Goal: Task Accomplishment & Management: Complete application form

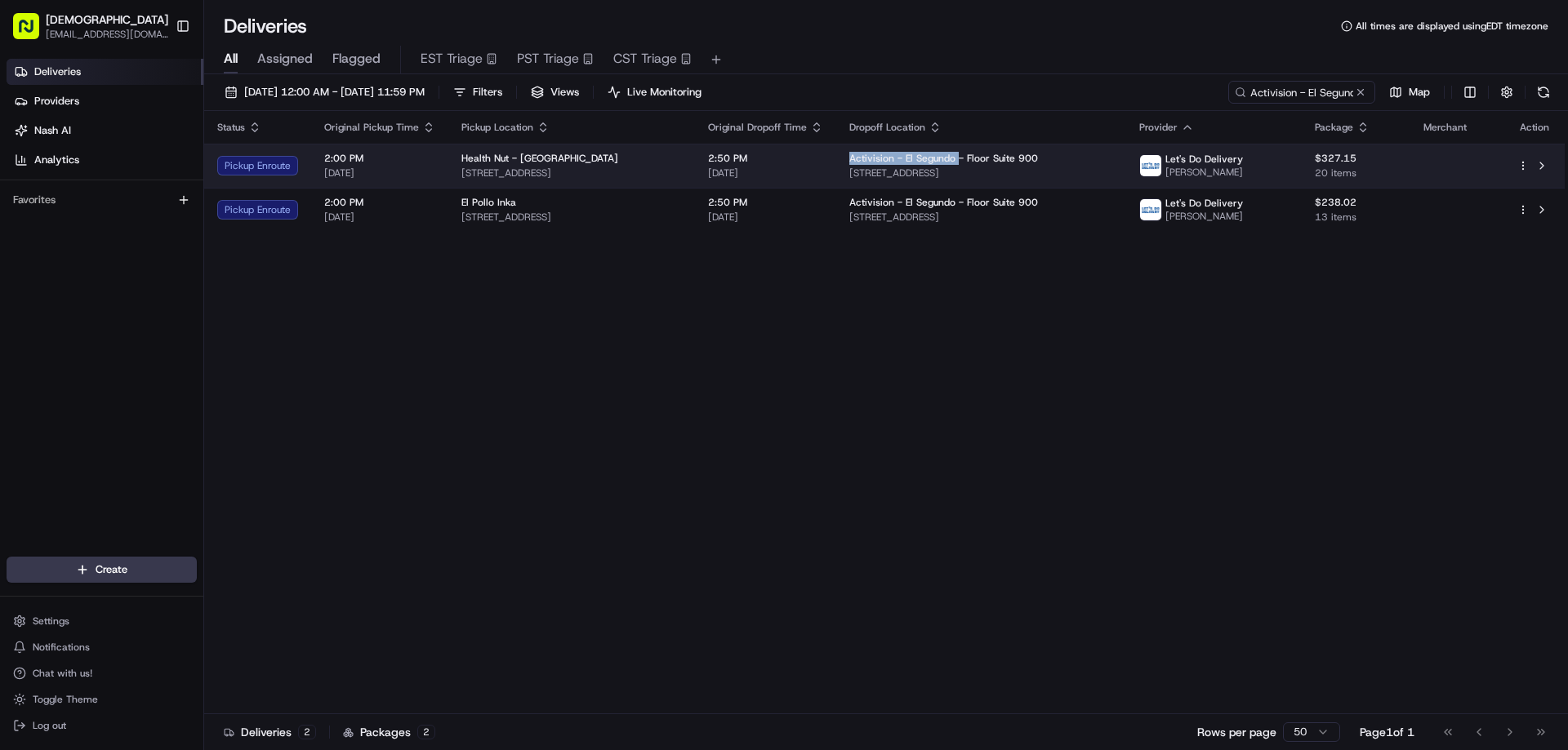
drag, startPoint x: 1036, startPoint y: 157, endPoint x: 926, endPoint y: 156, distance: 110.0
click at [926, 156] on td "Activision - El Segundo - Floor Suite 900 100 N Pacific Coast Hwy, El Segundo, …" at bounding box center [981, 166] width 290 height 44
copy span "Activision - El Segundo"
click at [823, 164] on span "2:50 PM" at bounding box center [765, 158] width 115 height 13
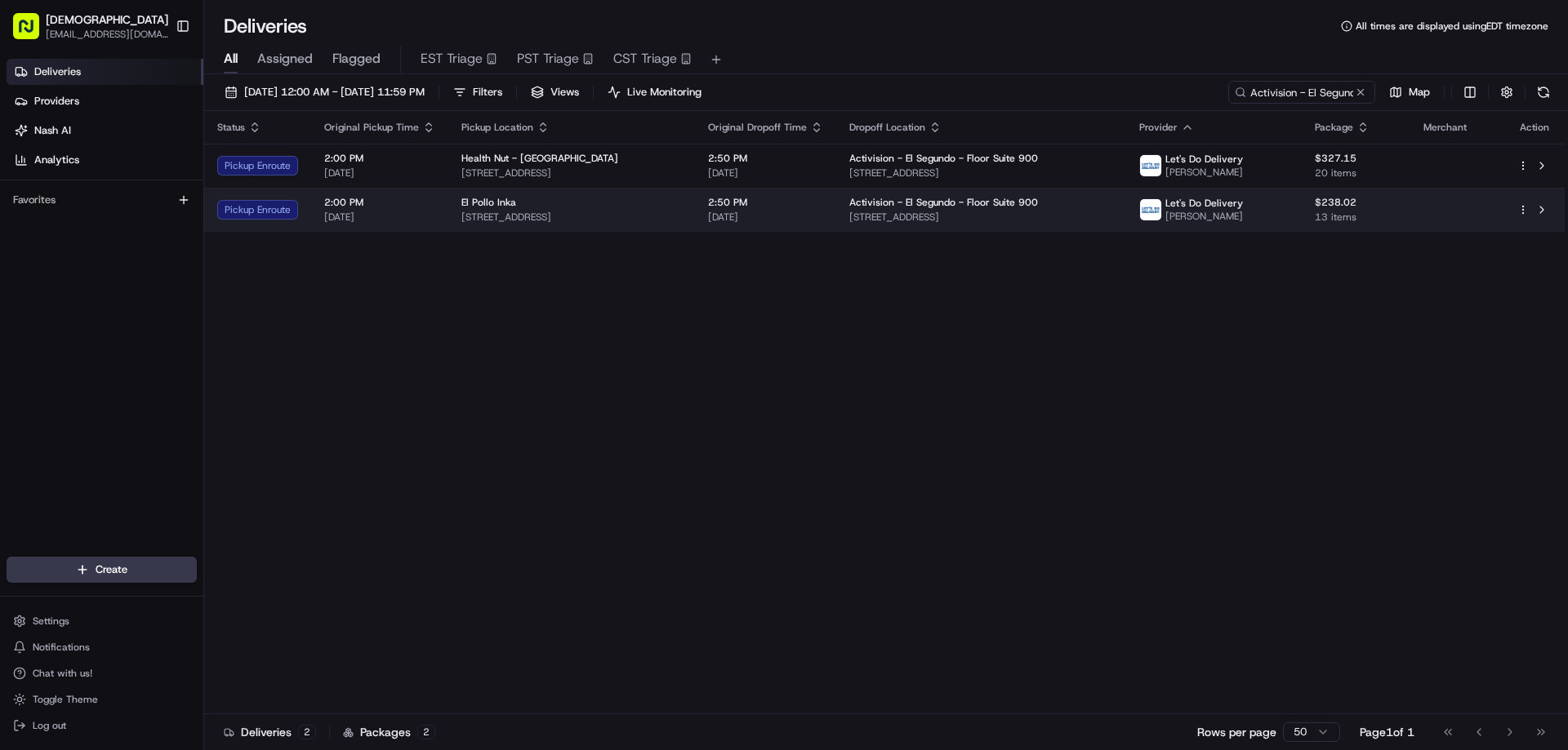
click at [682, 214] on span "1100 Pacific Coast Hwy, Hermosa Beach, CA 90254, USA" at bounding box center [572, 217] width 221 height 13
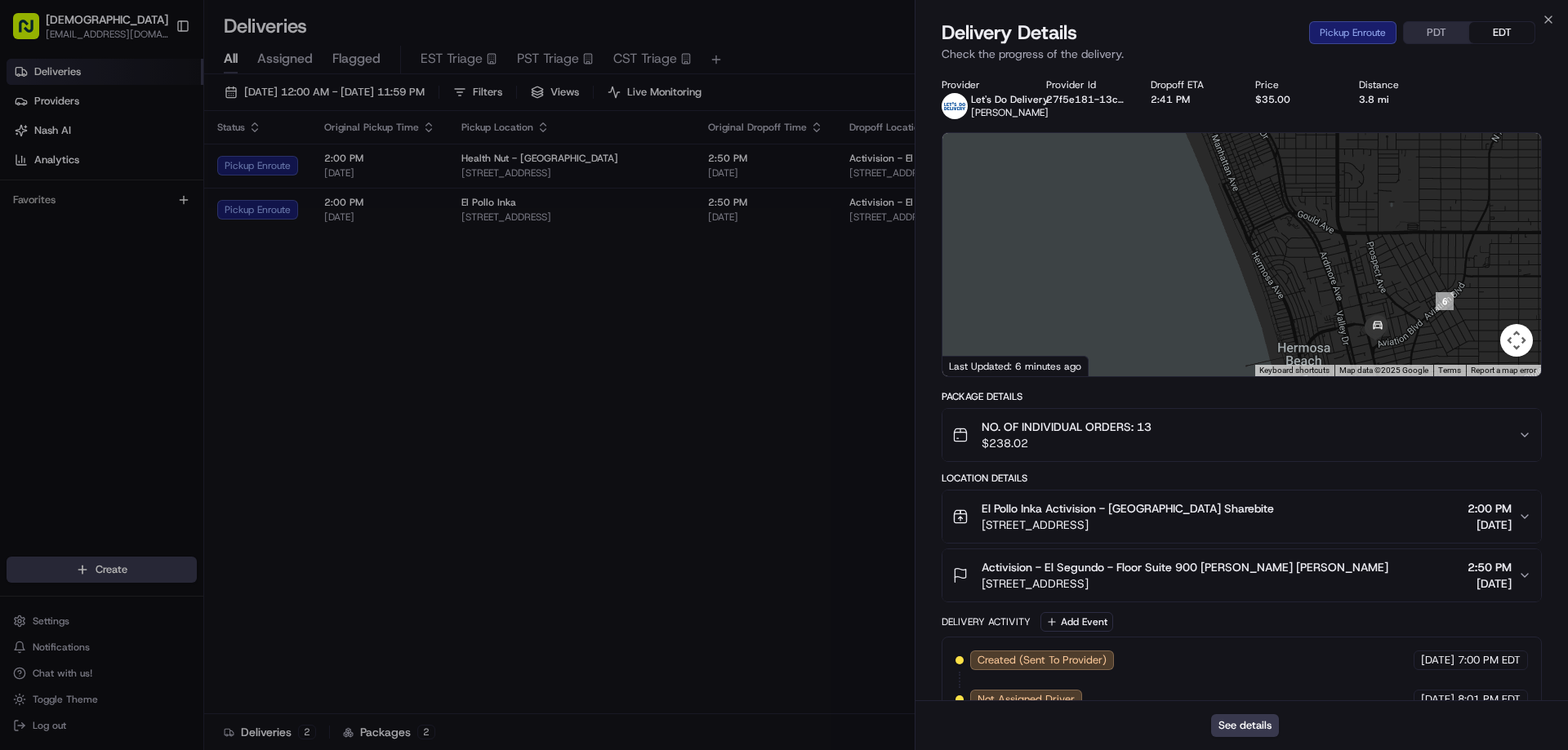
drag, startPoint x: 1267, startPoint y: 313, endPoint x: 1167, endPoint y: 264, distance: 111.4
click at [1167, 264] on div at bounding box center [1242, 255] width 598 height 244
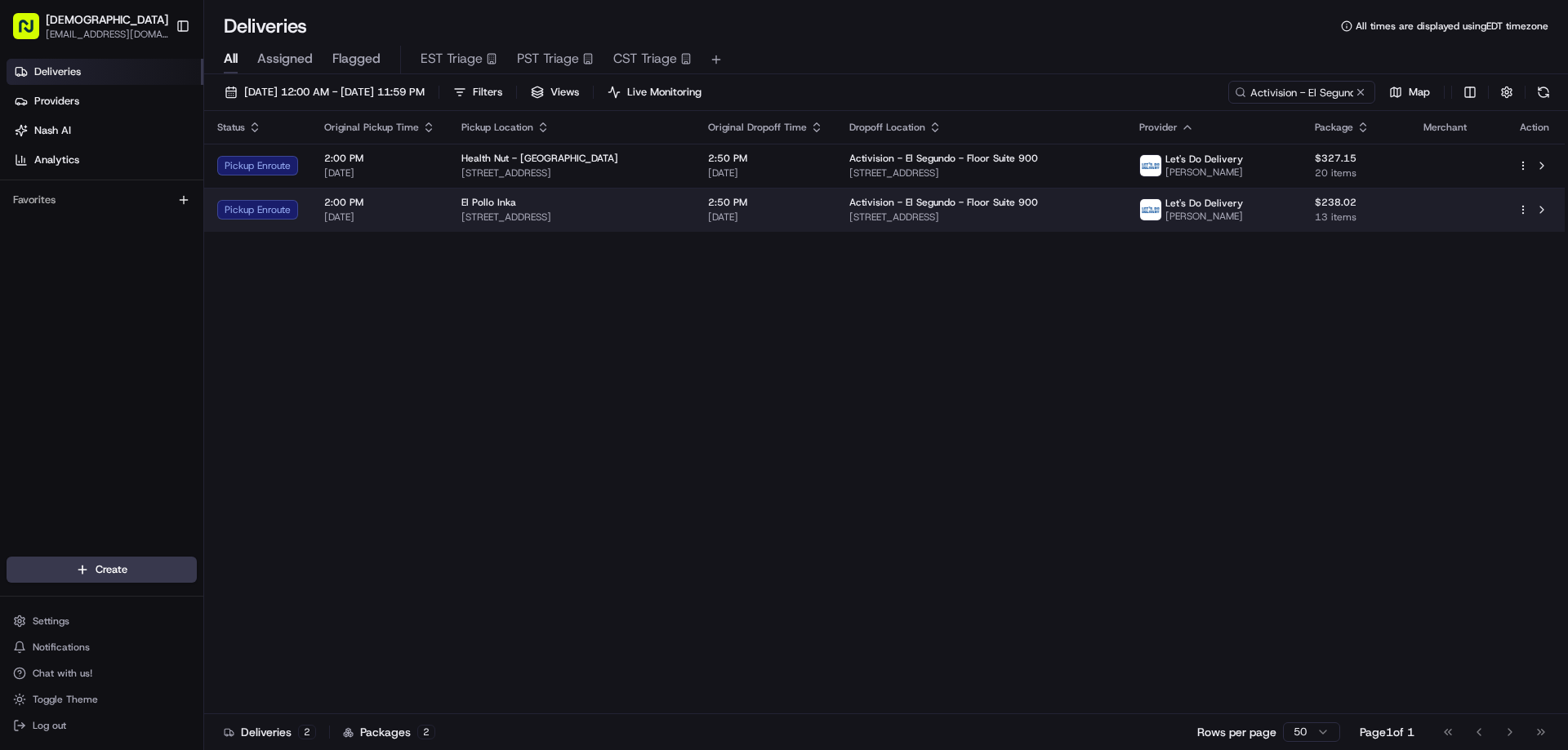
click at [664, 202] on div "El Pollo Inka" at bounding box center [572, 202] width 221 height 13
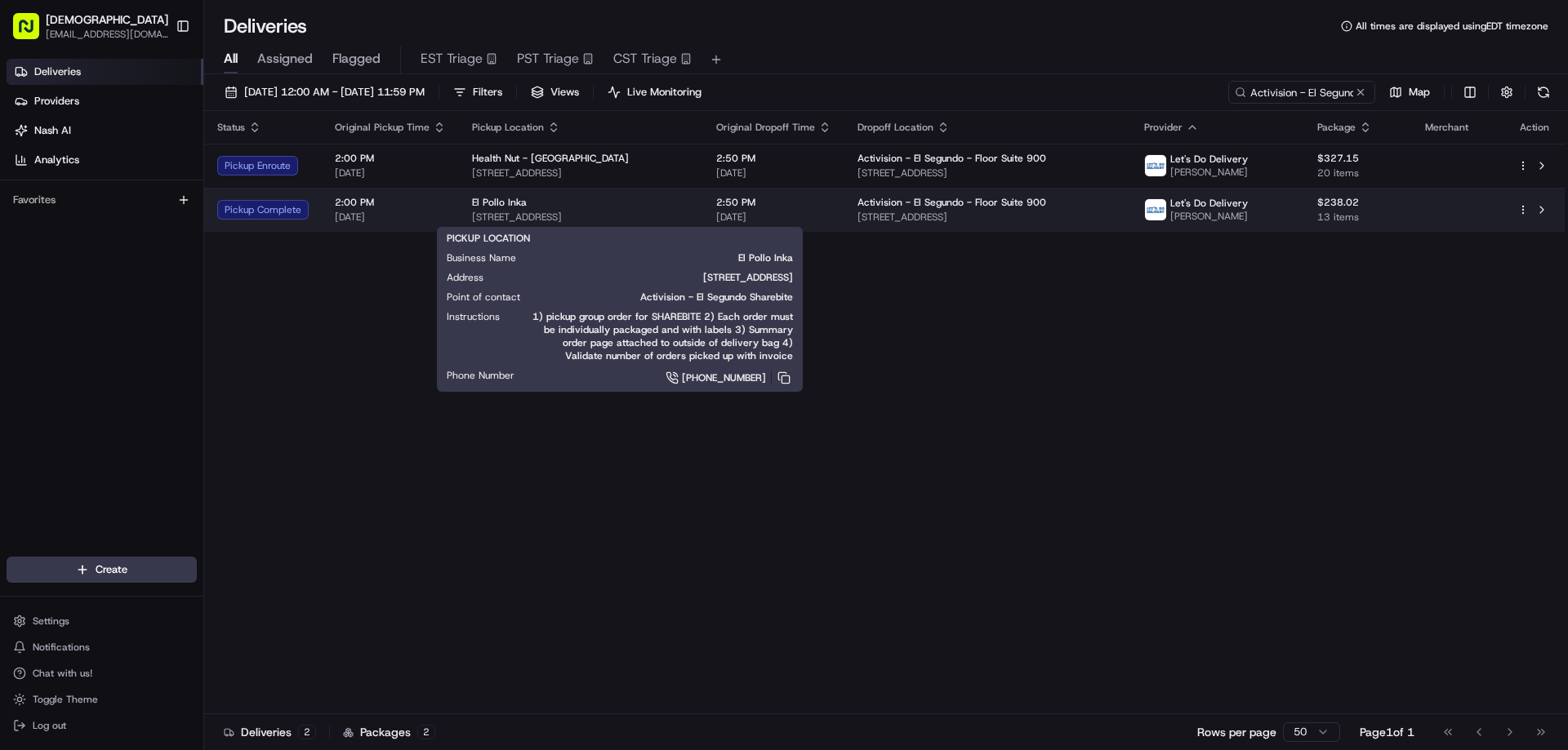
click at [531, 197] on div "El Pollo Inka" at bounding box center [581, 202] width 218 height 13
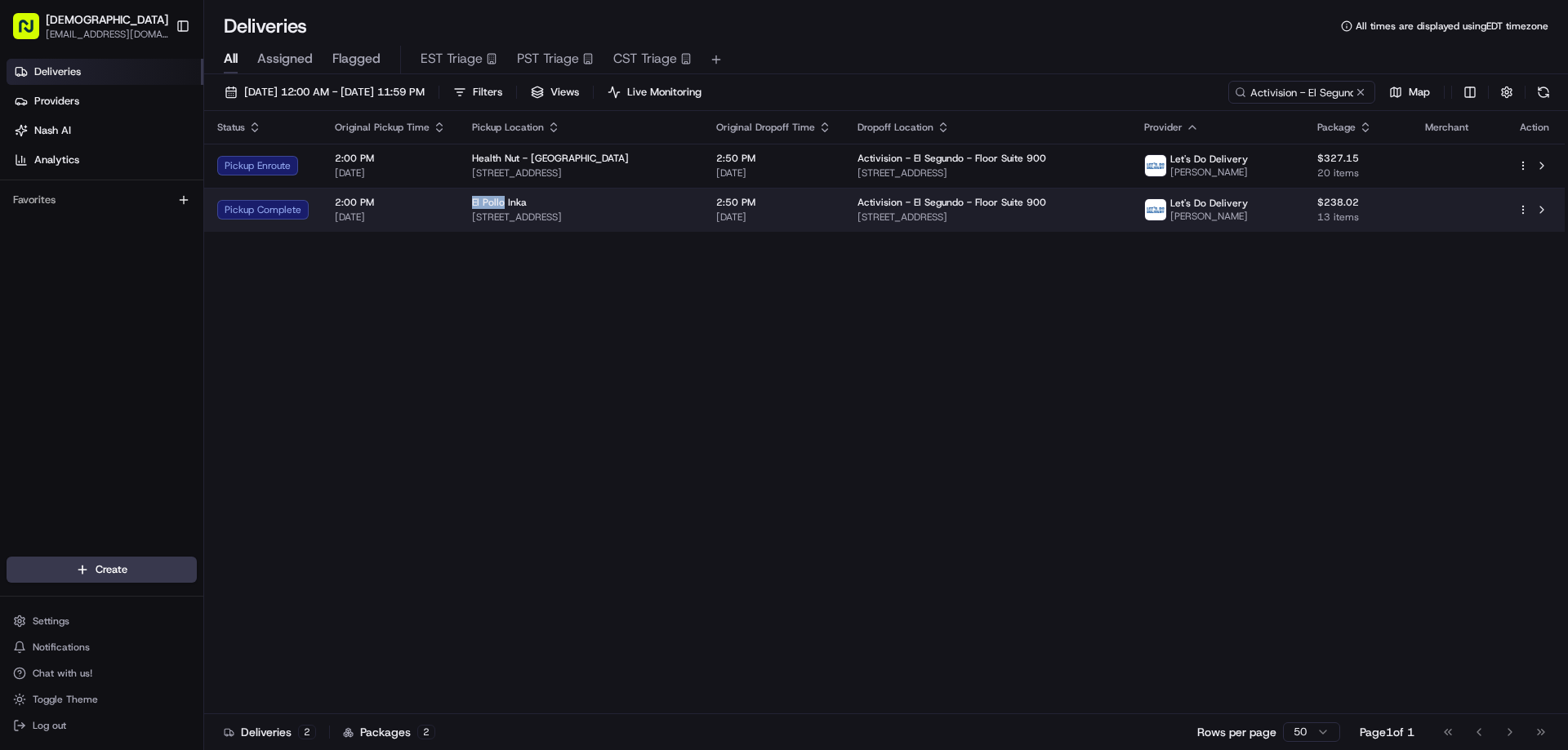
drag, startPoint x: 500, startPoint y: 202, endPoint x: 468, endPoint y: 200, distance: 32.1
click at [472, 200] on span "El Pollo Inka" at bounding box center [499, 202] width 55 height 13
copy span "El Pollo"
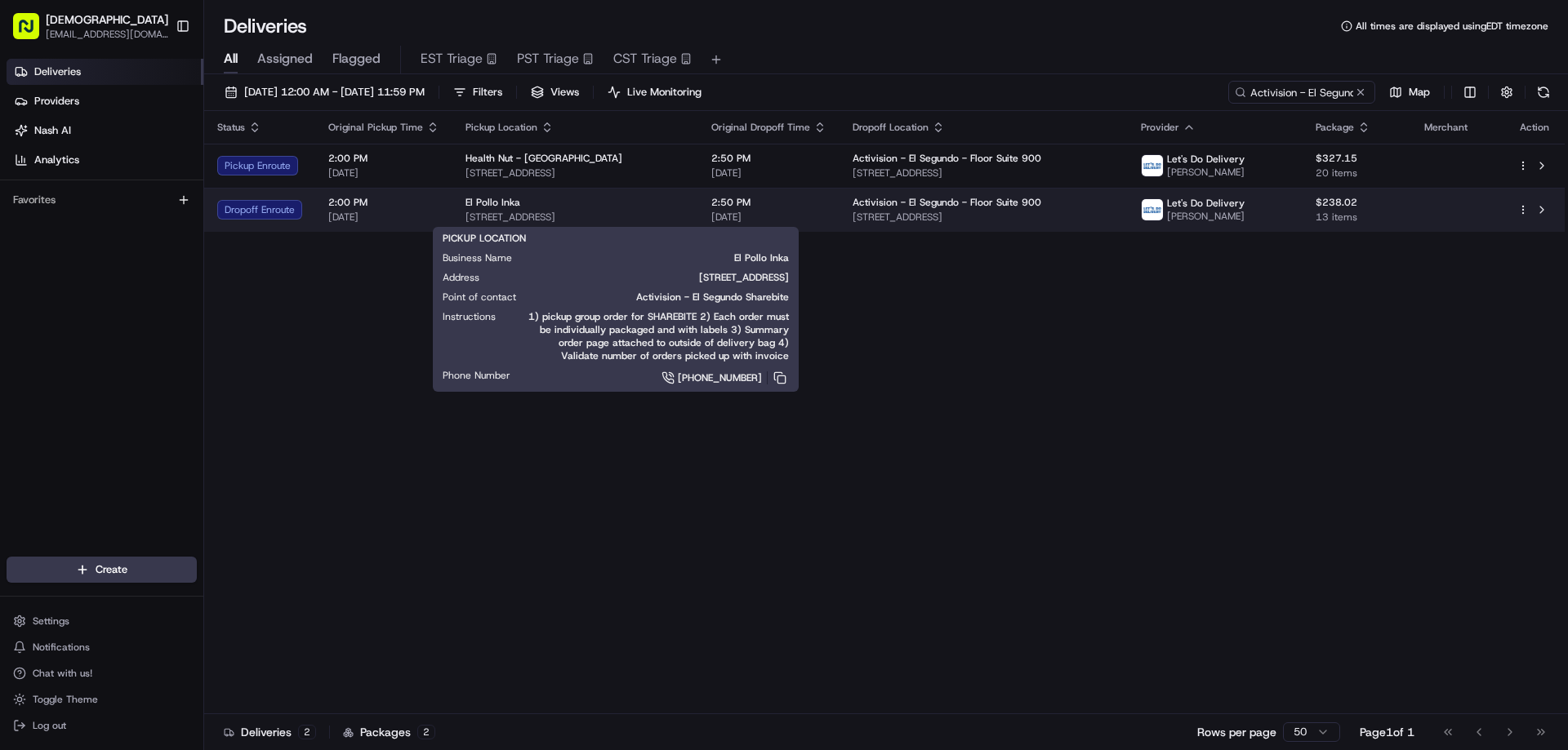
click at [685, 206] on div "El Pollo Inka" at bounding box center [575, 202] width 220 height 13
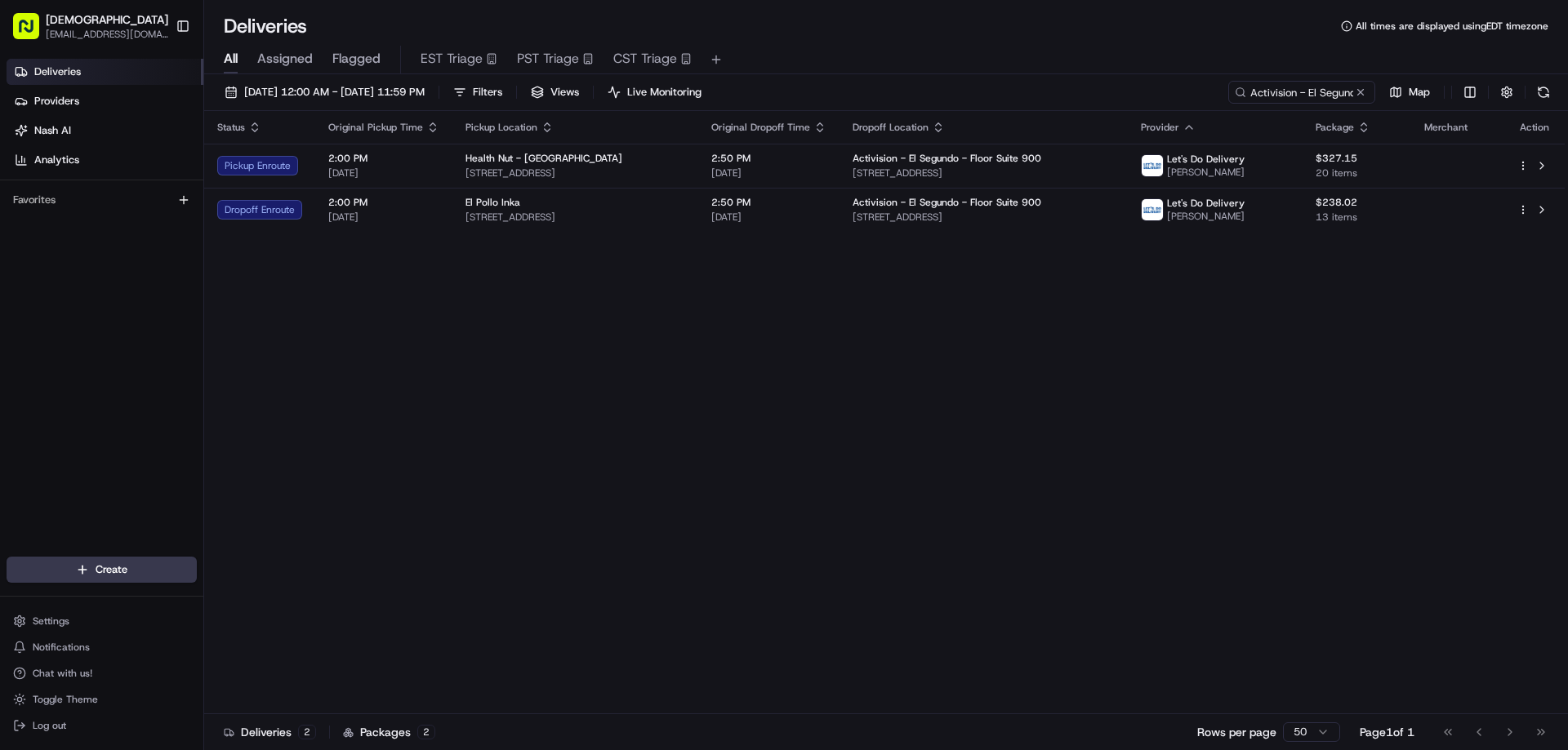
drag, startPoint x: 693, startPoint y: 412, endPoint x: 681, endPoint y: 301, distance: 111.6
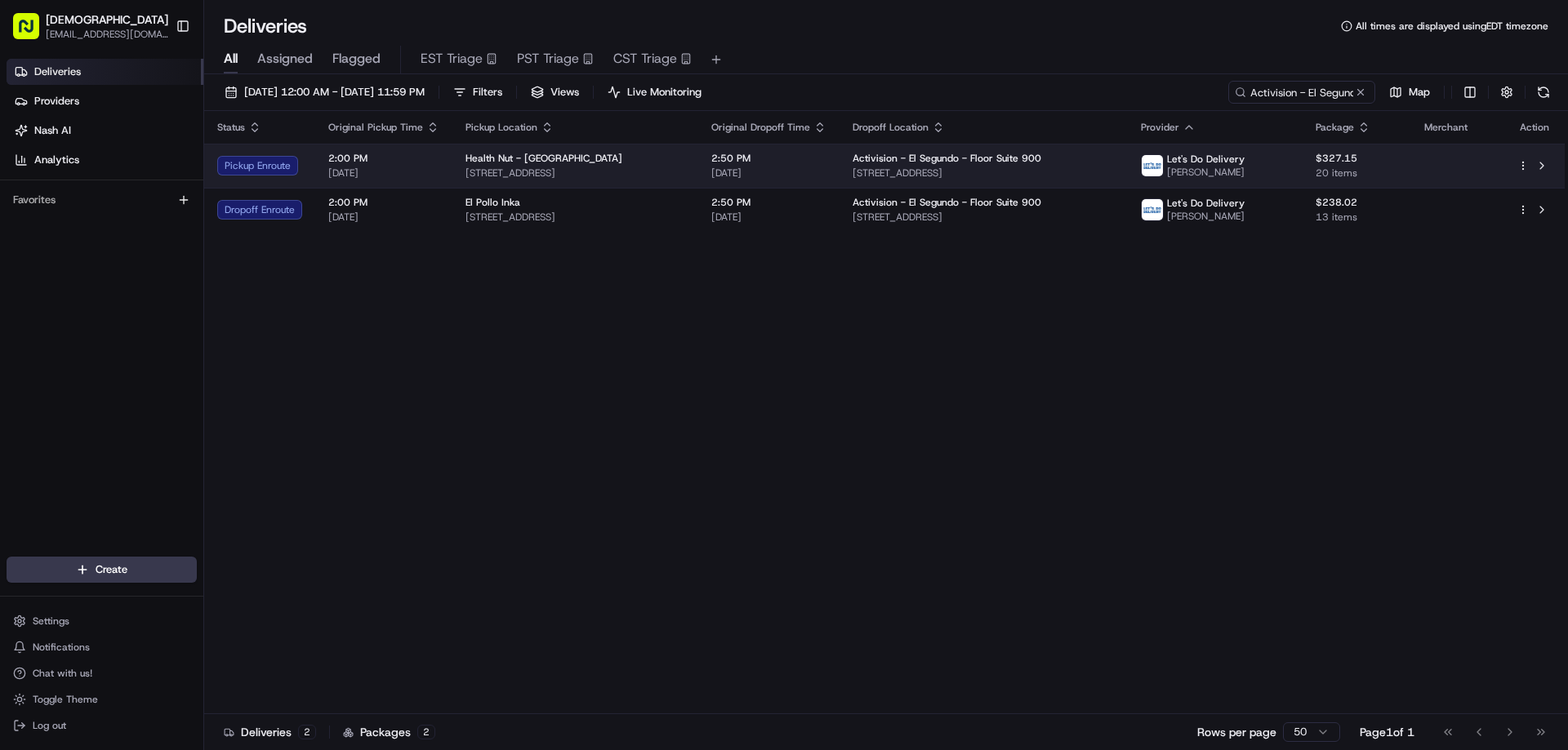
click at [609, 170] on span "332 Manhattan Beach Blvd, Manhattan Beach, CA 90266, USA" at bounding box center [575, 173] width 220 height 13
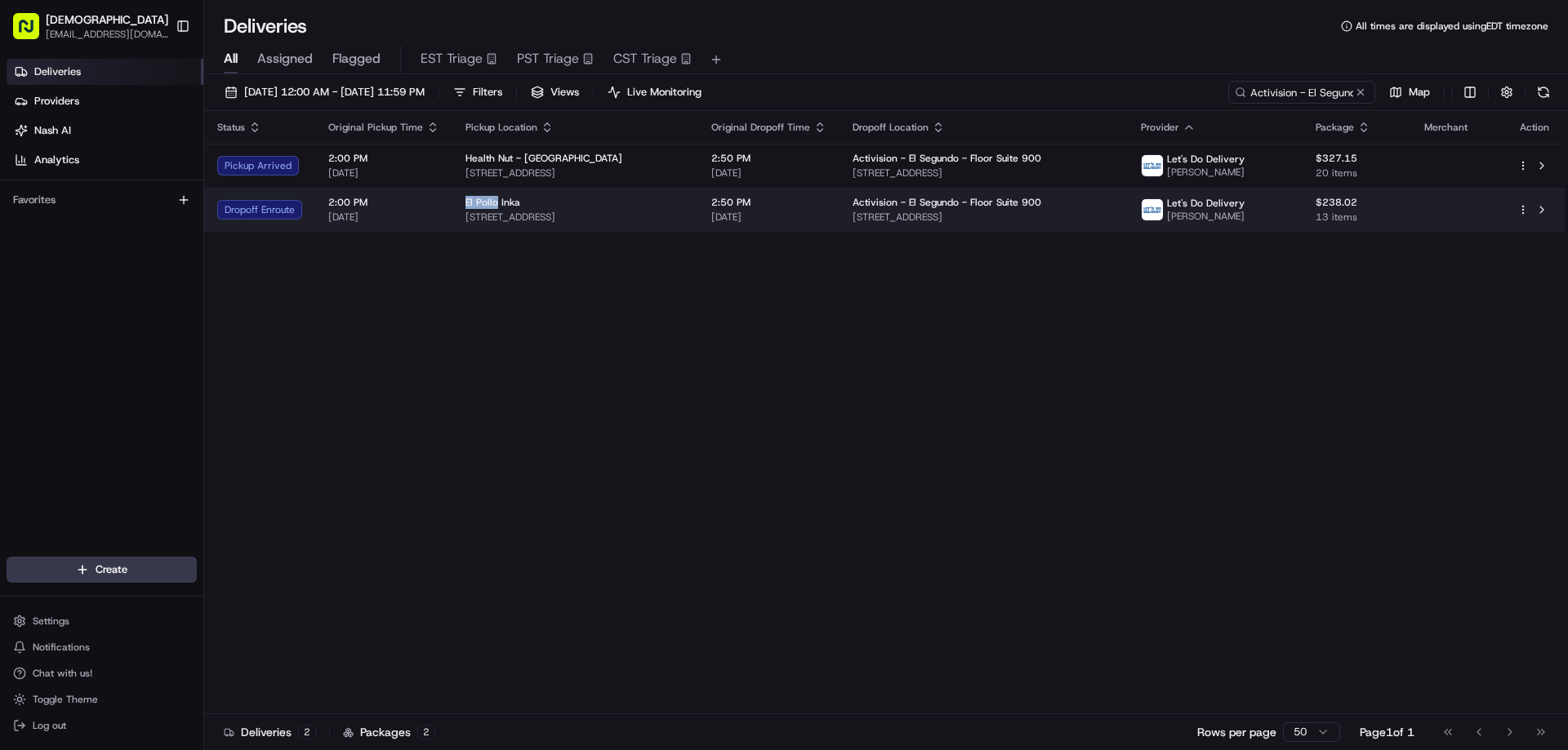
drag, startPoint x: 495, startPoint y: 198, endPoint x: 468, endPoint y: 201, distance: 27.2
click at [459, 197] on td "El Pollo Inka 1100 Pacific Coast Hwy, Hermosa Beach, CA 90254, USA" at bounding box center [575, 210] width 246 height 44
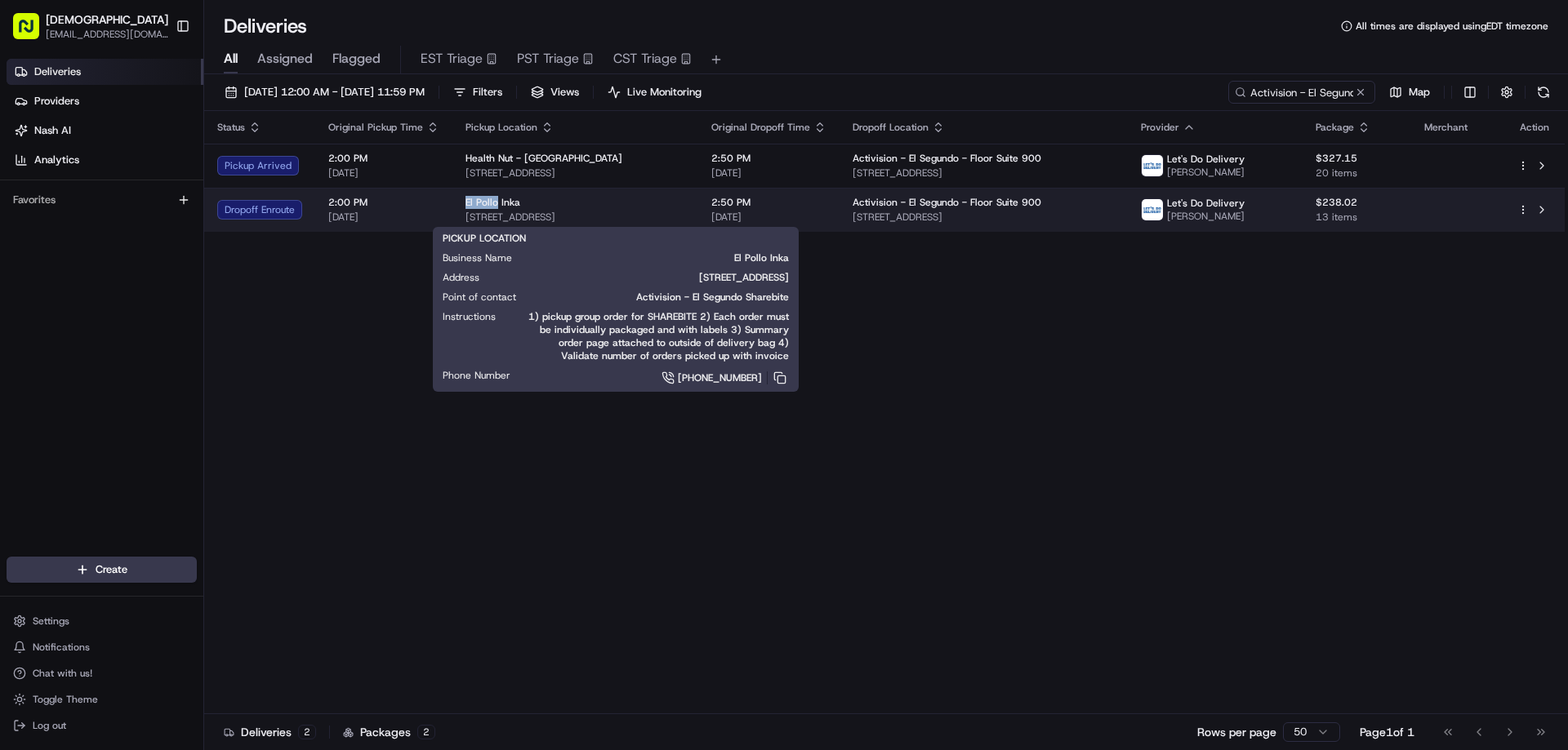
copy span "El Pollo"
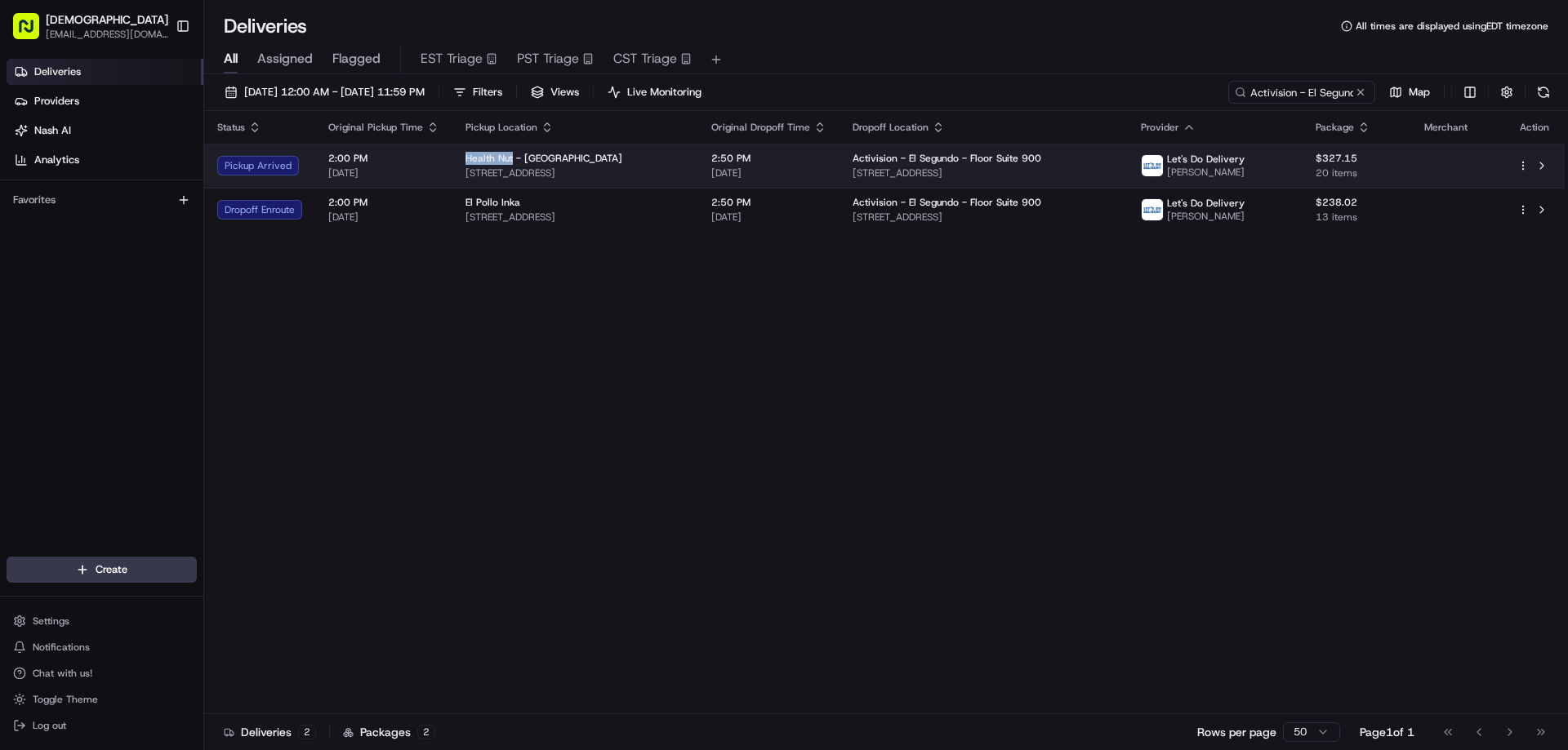
drag, startPoint x: 506, startPoint y: 154, endPoint x: 466, endPoint y: 152, distance: 40.0
click at [466, 153] on span "Health Nut - Manhattan Beach" at bounding box center [544, 158] width 157 height 13
copy span "Health Nut"
drag, startPoint x: 749, startPoint y: 170, endPoint x: 462, endPoint y: 169, distance: 287.0
click at [466, 169] on span "332 Manhattan Beach Blvd, Manhattan Beach, CA 90266, USA" at bounding box center [575, 173] width 220 height 13
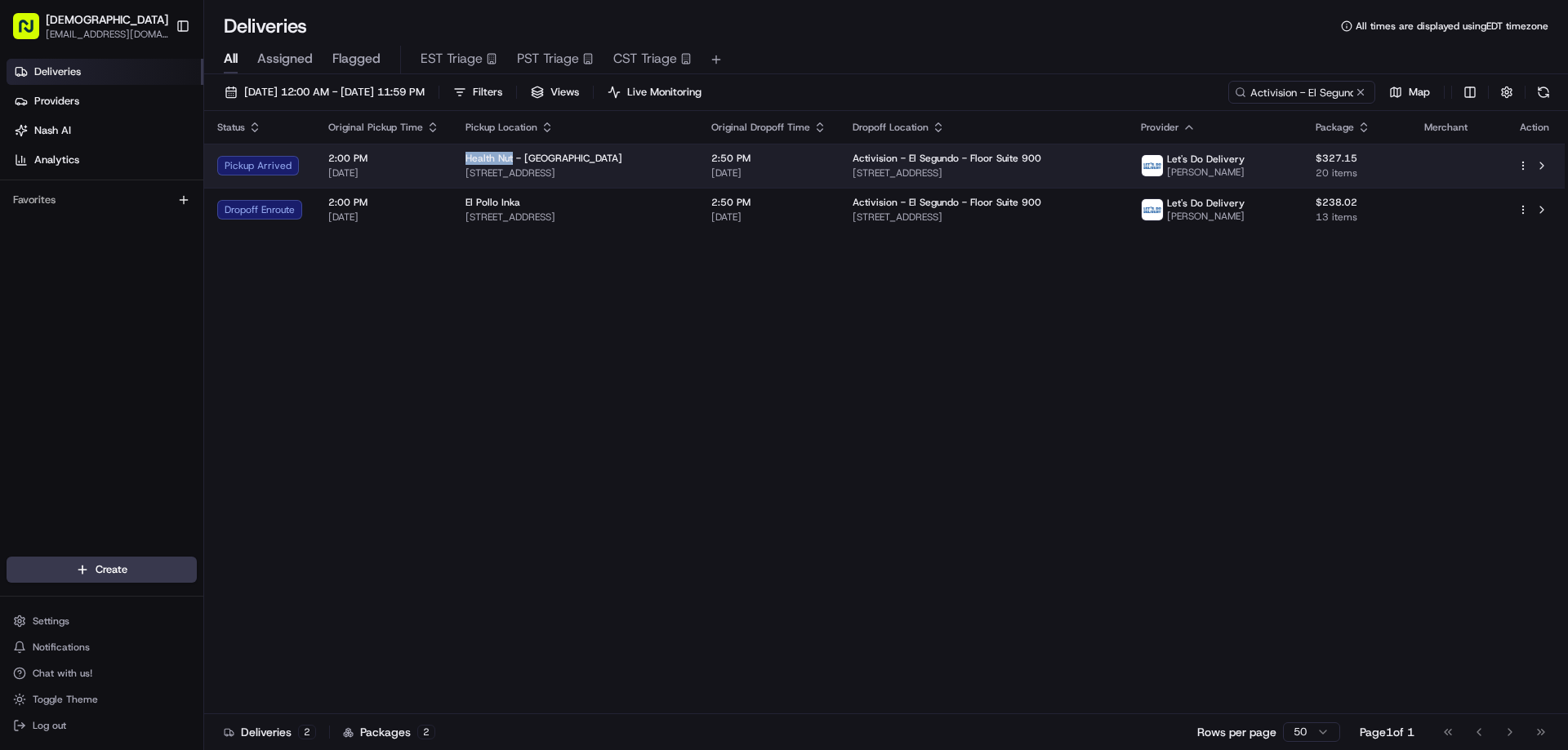
copy span "332 Manhattan Beach Blvd, Manhattan Beach, CA 90266, USA"
click at [698, 167] on td "Health Nut - Manhattan Beach 332 Manhattan Beach Blvd, Manhattan Beach, CA 9026…" at bounding box center [575, 166] width 246 height 44
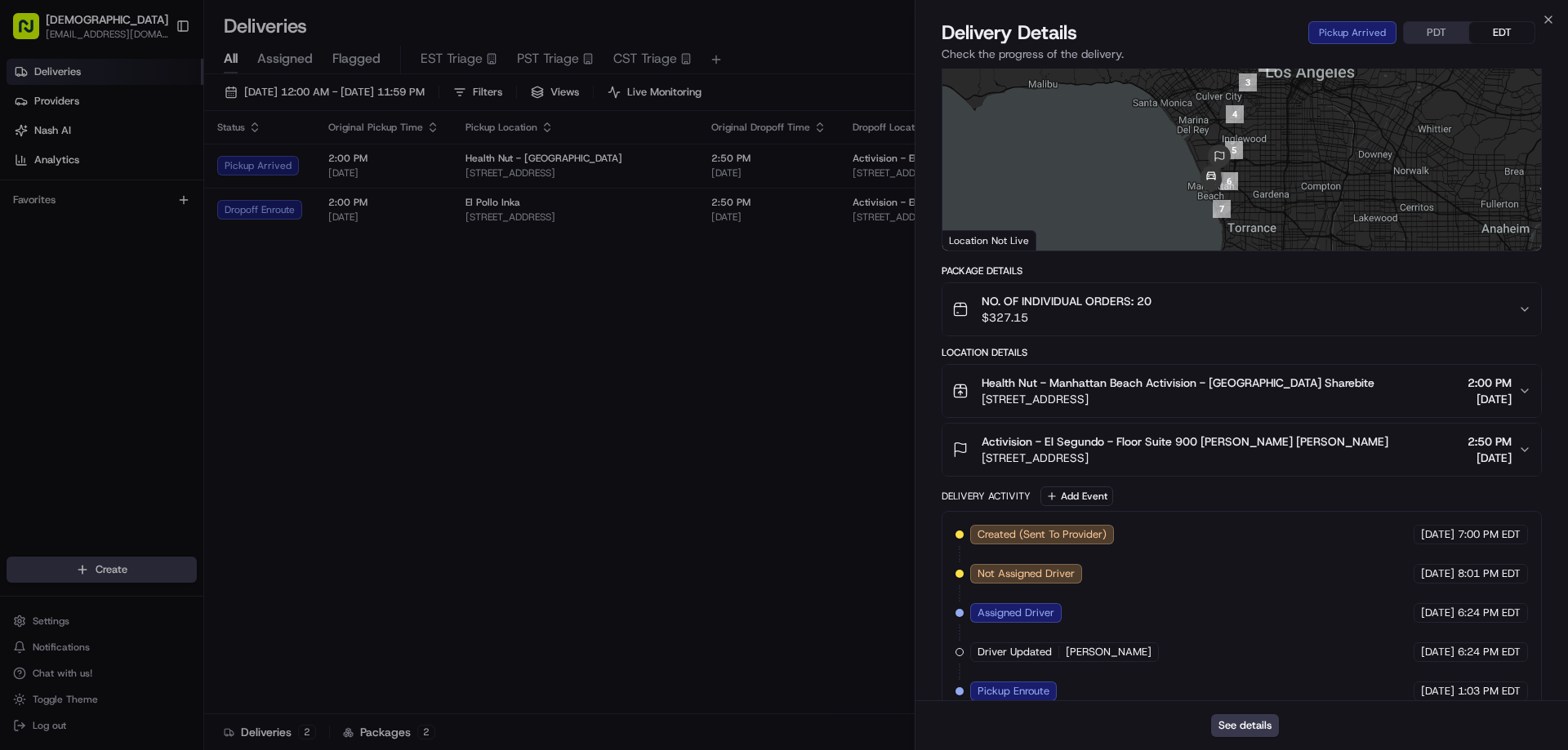
scroll to position [190, 0]
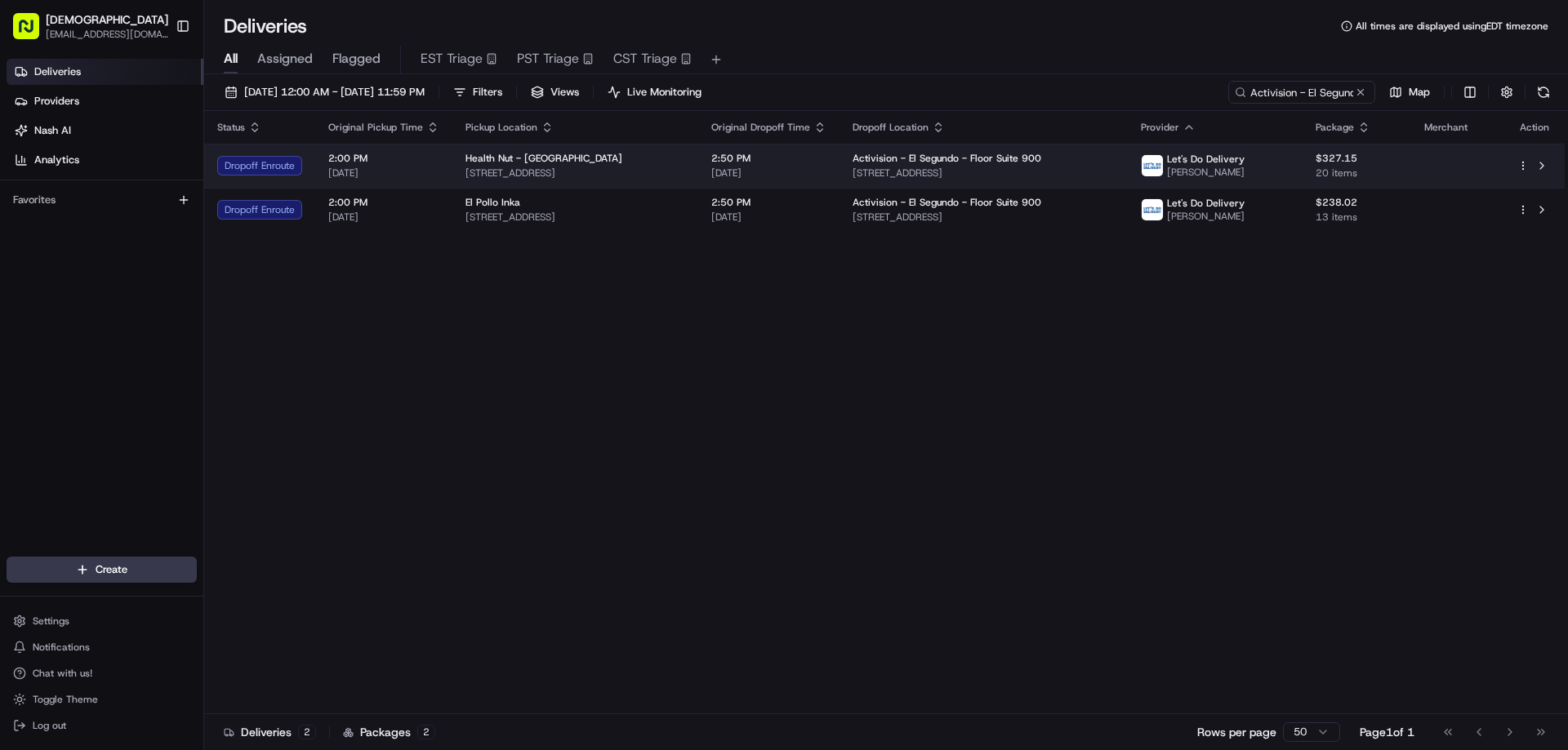
click at [642, 170] on span "332 Manhattan Beach Blvd, Manhattan Beach, CA 90266, USA" at bounding box center [575, 173] width 220 height 13
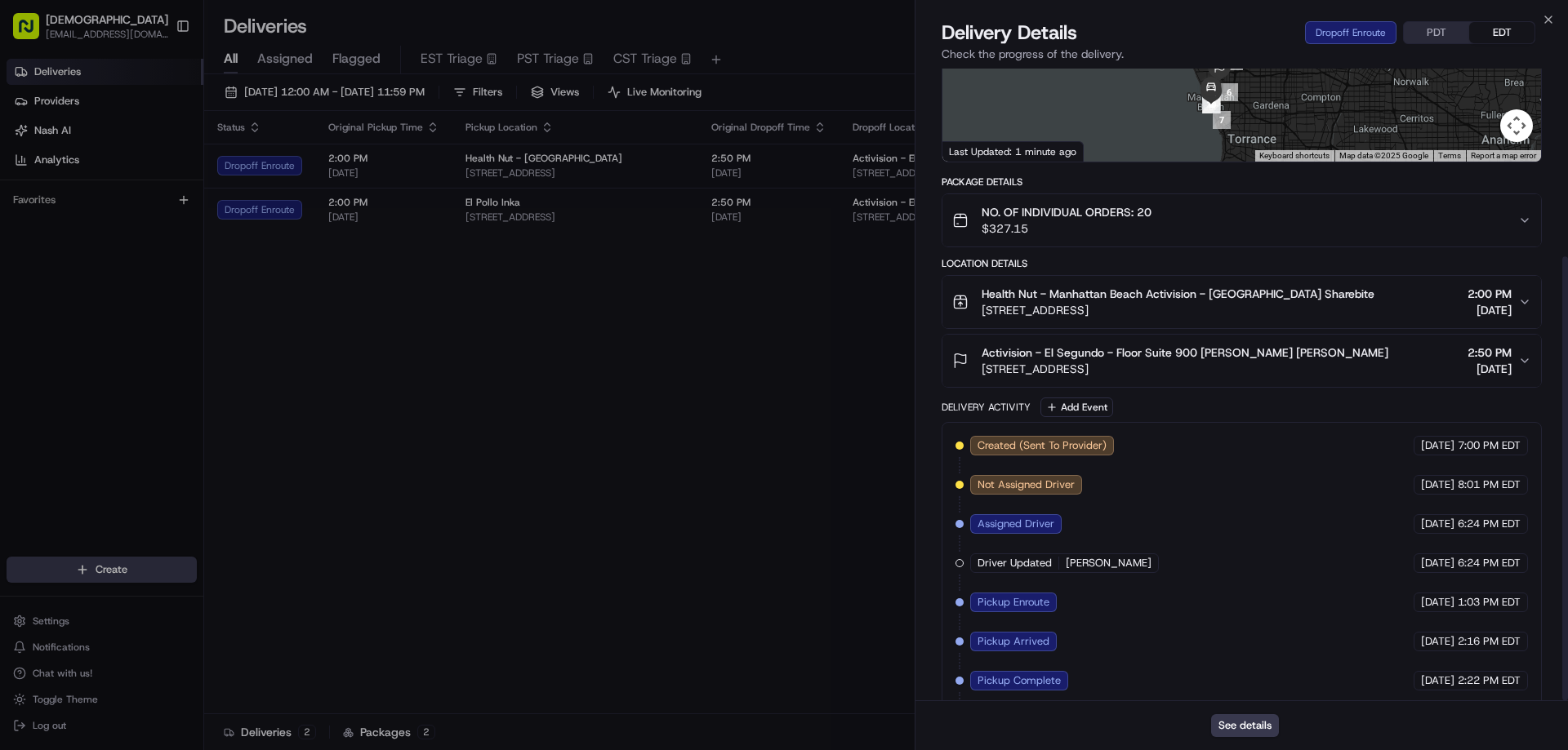
scroll to position [268, 0]
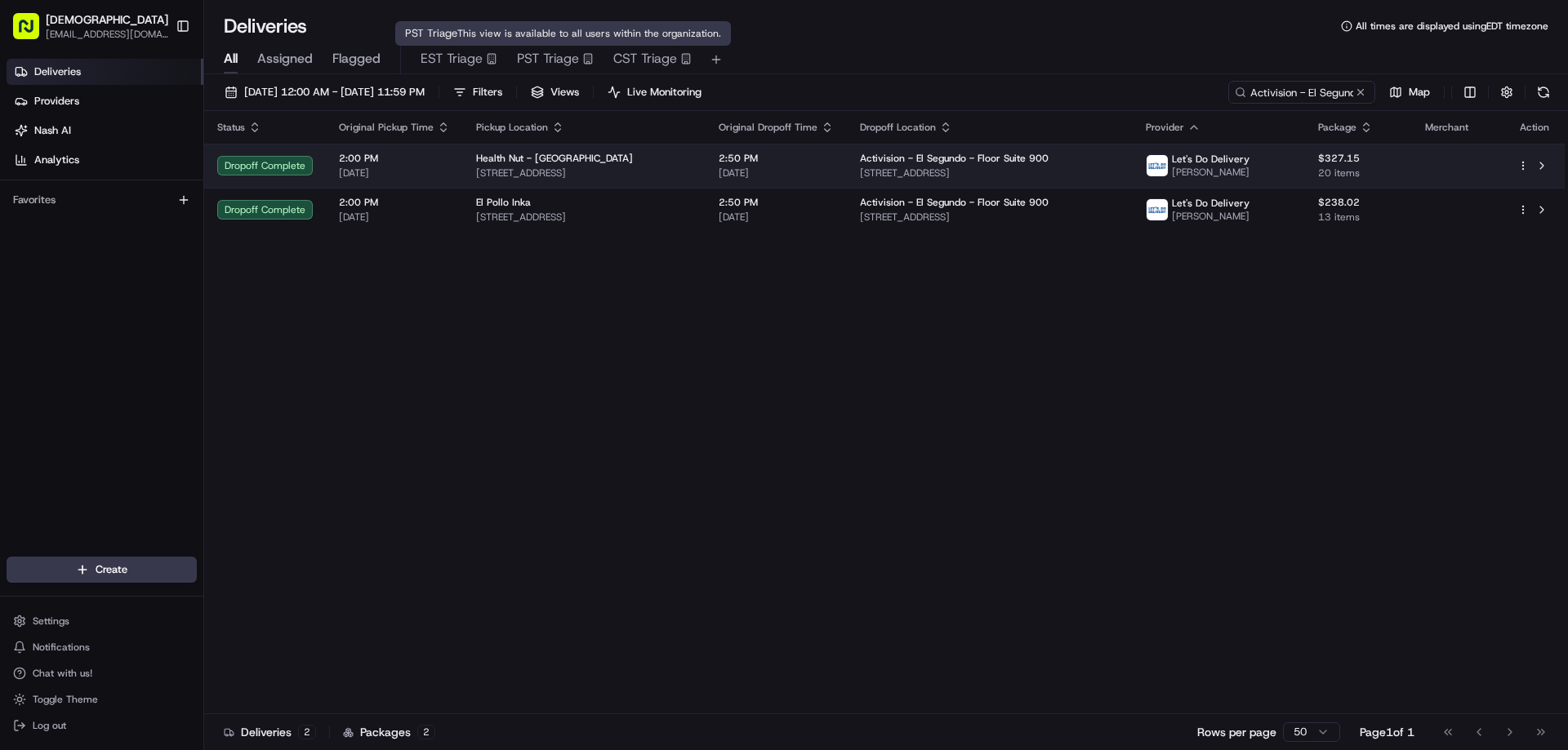
click at [604, 179] on span "332 Manhattan Beach Blvd, Manhattan Beach, CA 90266, USA" at bounding box center [584, 173] width 216 height 13
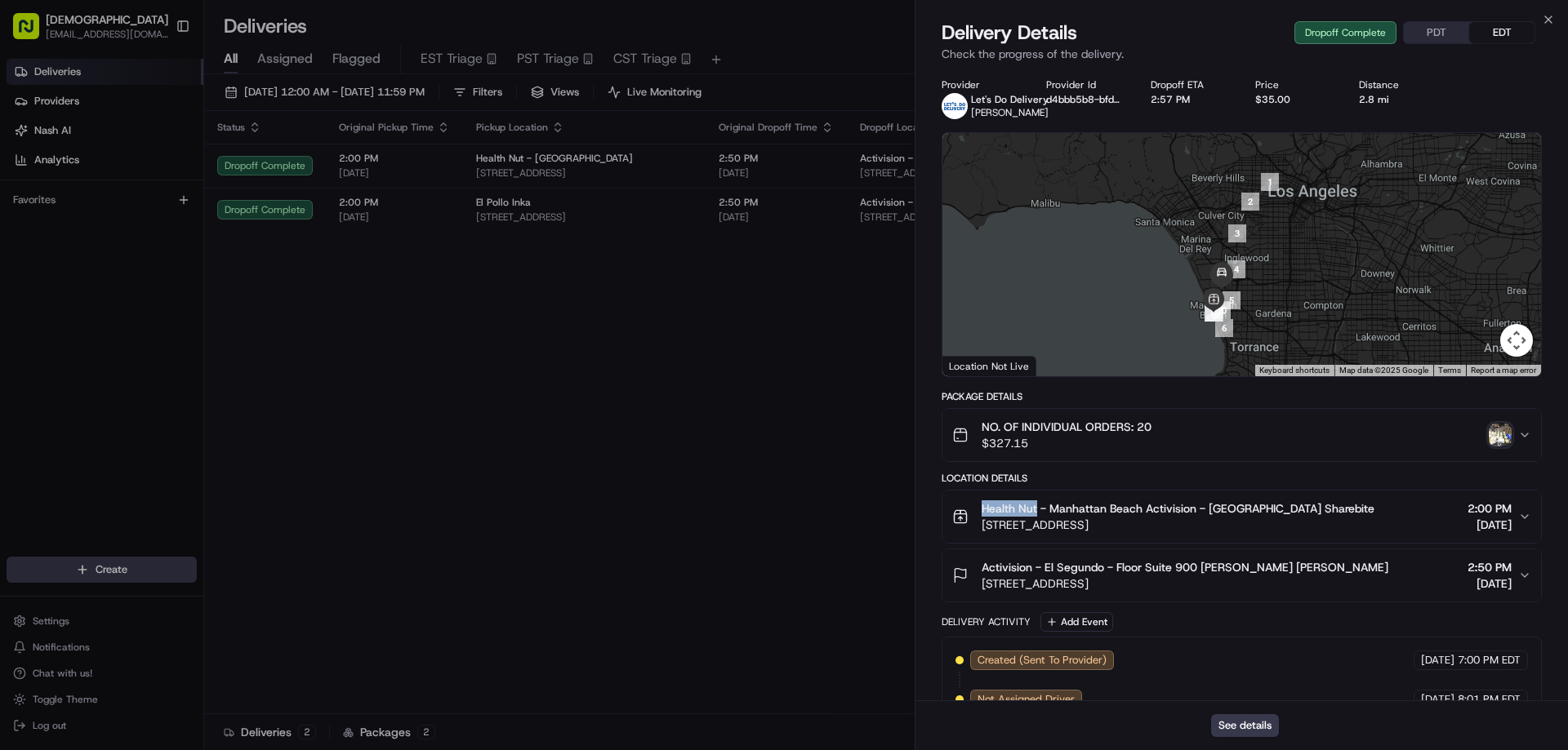
drag, startPoint x: 1037, startPoint y: 505, endPoint x: 982, endPoint y: 505, distance: 55.0
click at [982, 505] on span "Health Nut - Manhattan Beach Activision - El Segundo Sharebite" at bounding box center [1177, 508] width 393 height 17
copy span "Health Nut"
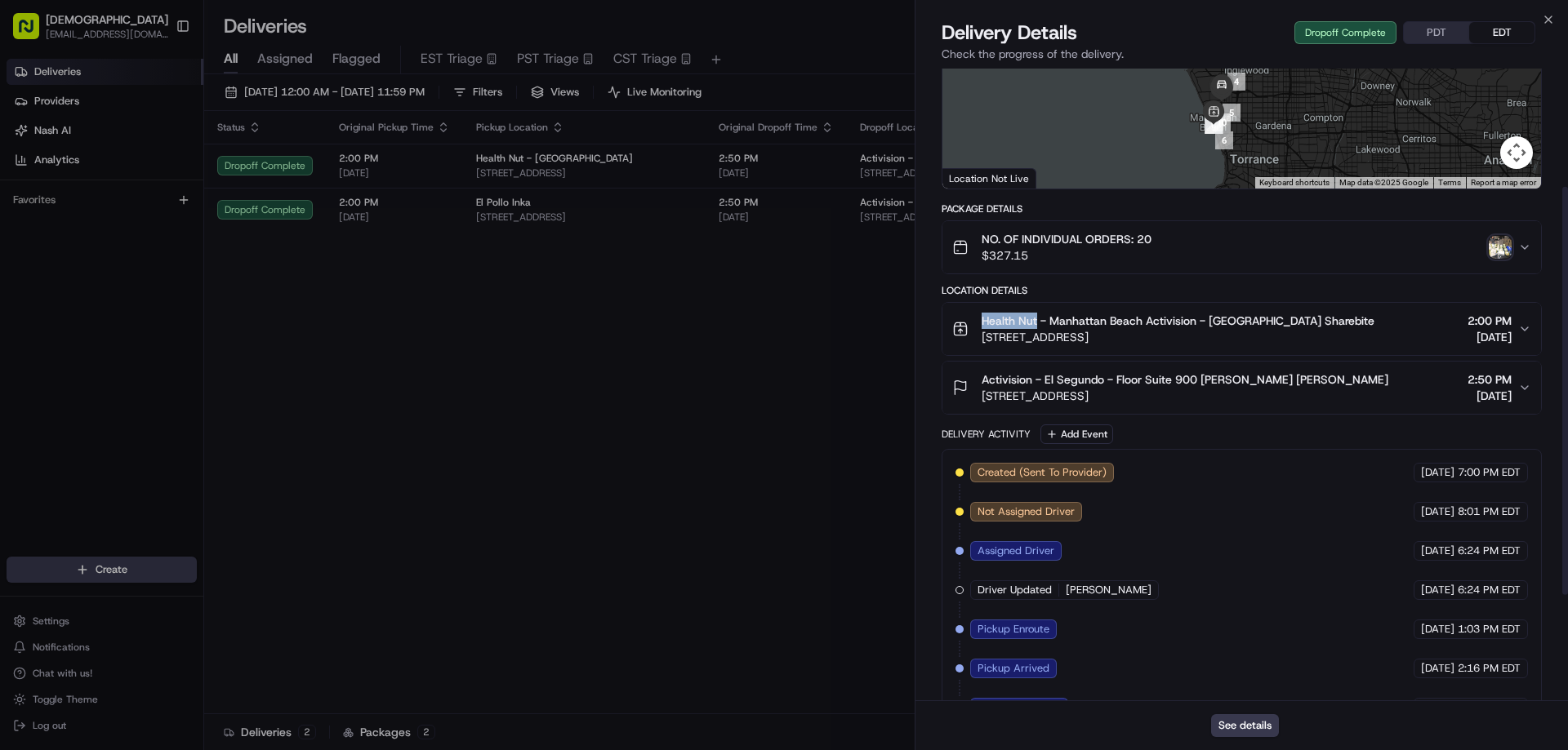
scroll to position [183, 0]
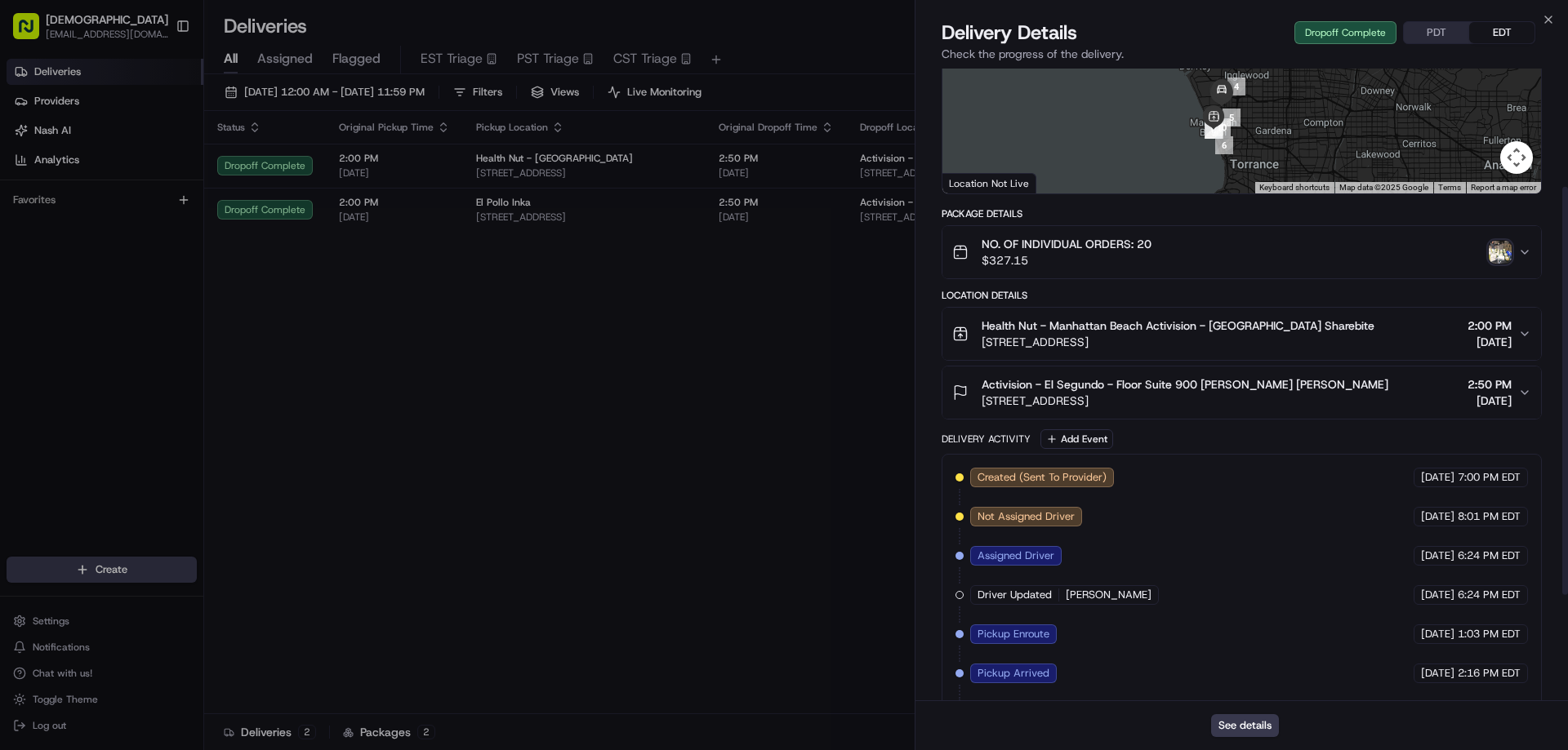
click at [1297, 326] on span "Health Nut - Manhattan Beach Activision - El Segundo Sharebite" at bounding box center [1177, 326] width 393 height 17
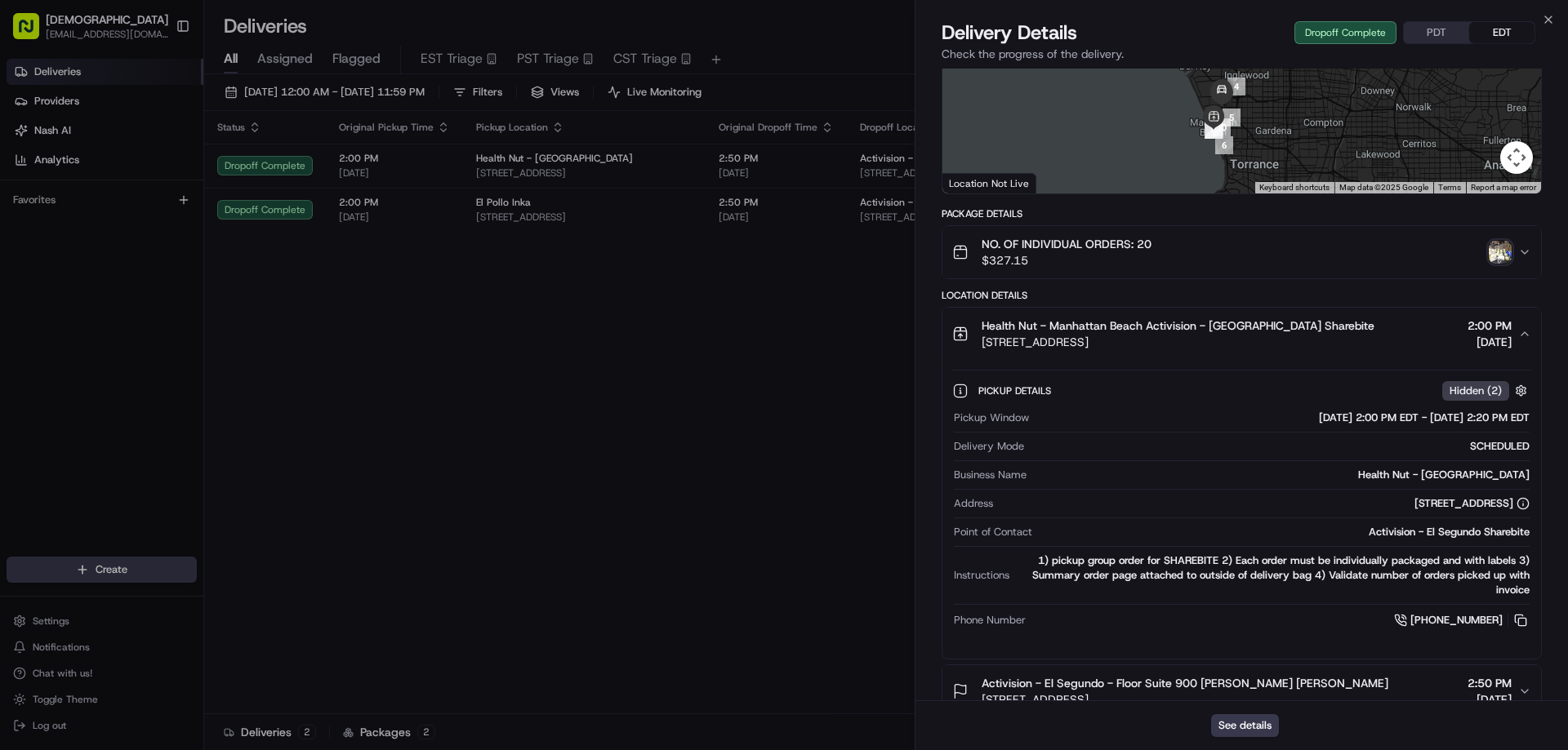
click at [1291, 334] on span "Health Nut - Manhattan Beach Activision - El Segundo Sharebite" at bounding box center [1177, 326] width 393 height 17
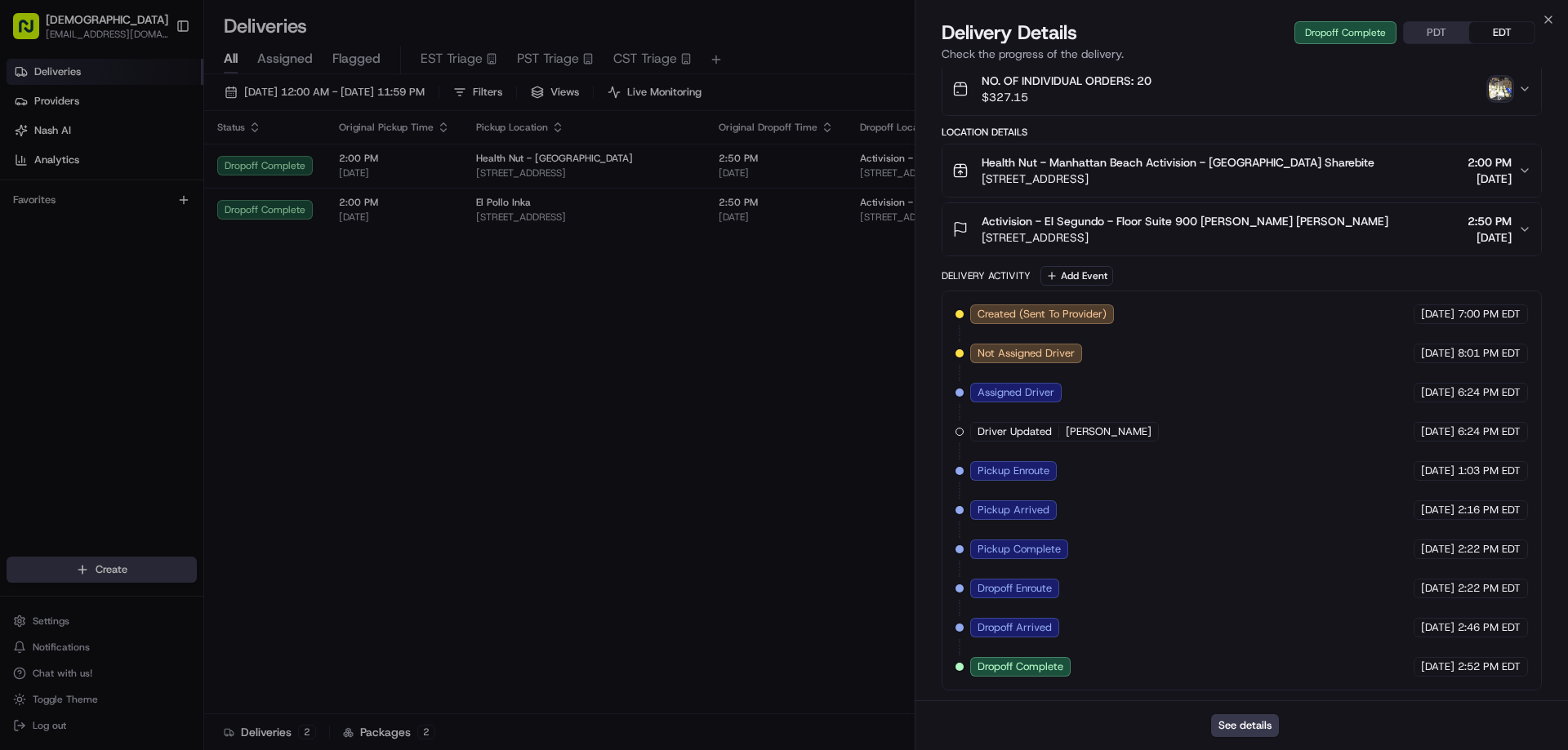
scroll to position [19, 0]
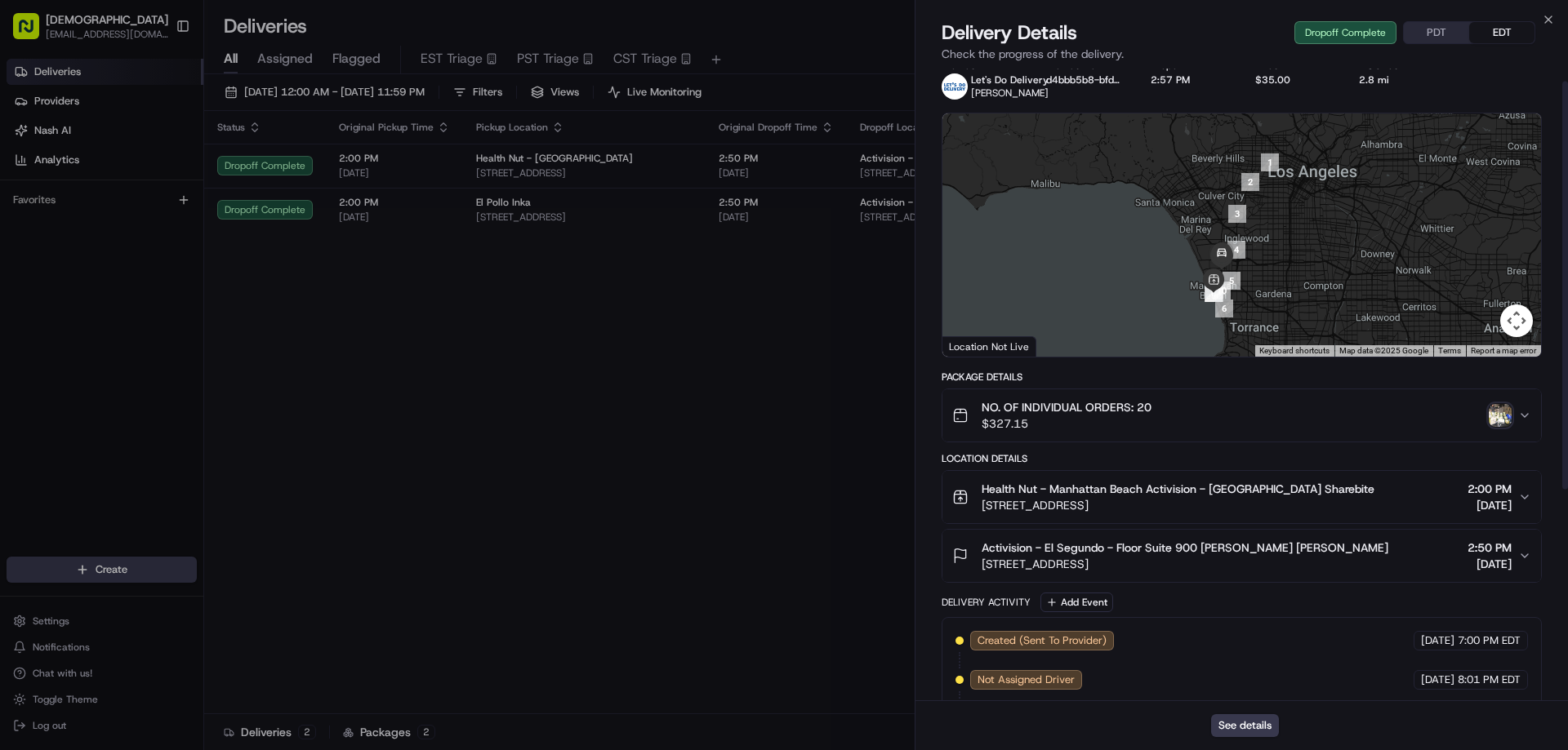
click at [1495, 420] on img "button" at bounding box center [1500, 416] width 23 height 23
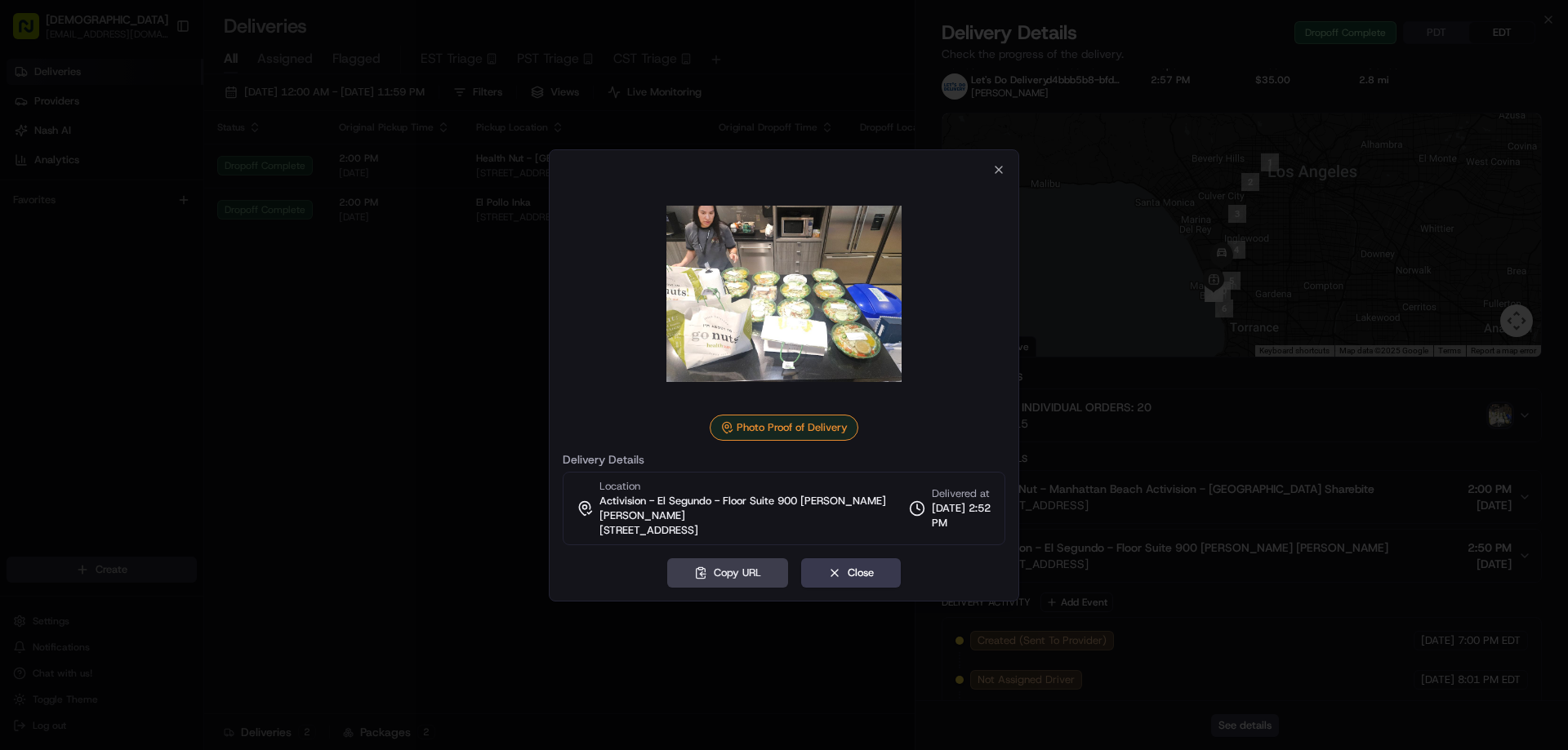
click at [422, 323] on div at bounding box center [784, 375] width 1568 height 750
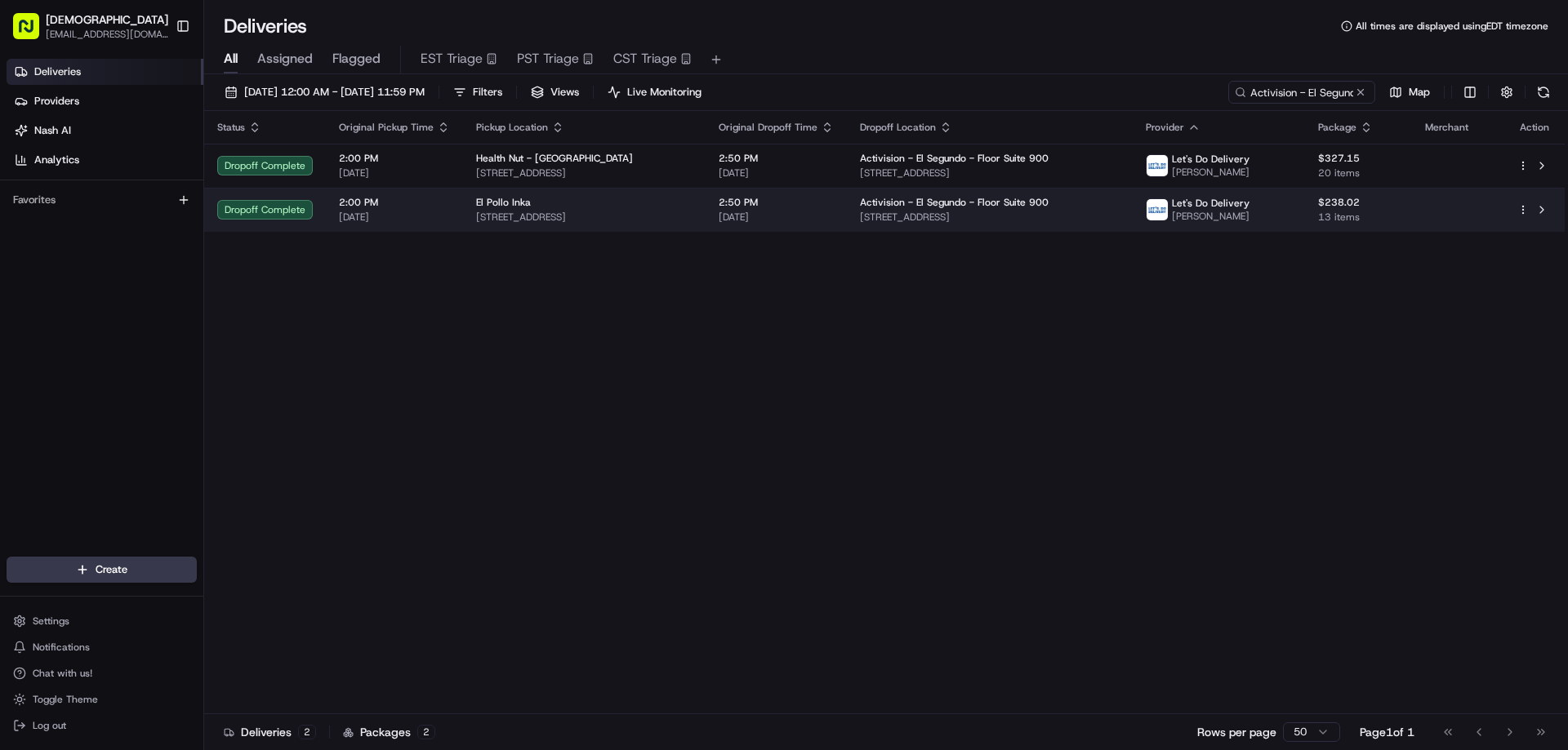
click at [516, 195] on td "El Pollo Inka 1100 Pacific Coast Hwy, Hermosa Beach, CA 90254, USA" at bounding box center [584, 210] width 243 height 44
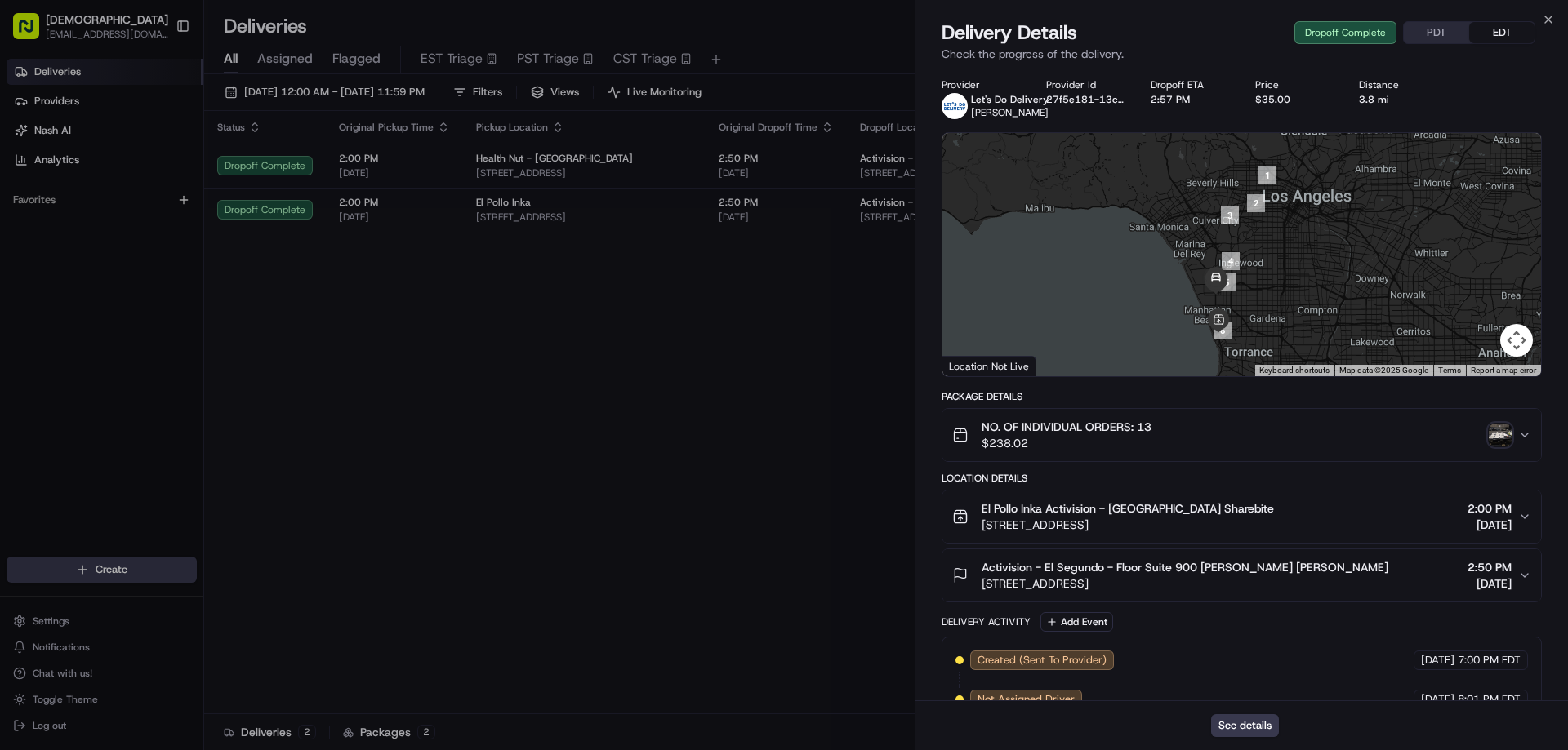
click at [1497, 440] on img "button" at bounding box center [1500, 435] width 23 height 23
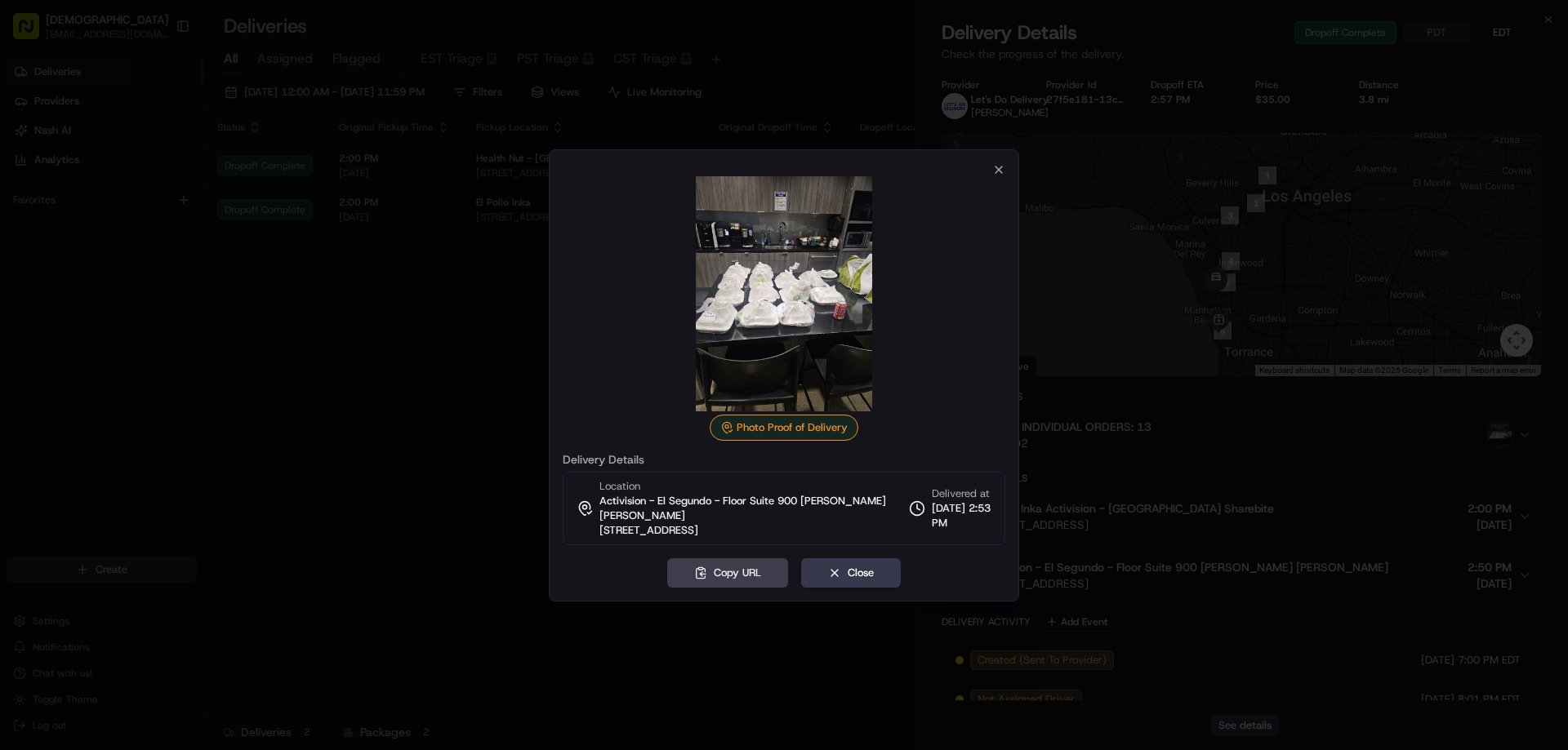
click at [635, 617] on div at bounding box center [784, 375] width 1568 height 750
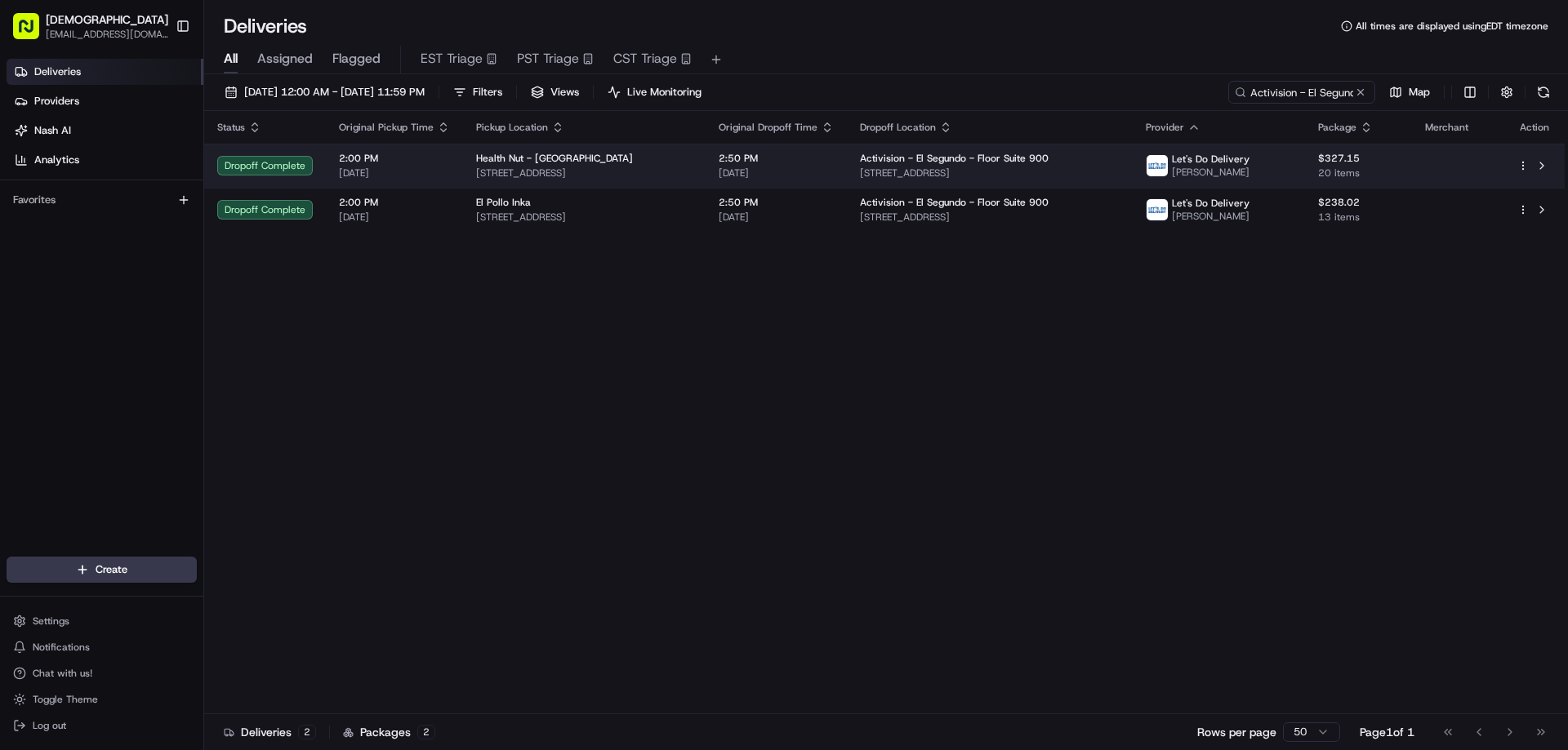
click at [588, 157] on span "Health Nut - Manhattan Beach" at bounding box center [555, 158] width 157 height 13
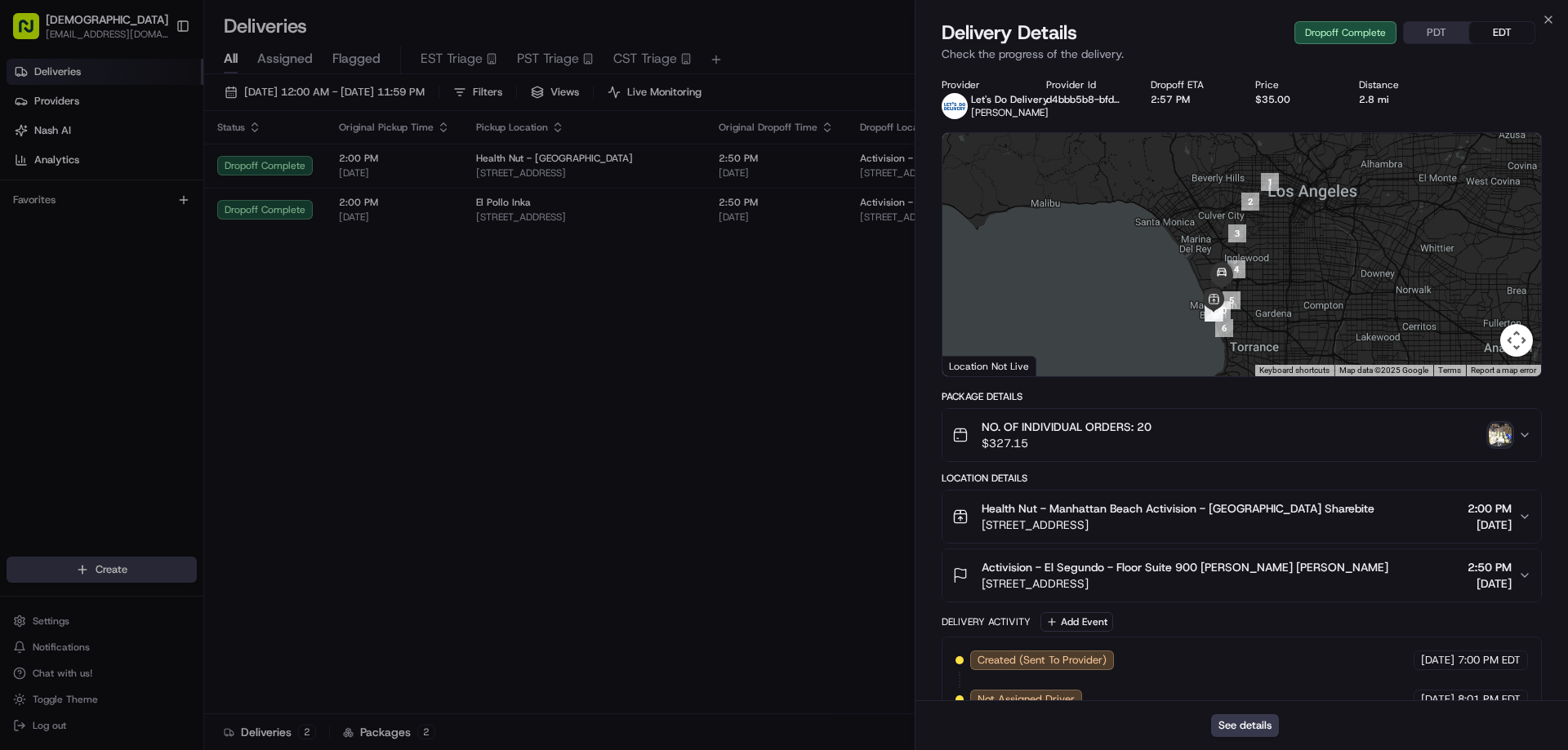
click at [1425, 34] on button "PDT" at bounding box center [1437, 33] width 65 height 21
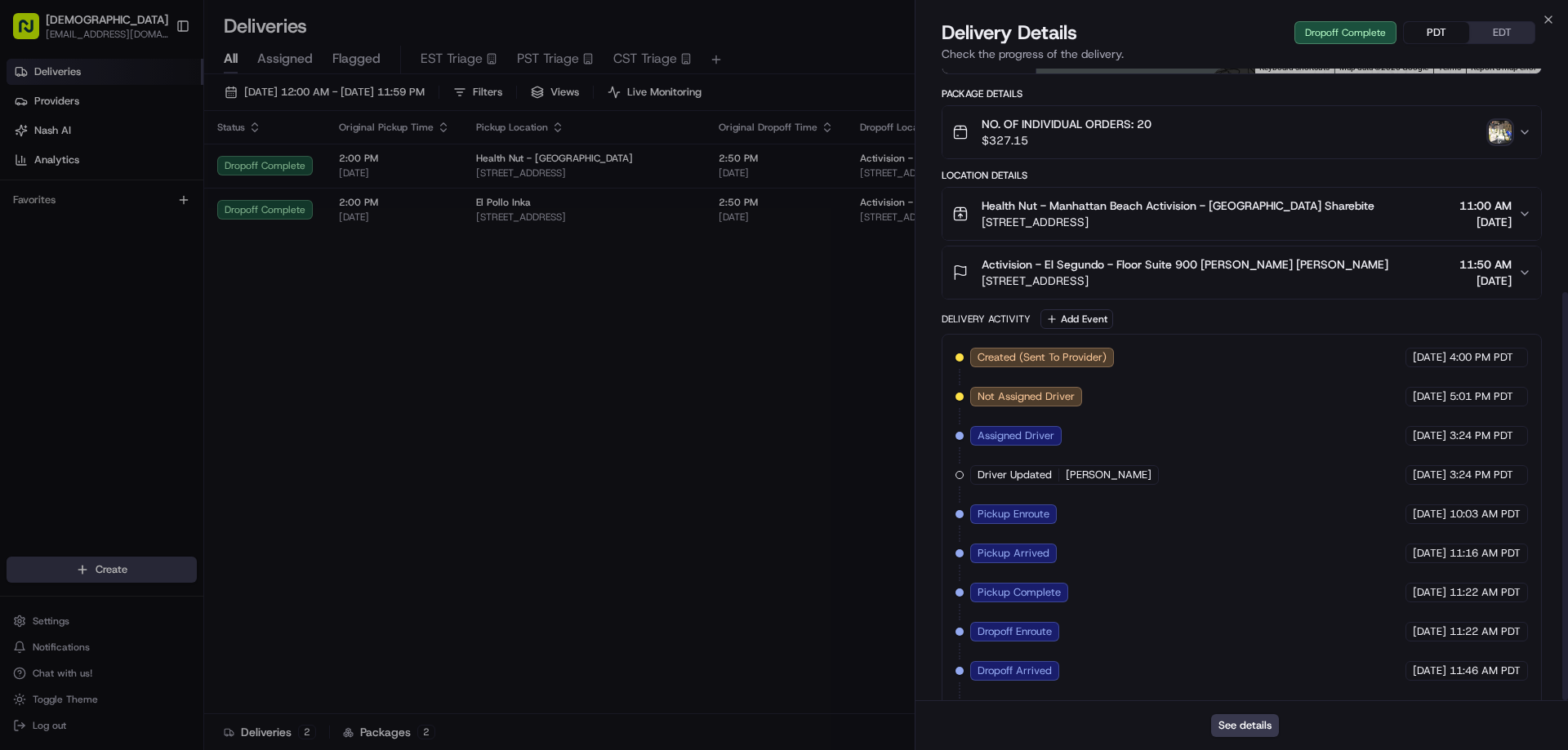
scroll to position [346, 0]
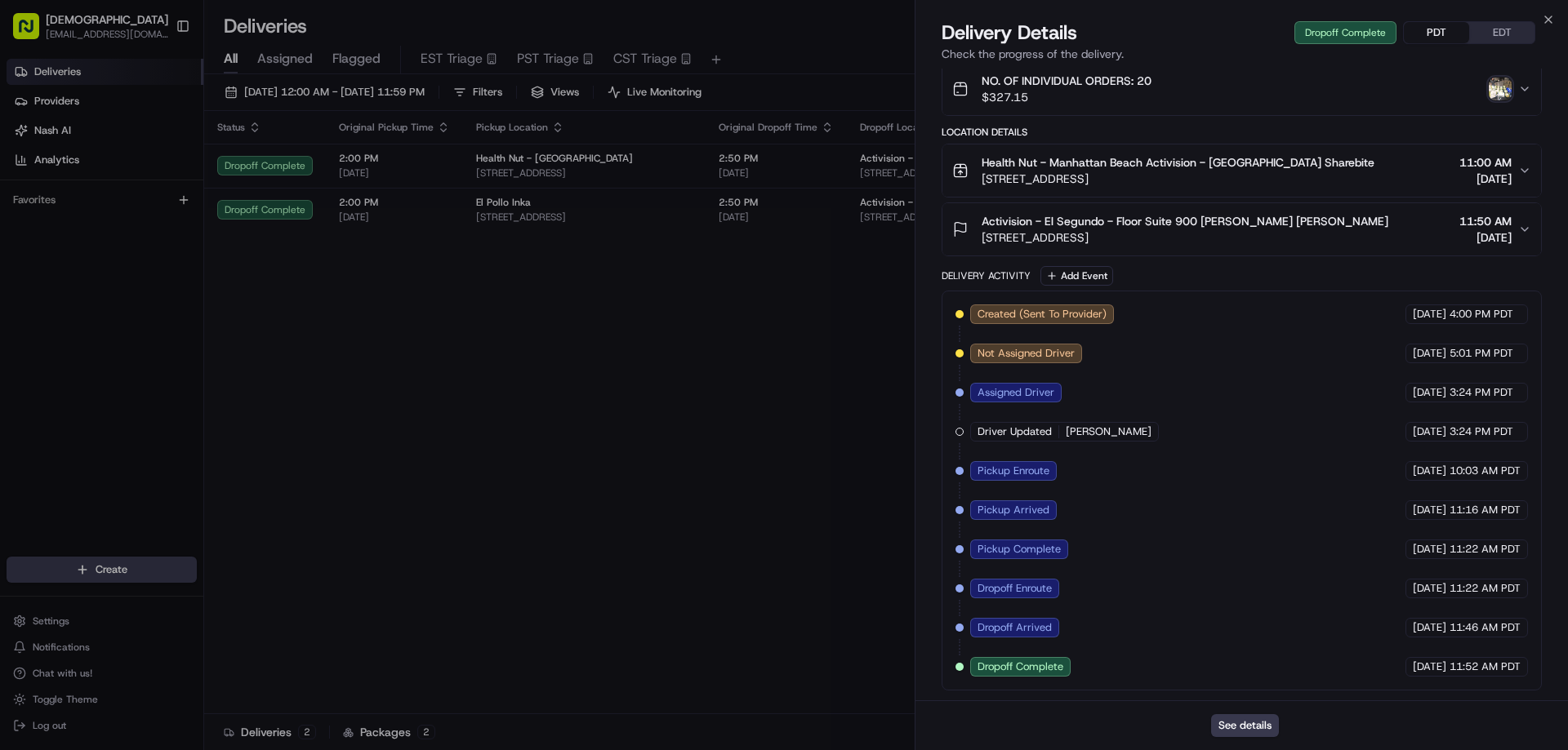
click at [1438, 28] on button "PDT" at bounding box center [1437, 33] width 65 height 21
click at [1496, 91] on img "button" at bounding box center [1500, 89] width 23 height 23
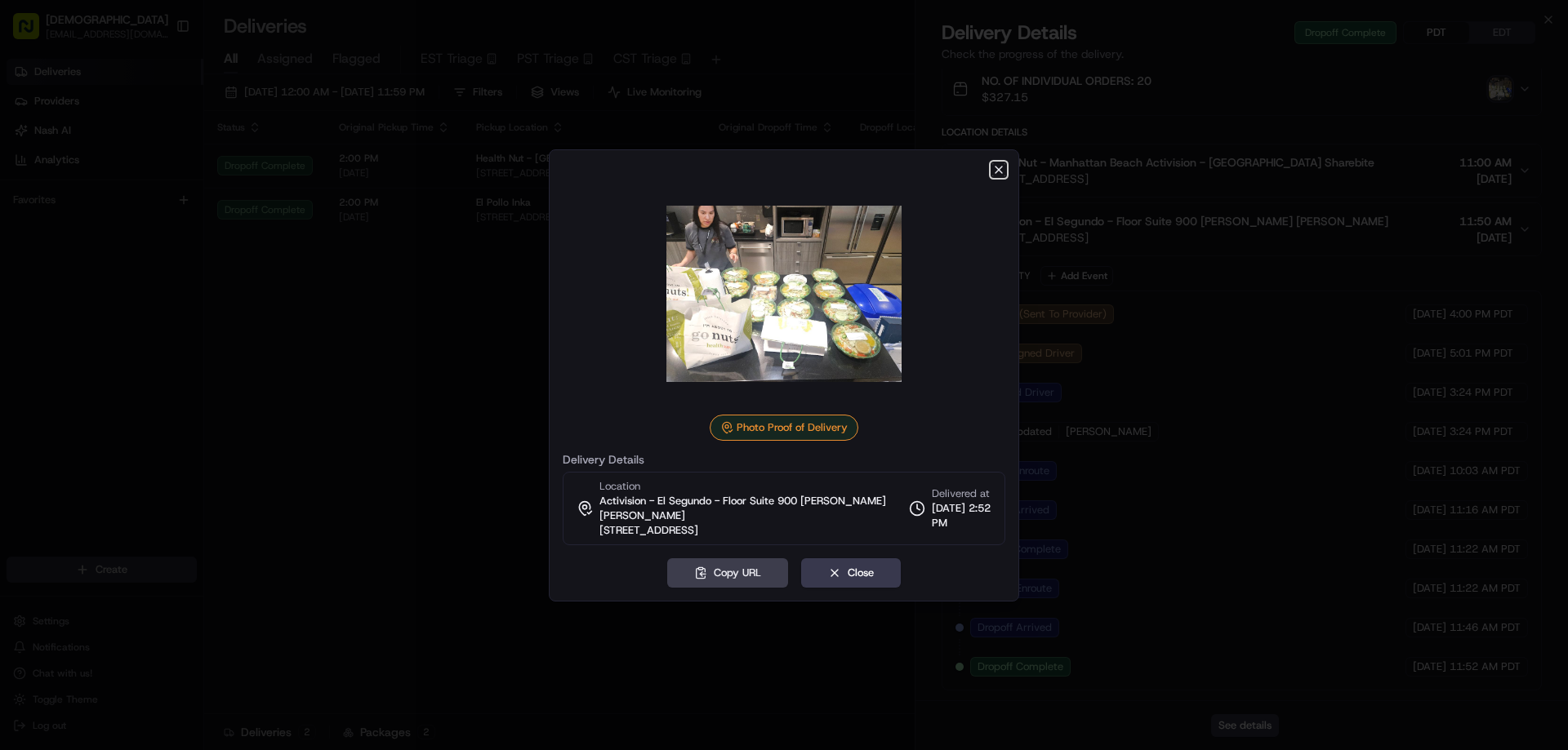
click at [1002, 176] on icon "button" at bounding box center [998, 169] width 13 height 13
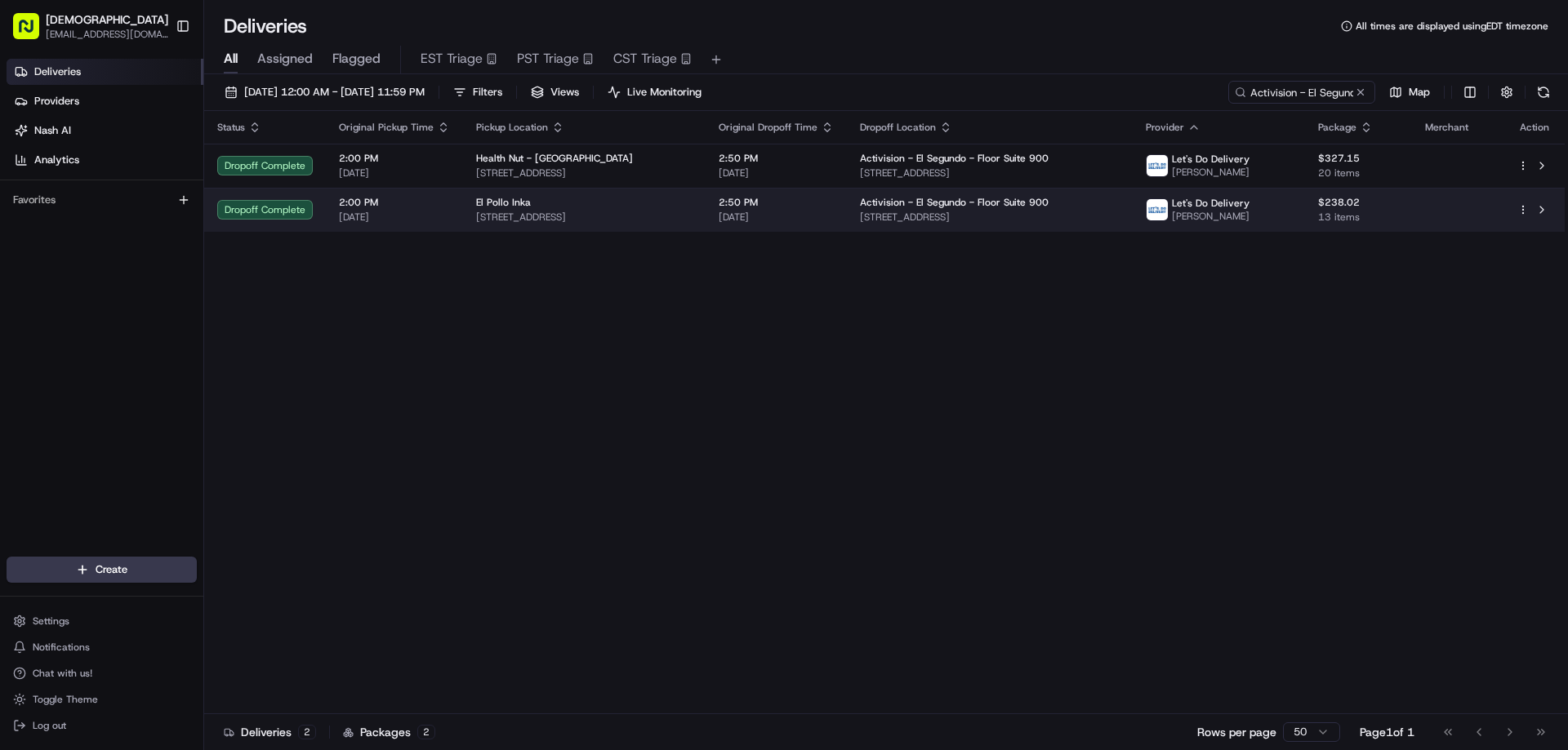
click at [653, 217] on span "1100 Pacific Coast Hwy, Hermosa Beach, CA 90254, USA" at bounding box center [584, 217] width 216 height 13
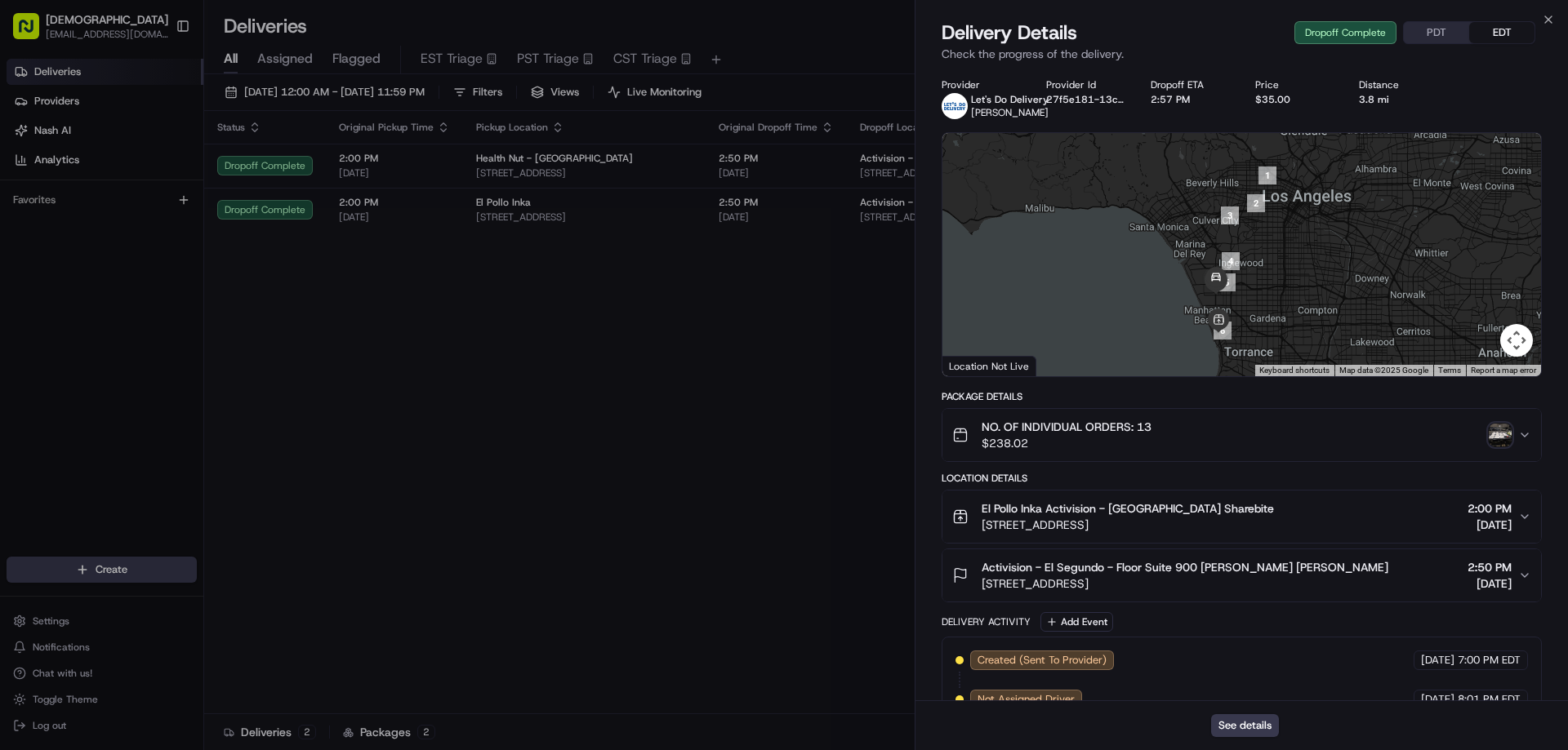
click at [1452, 33] on button "PDT" at bounding box center [1437, 33] width 65 height 21
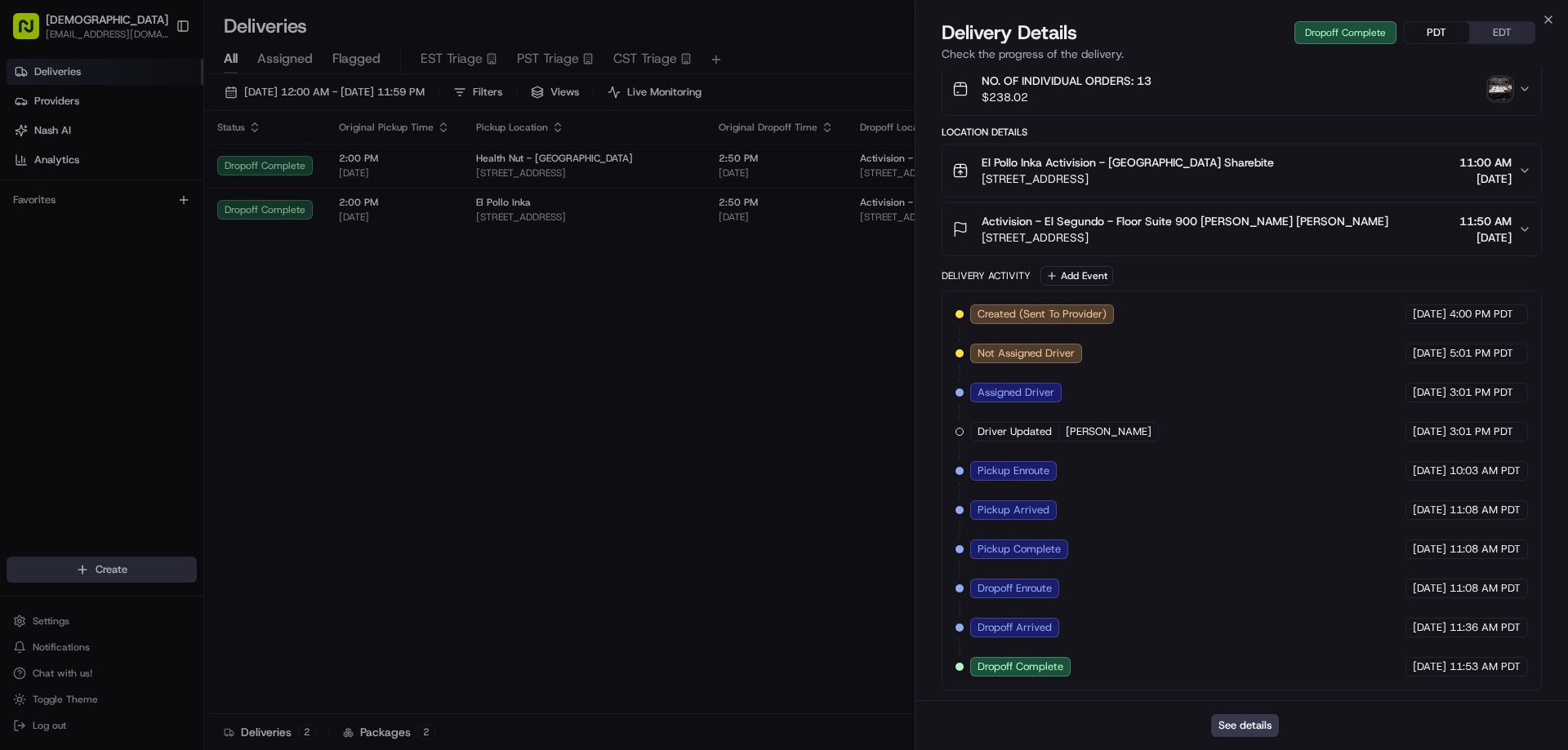
click at [1504, 88] on img "button" at bounding box center [1500, 89] width 23 height 23
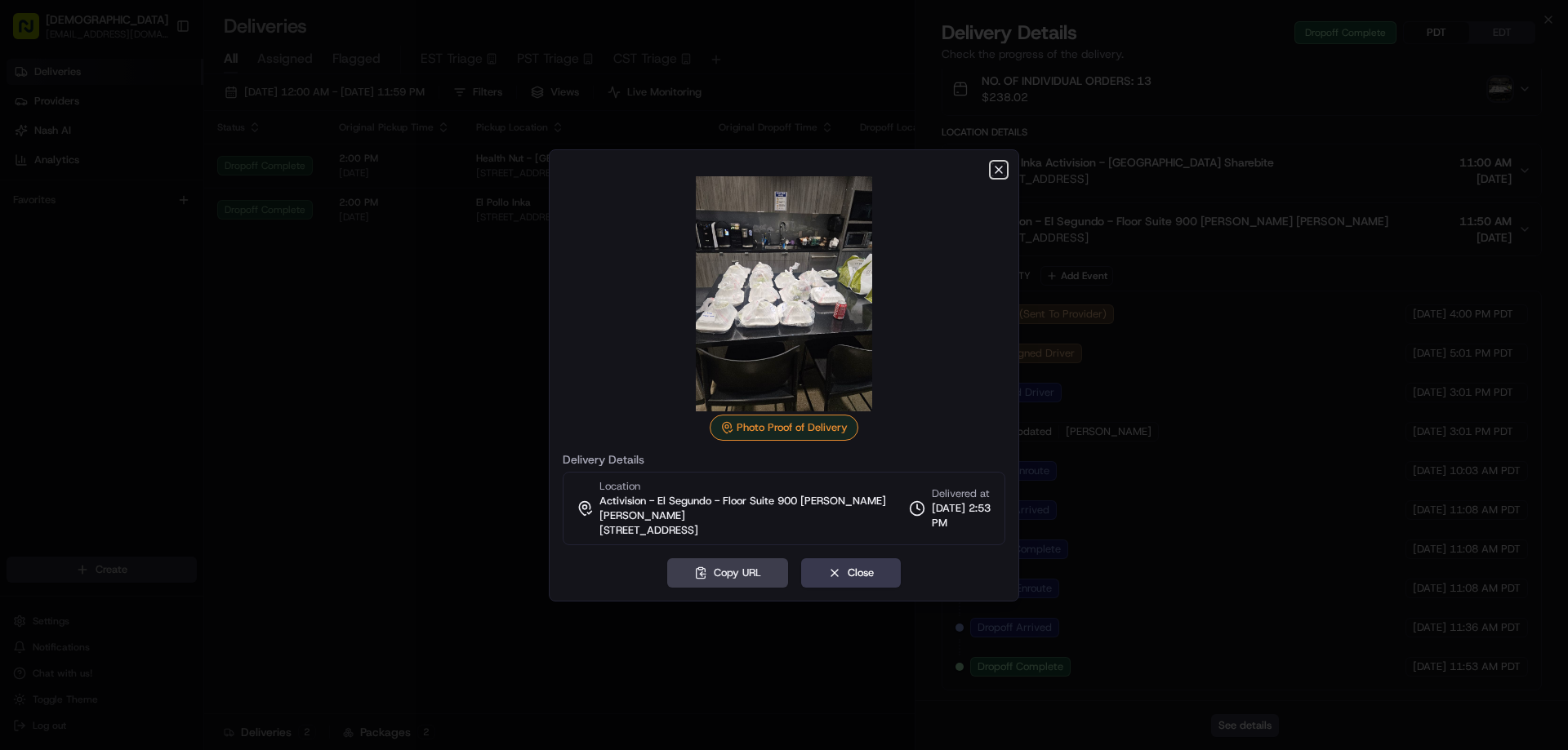
click at [997, 176] on icon "button" at bounding box center [998, 169] width 13 height 13
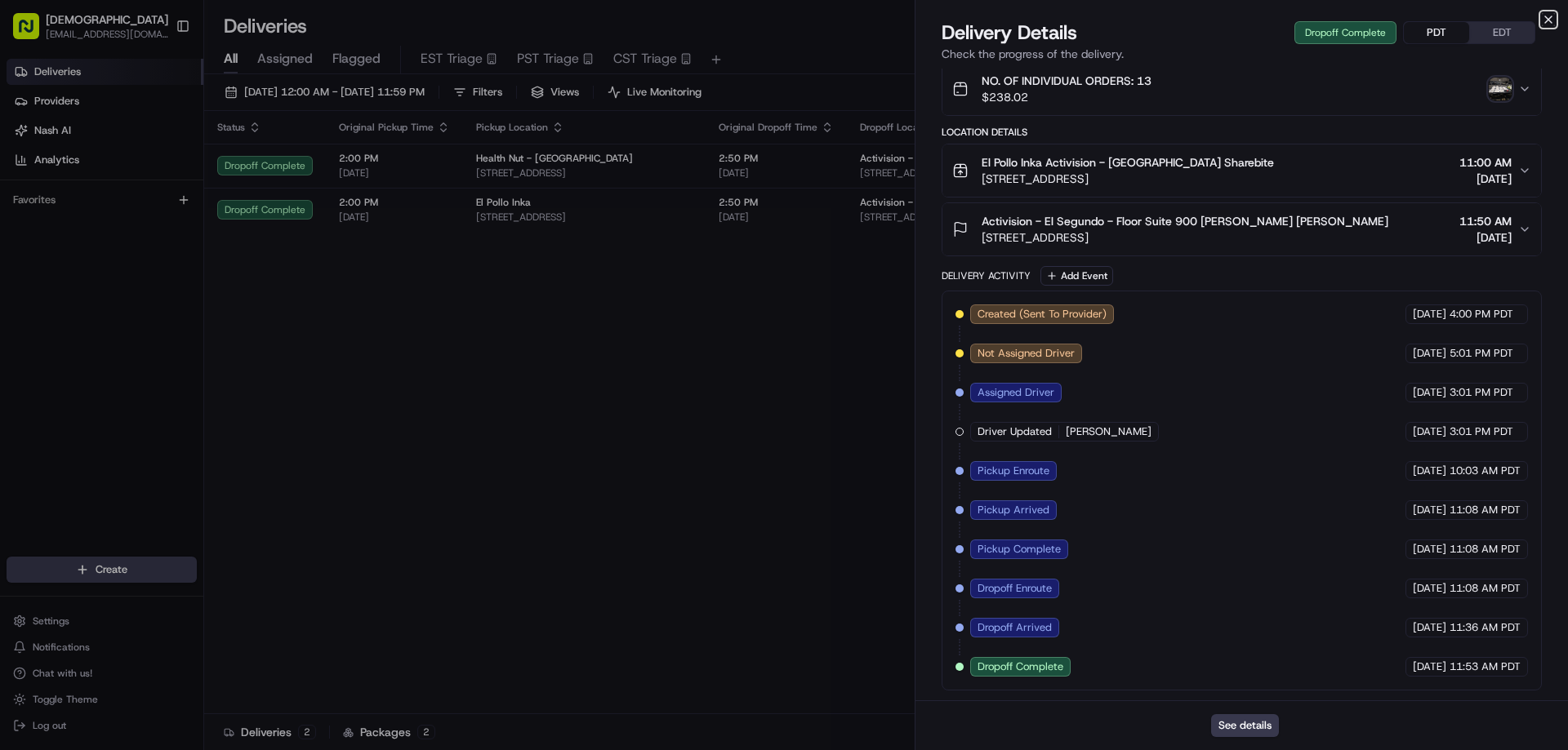
click at [1548, 19] on icon "button" at bounding box center [1548, 19] width 6 height 6
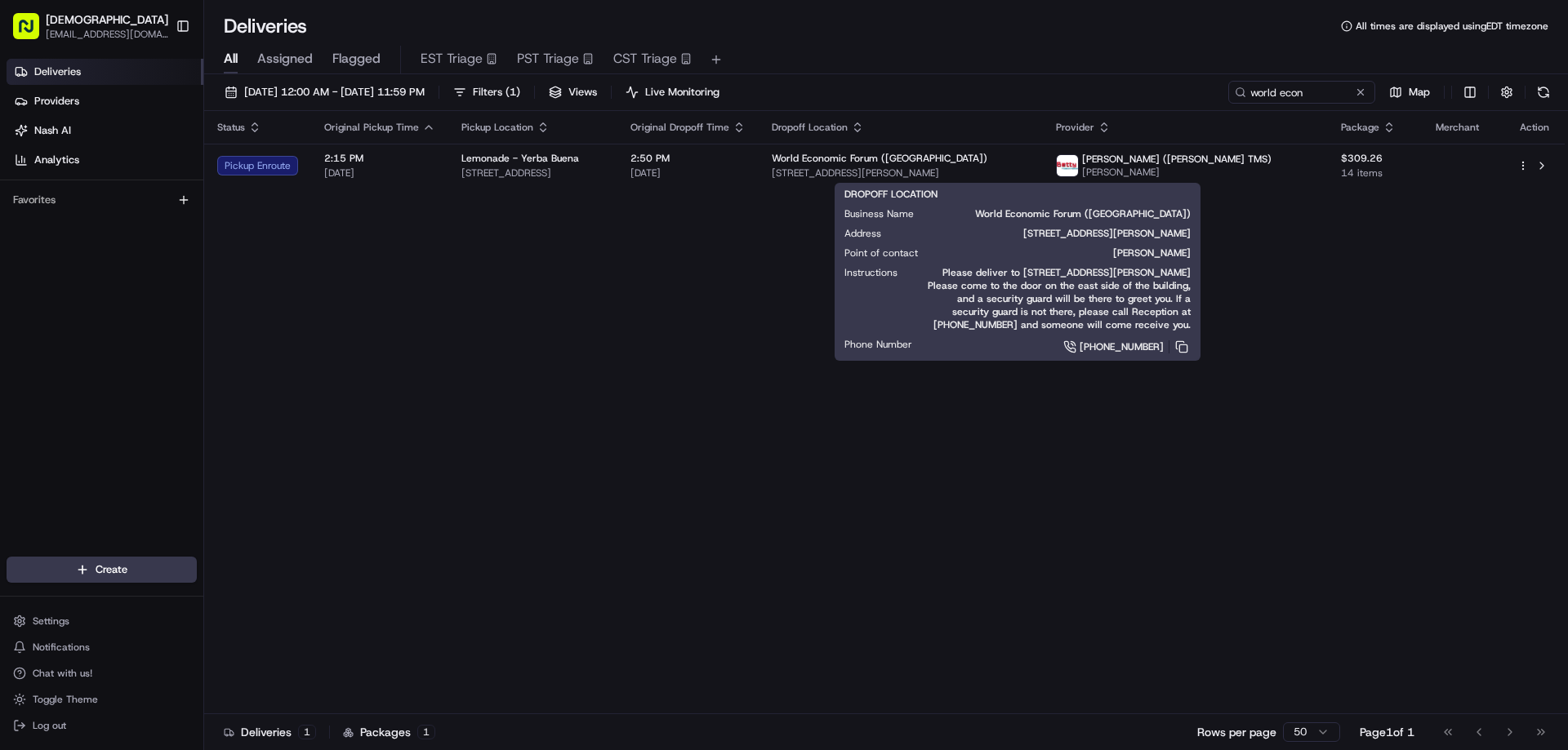
click at [685, 263] on div "Status Original Pickup Time Pickup Location Original Dropoff Time Dropoff Locat…" at bounding box center [884, 413] width 1361 height 604
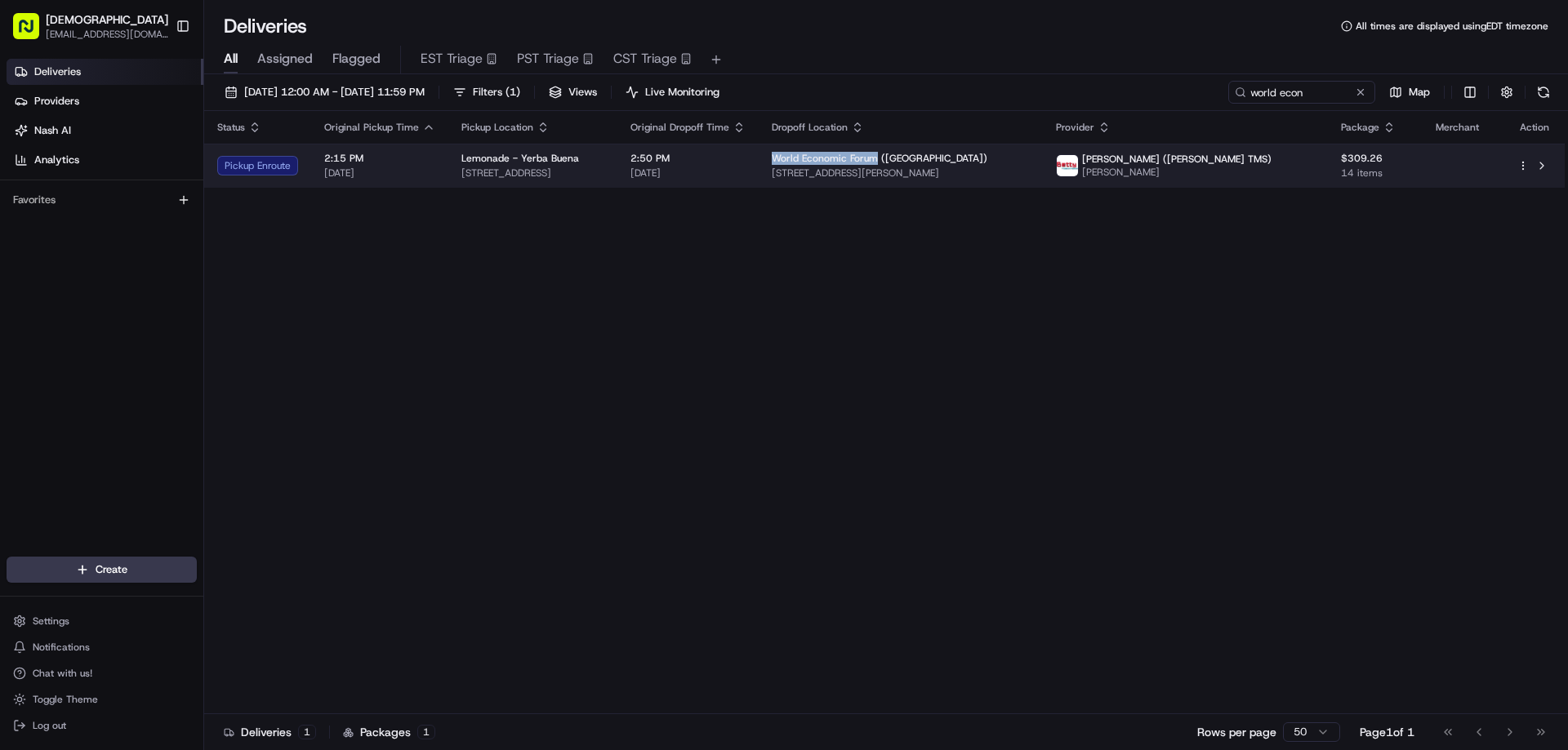
drag, startPoint x: 986, startPoint y: 158, endPoint x: 879, endPoint y: 153, distance: 107.1
click at [879, 153] on td "World Economic Forum (USA) 1201 Ralston Ave, San Francisco, CA 94129, USA" at bounding box center [901, 166] width 284 height 44
copy span "World Economic Forum"
drag, startPoint x: 510, startPoint y: 155, endPoint x: 459, endPoint y: 155, distance: 51.0
click at [459, 155] on td "Lemonade - Yerba Buena 781 Mission St, San Francisco, CA 94103, USA" at bounding box center [536, 166] width 169 height 44
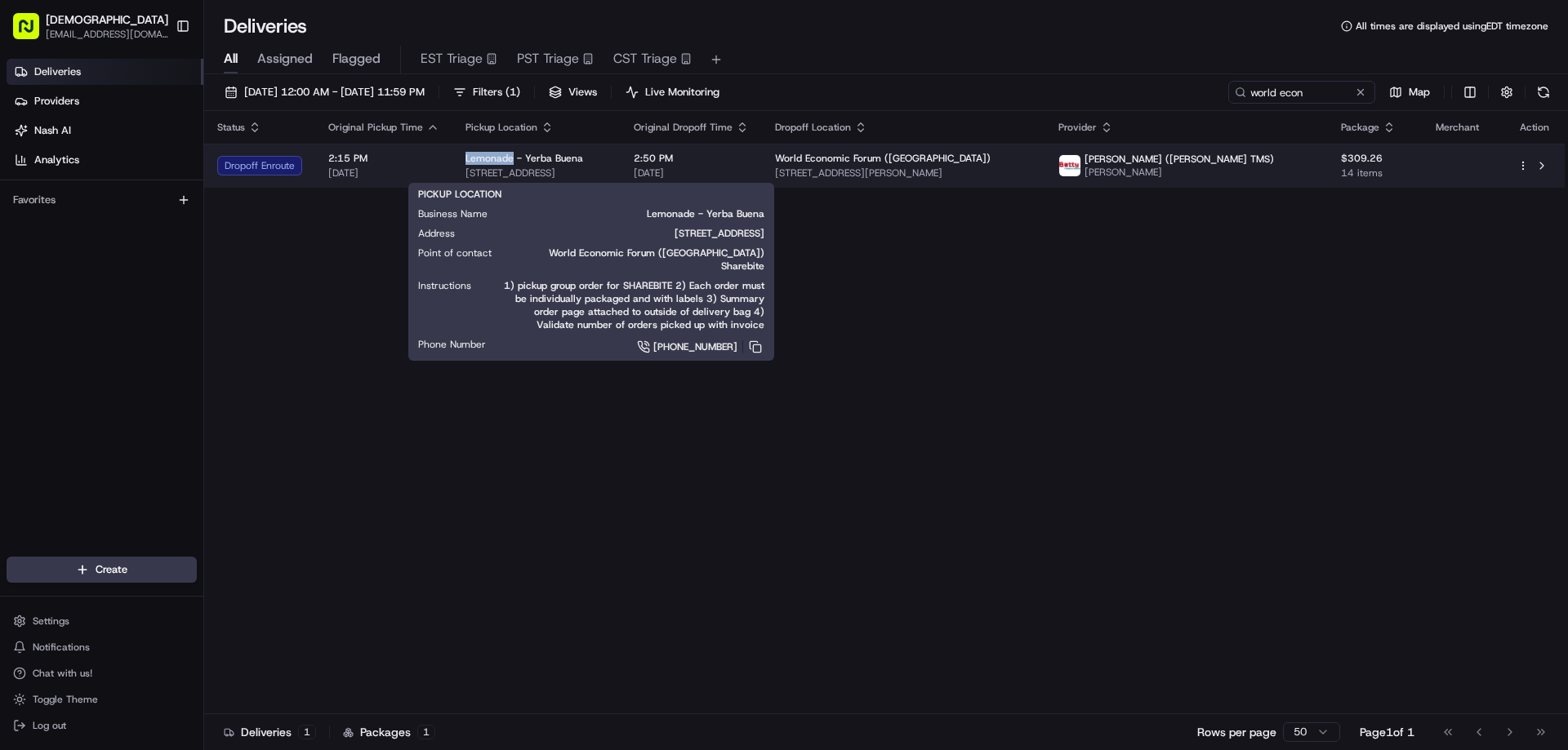
copy span "Lemonade"
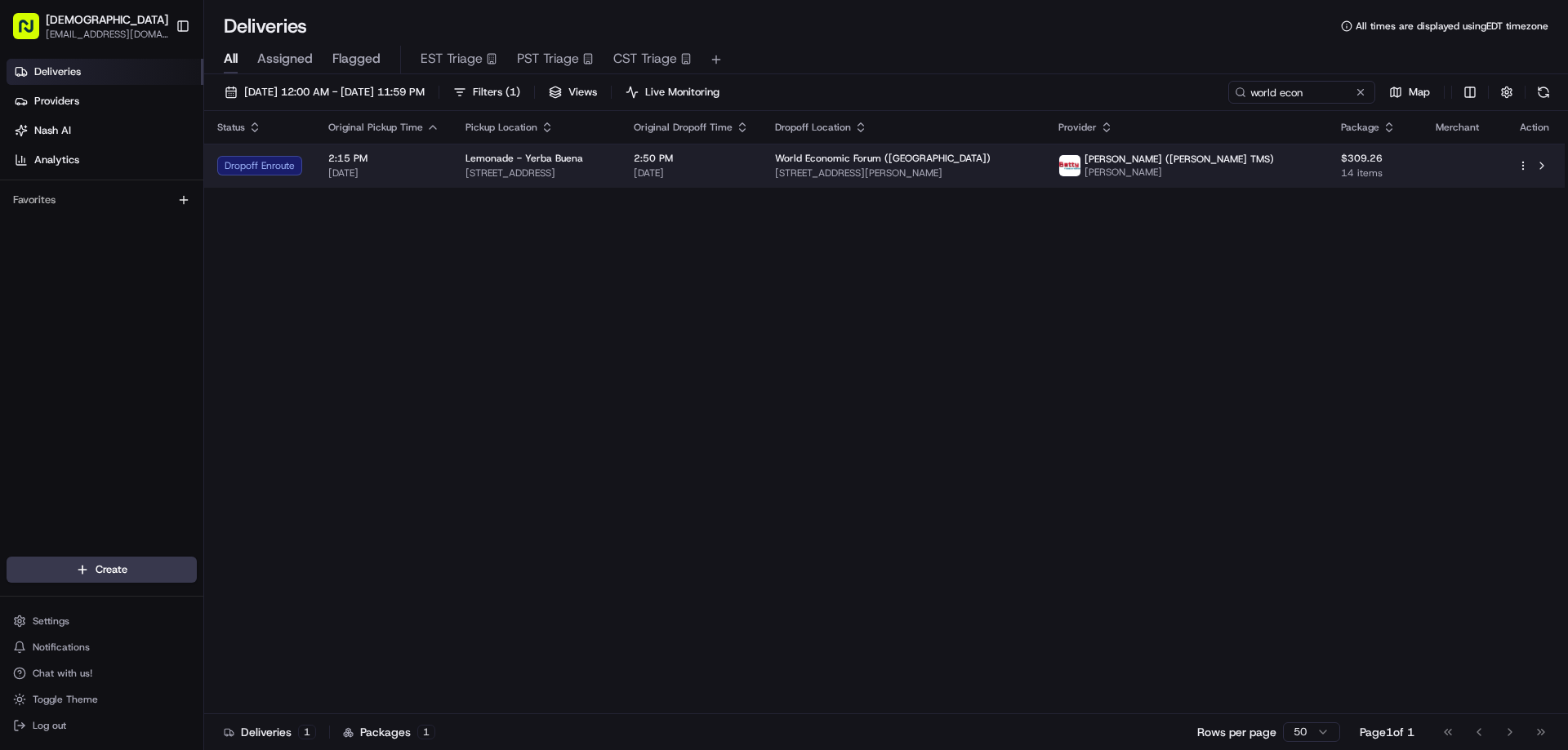
click at [596, 162] on div "Lemonade - Yerba Buena" at bounding box center [536, 158] width 142 height 13
click at [608, 153] on div "Lemonade - Yerba Buena" at bounding box center [536, 158] width 142 height 13
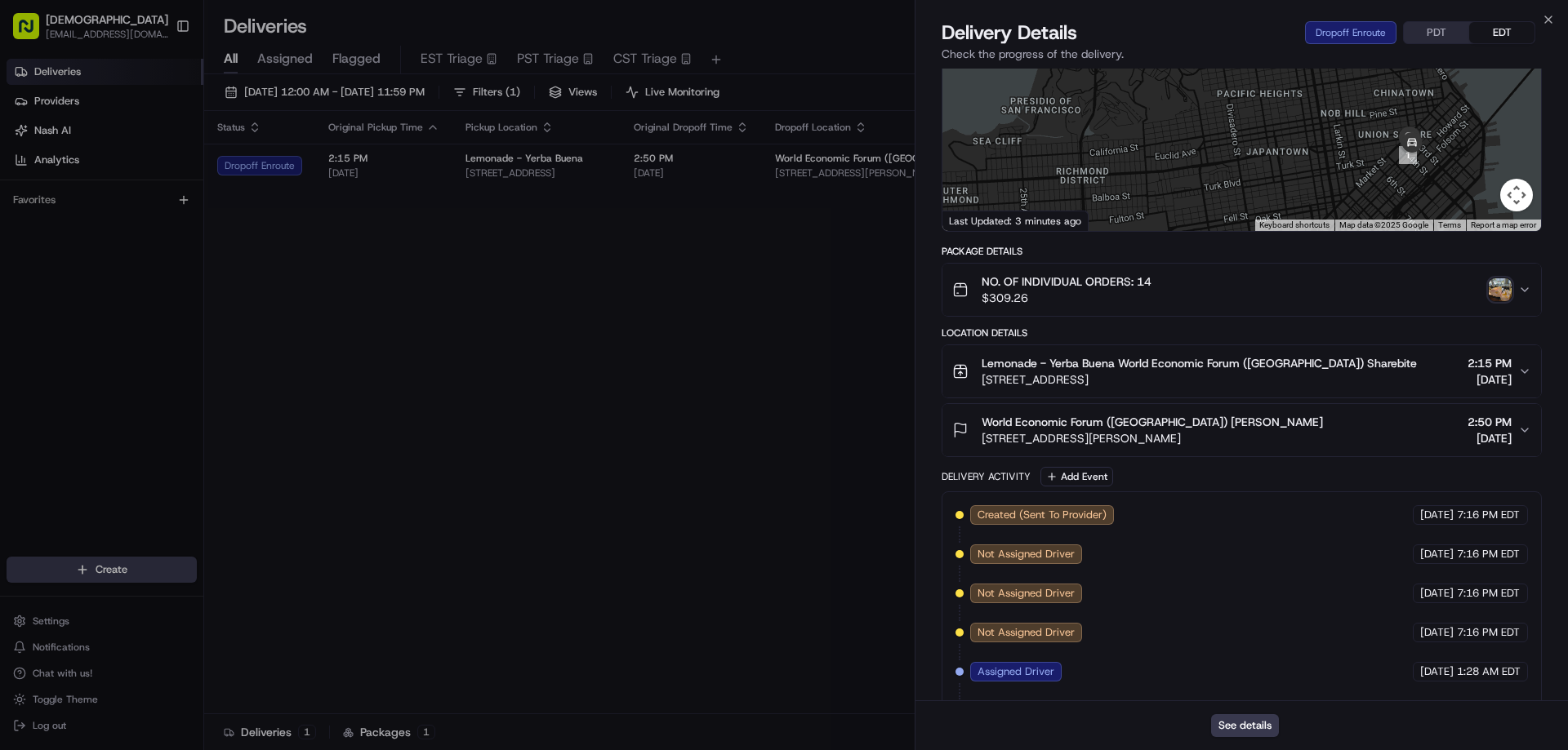
scroll to position [359, 0]
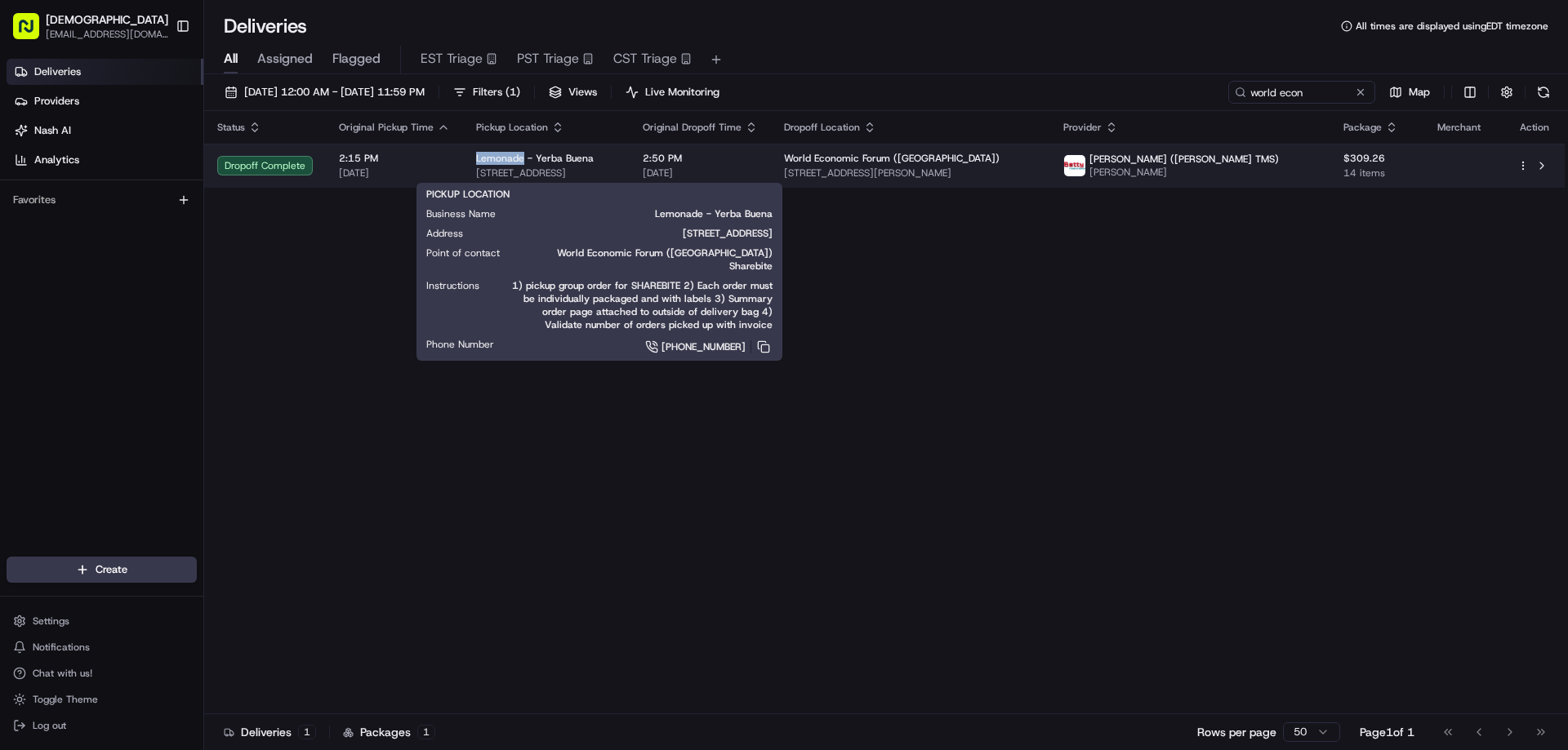
drag, startPoint x: 521, startPoint y: 155, endPoint x: 469, endPoint y: 154, distance: 52.0
click at [469, 154] on td "Lemonade - Yerba Buena 781 Mission St, San Francisco, CA 94103, USA" at bounding box center [546, 166] width 167 height 44
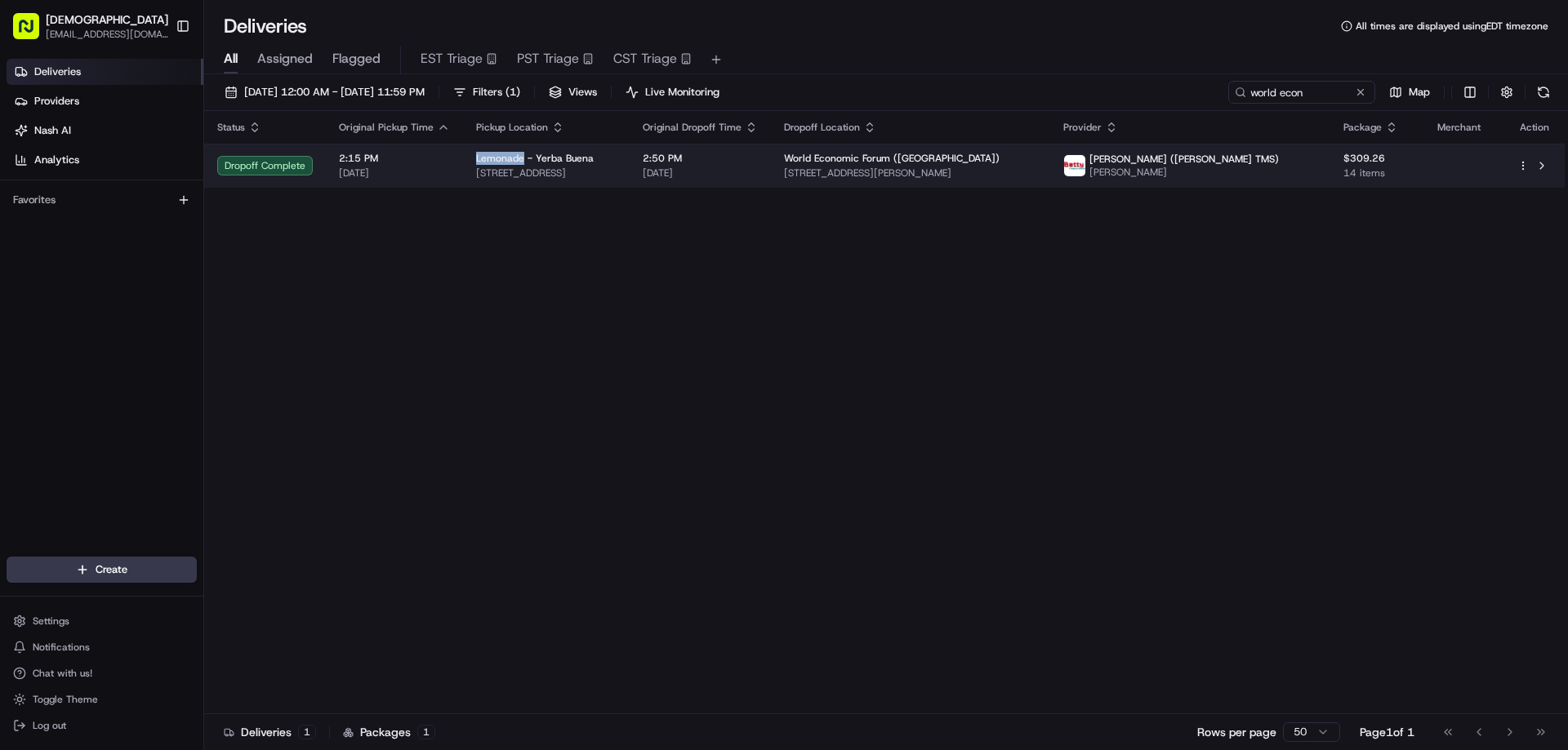
copy span "Lemonade"
click at [771, 169] on td "2:50 PM 08/18/2025" at bounding box center [701, 166] width 141 height 44
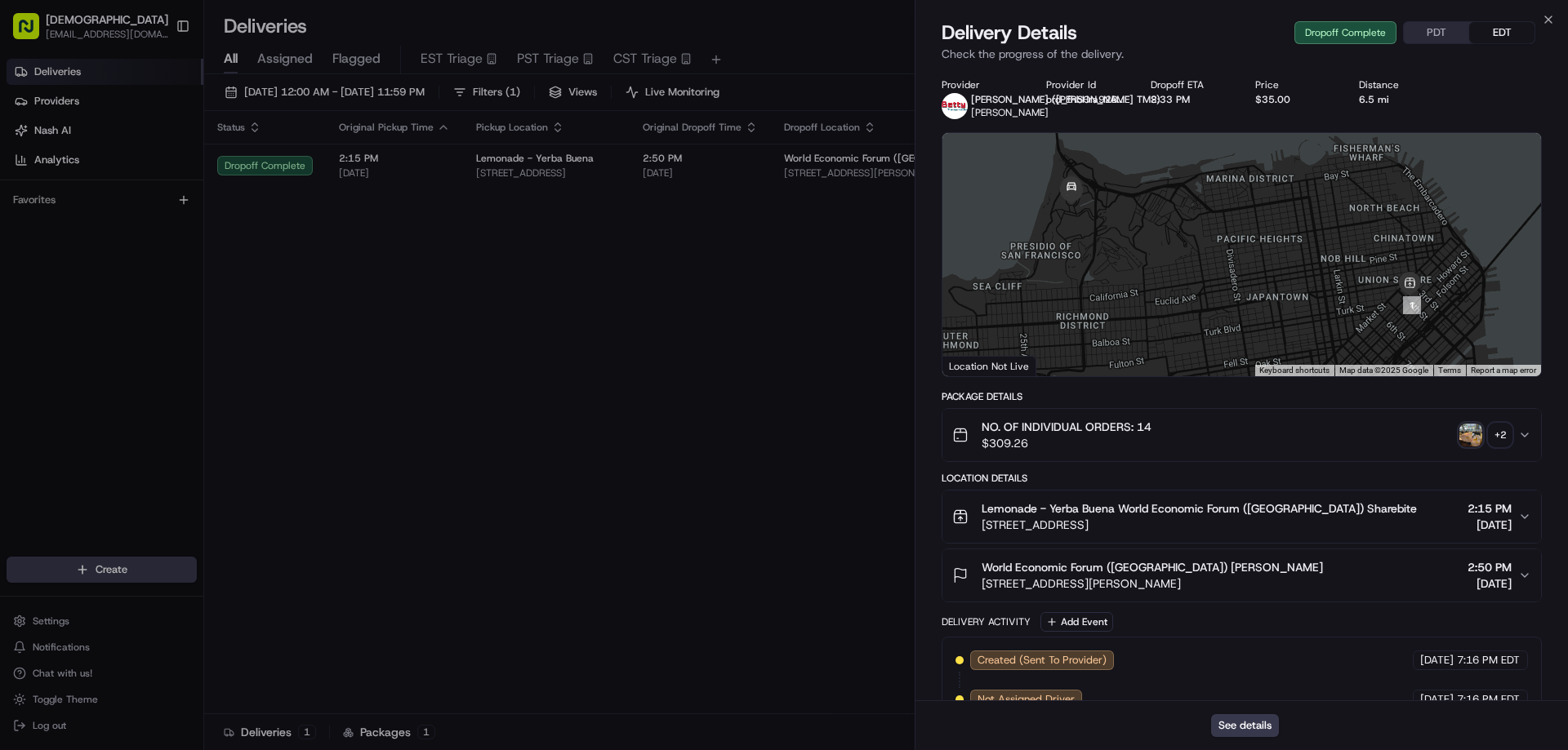
click at [1429, 43] on div "PDT EDT" at bounding box center [1469, 33] width 132 height 23
click at [1429, 32] on button "PDT" at bounding box center [1437, 33] width 65 height 21
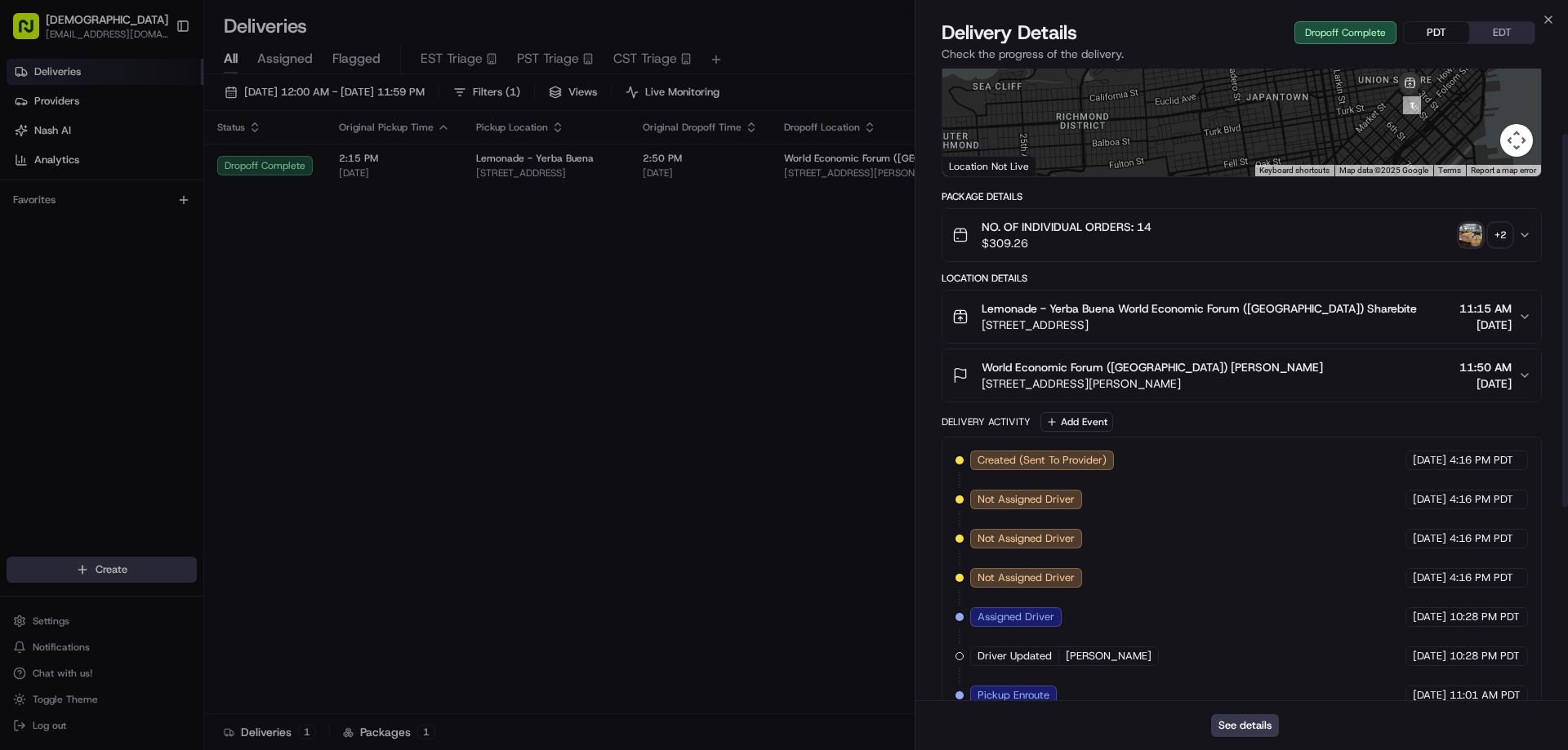
scroll to position [111, 0]
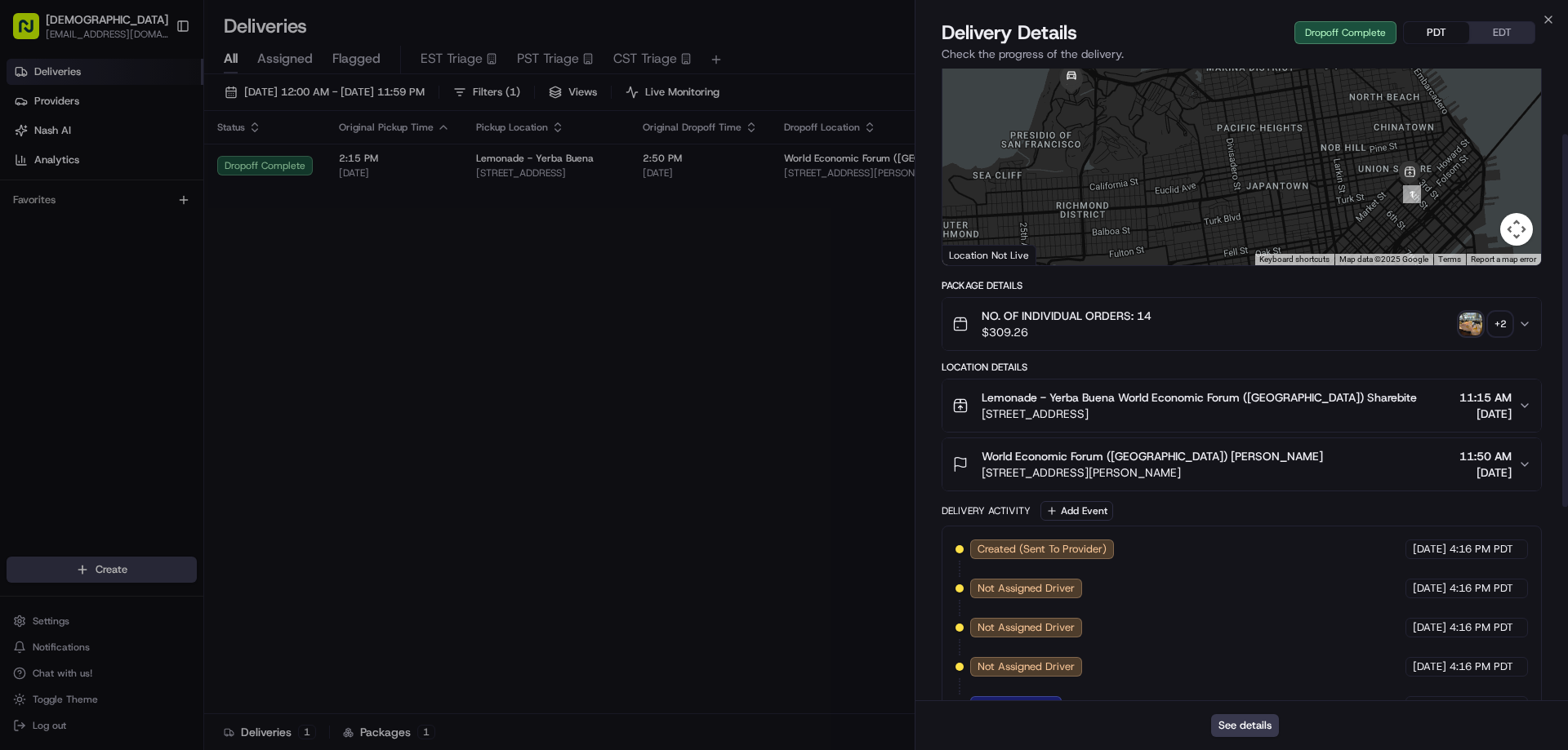
click at [1501, 323] on div "NO. OF INDIVIDUAL ORDERS: 14 $309.26 + 2" at bounding box center [1234, 324] width 566 height 33
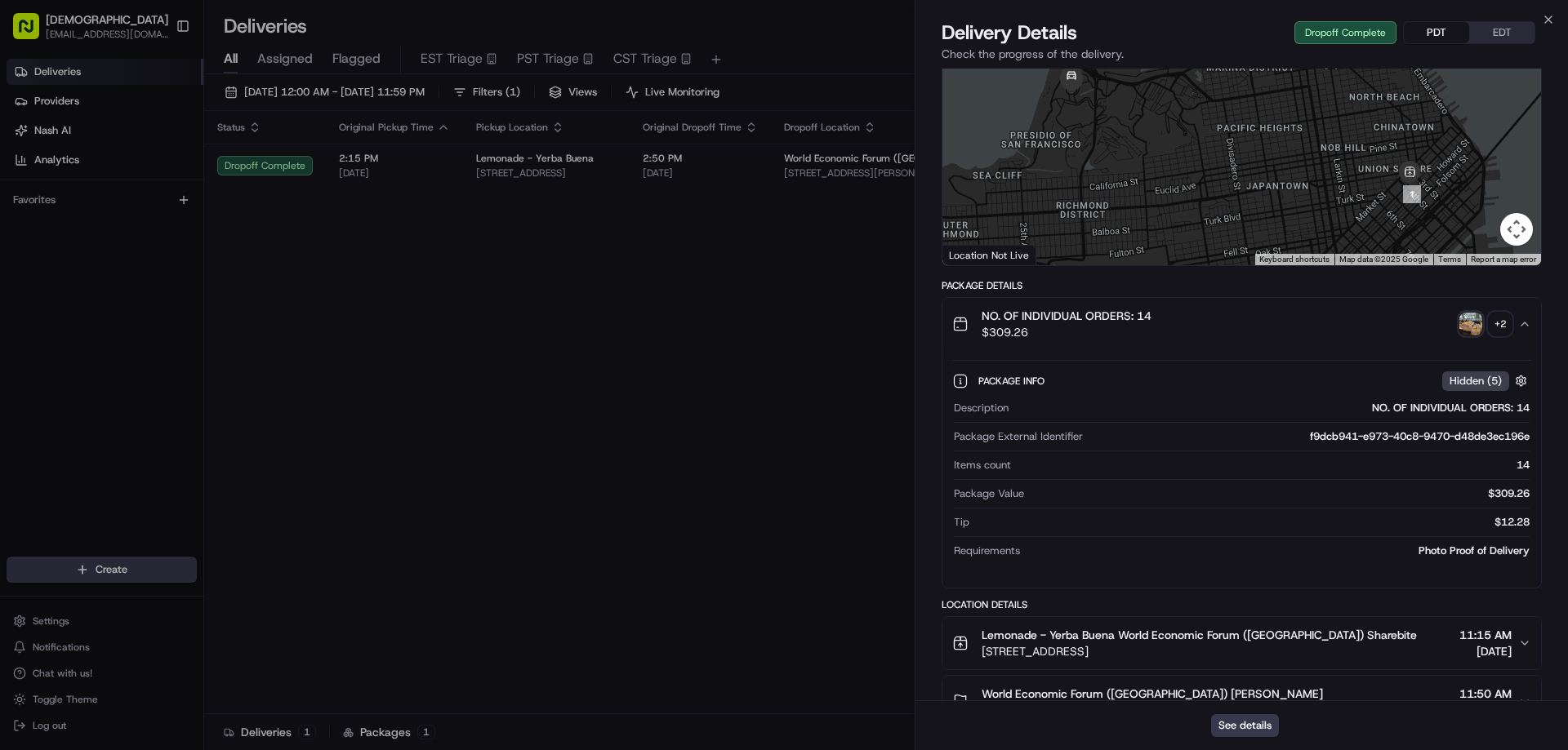
click at [1510, 335] on div "+ 2" at bounding box center [1500, 324] width 23 height 23
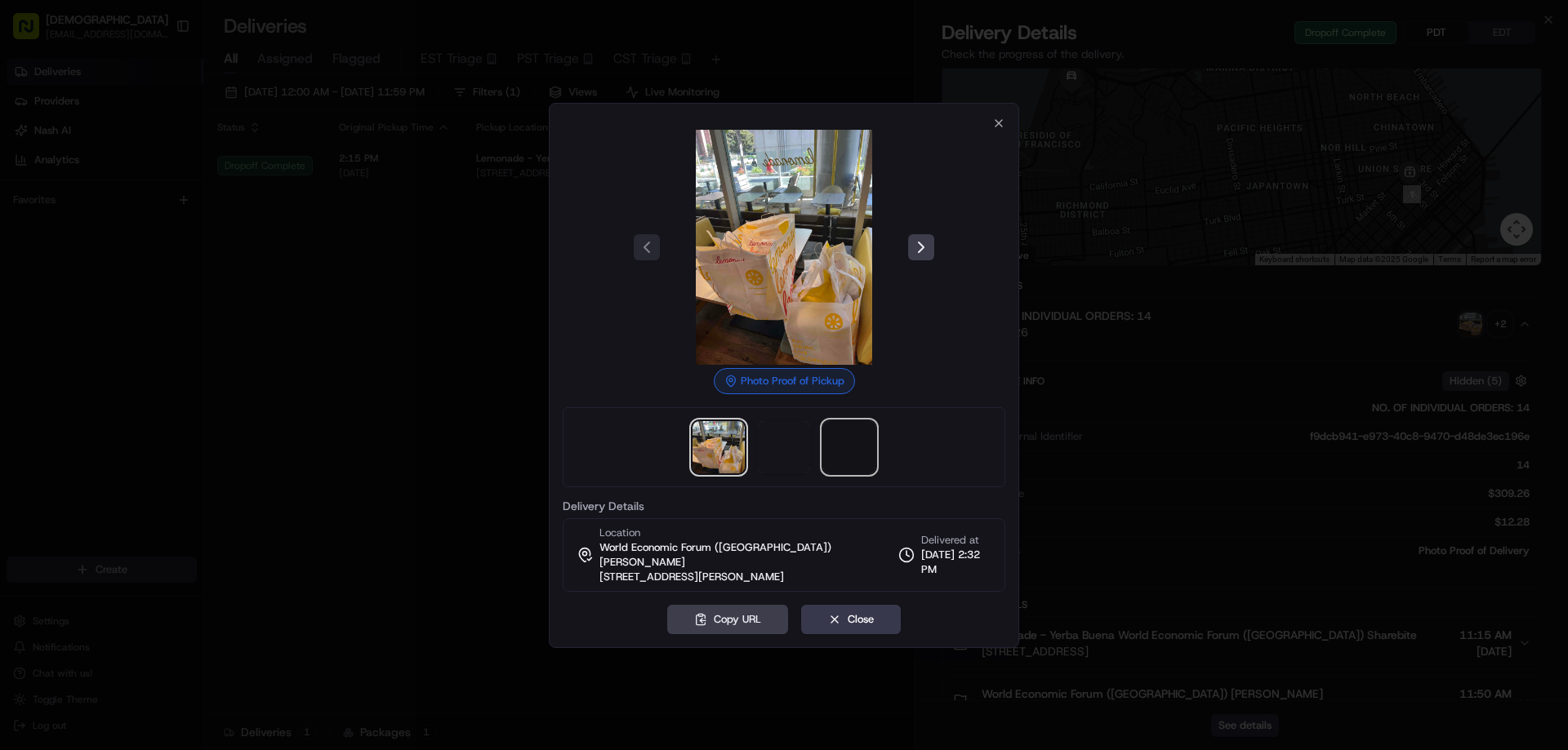
click at [852, 463] on span at bounding box center [849, 447] width 52 height 52
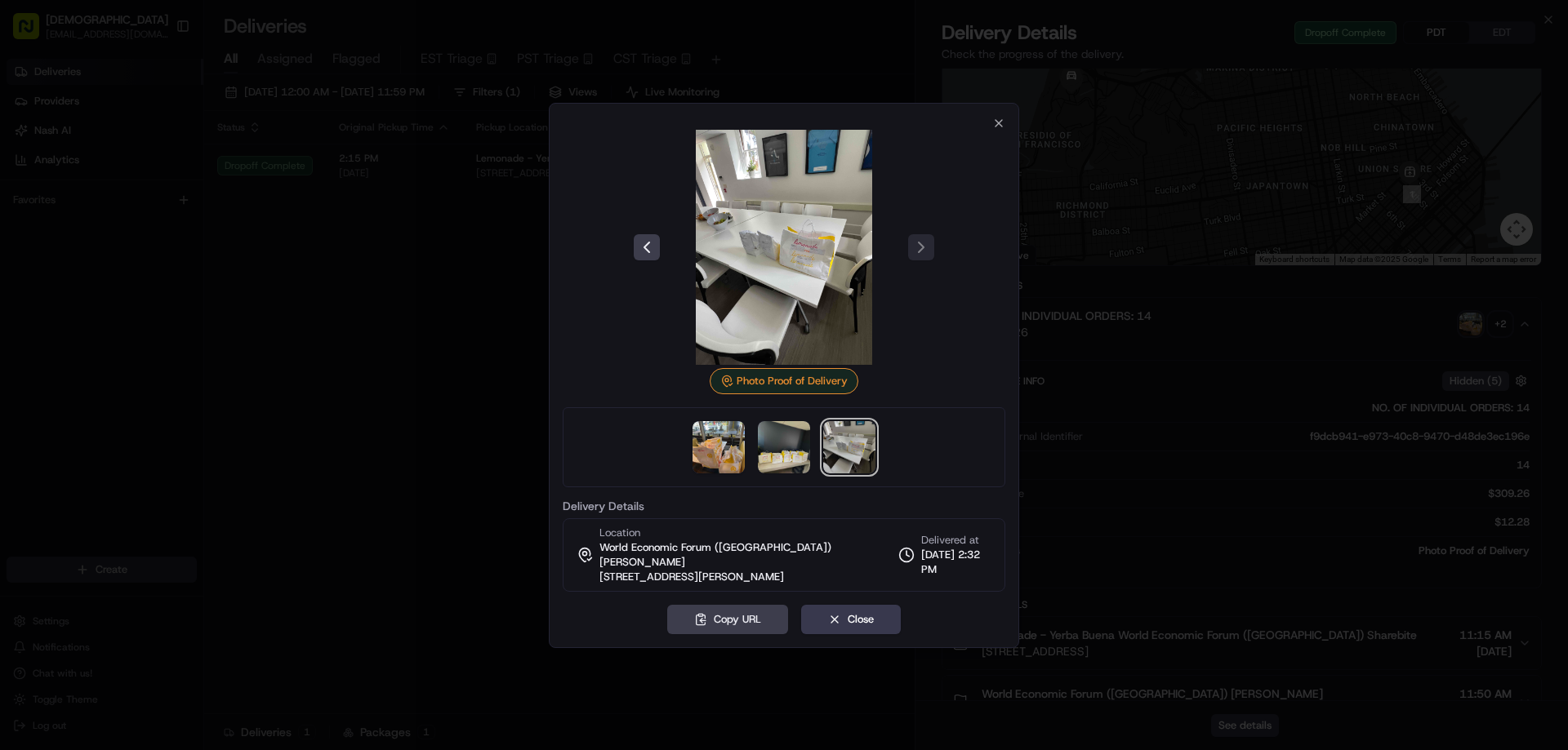
click at [707, 454] on img at bounding box center [718, 447] width 52 height 52
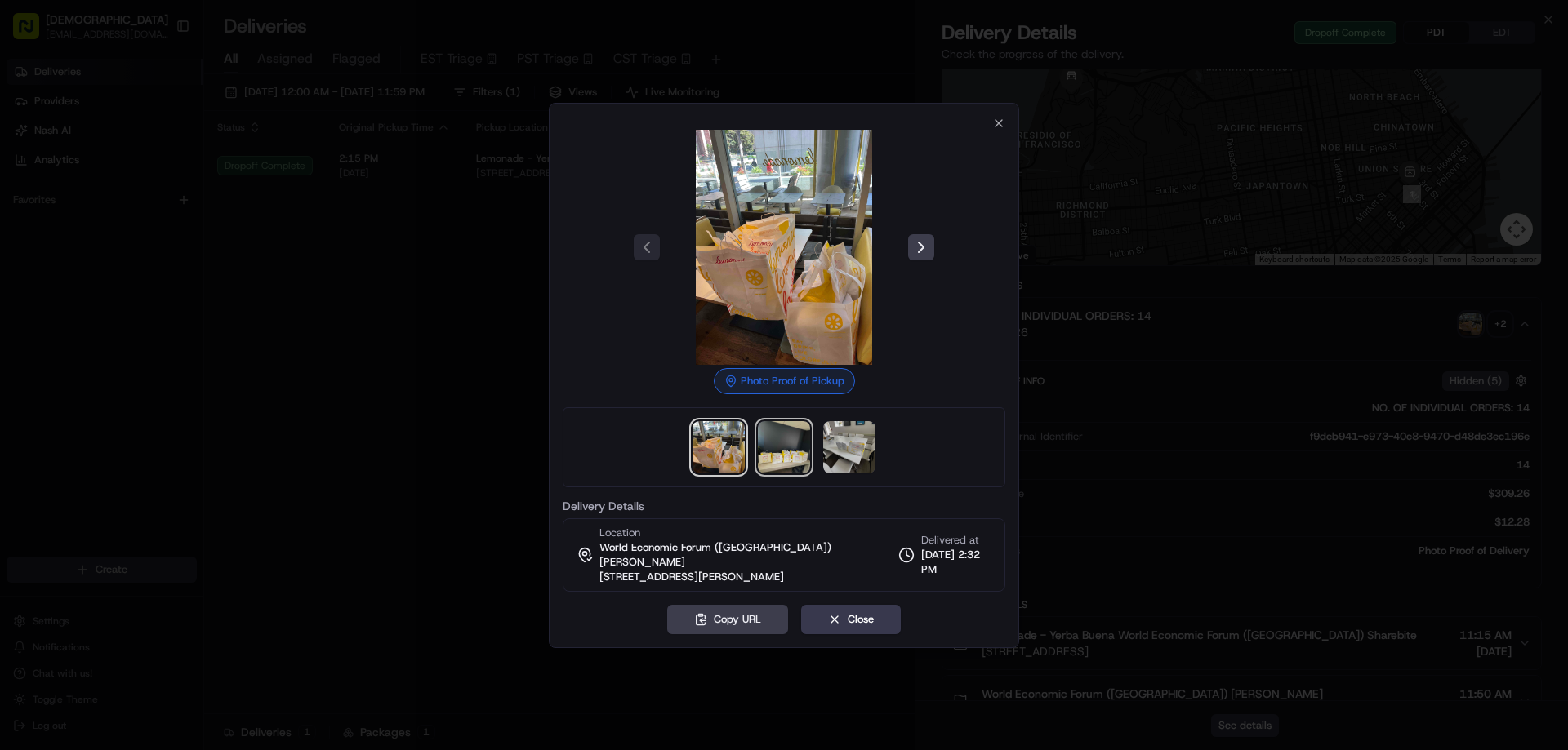
click at [778, 459] on img at bounding box center [784, 447] width 52 height 52
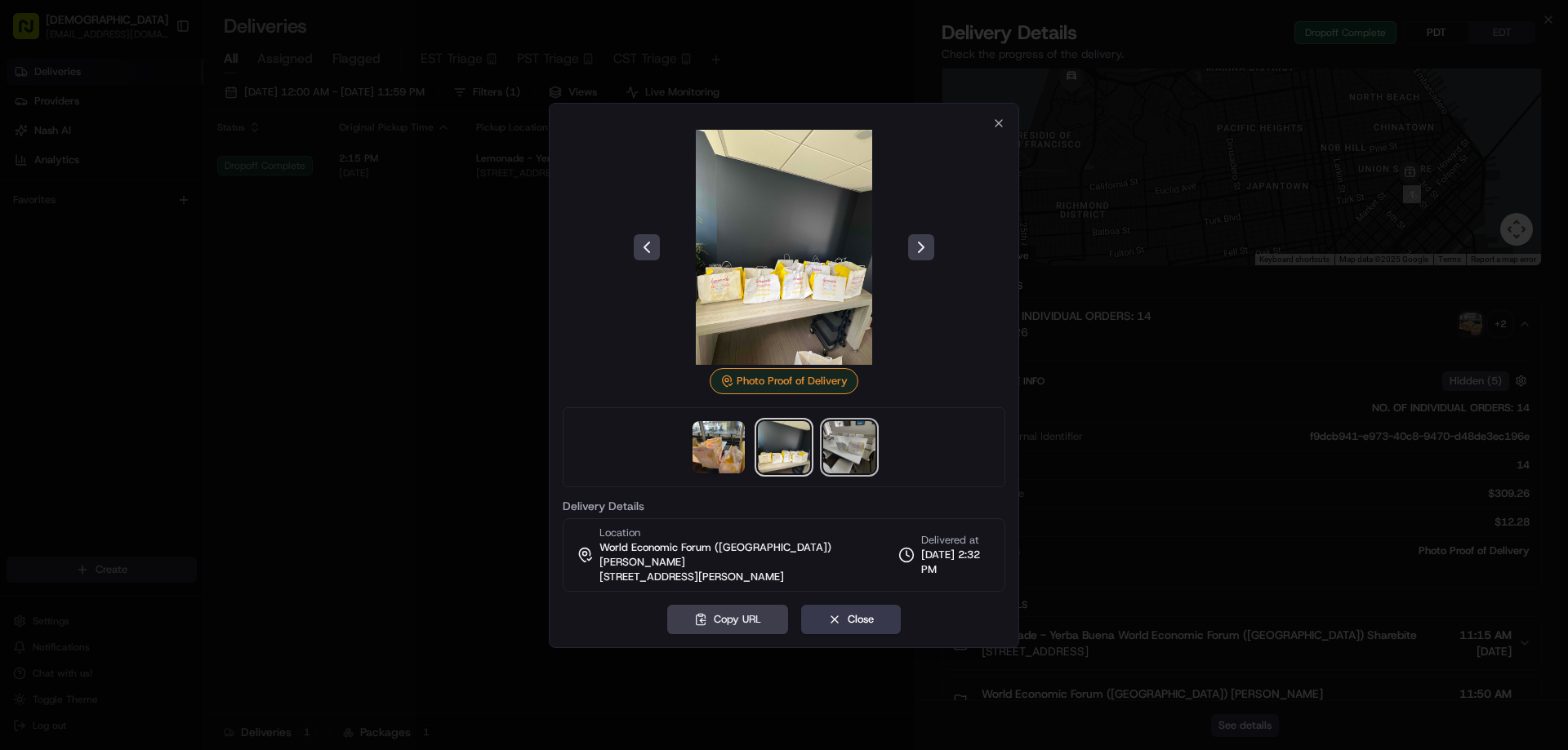
click at [837, 454] on img at bounding box center [849, 447] width 52 height 52
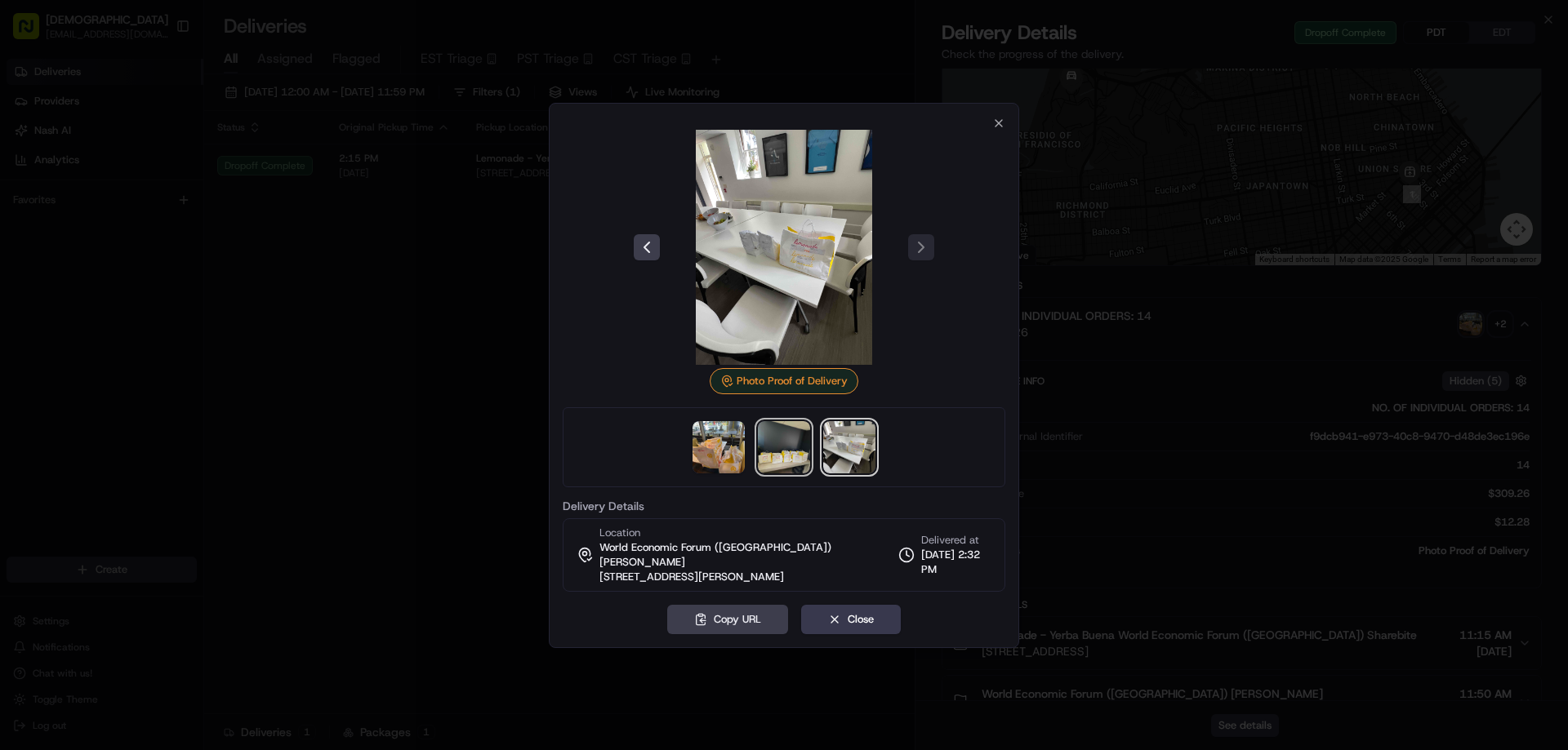
click at [788, 462] on img at bounding box center [784, 447] width 52 height 52
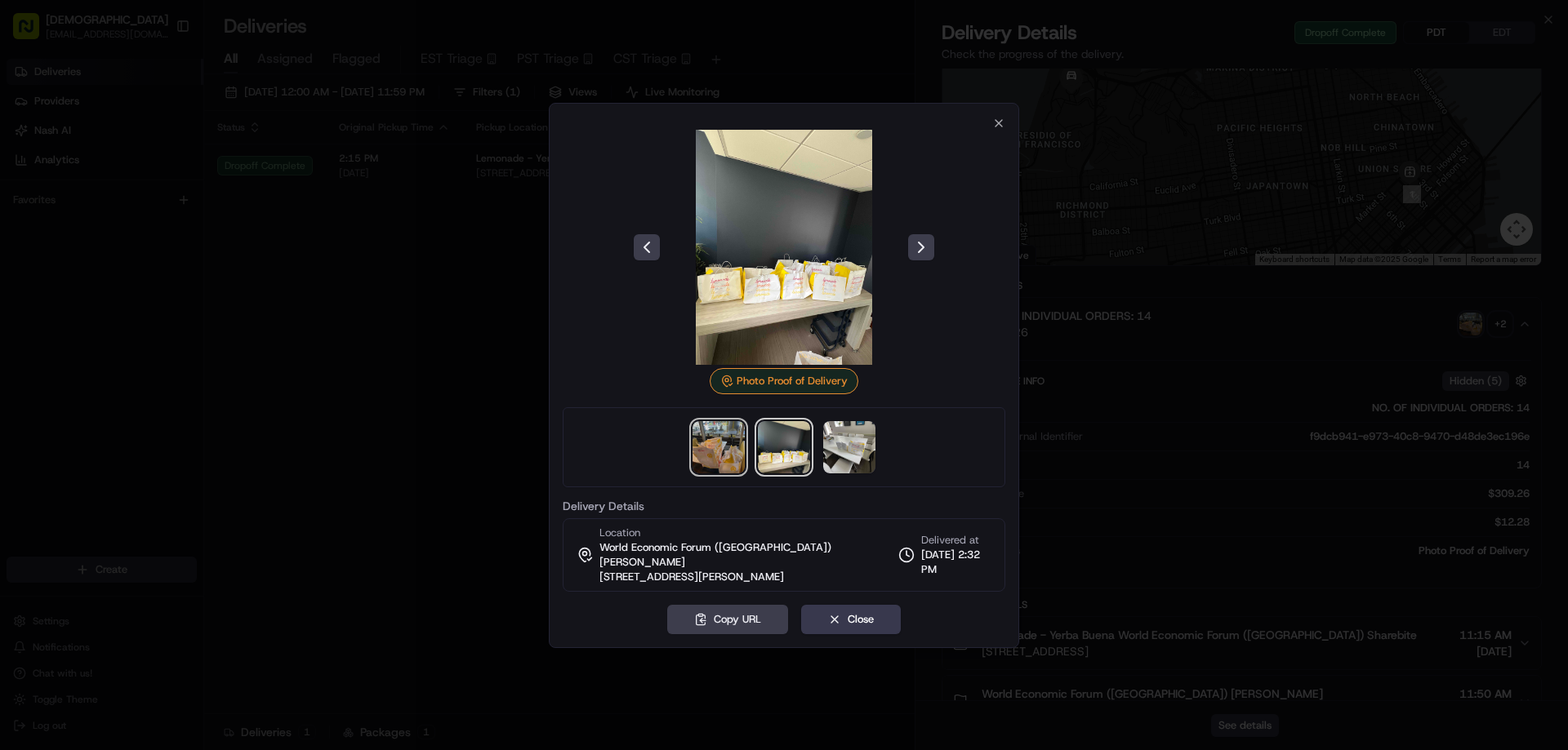
click at [718, 454] on img at bounding box center [718, 447] width 52 height 52
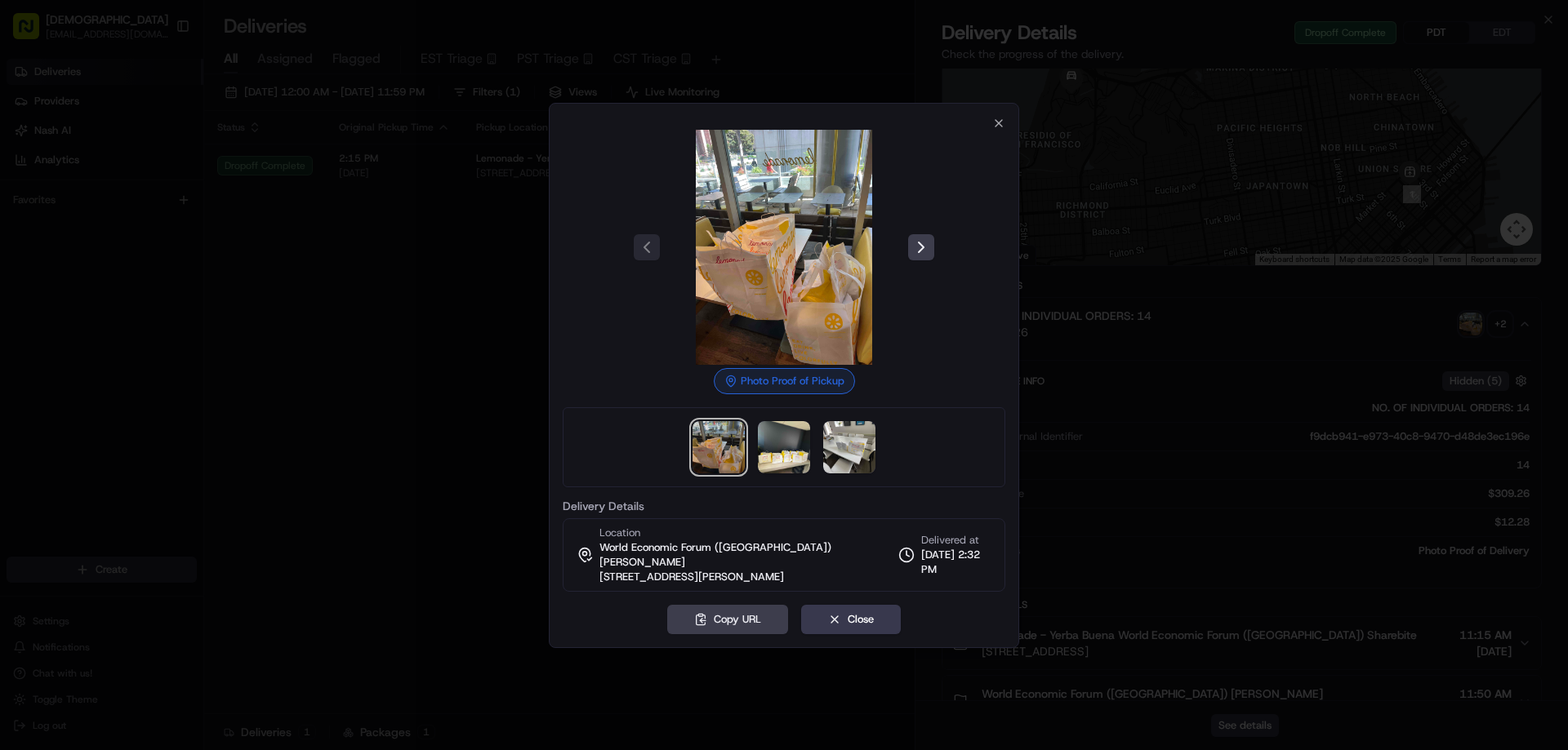
click at [719, 454] on img at bounding box center [718, 447] width 52 height 52
drag, startPoint x: 777, startPoint y: 451, endPoint x: 1122, endPoint y: 392, distance: 350.0
click at [779, 451] on img at bounding box center [784, 447] width 52 height 52
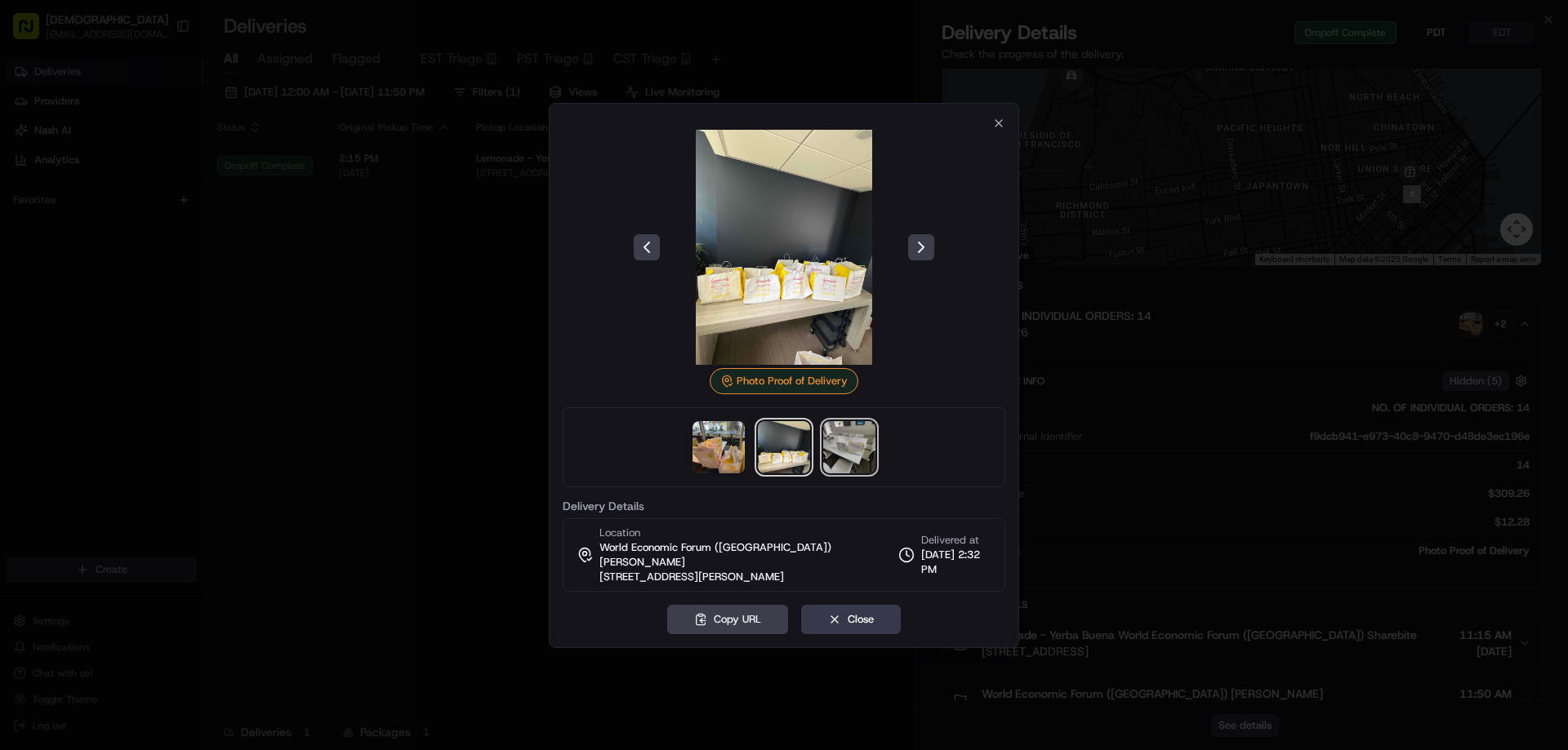
click at [867, 455] on img at bounding box center [849, 447] width 52 height 52
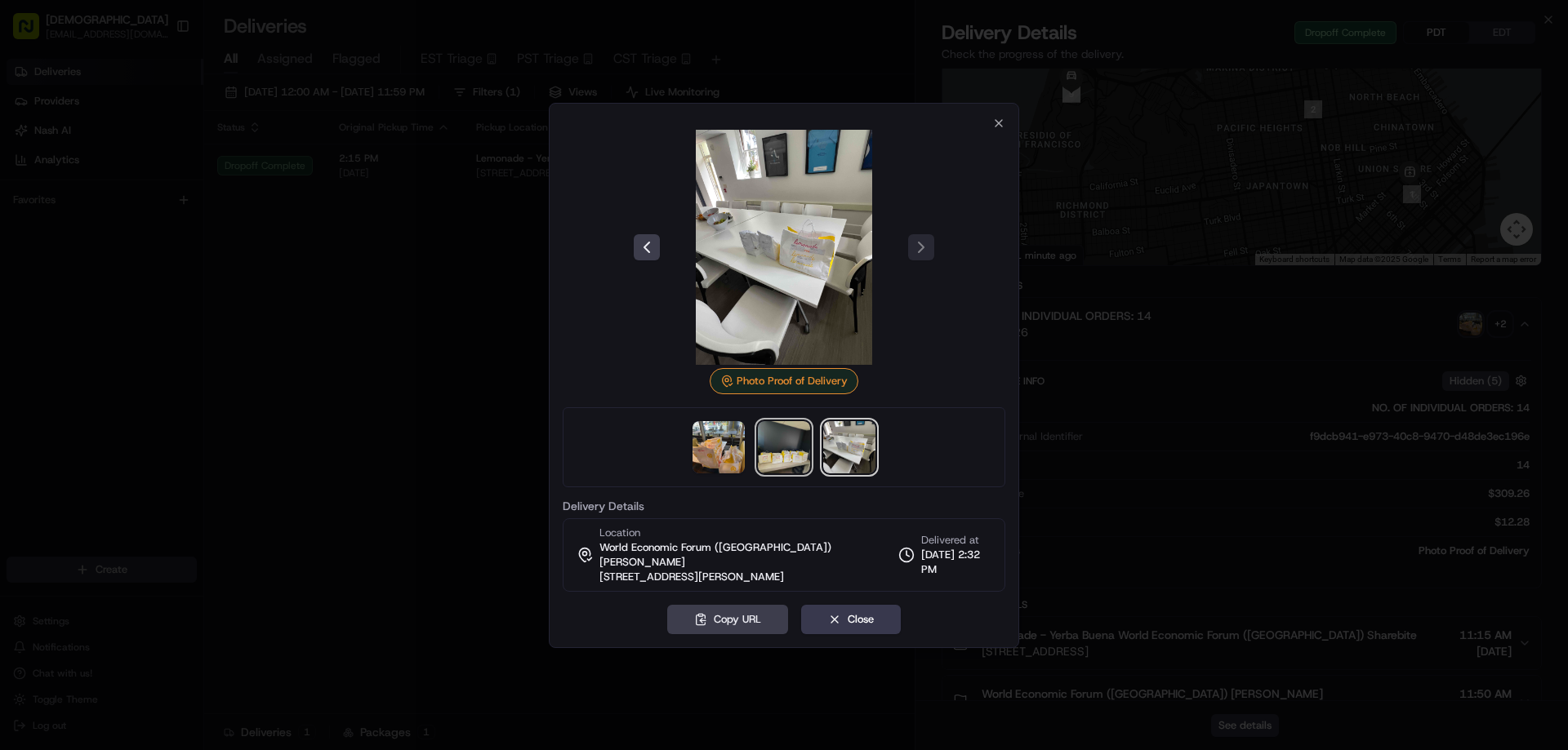
click at [782, 448] on img at bounding box center [784, 447] width 52 height 52
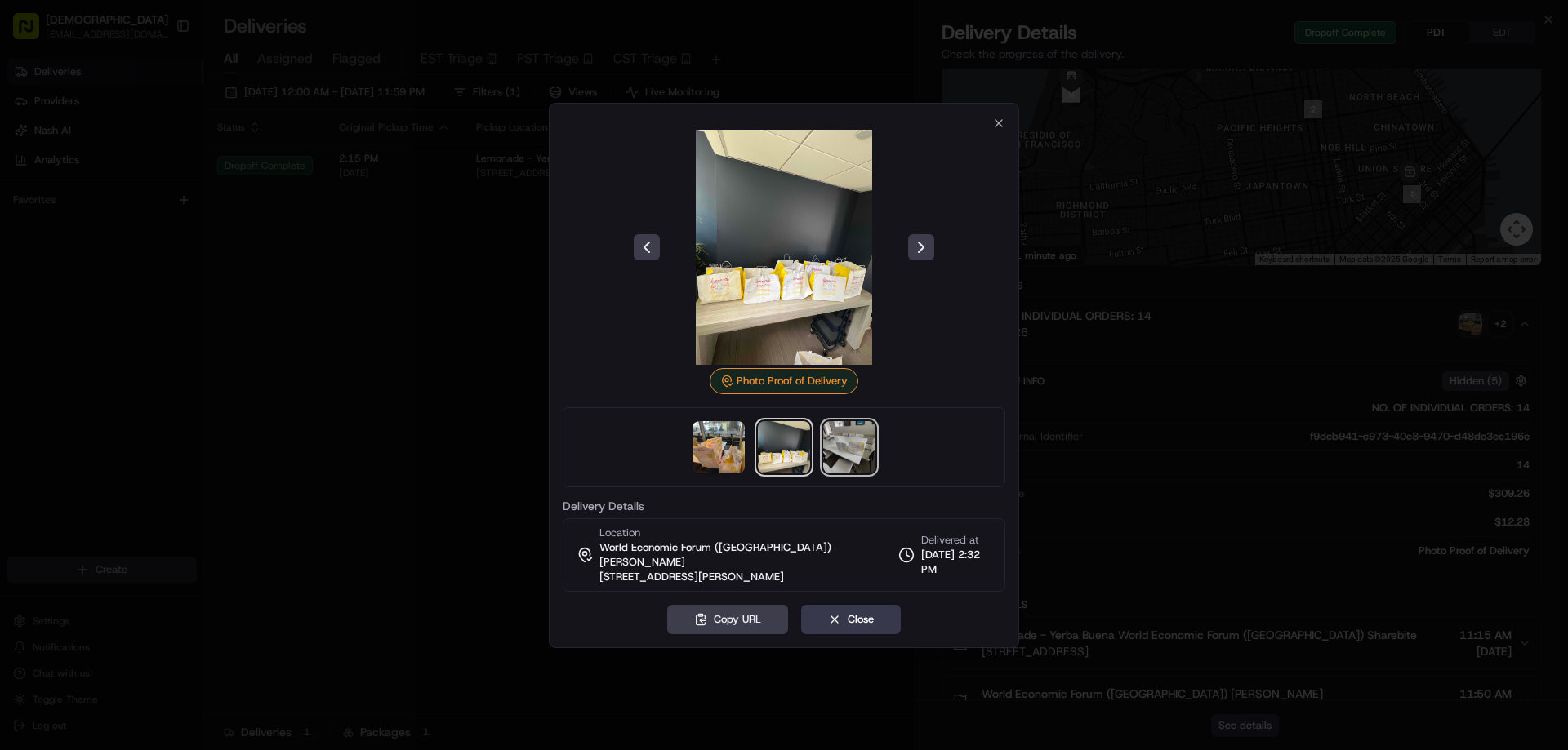
click at [854, 438] on img at bounding box center [849, 447] width 52 height 52
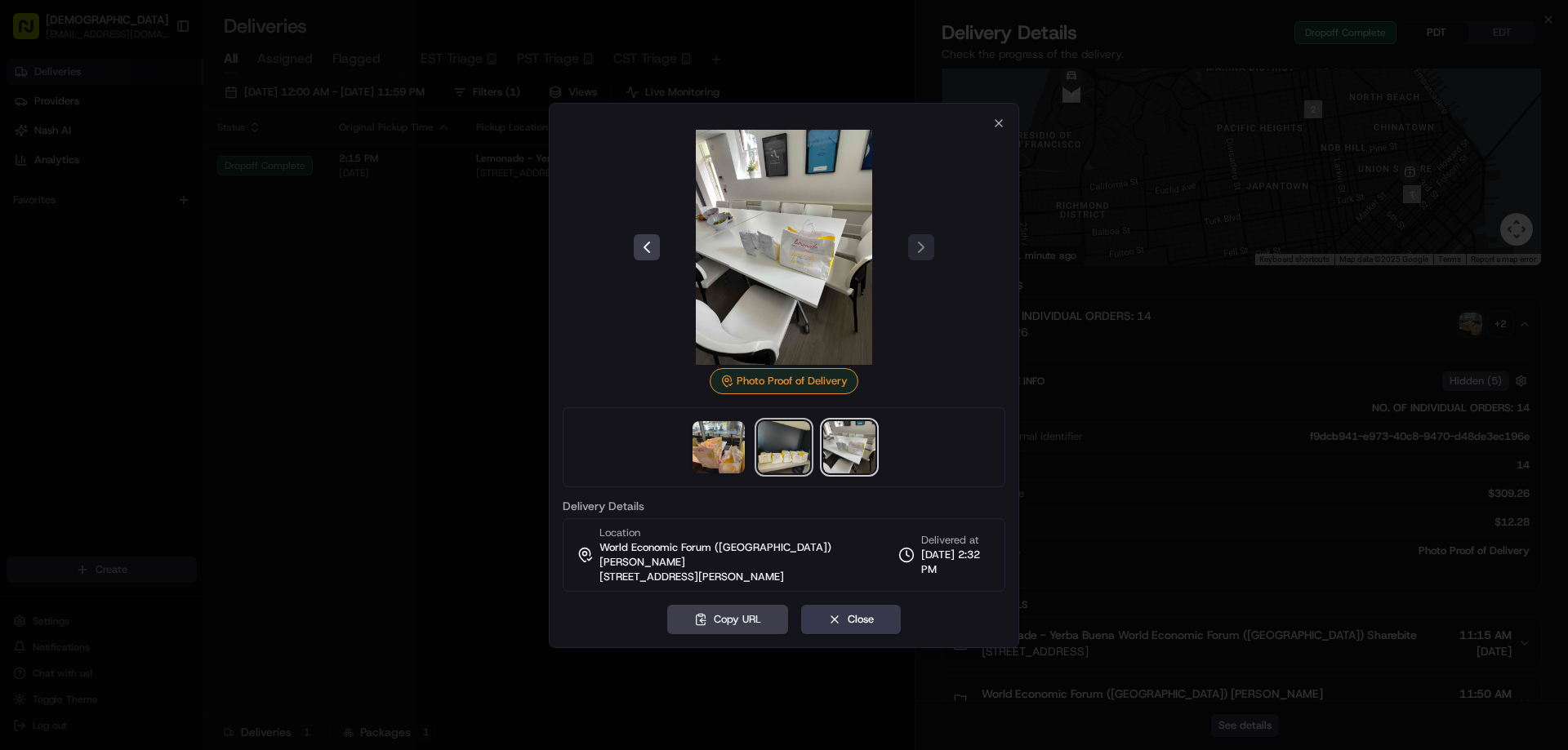
click at [766, 454] on img at bounding box center [784, 447] width 52 height 52
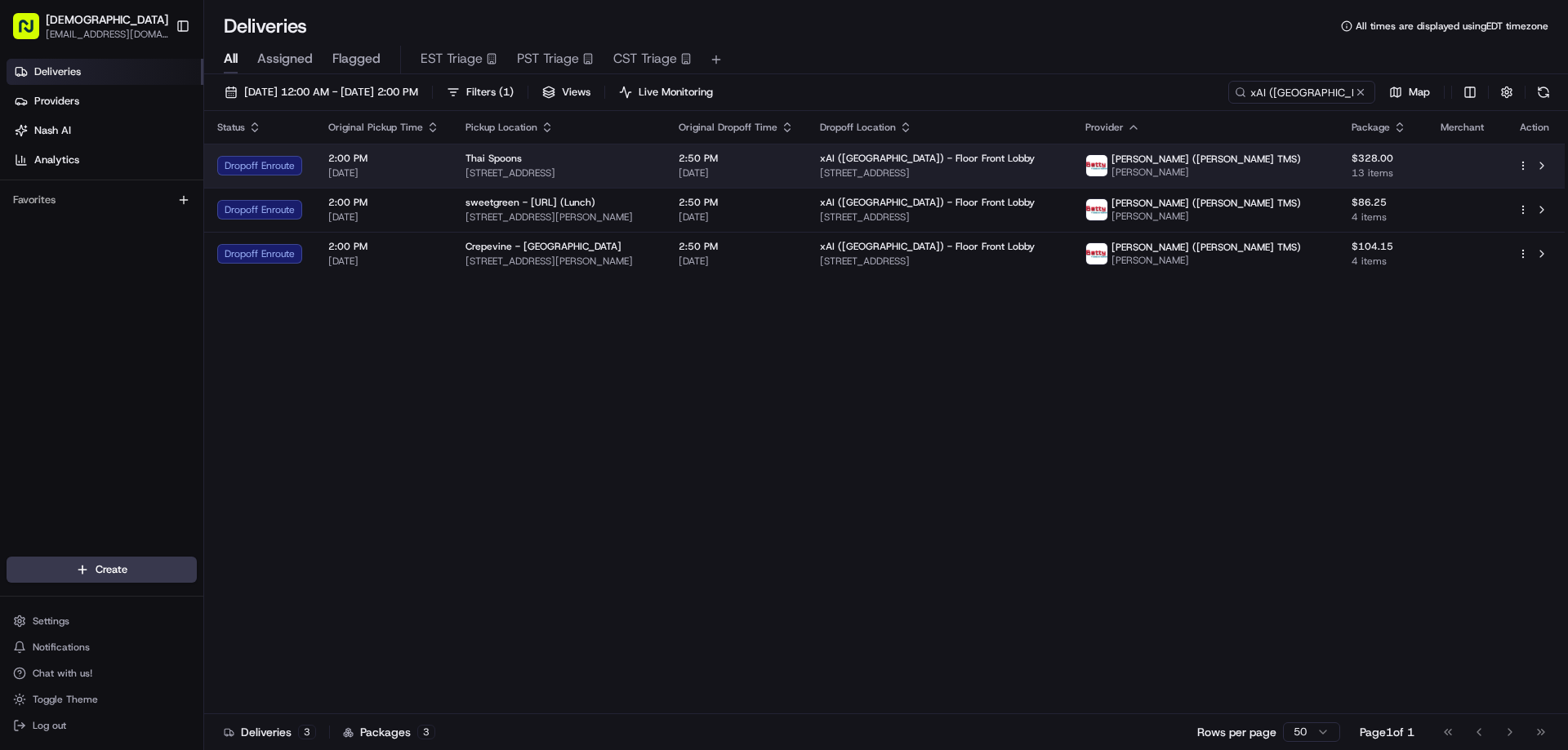
click at [587, 164] on div "Thai Spoons" at bounding box center [559, 158] width 187 height 13
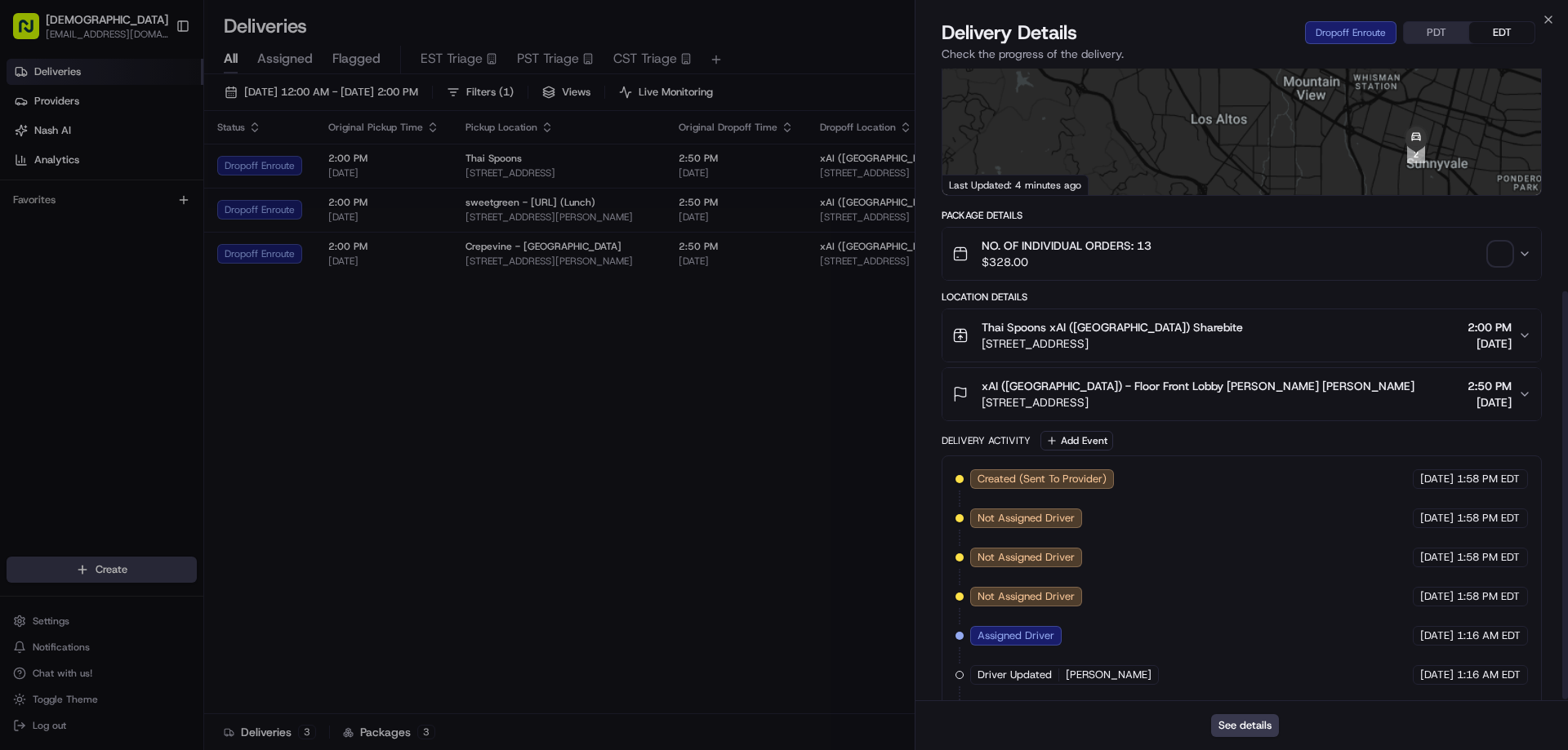
scroll to position [346, 0]
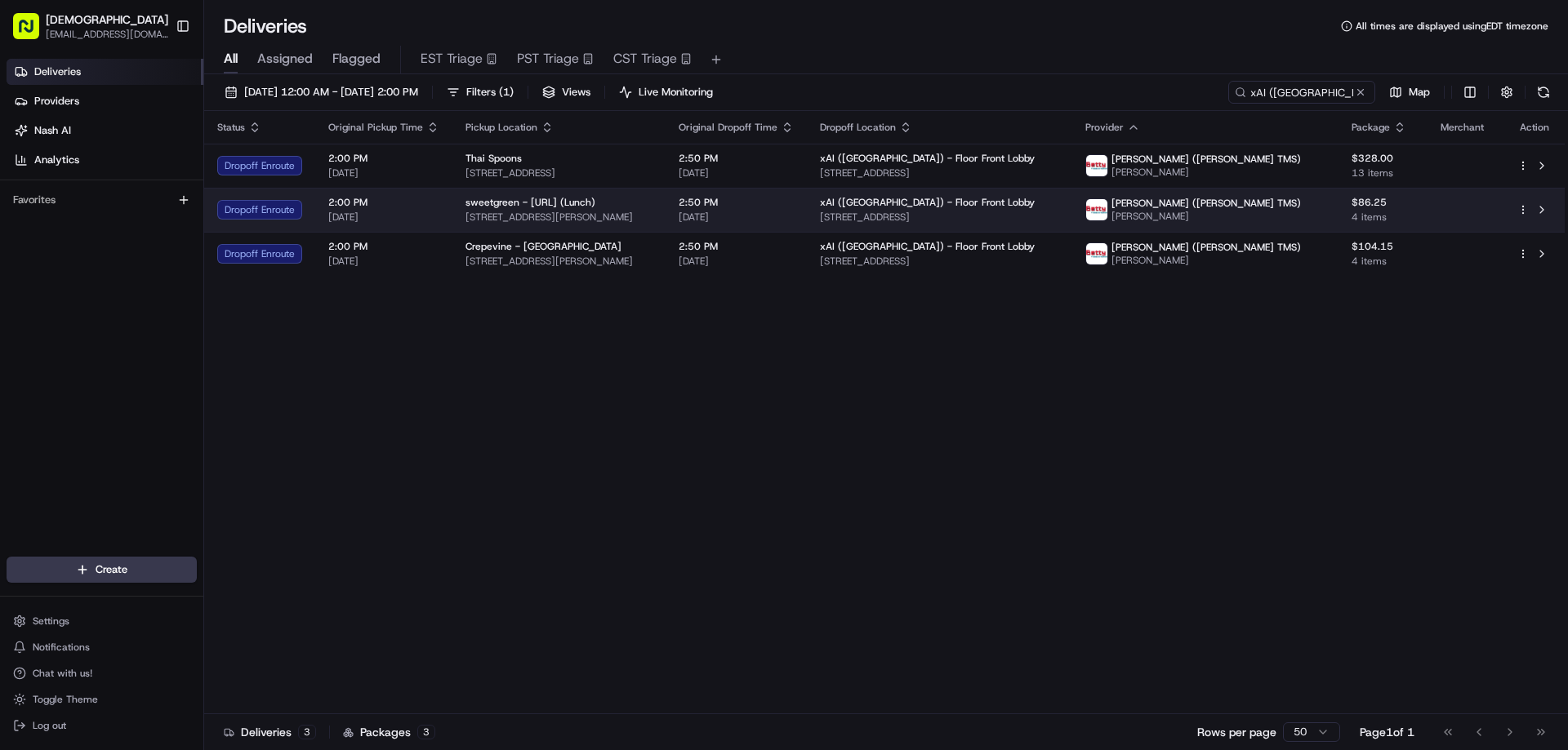
click at [652, 206] on div "sweetgreen - X.AI (Lunch)" at bounding box center [559, 202] width 187 height 13
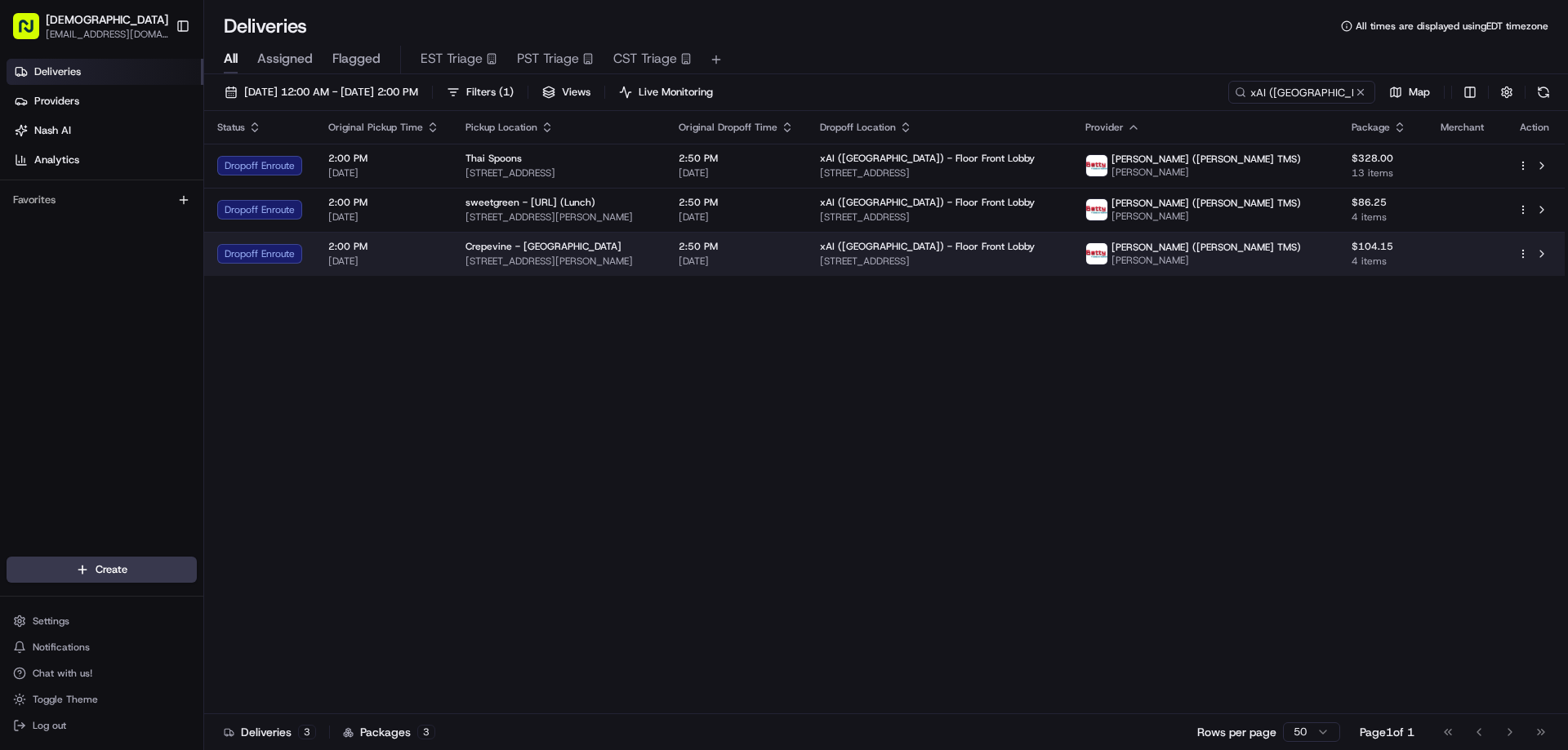
click at [652, 245] on div "Crepevine - Mountain View" at bounding box center [559, 246] width 187 height 13
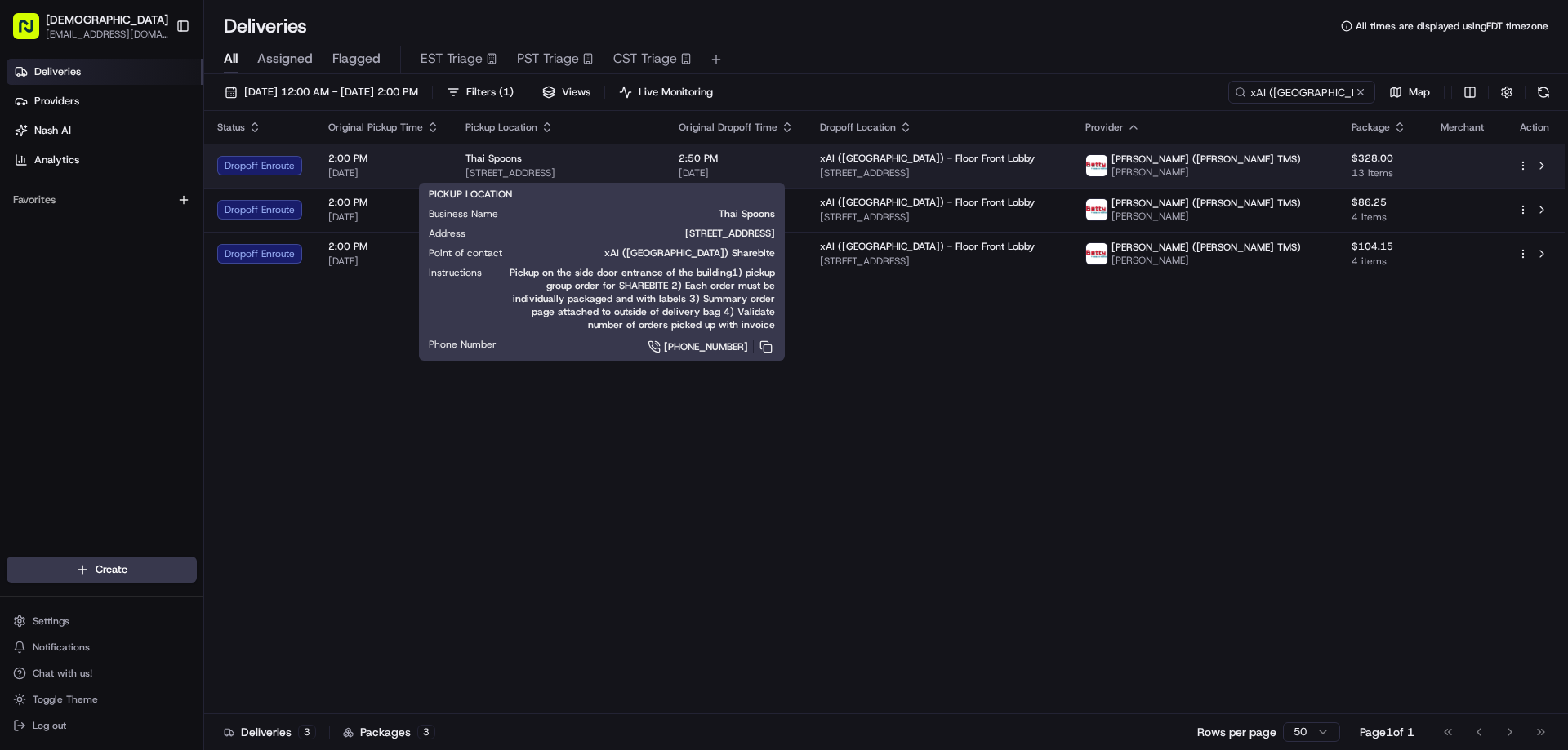
drag, startPoint x: 701, startPoint y: 168, endPoint x: 457, endPoint y: 168, distance: 244.0
click at [457, 168] on td "Thai Spoons 909 W El Camino Real, Sunnyvale, CA 94087, USA" at bounding box center [559, 166] width 214 height 44
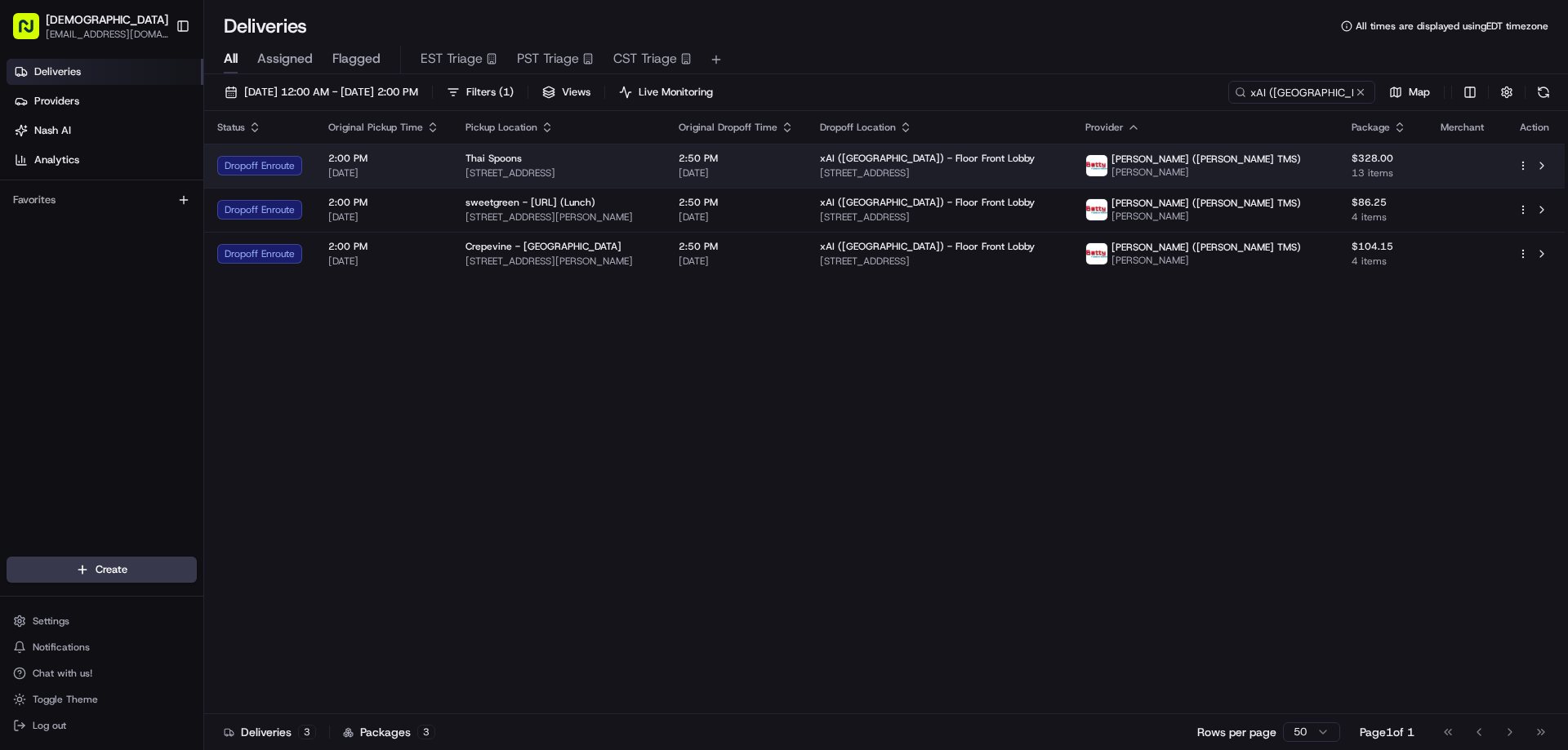
copy span "909 W El Camino Real, Sunnyvale, CA 94087, USA"
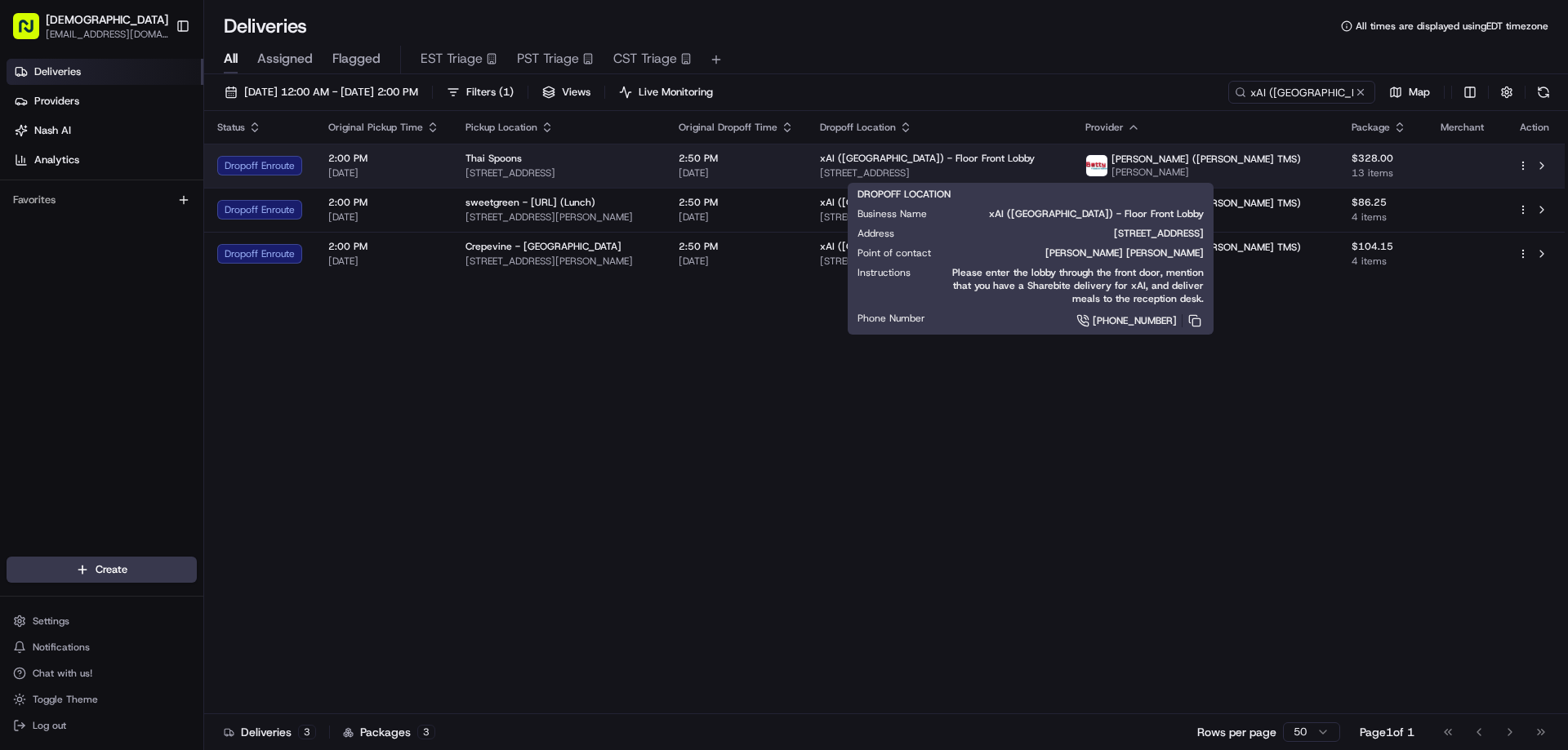
drag, startPoint x: 1120, startPoint y: 173, endPoint x: 904, endPoint y: 173, distance: 216.0
click at [904, 173] on td "xAI (USA) - Floor Front Lobby 1450 Page Mill Rd, Palo Alto, CA 94304, USA" at bounding box center [939, 166] width 266 height 44
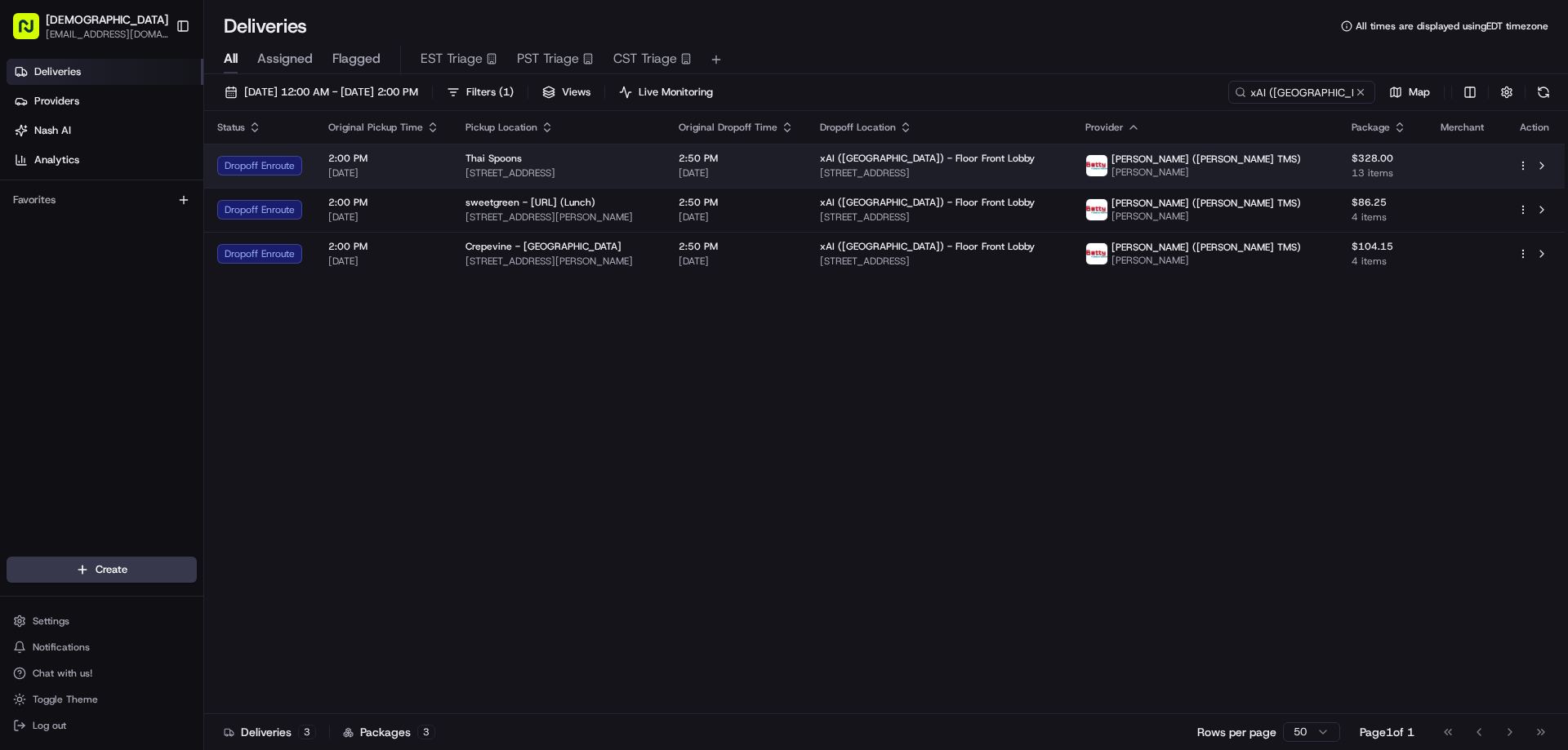
copy span "1450 Page Mill Rd, Palo Alto, CA 94304, USA"
click at [596, 160] on div "Thai Spoons" at bounding box center [559, 158] width 187 height 13
click at [621, 162] on div "Thai Spoons" at bounding box center [559, 158] width 187 height 13
click at [652, 173] on span "909 W El Camino Real, Sunnyvale, CA 94087, USA" at bounding box center [559, 173] width 187 height 13
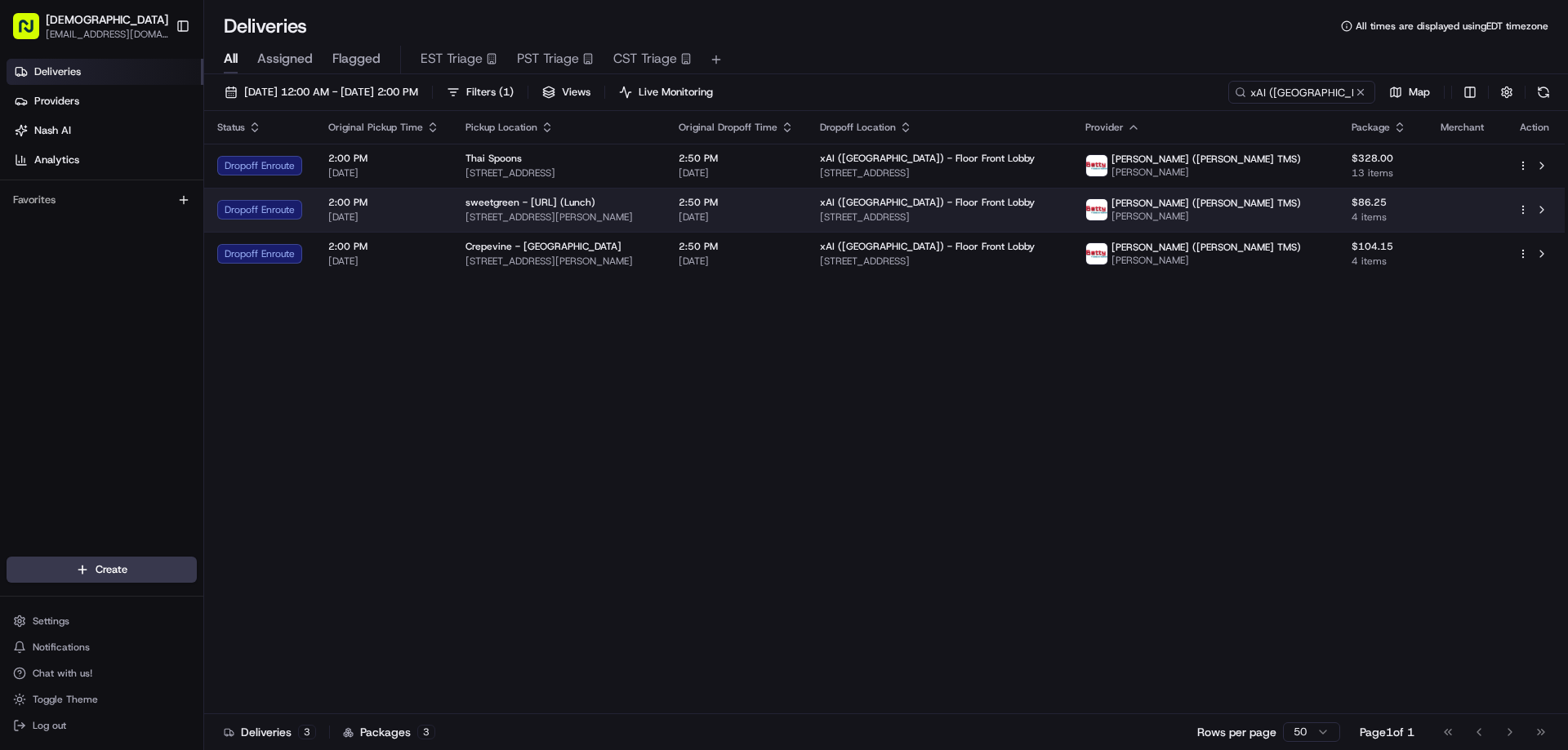
click at [652, 204] on div "sweetgreen - X.AI (Lunch)" at bounding box center [559, 202] width 187 height 13
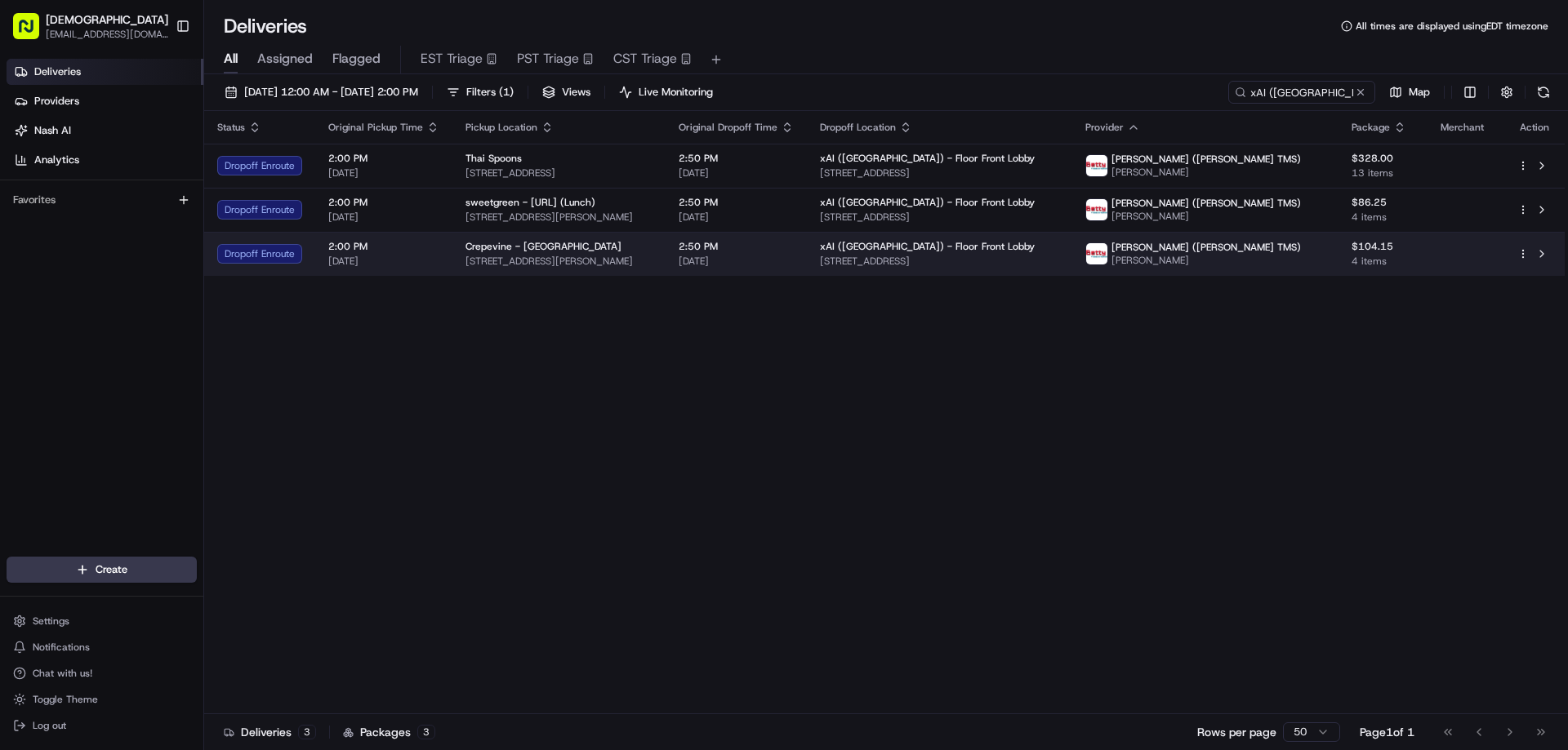
click at [652, 260] on span "300 Castro St, Mountain View, CA 94041, USA" at bounding box center [559, 261] width 187 height 13
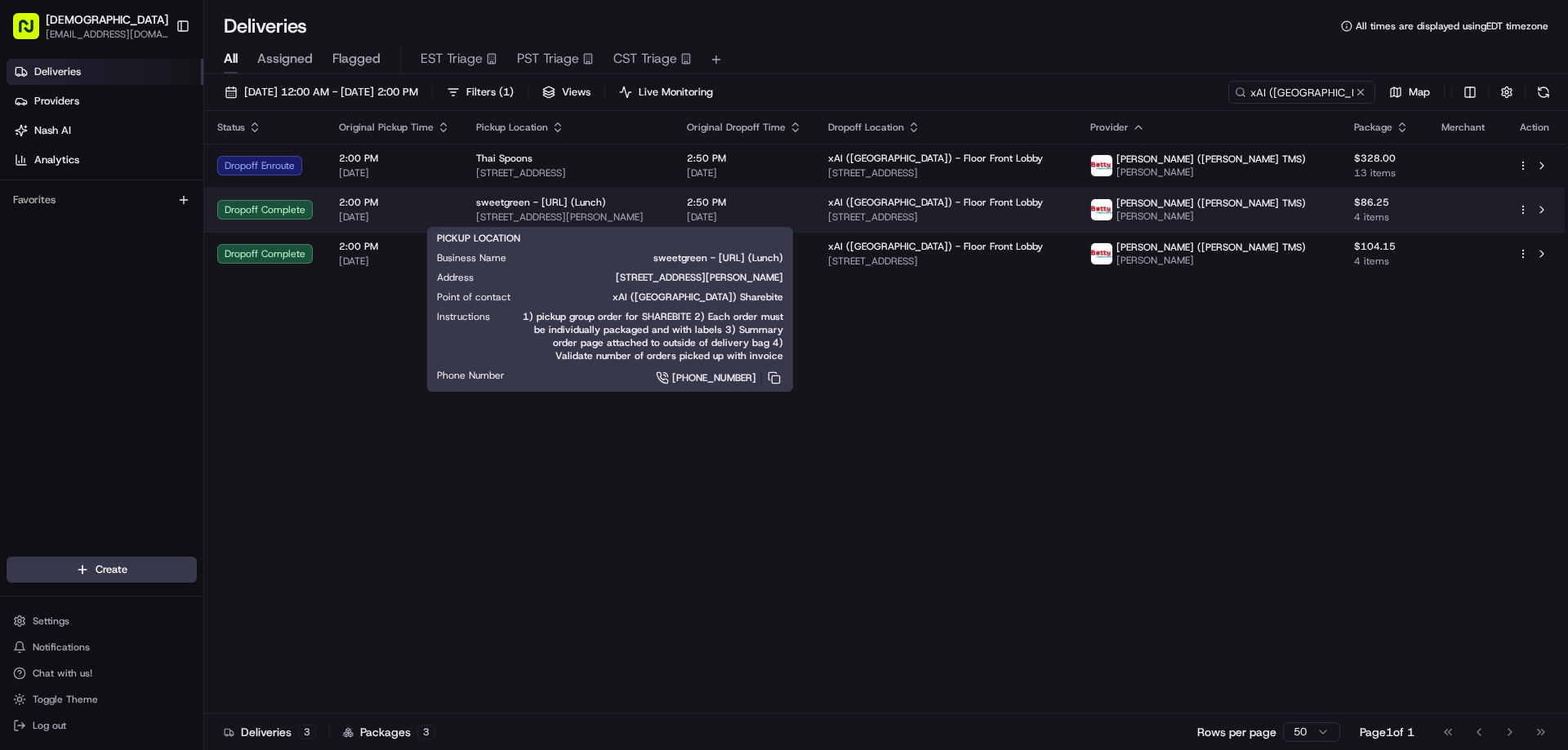
click at [524, 201] on span "sweetgreen - X.AI (Lunch)" at bounding box center [541, 202] width 130 height 13
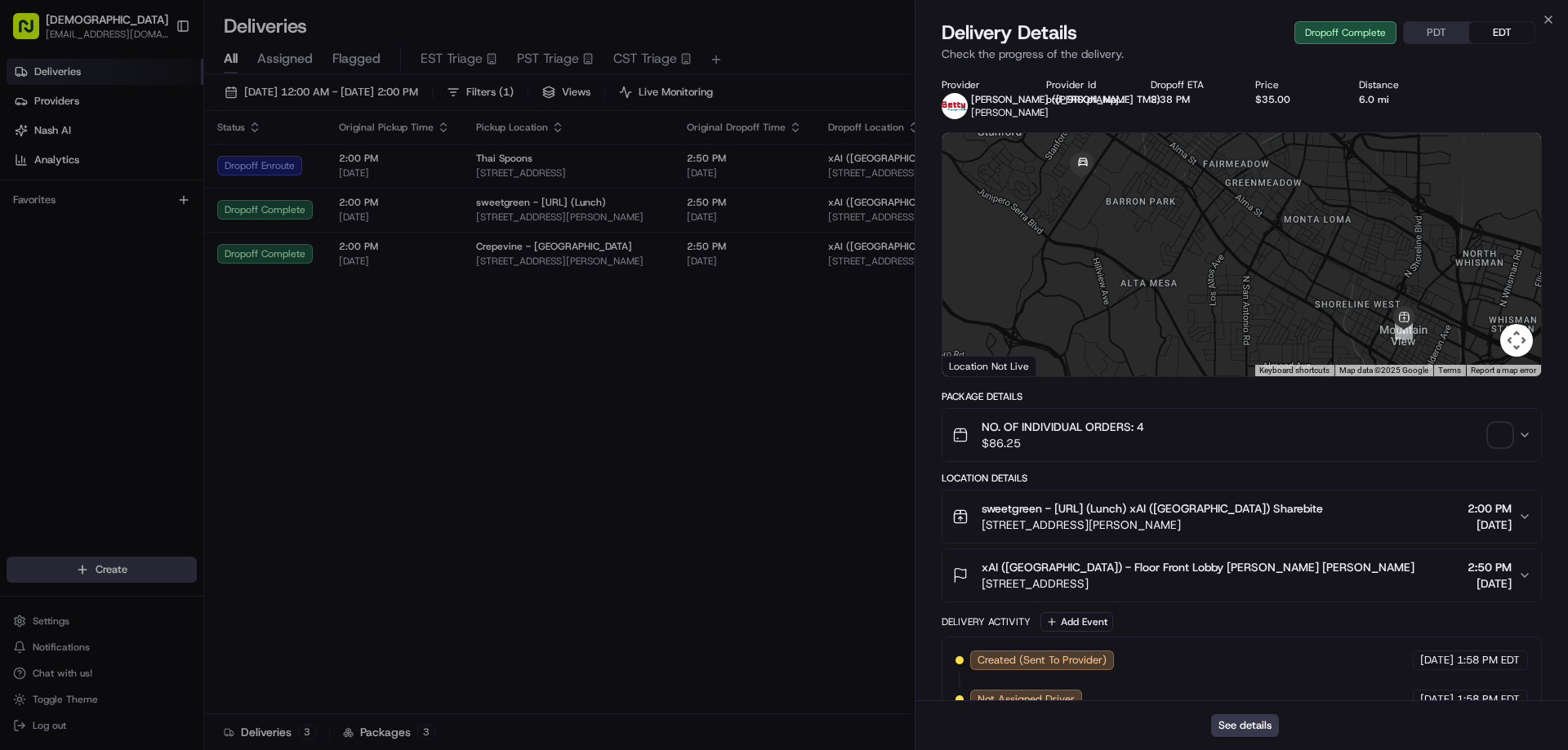
click at [1495, 439] on span "button" at bounding box center [1500, 435] width 23 height 23
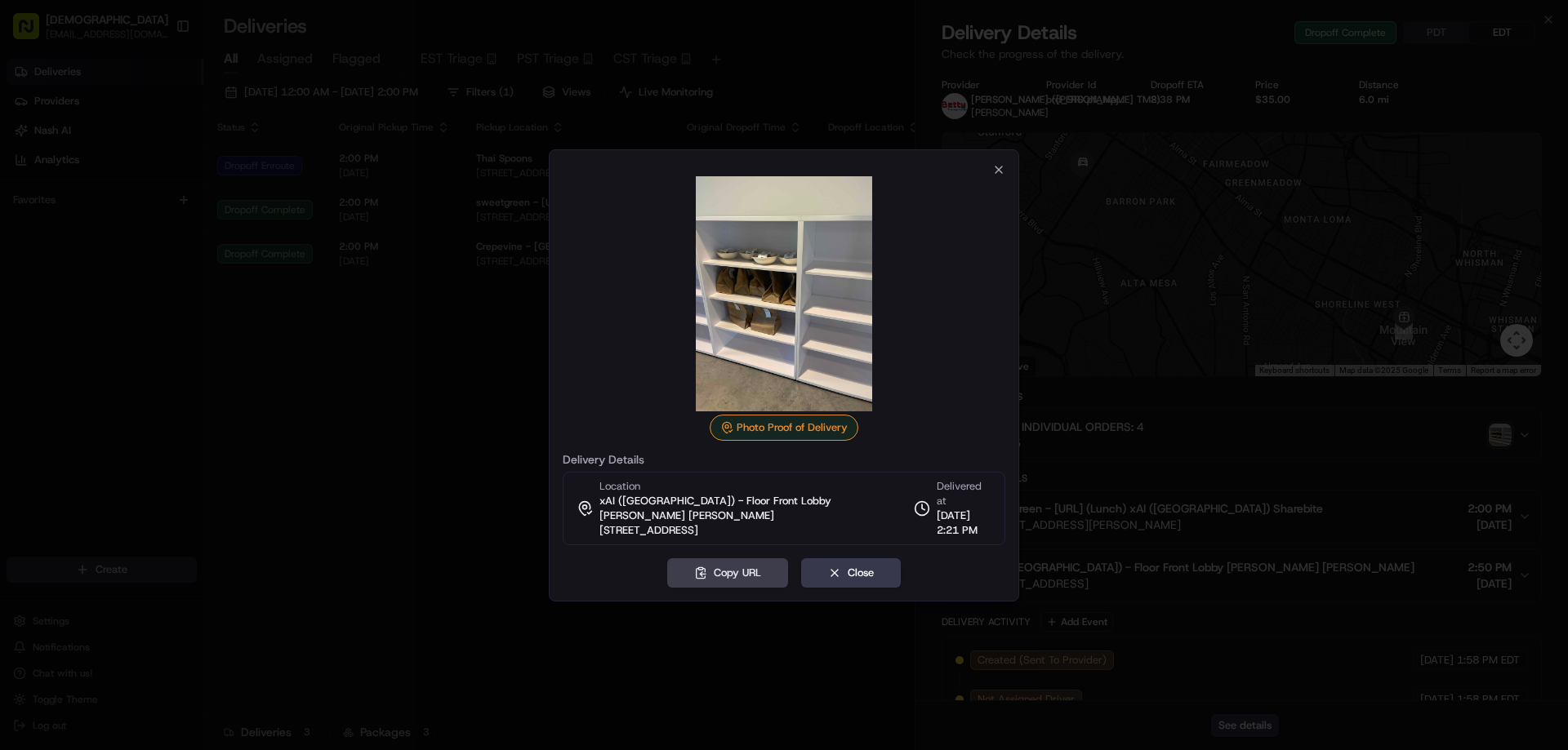
click at [446, 393] on div at bounding box center [784, 375] width 1568 height 750
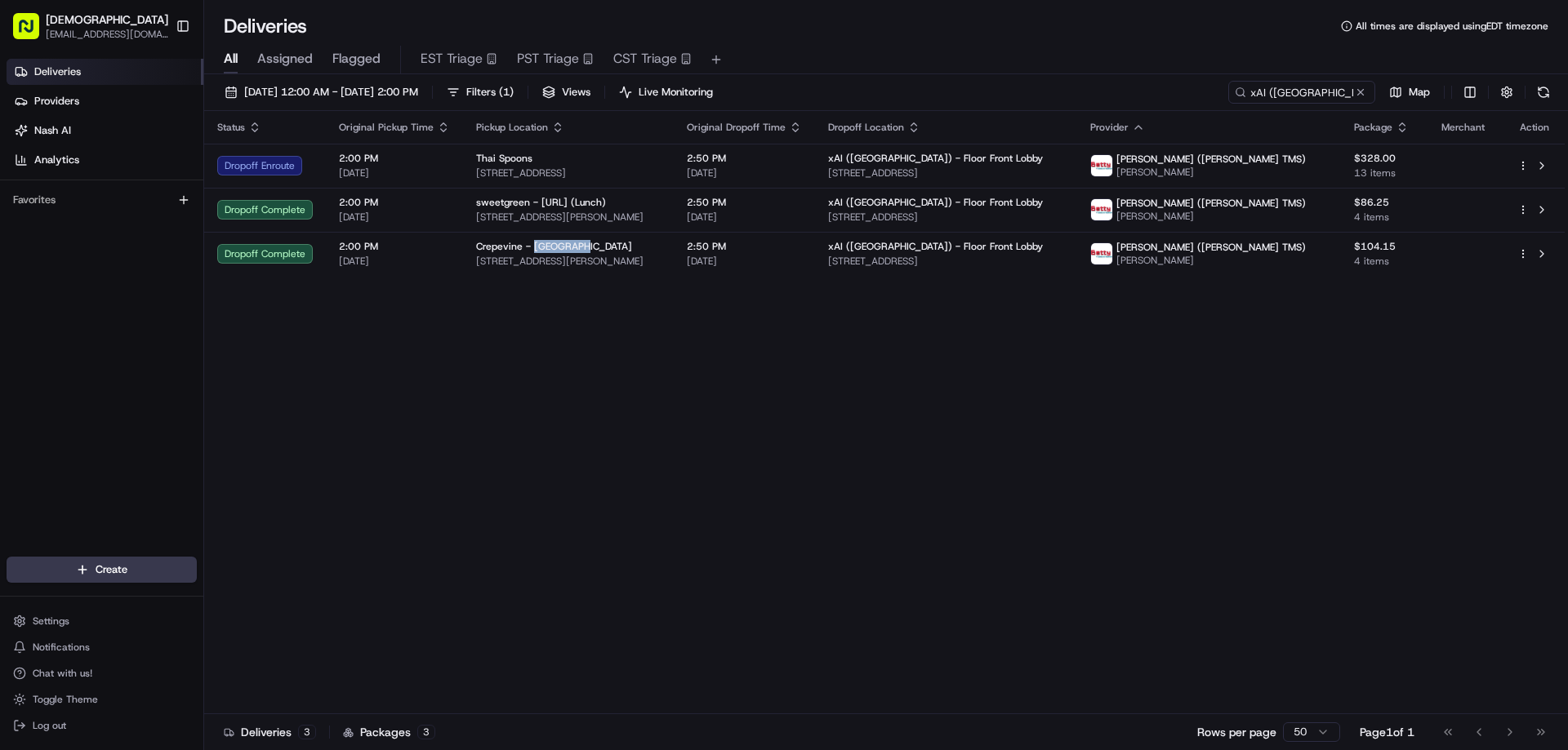
click at [540, 241] on span "Crepevine - Mountain View" at bounding box center [554, 246] width 156 height 13
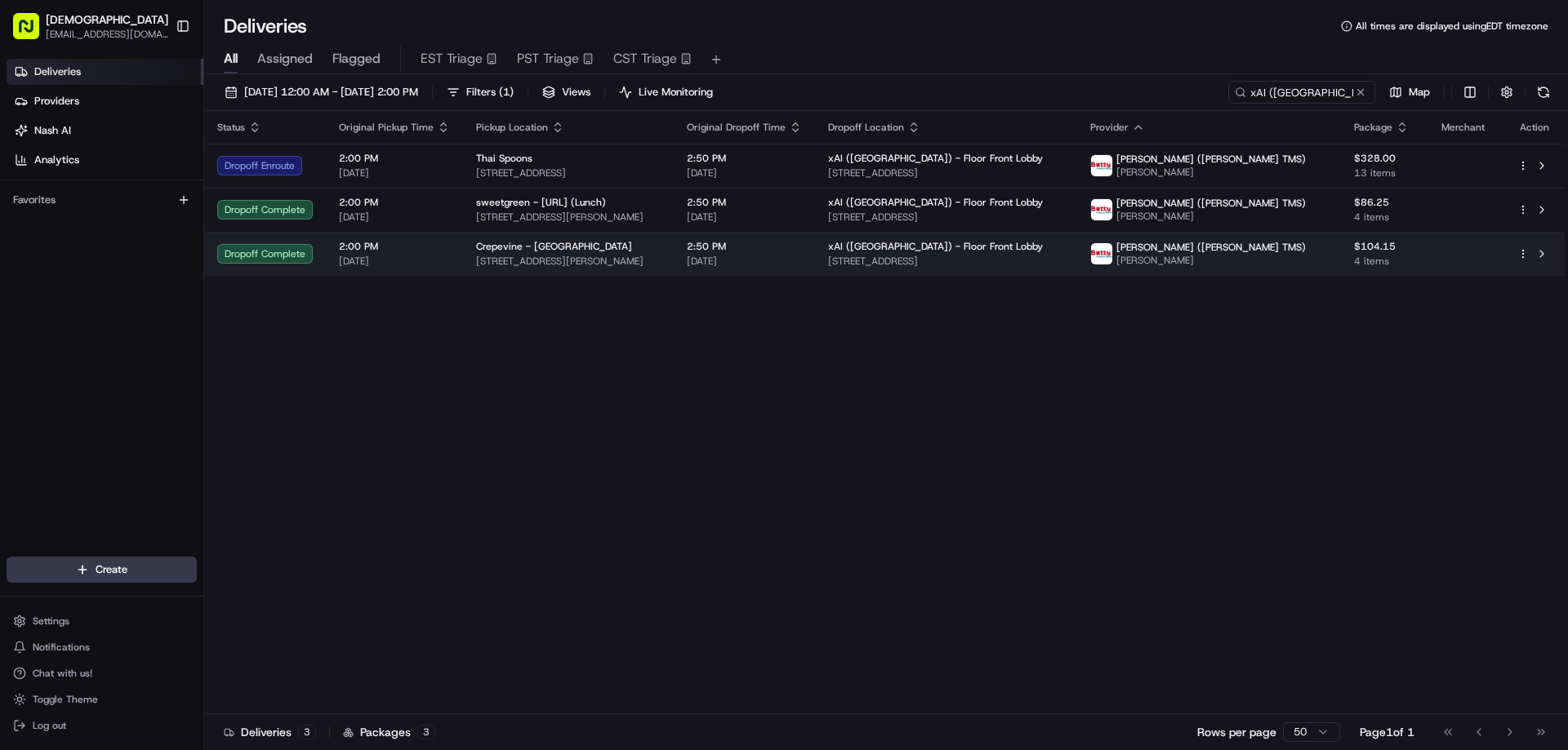
click at [575, 264] on span "300 Castro St, Mountain View, CA 94041, USA" at bounding box center [568, 261] width 184 height 13
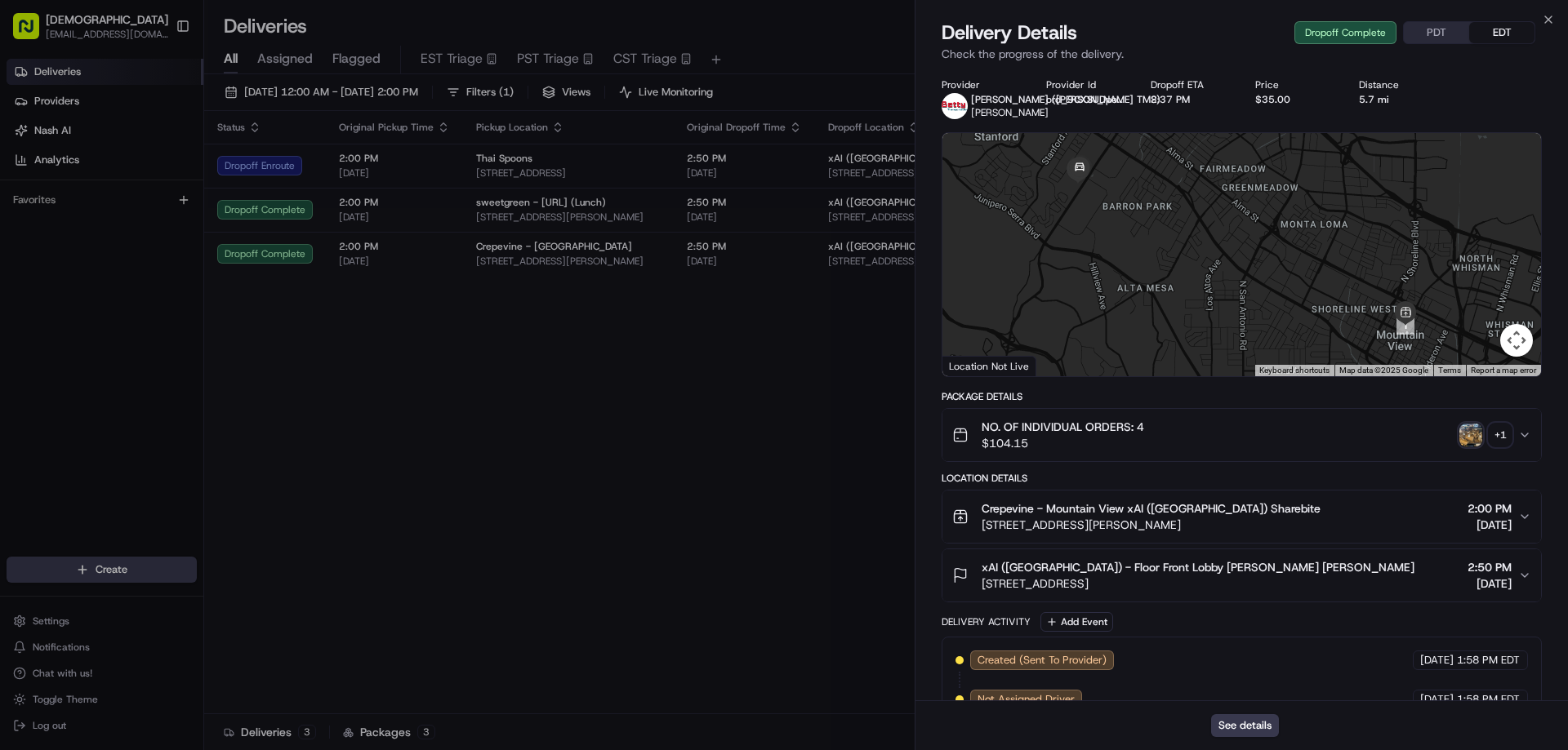
click at [1476, 441] on img "button" at bounding box center [1471, 435] width 23 height 23
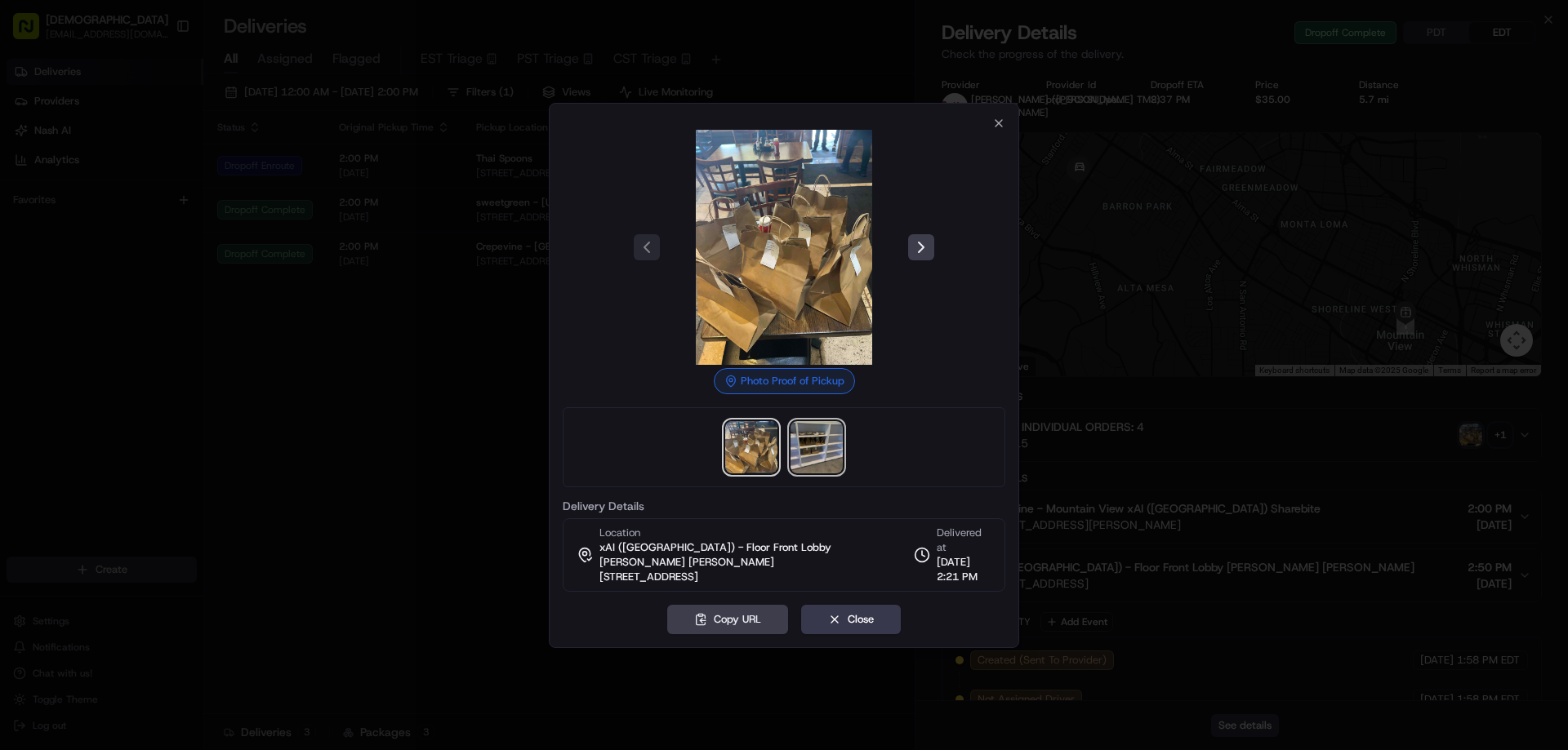
click at [820, 454] on img at bounding box center [816, 447] width 52 height 52
click at [425, 416] on div at bounding box center [784, 375] width 1568 height 750
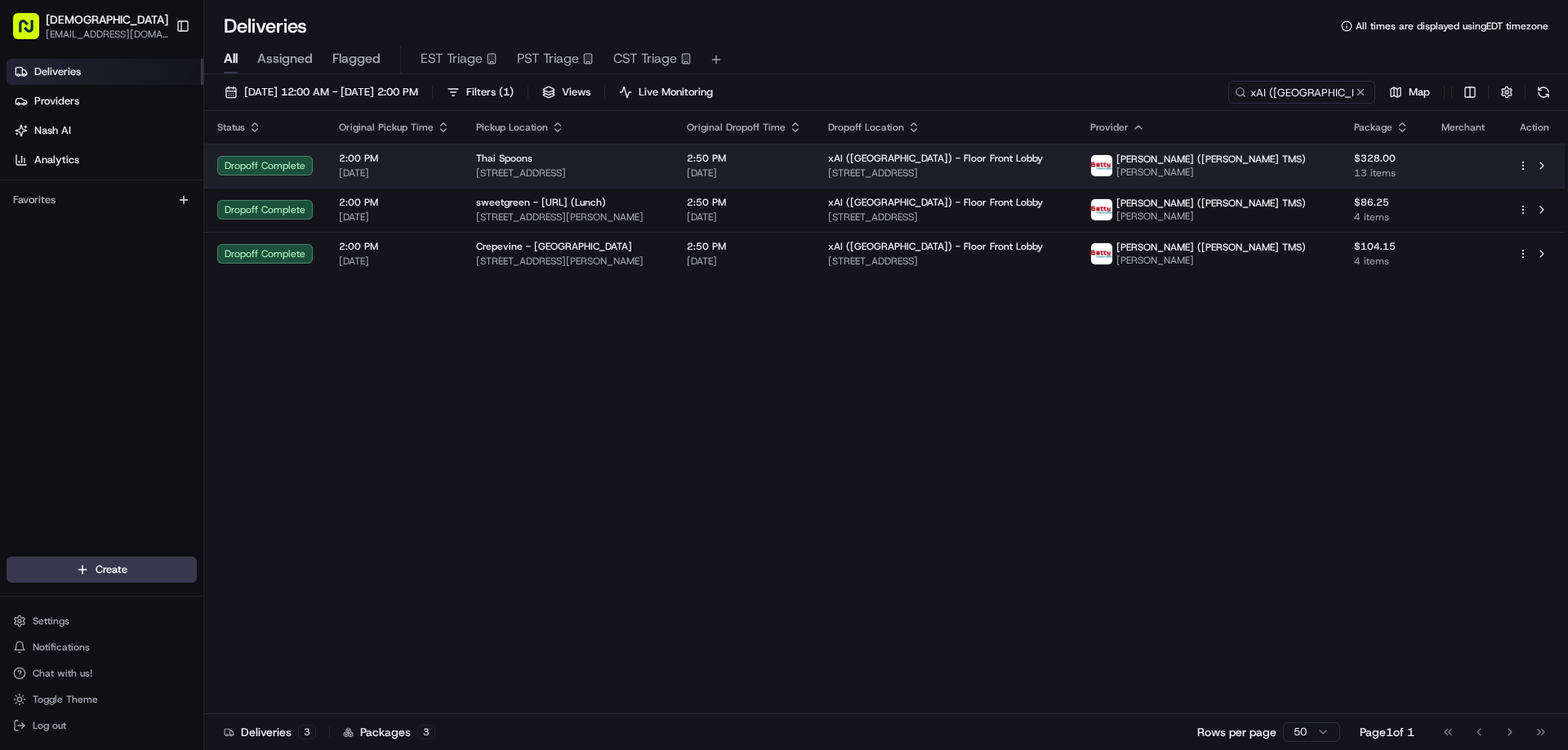
click at [551, 166] on div "Thai Spoons 909 W El Camino Real, Sunnyvale, CA 94087, USA" at bounding box center [568, 165] width 184 height 27
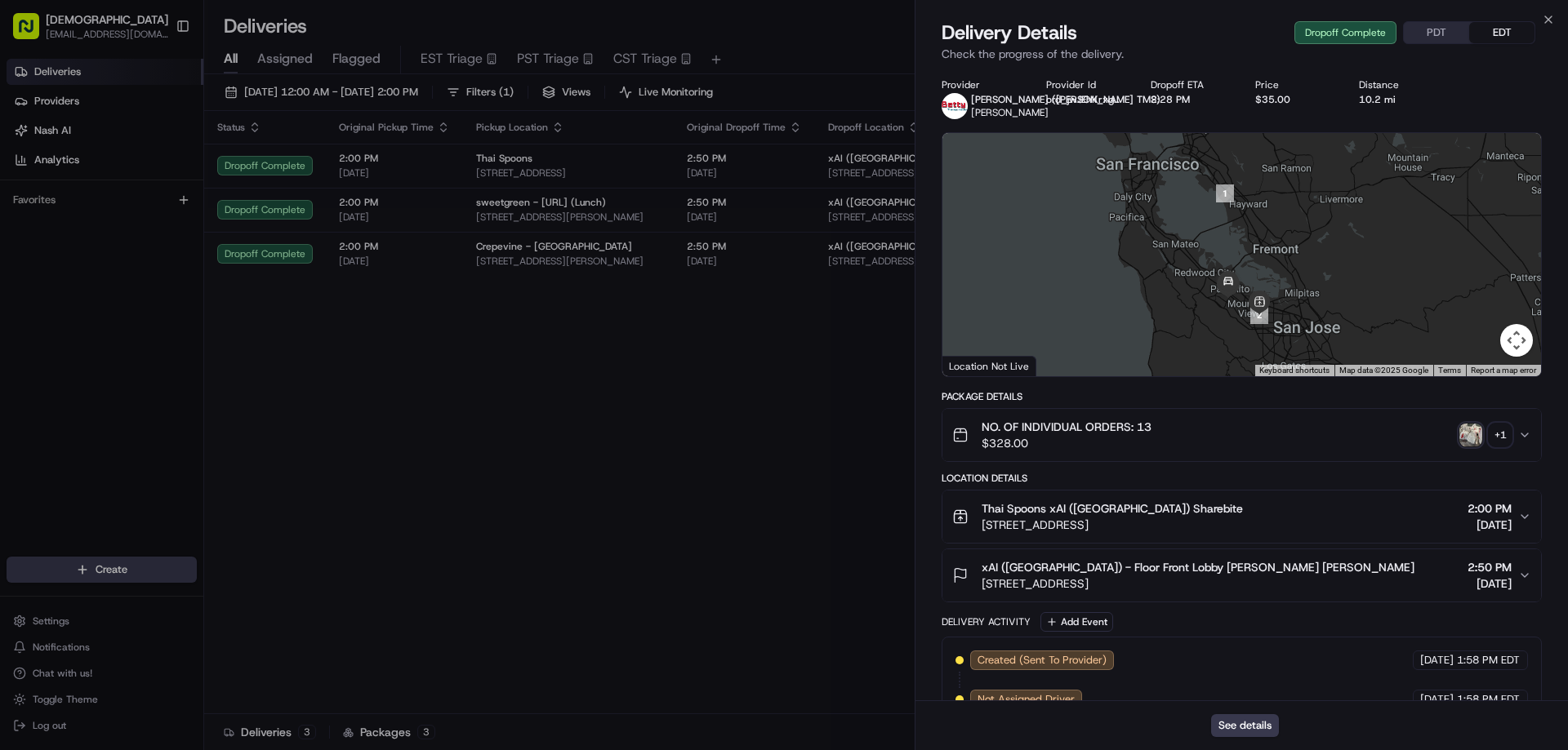
click at [1506, 438] on div "+ 1" at bounding box center [1500, 435] width 23 height 23
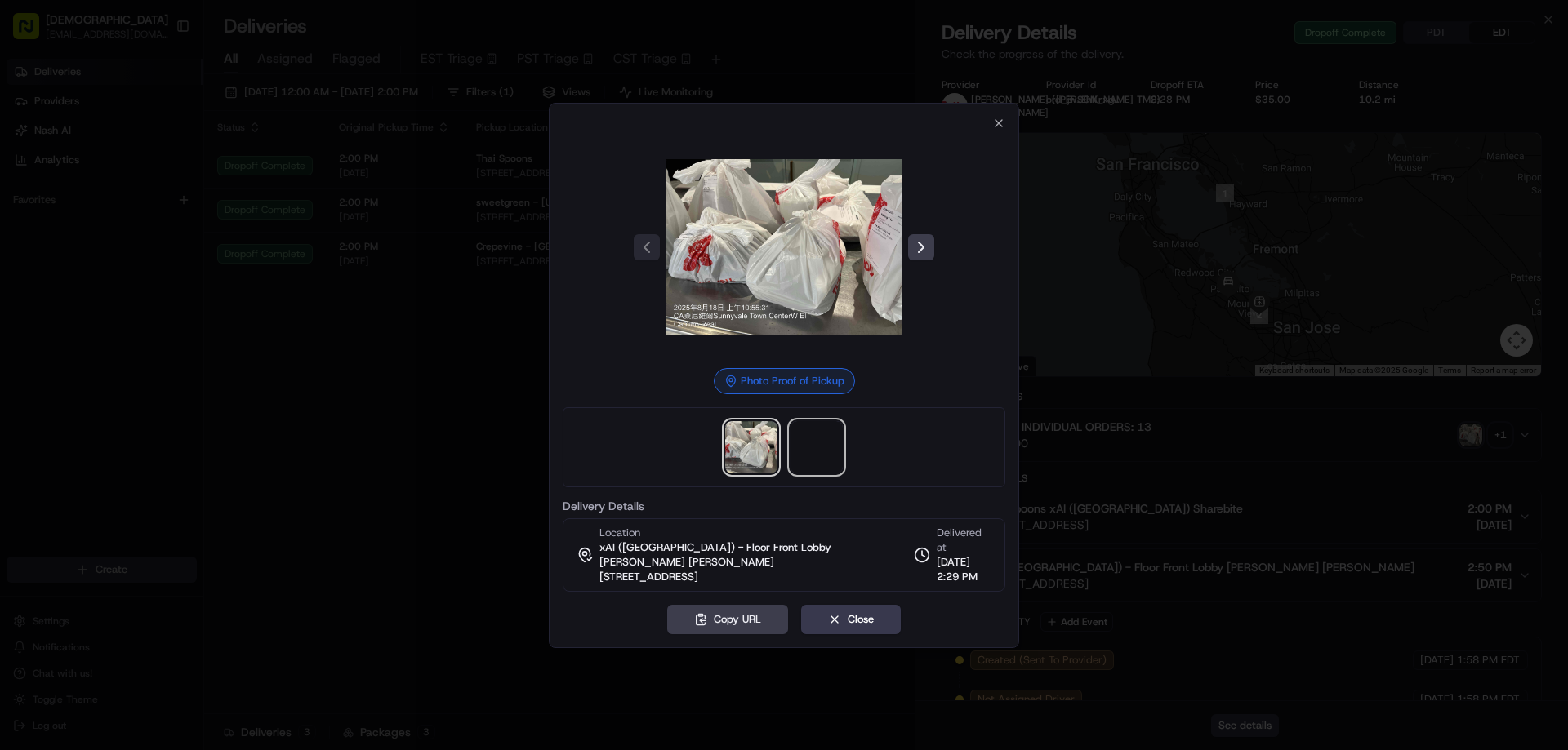
click at [819, 449] on span at bounding box center [816, 447] width 52 height 52
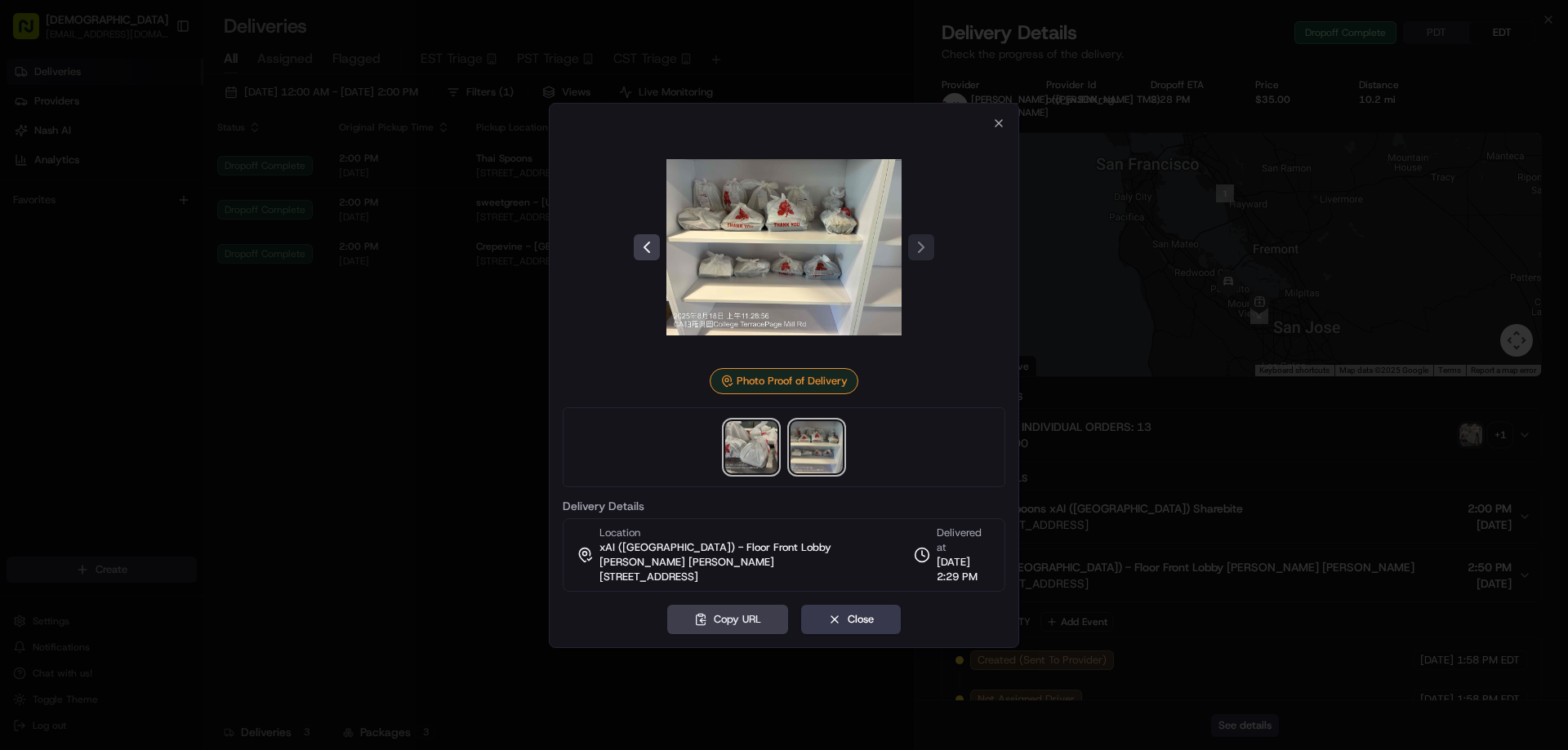
click at [747, 468] on img at bounding box center [751, 447] width 52 height 52
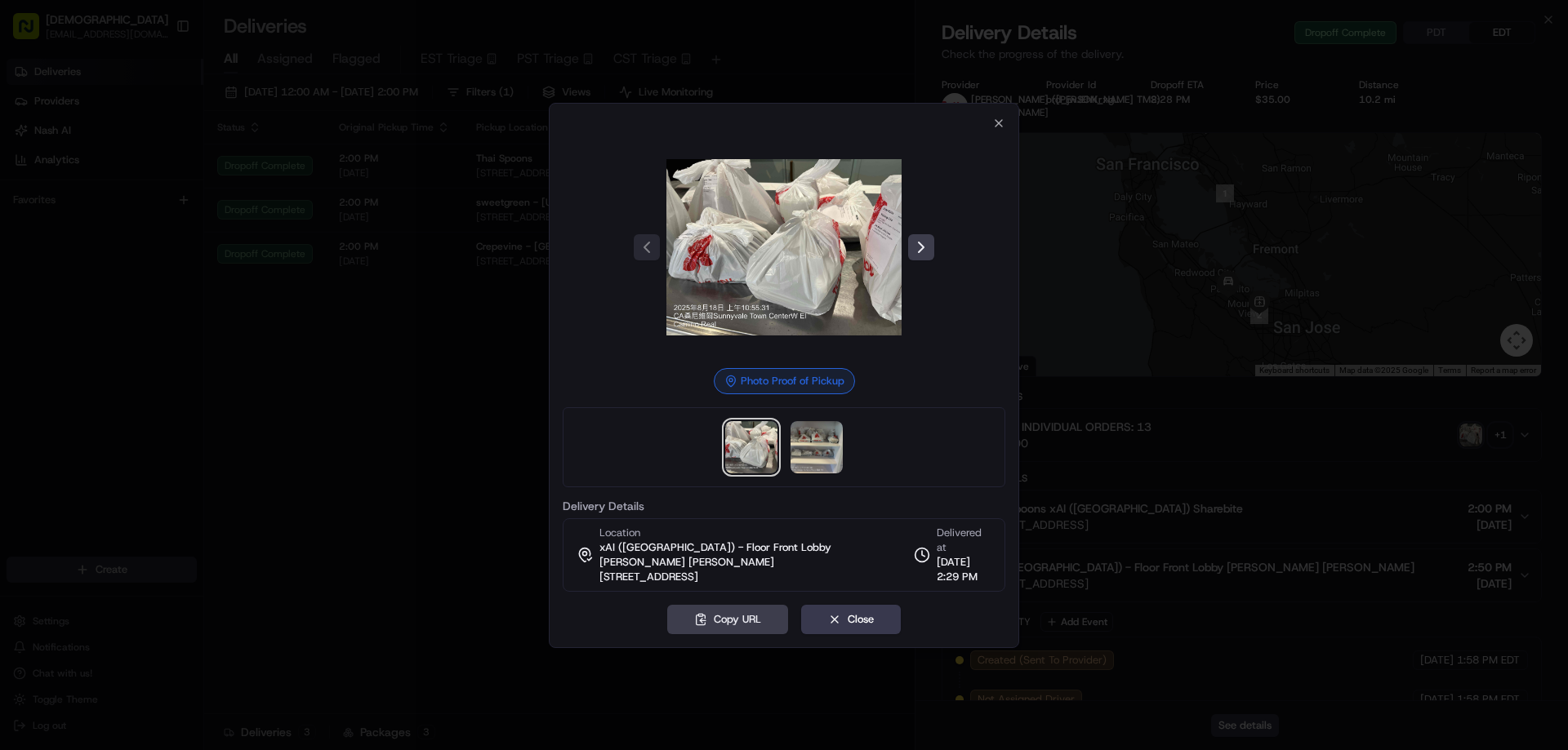
click at [494, 398] on div at bounding box center [784, 375] width 1568 height 750
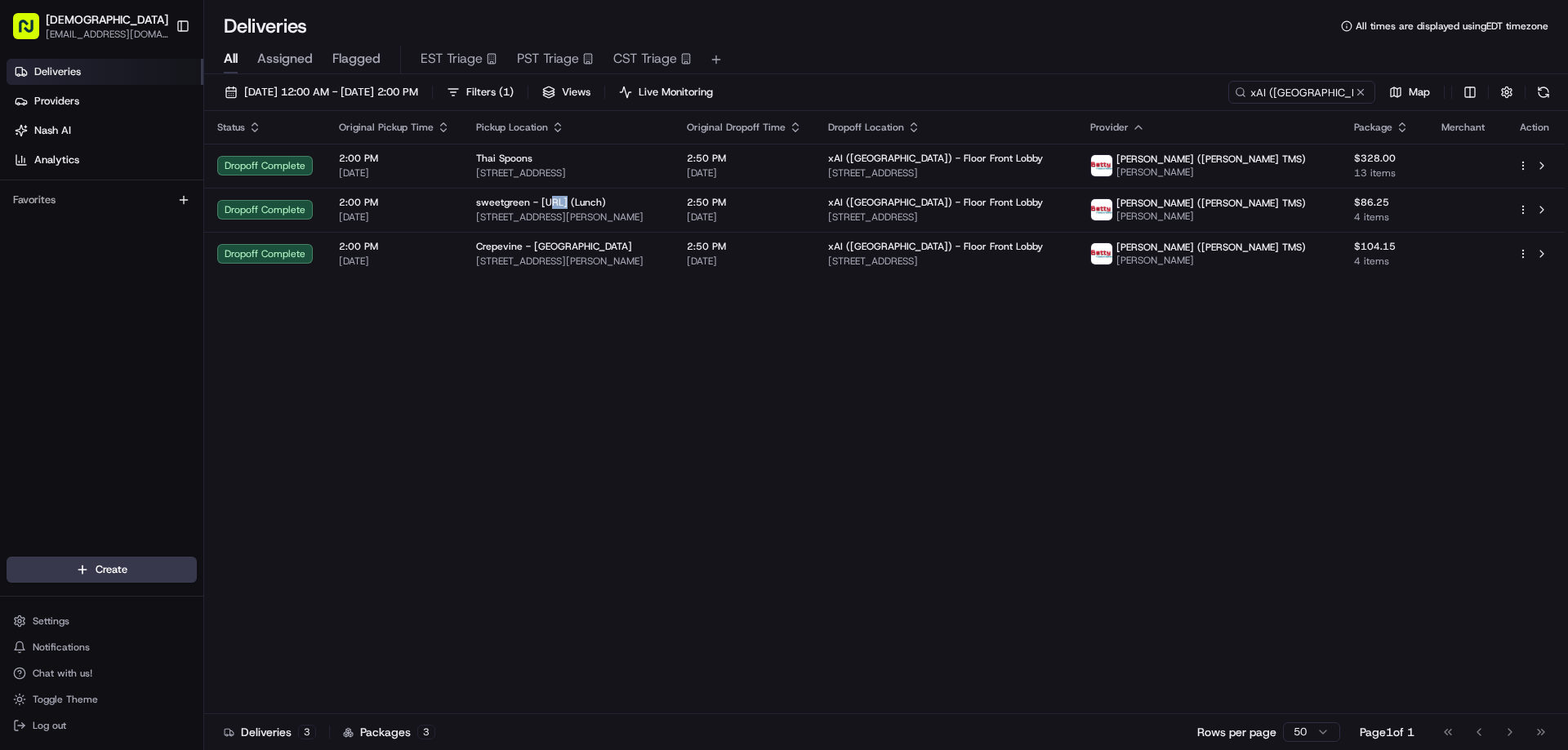
click at [548, 203] on span "sweetgreen - X.AI (Lunch)" at bounding box center [541, 202] width 130 height 13
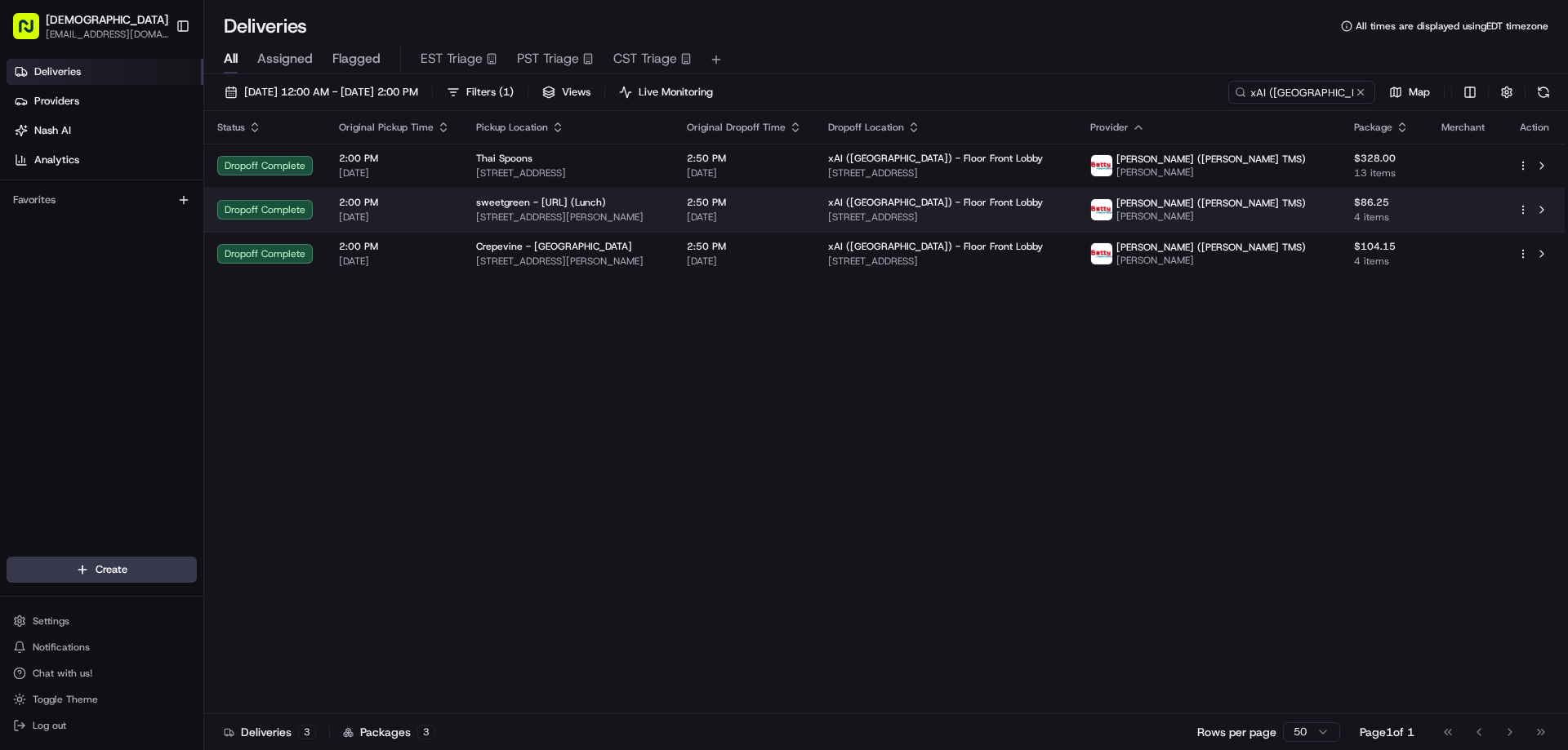
click at [645, 220] on span "440 Castro St, Mountain View, CA 94041, USA" at bounding box center [568, 217] width 184 height 13
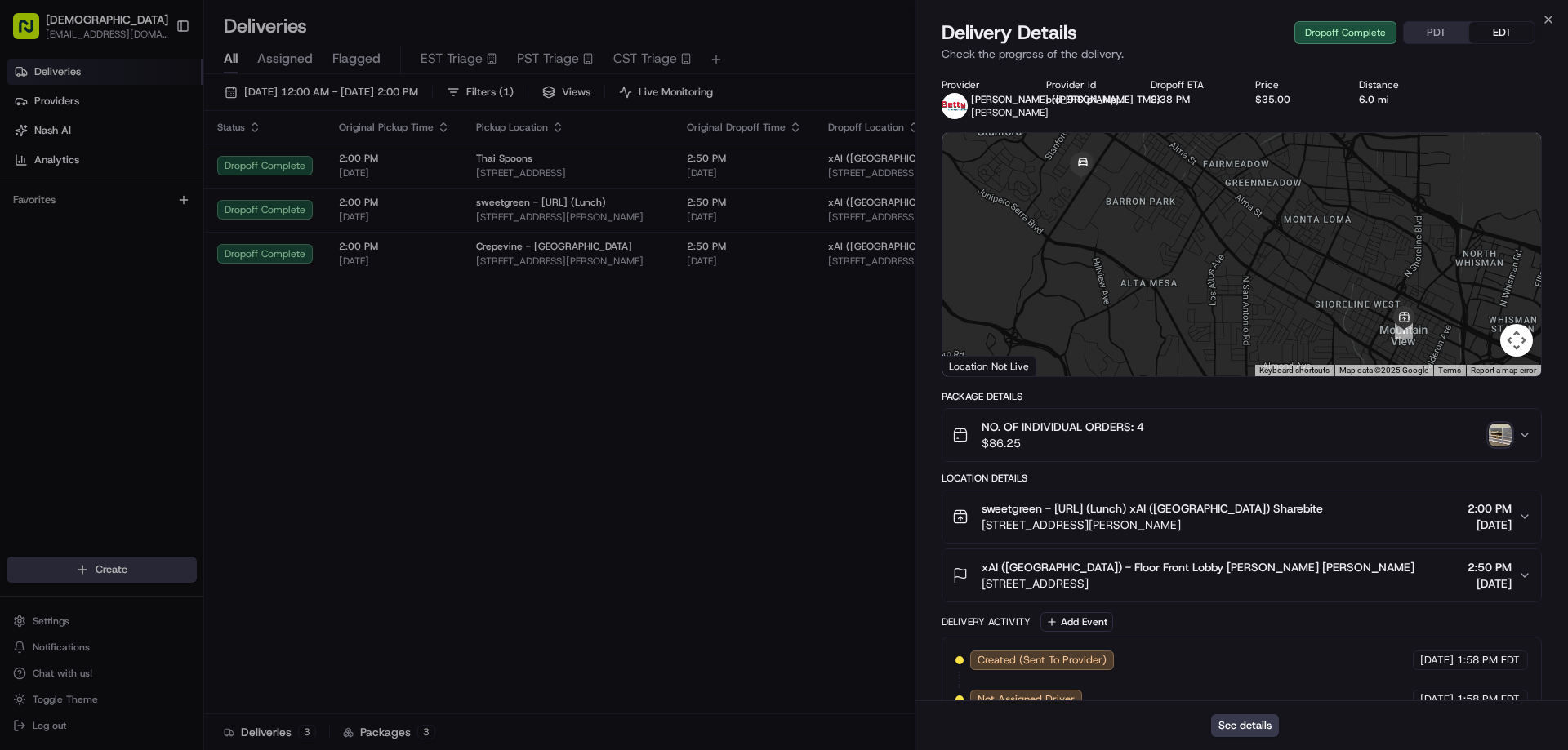
click at [1497, 432] on img "button" at bounding box center [1500, 435] width 23 height 23
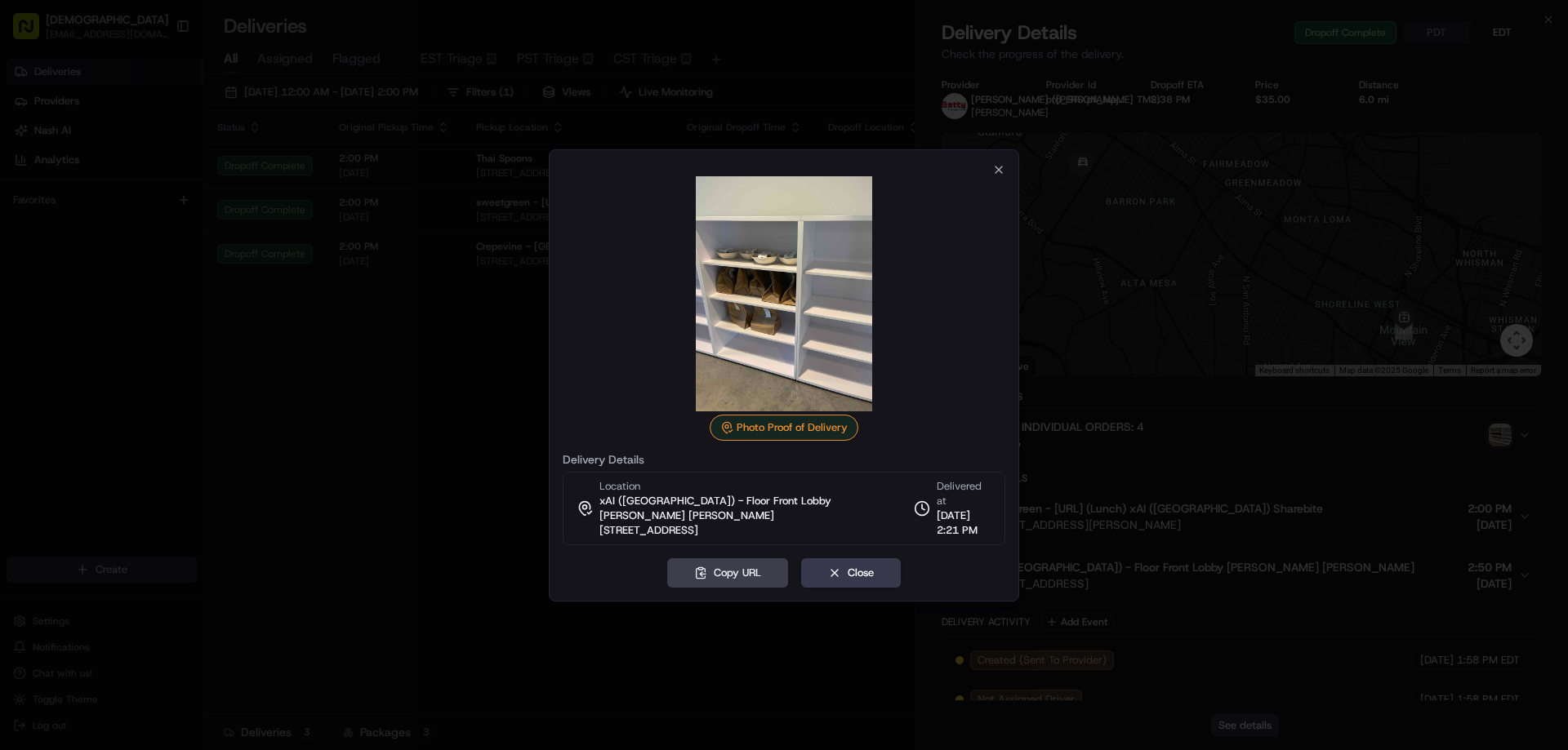
click at [400, 402] on div at bounding box center [784, 375] width 1568 height 750
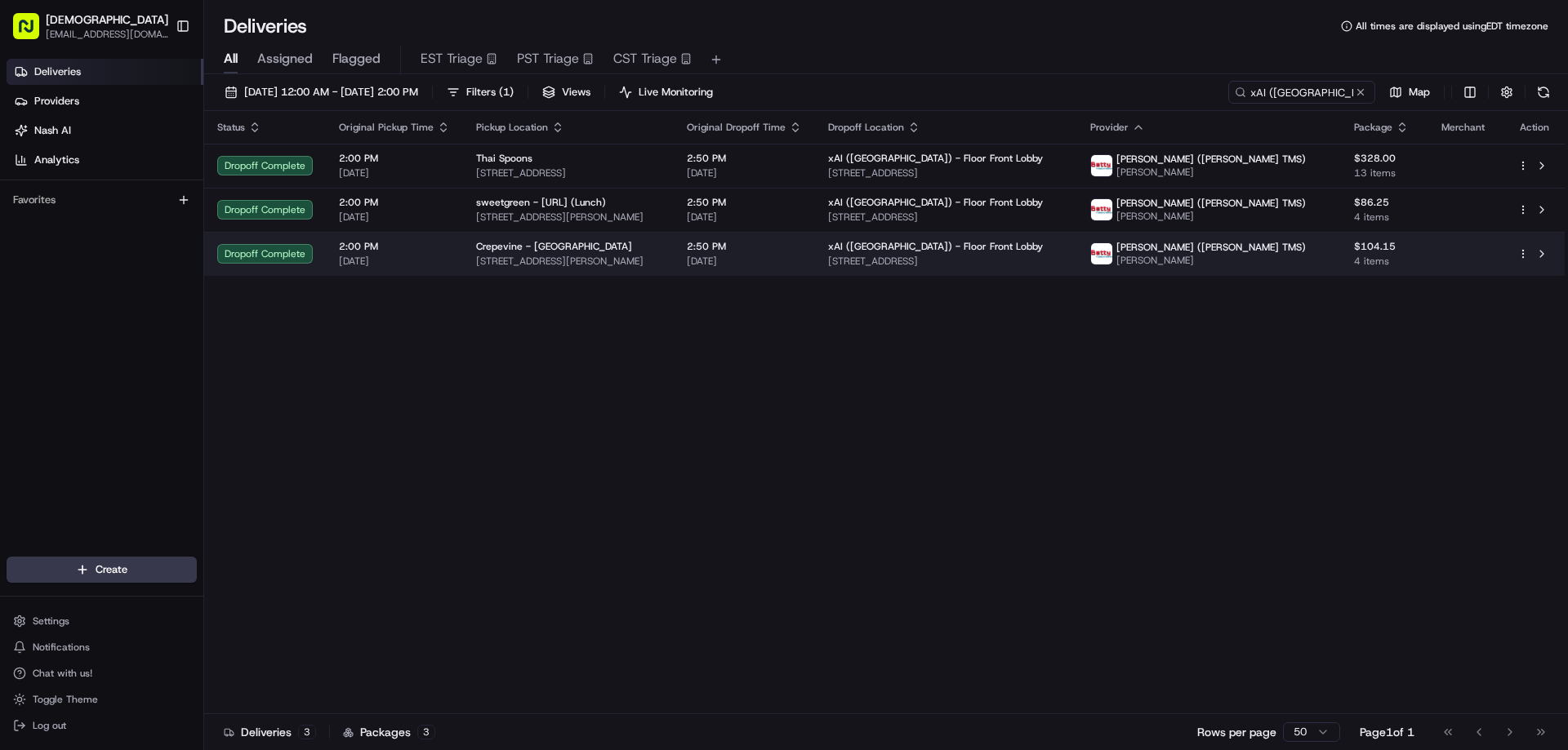
click at [471, 260] on td "Crepevine - Mountain View 300 Castro St, Mountain View, CA 94041, USA" at bounding box center [568, 254] width 211 height 44
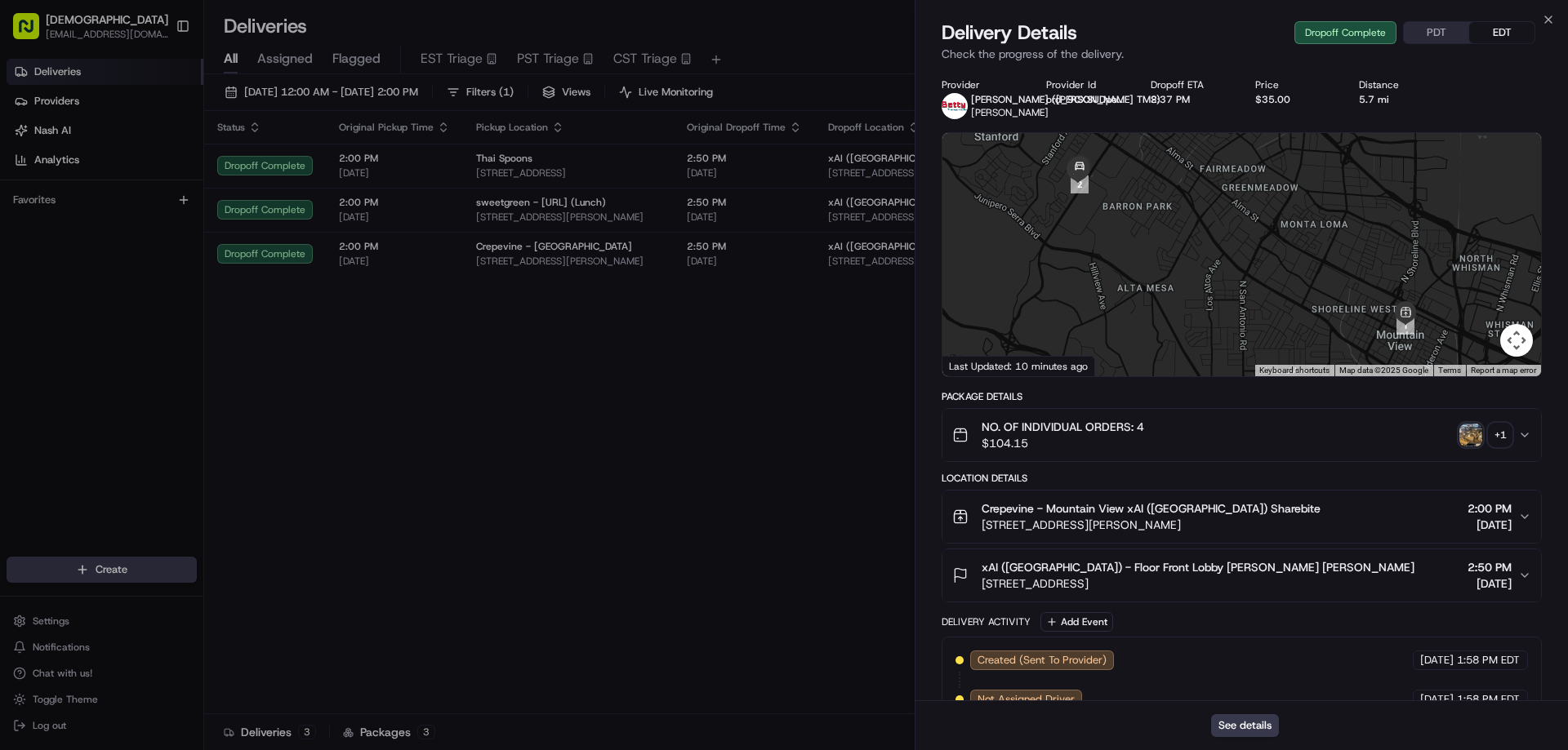
click at [1476, 423] on div "NO. OF INDIVIDUAL ORDERS: 4 $104.15 + 1" at bounding box center [1234, 435] width 566 height 33
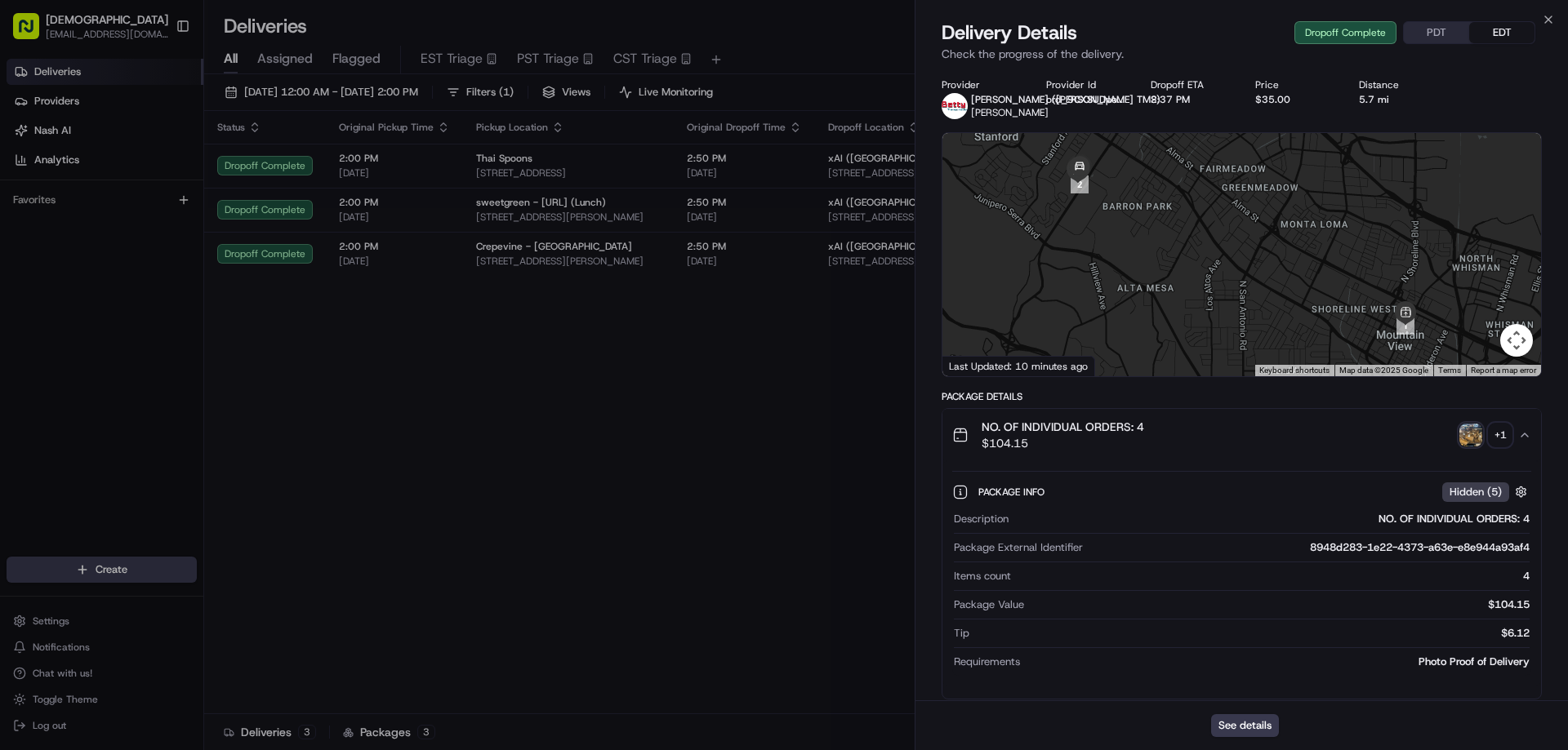
click at [1491, 434] on div "+ 1" at bounding box center [1500, 435] width 23 height 23
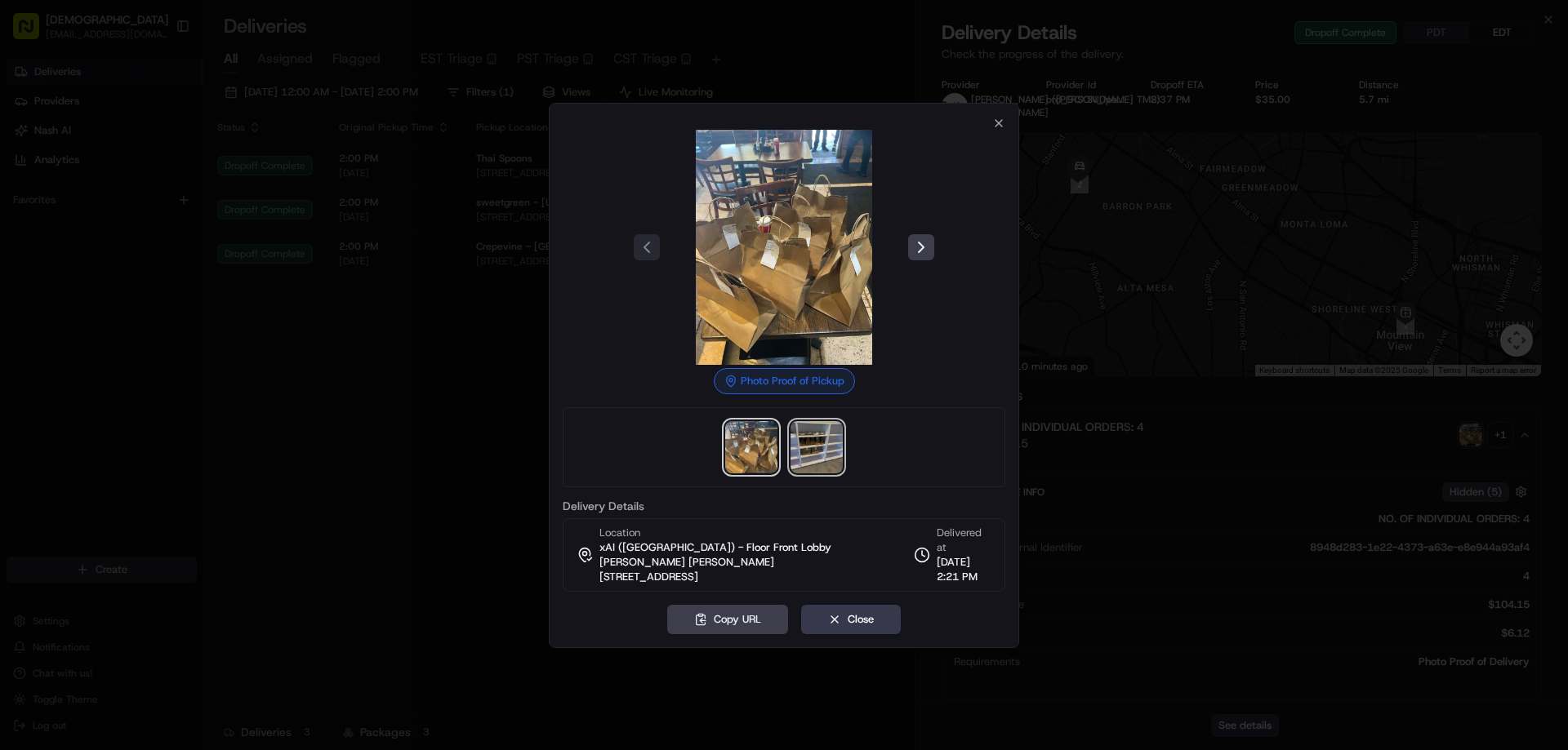
click at [805, 463] on img at bounding box center [816, 447] width 52 height 52
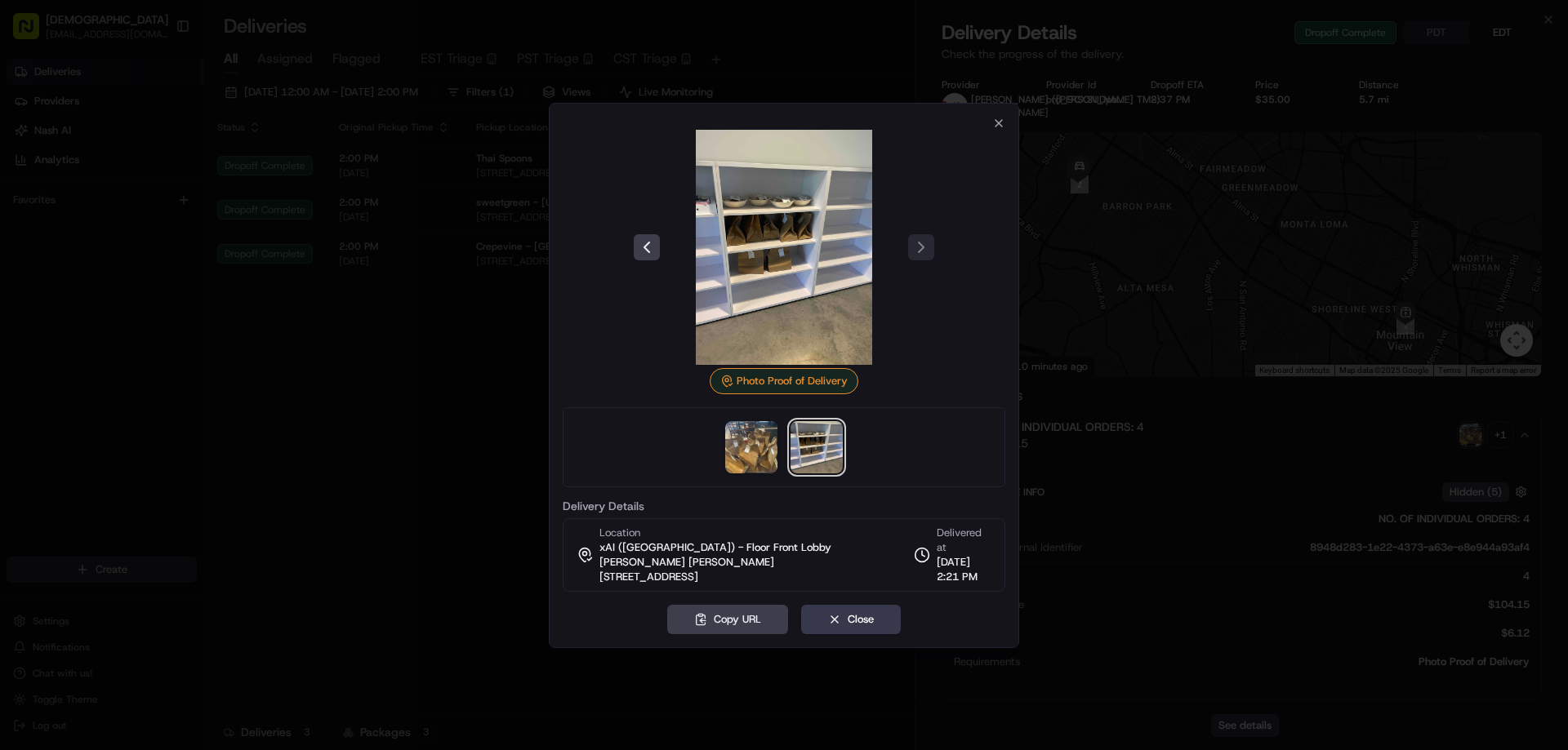
click at [439, 457] on div at bounding box center [784, 375] width 1568 height 750
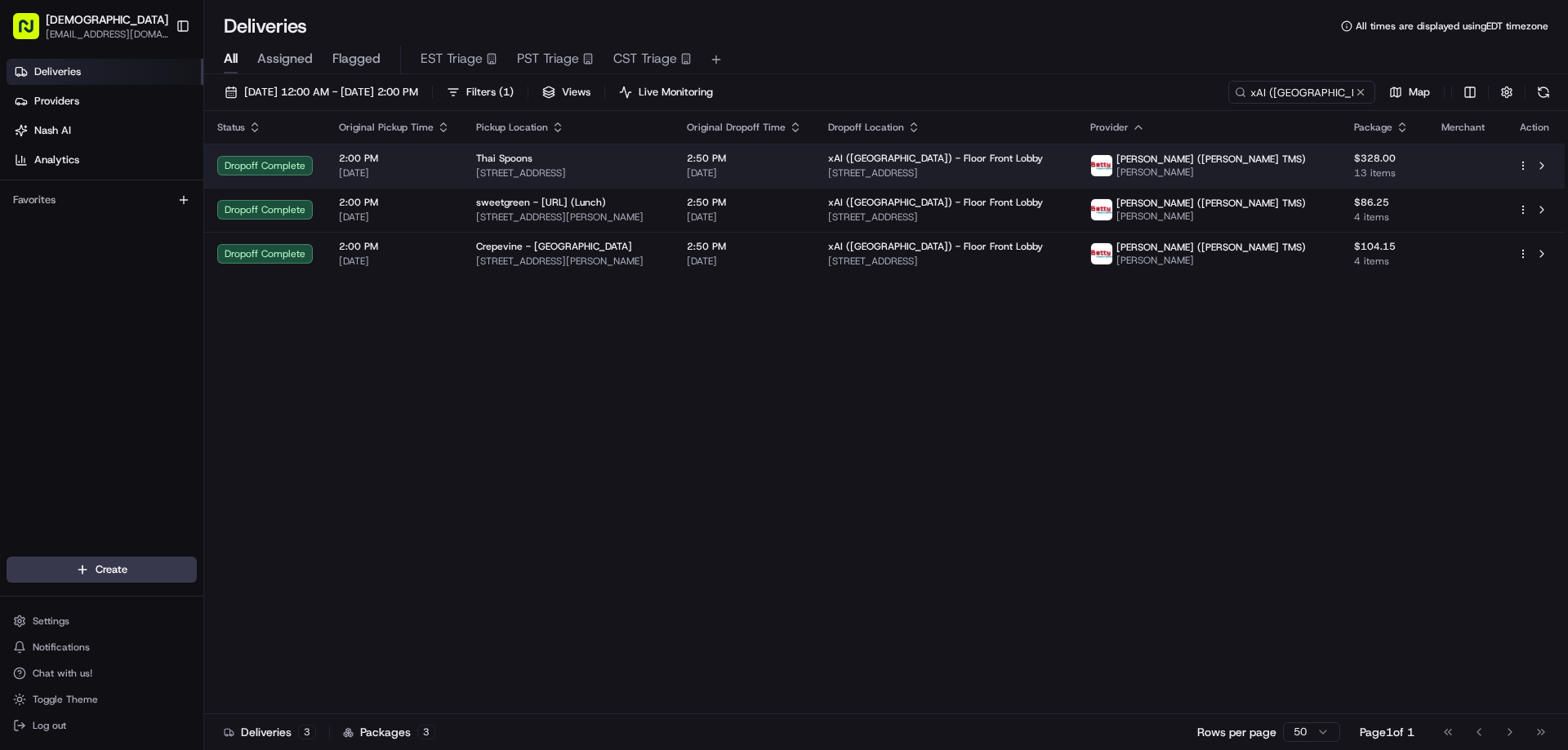
click at [661, 157] on div "Thai Spoons" at bounding box center [568, 158] width 184 height 13
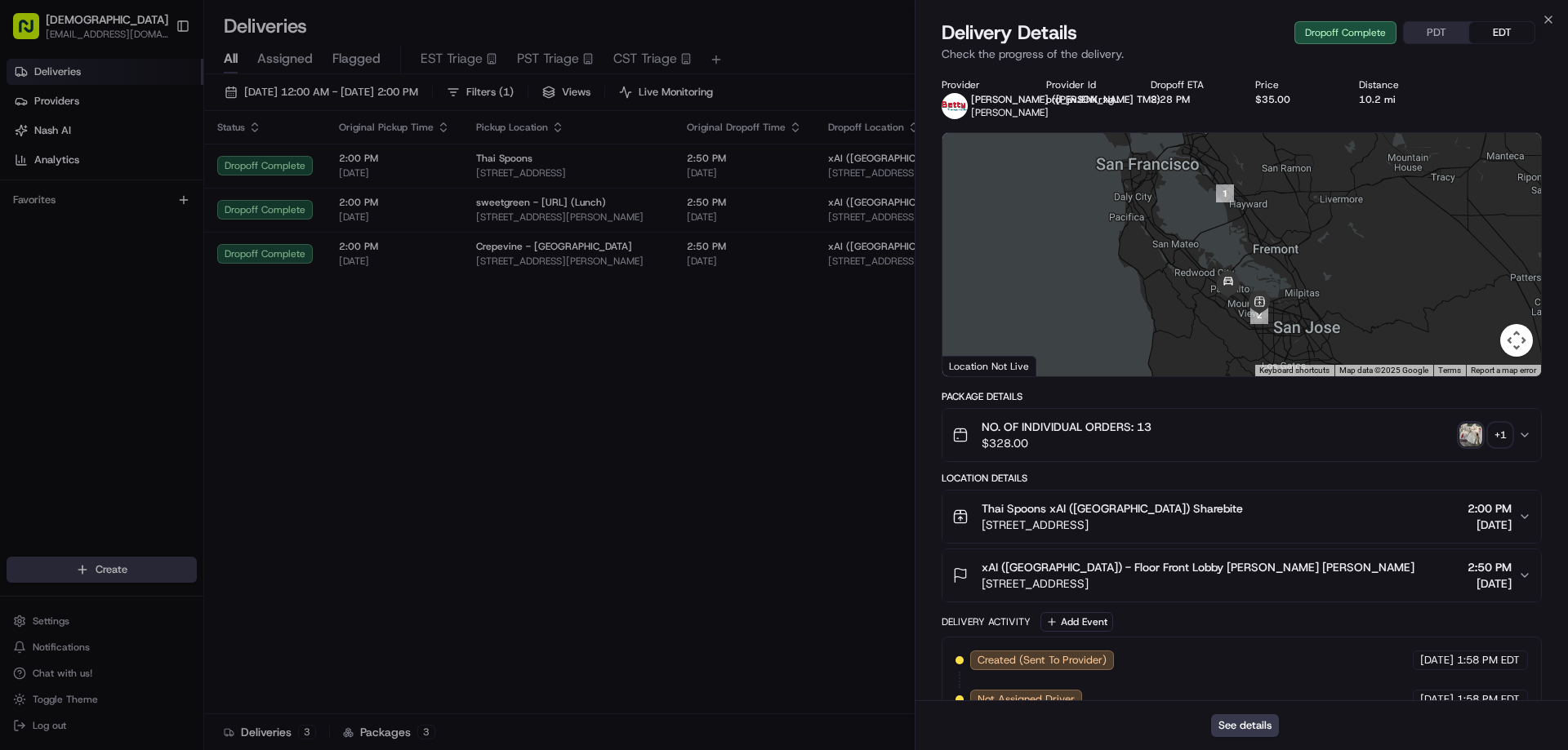
click at [1427, 26] on button "PDT" at bounding box center [1437, 33] width 65 height 21
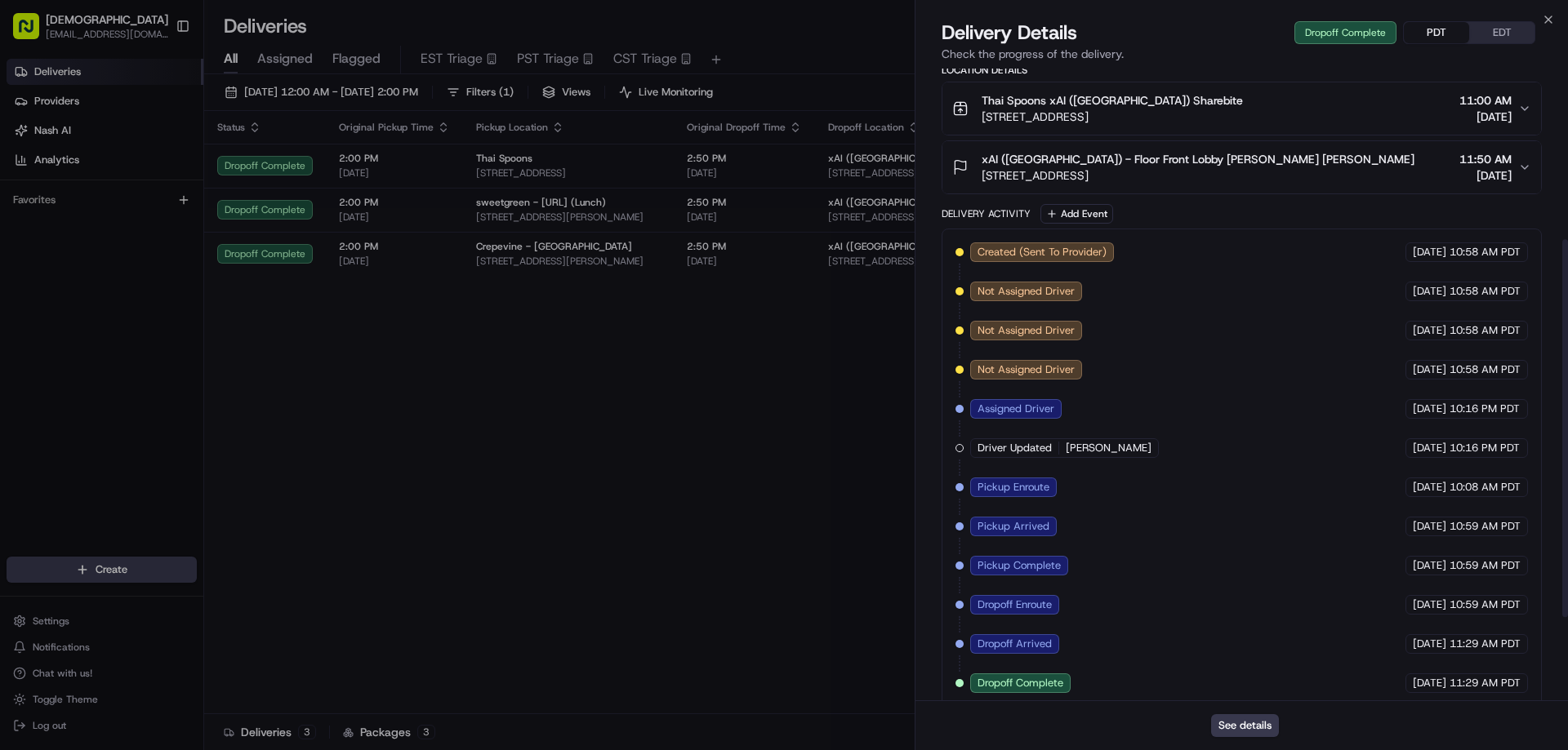
scroll to position [424, 0]
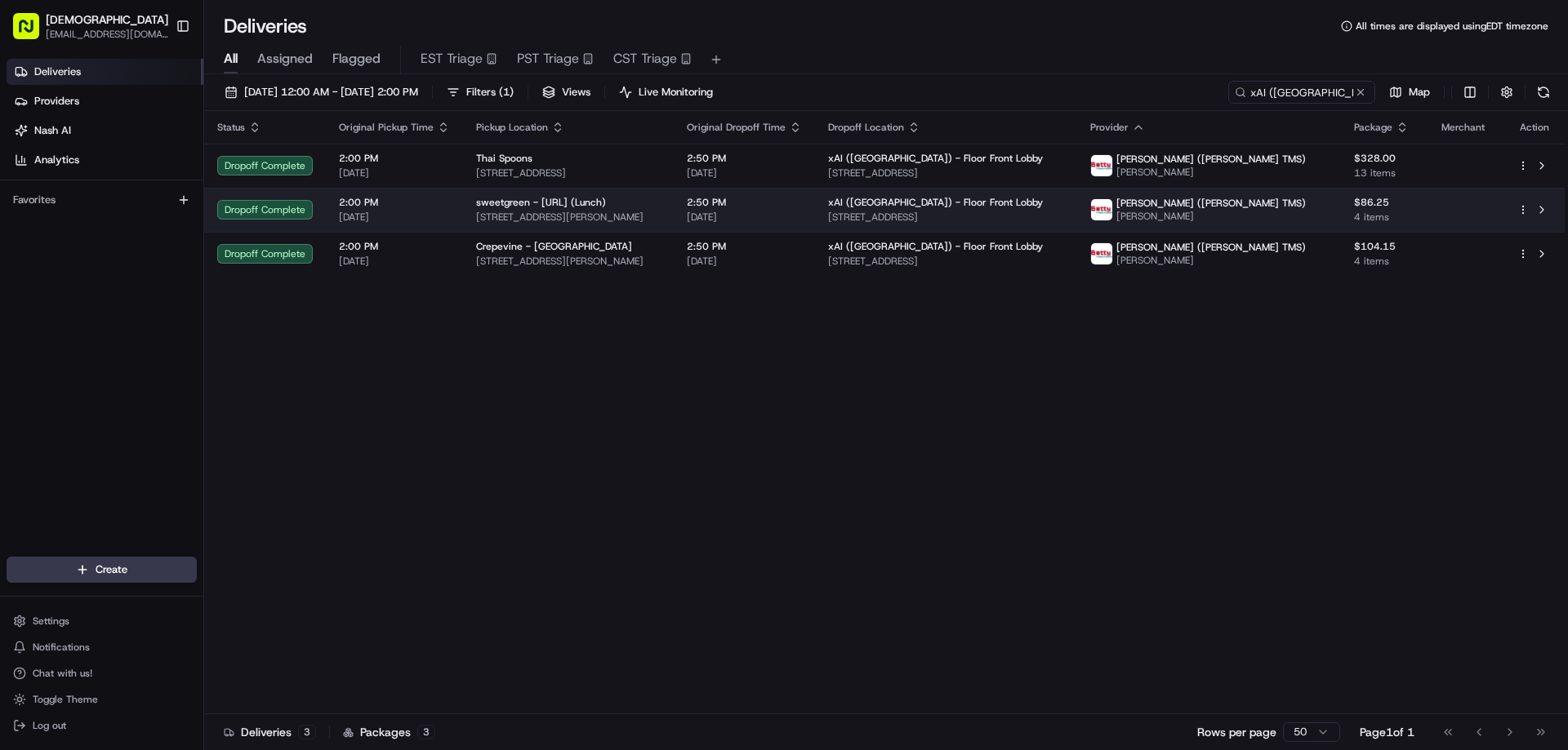
click at [661, 220] on span "440 Castro St, Mountain View, CA 94041, USA" at bounding box center [568, 217] width 184 height 13
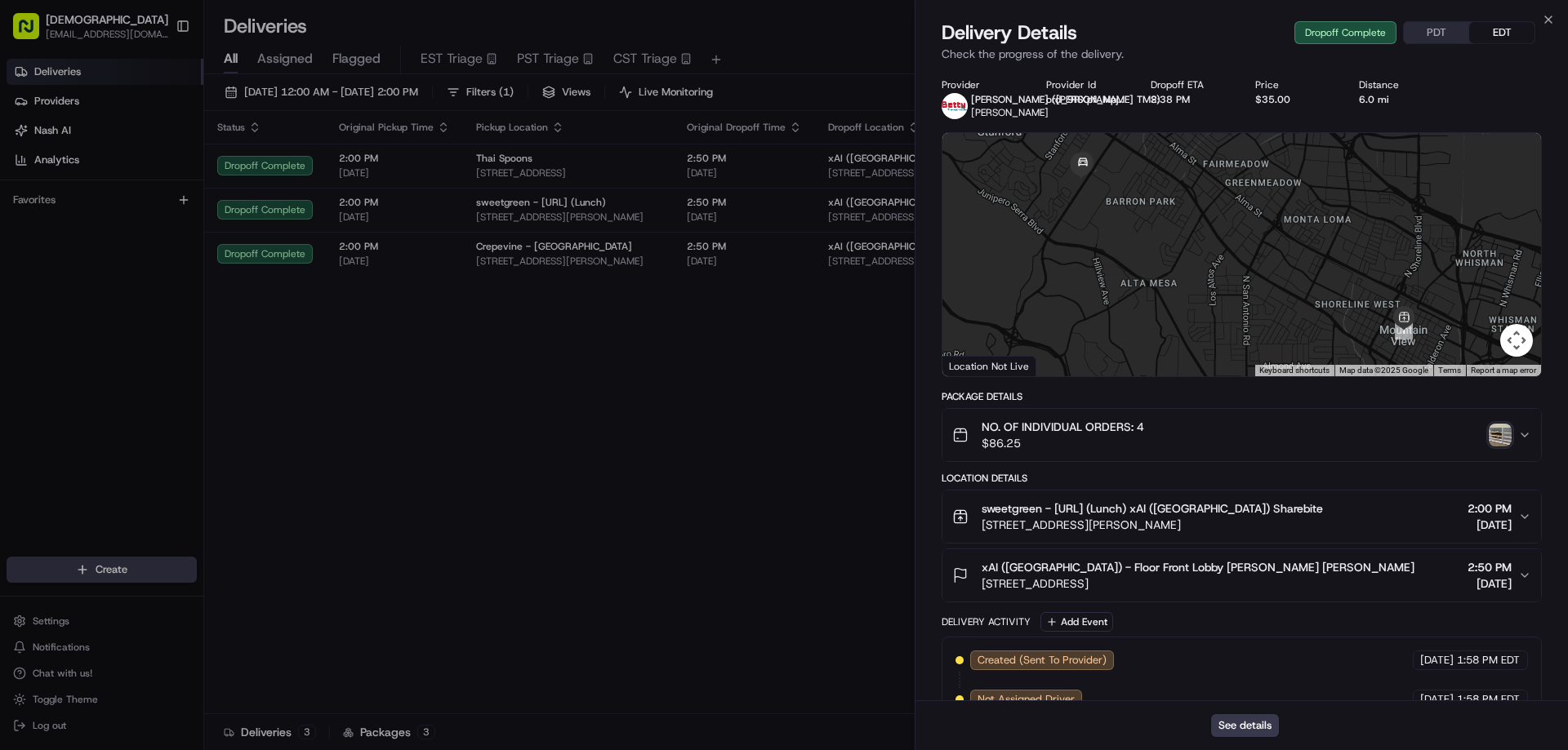
click at [1506, 432] on img "button" at bounding box center [1500, 435] width 23 height 23
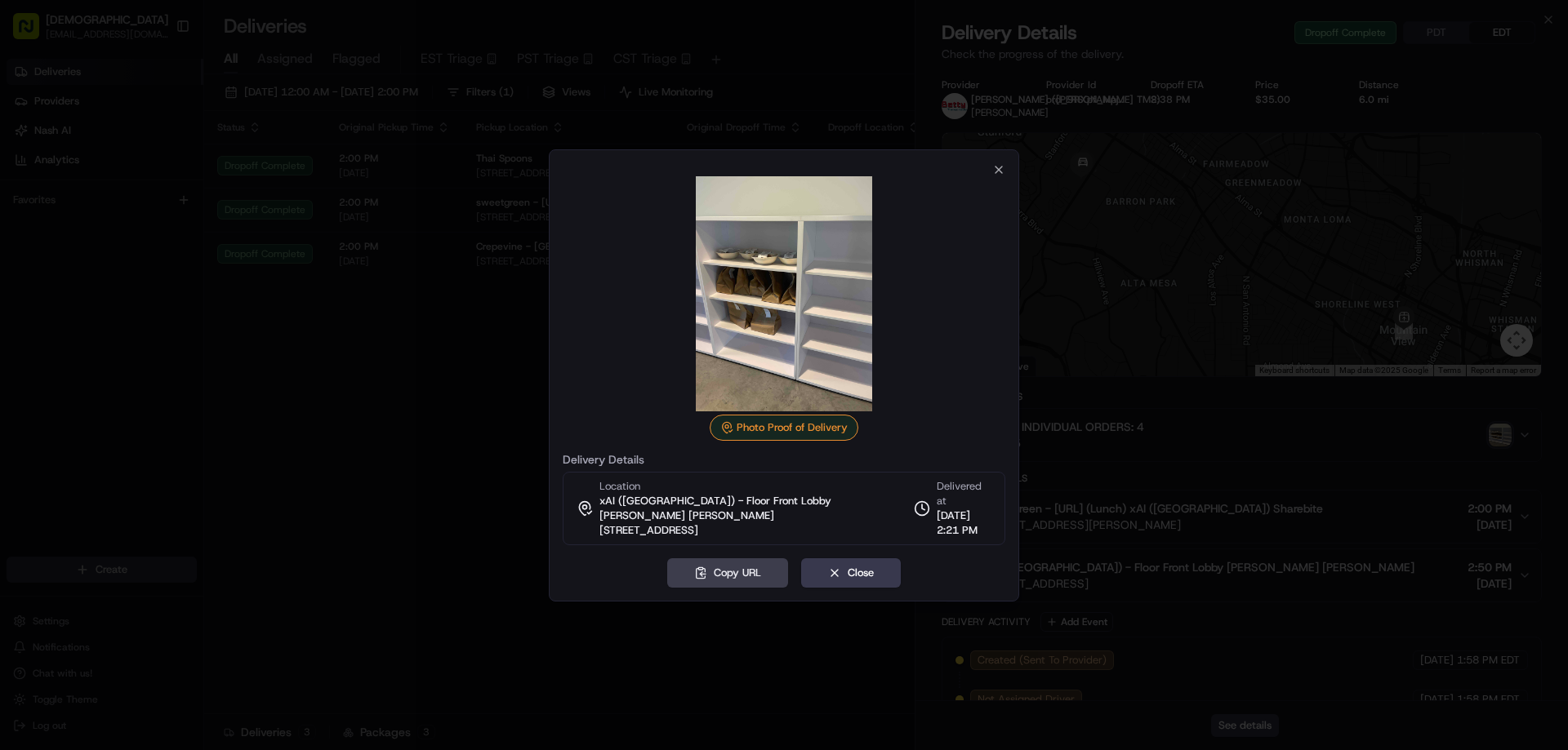
click at [462, 299] on div at bounding box center [784, 375] width 1568 height 750
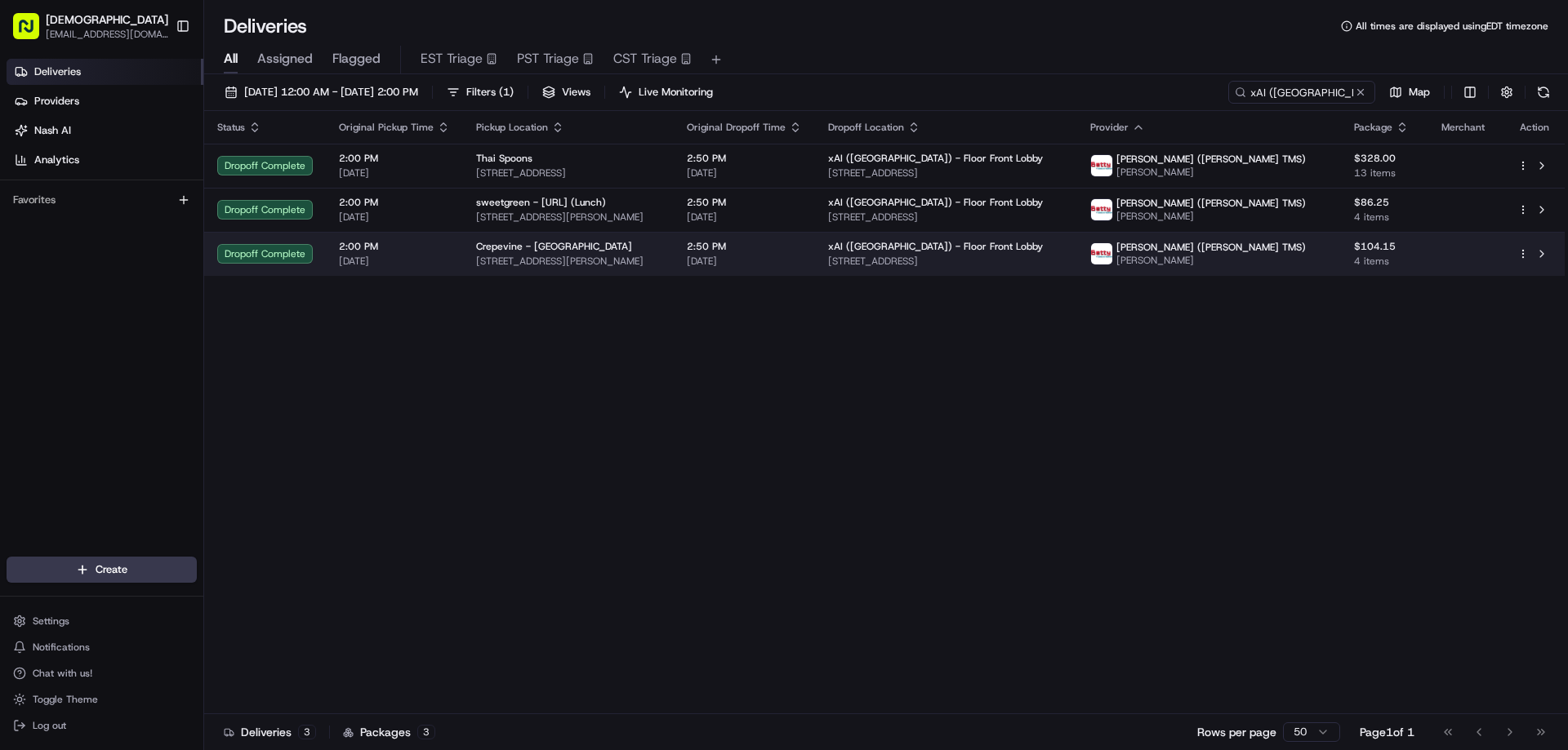
click at [508, 265] on span "300 Castro St, Mountain View, CA 94041, USA" at bounding box center [568, 261] width 184 height 13
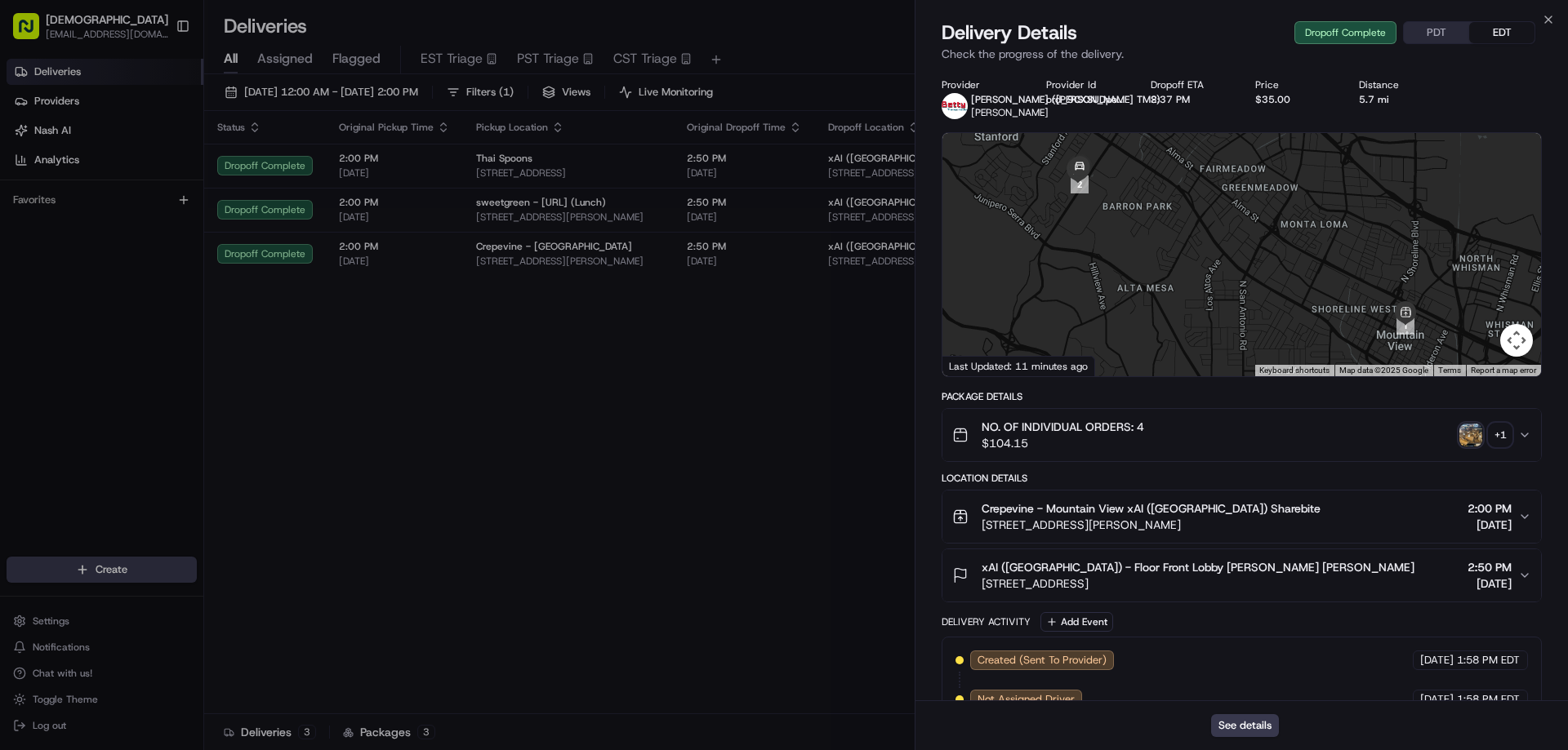
click at [1503, 437] on div "+ 1" at bounding box center [1500, 435] width 23 height 23
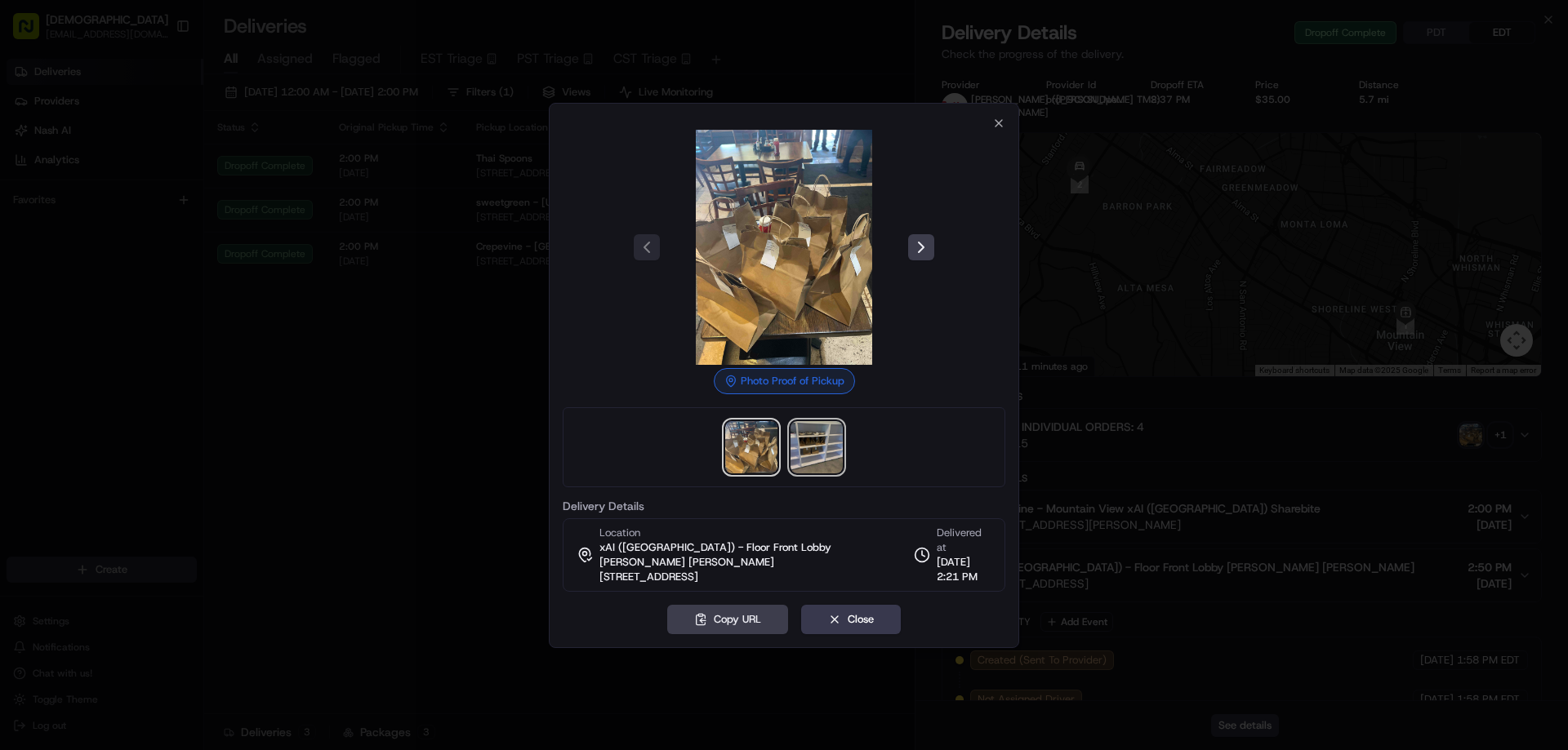
drag, startPoint x: 806, startPoint y: 463, endPoint x: 803, endPoint y: 454, distance: 9.5
click at [806, 464] on img at bounding box center [816, 447] width 52 height 52
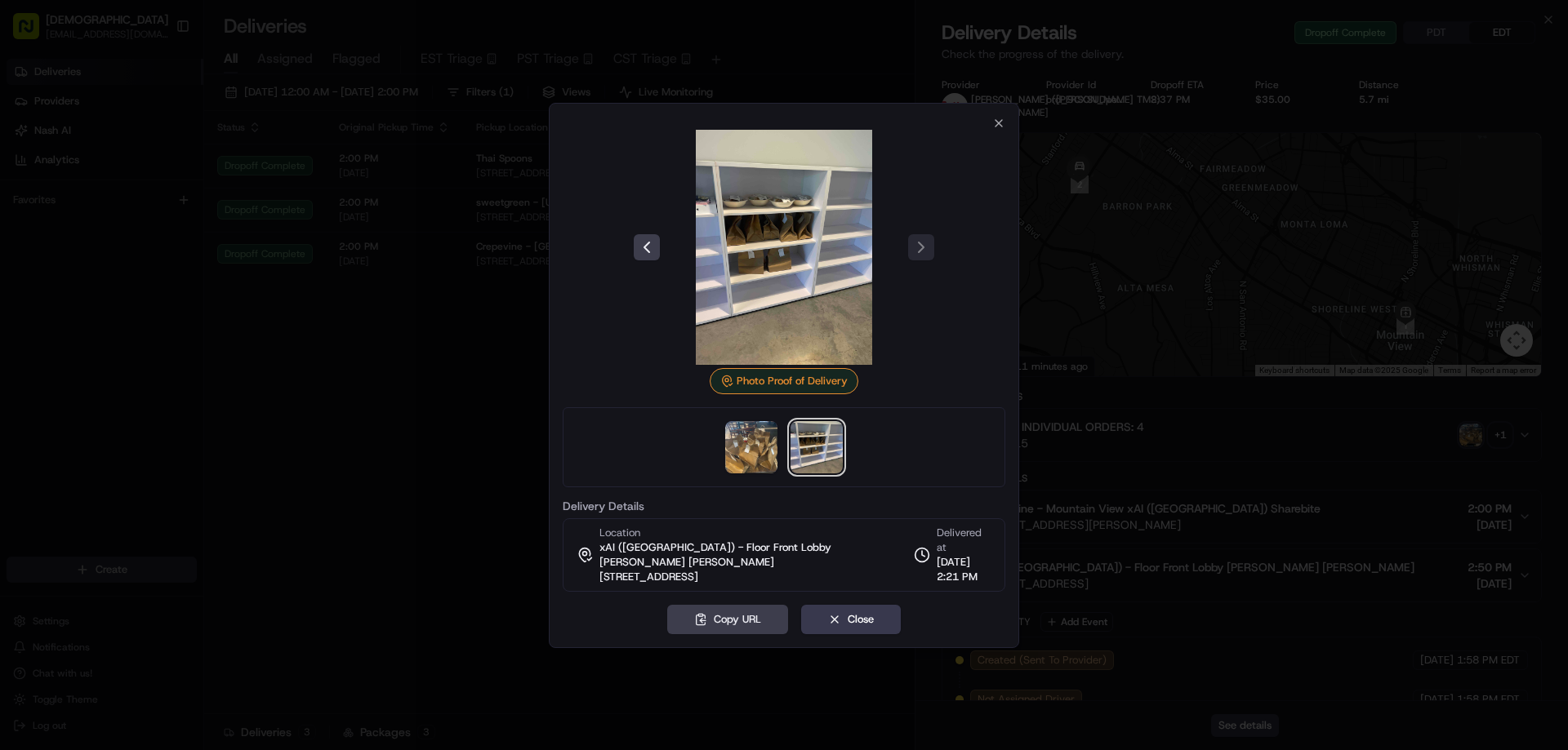
click at [402, 444] on div at bounding box center [784, 375] width 1568 height 750
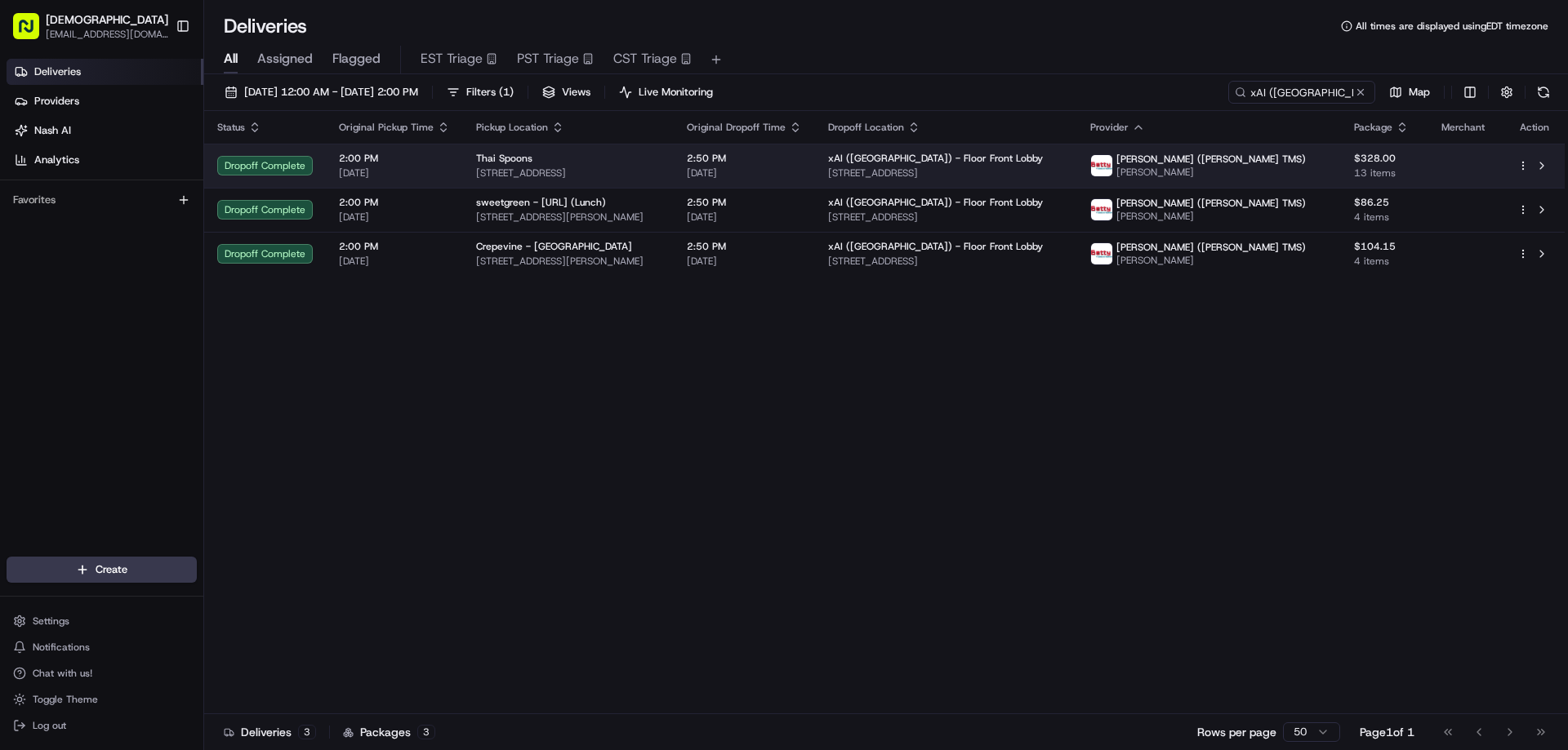
click at [501, 166] on div "Thai Spoons 909 W El Camino Real, Sunnyvale, CA 94087, USA" at bounding box center [568, 165] width 184 height 27
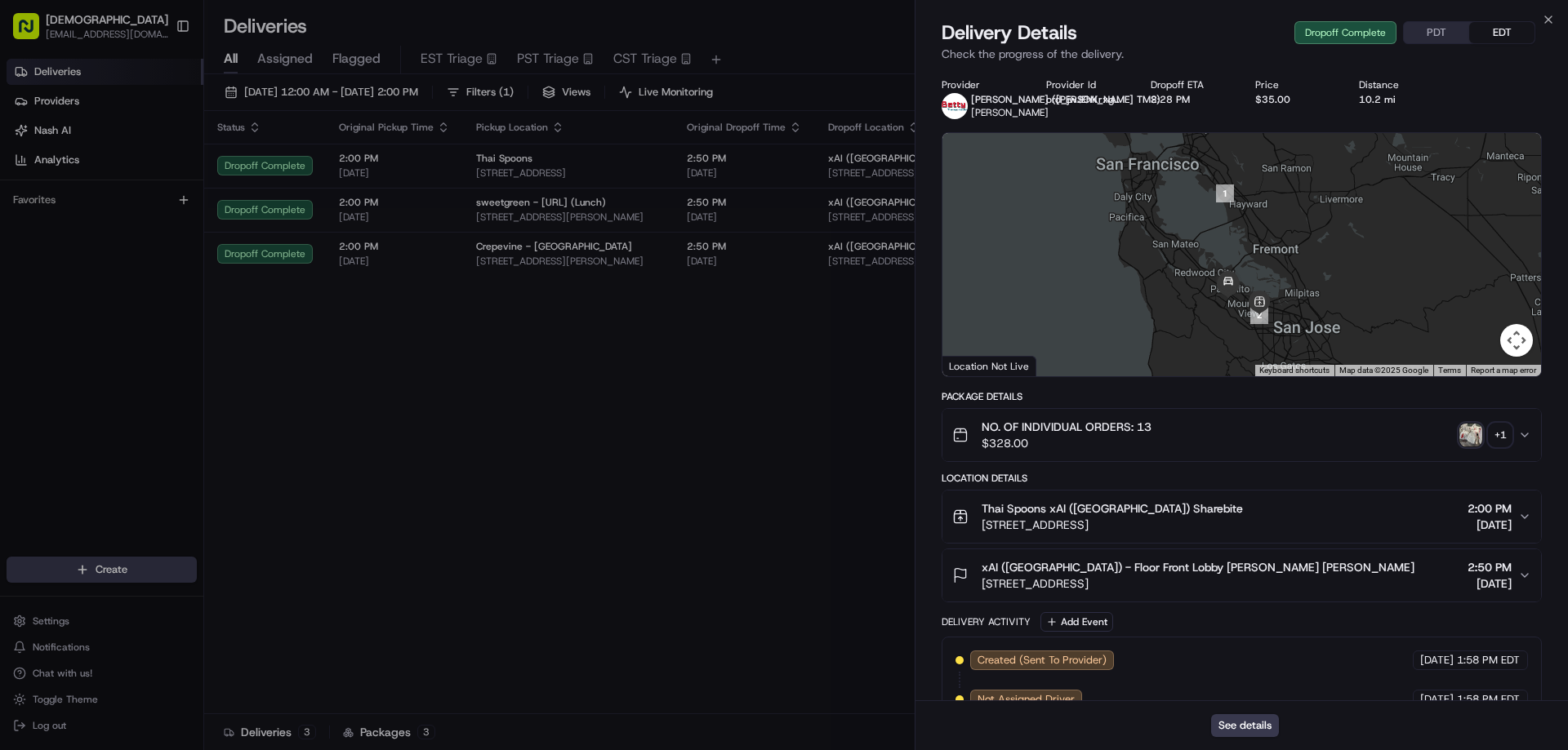
click at [1469, 424] on img "button" at bounding box center [1471, 435] width 23 height 23
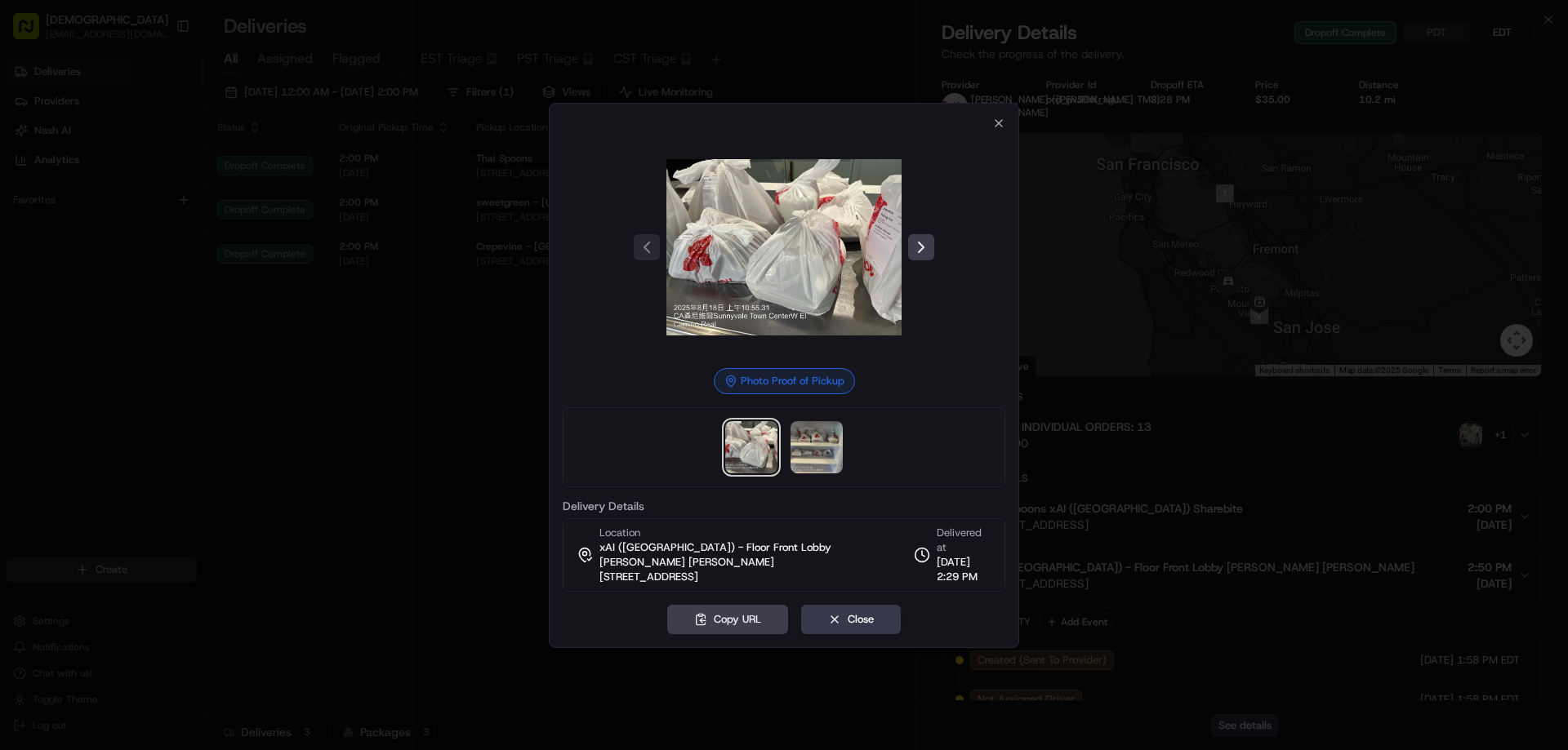
click at [819, 419] on div at bounding box center [784, 447] width 443 height 80
click at [816, 442] on img at bounding box center [816, 447] width 52 height 52
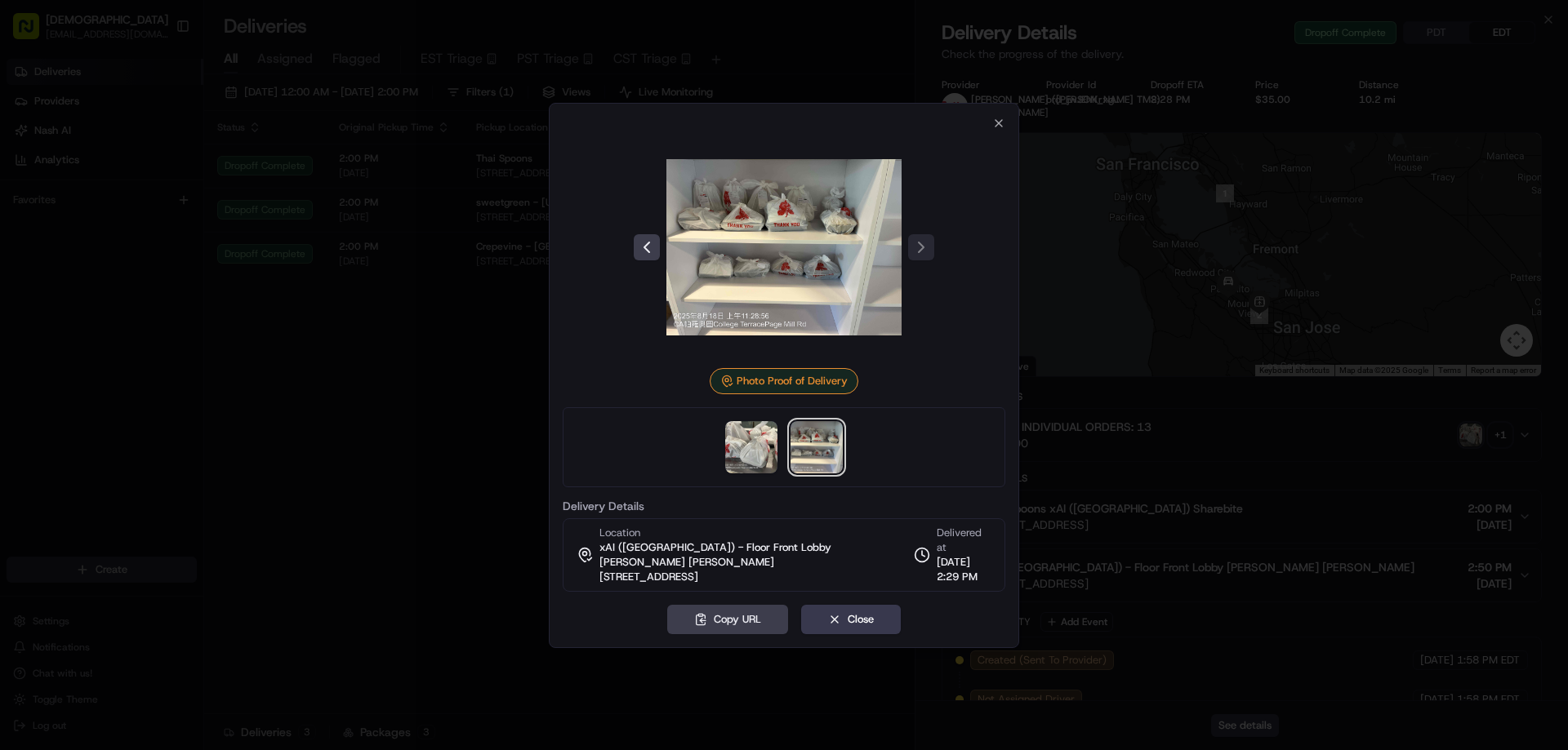
click at [400, 370] on div at bounding box center [784, 375] width 1568 height 750
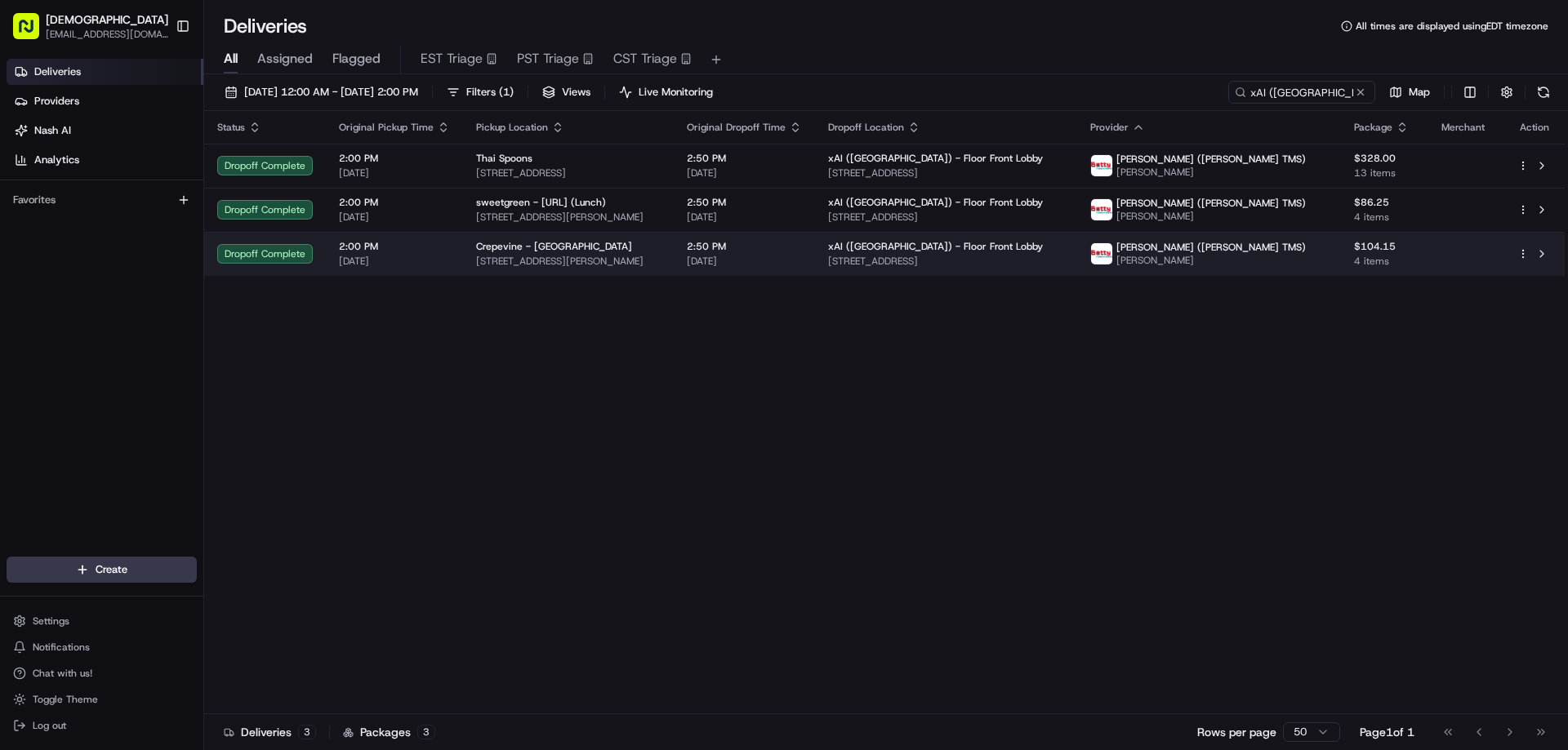
click at [673, 273] on td "Crepevine - Mountain View 300 Castro St, Mountain View, CA 94041, USA" at bounding box center [568, 254] width 211 height 44
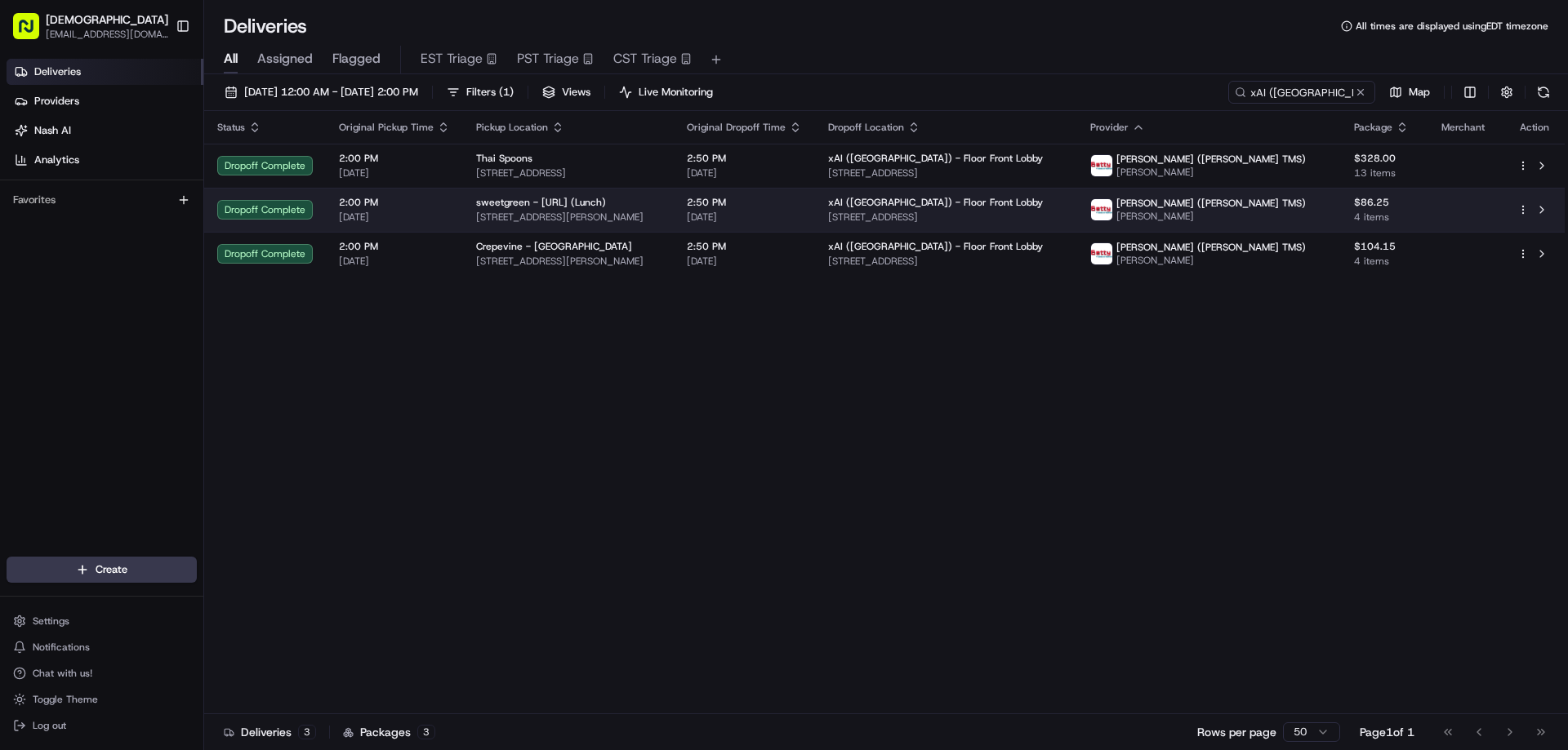
click at [776, 221] on span "[DATE]" at bounding box center [744, 217] width 115 height 13
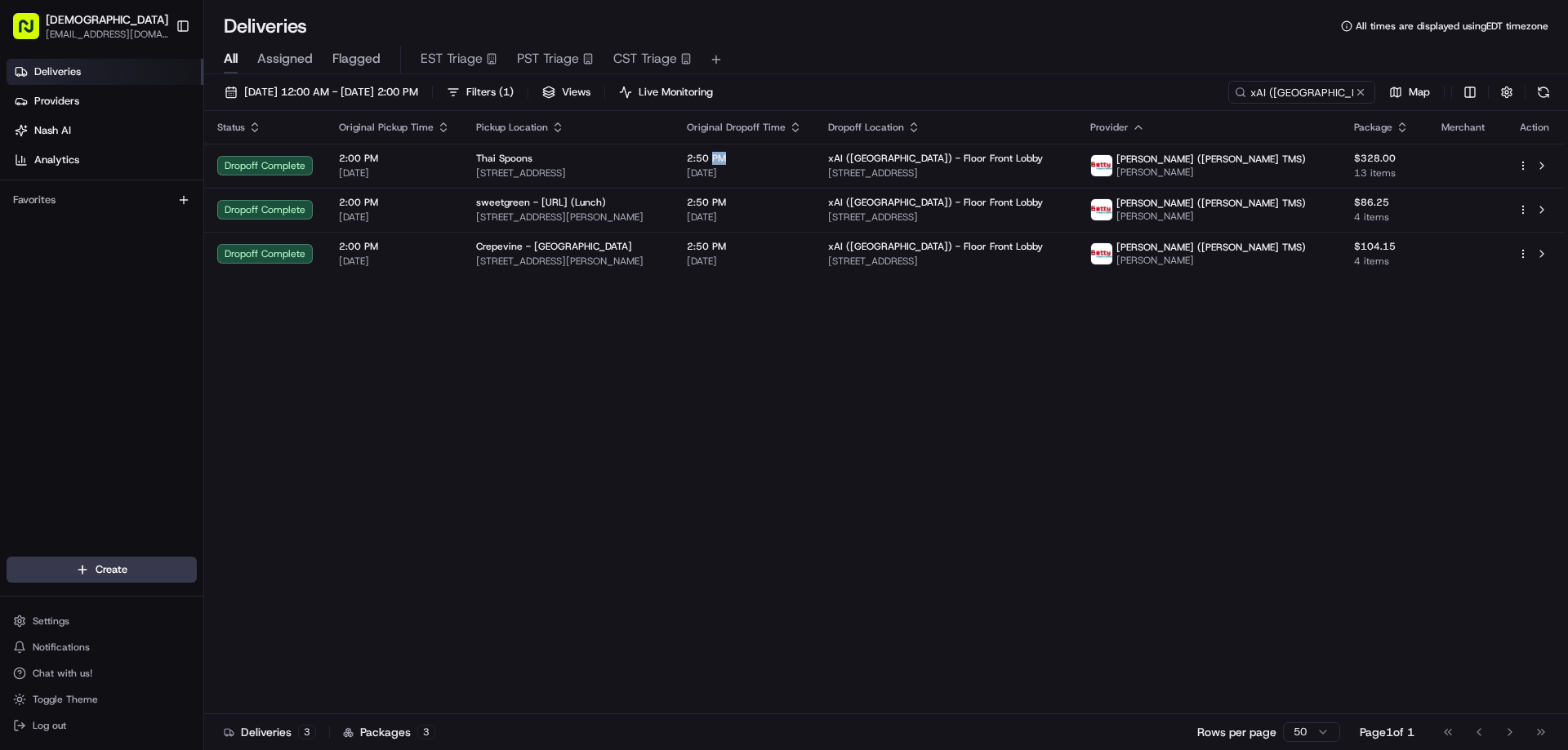
click at [802, 165] on div "2:50 PM 08/18/2025" at bounding box center [744, 165] width 115 height 27
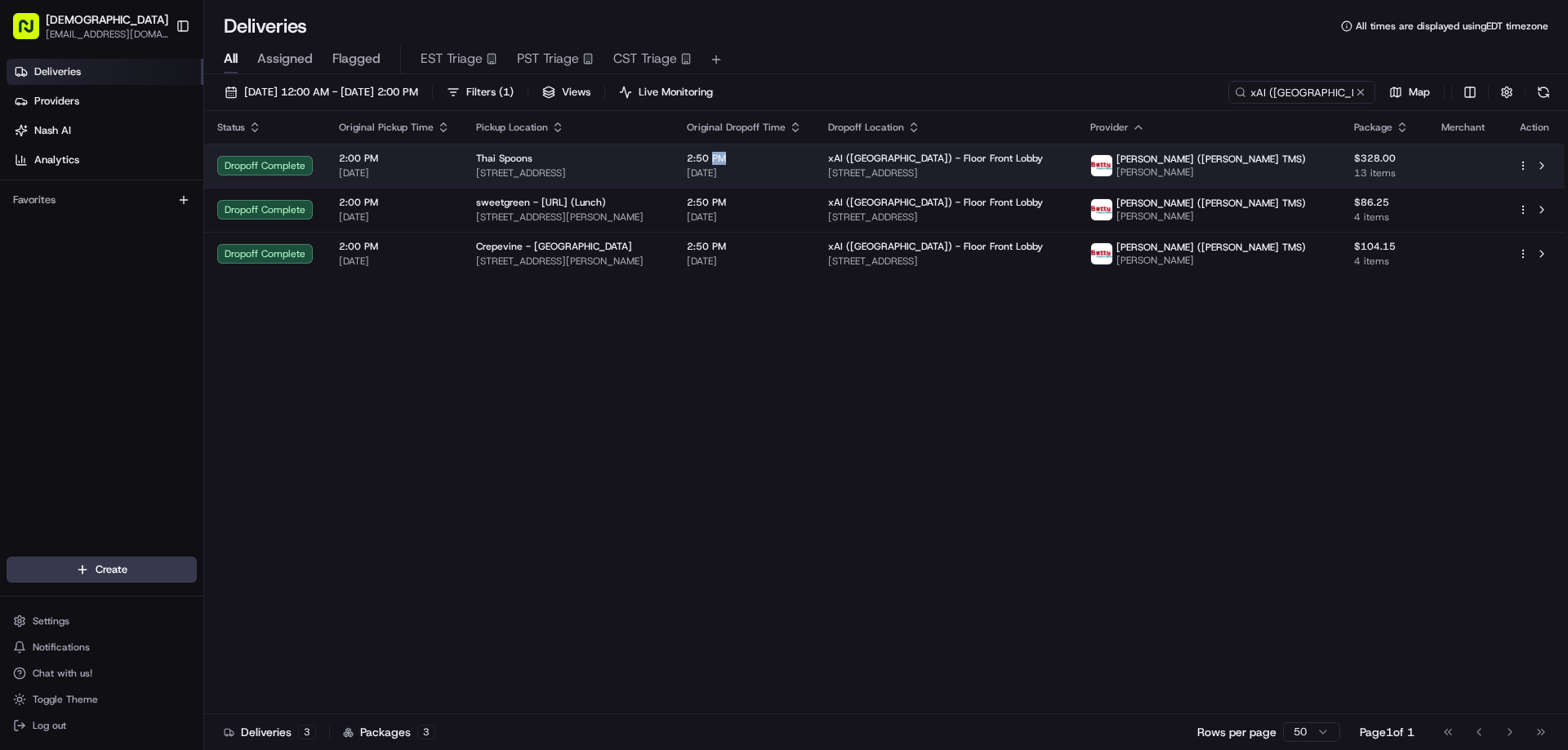
click at [802, 165] on div "2:50 PM 08/18/2025" at bounding box center [744, 165] width 115 height 27
click at [802, 163] on span "2:50 PM" at bounding box center [744, 158] width 115 height 13
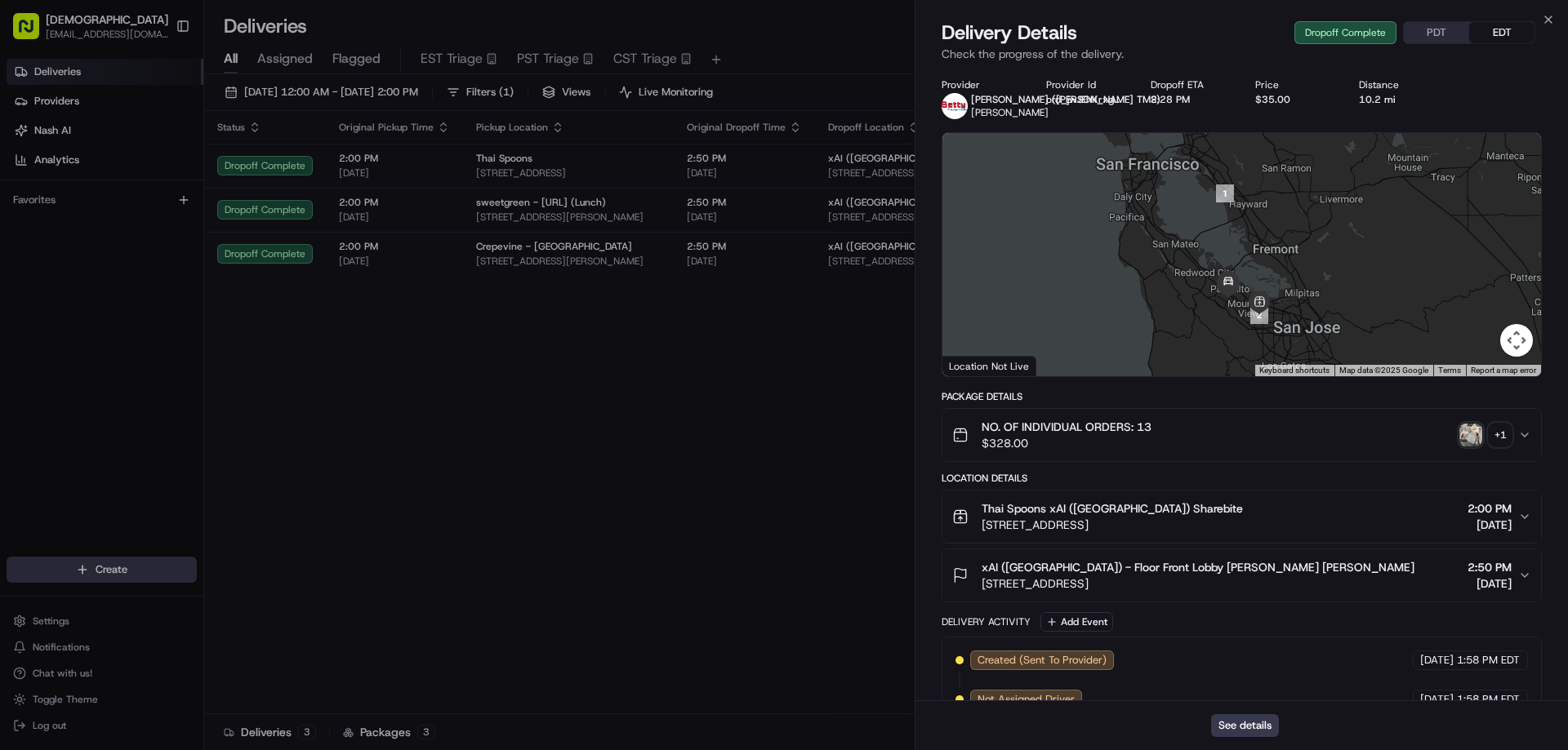
click at [1429, 19] on div "Delivery Details Dropoff Complete PDT EDT" at bounding box center [1242, 33] width 600 height 26
click at [1436, 27] on button "PDT" at bounding box center [1437, 33] width 65 height 21
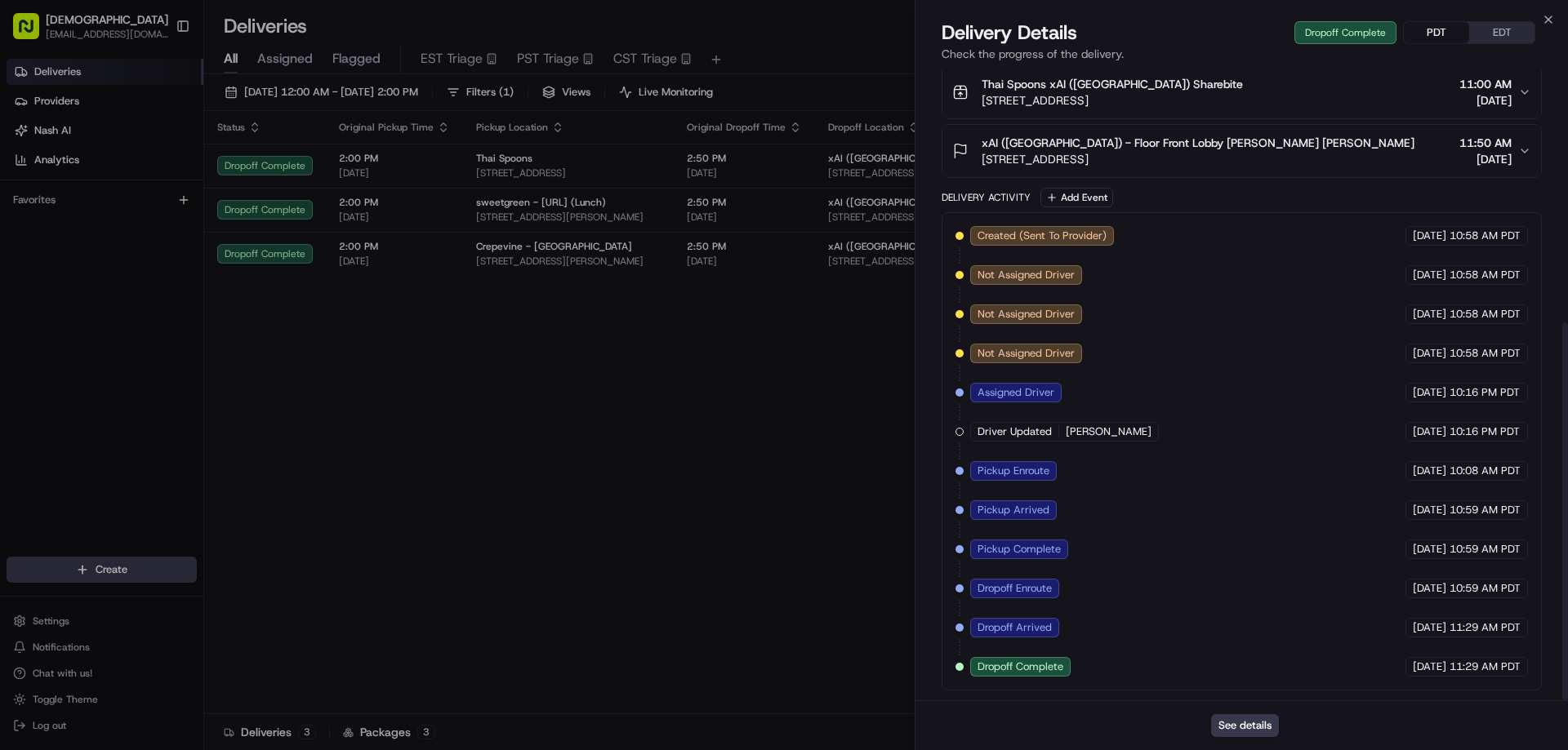
drag, startPoint x: 731, startPoint y: 419, endPoint x: 661, endPoint y: 67, distance: 358.9
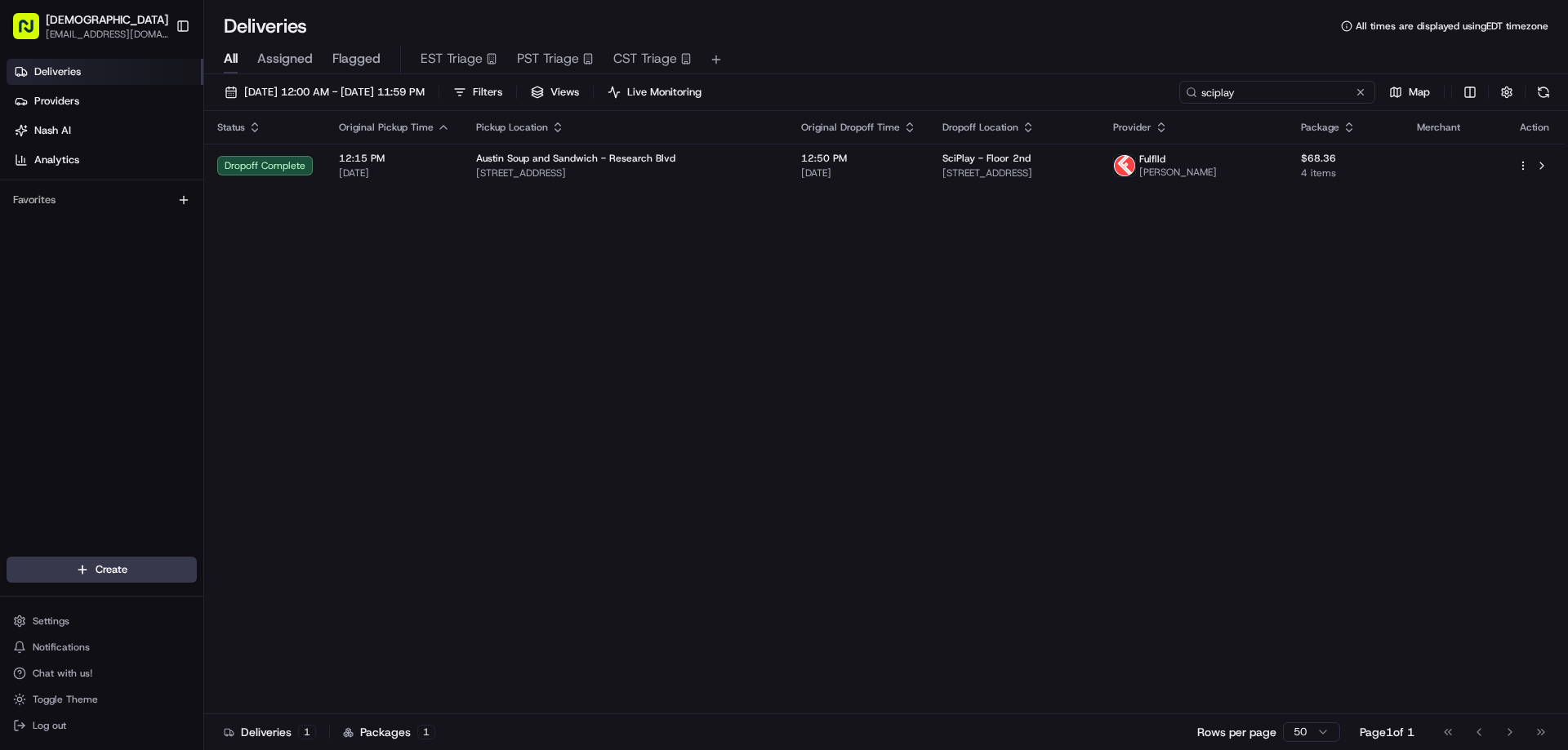
click at [1309, 97] on input "sciplay" at bounding box center [1277, 93] width 196 height 23
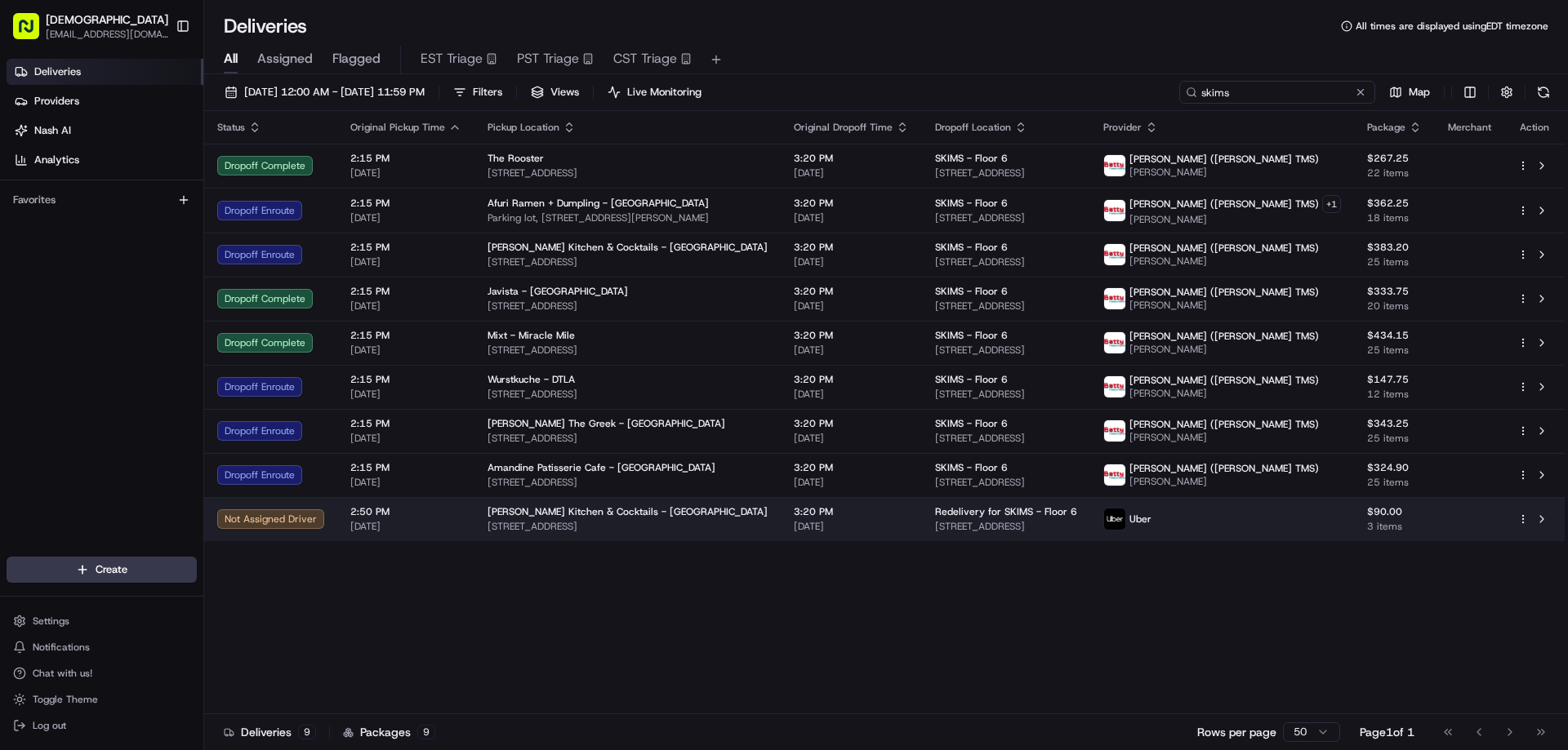
type input "skims"
click at [725, 519] on div "[PERSON_NAME] Kitchen & Cocktails - [GEOGRAPHIC_DATA]" at bounding box center [626, 512] width 280 height 13
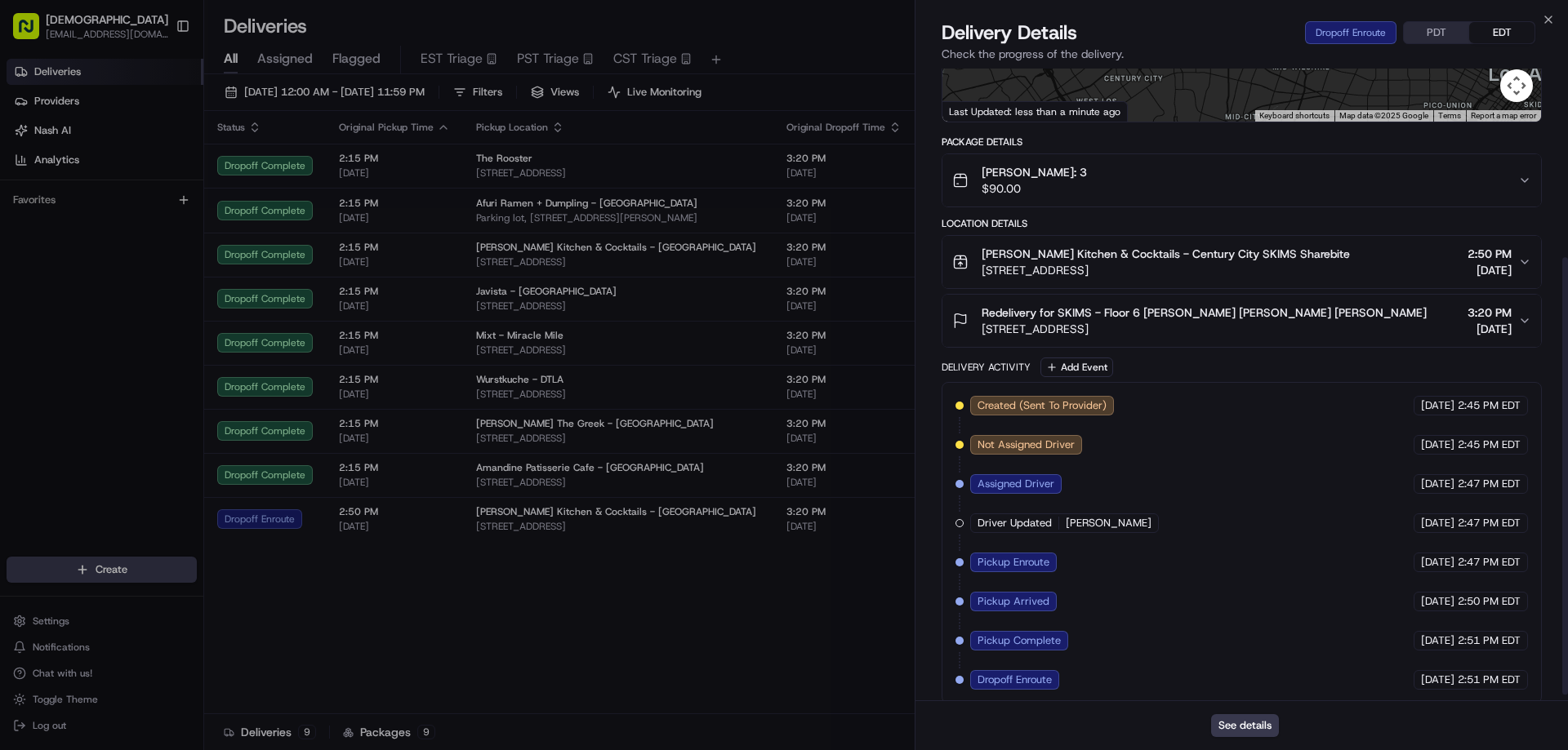
scroll to position [281, 0]
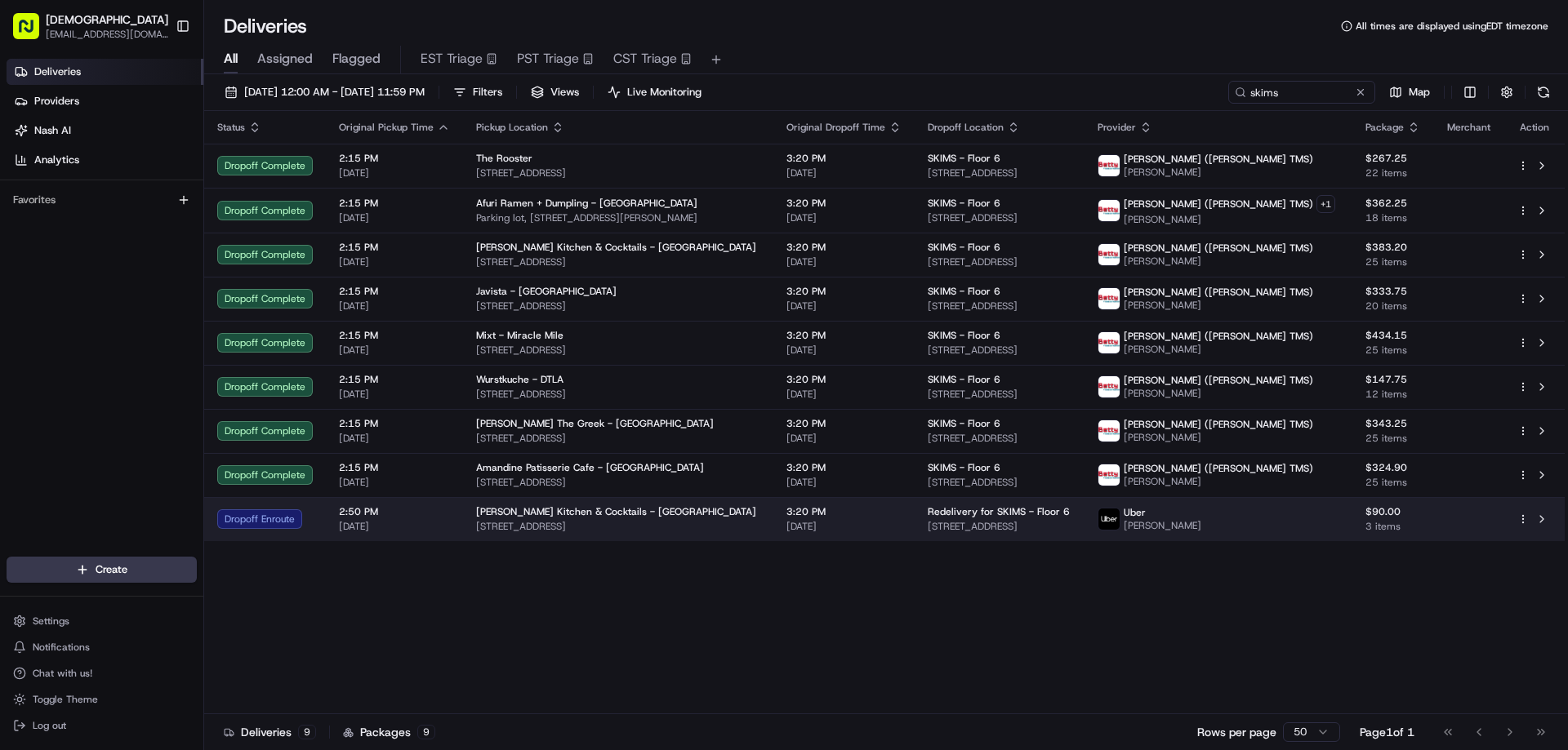
click at [751, 522] on span "[STREET_ADDRESS]" at bounding box center [619, 527] width 284 height 13
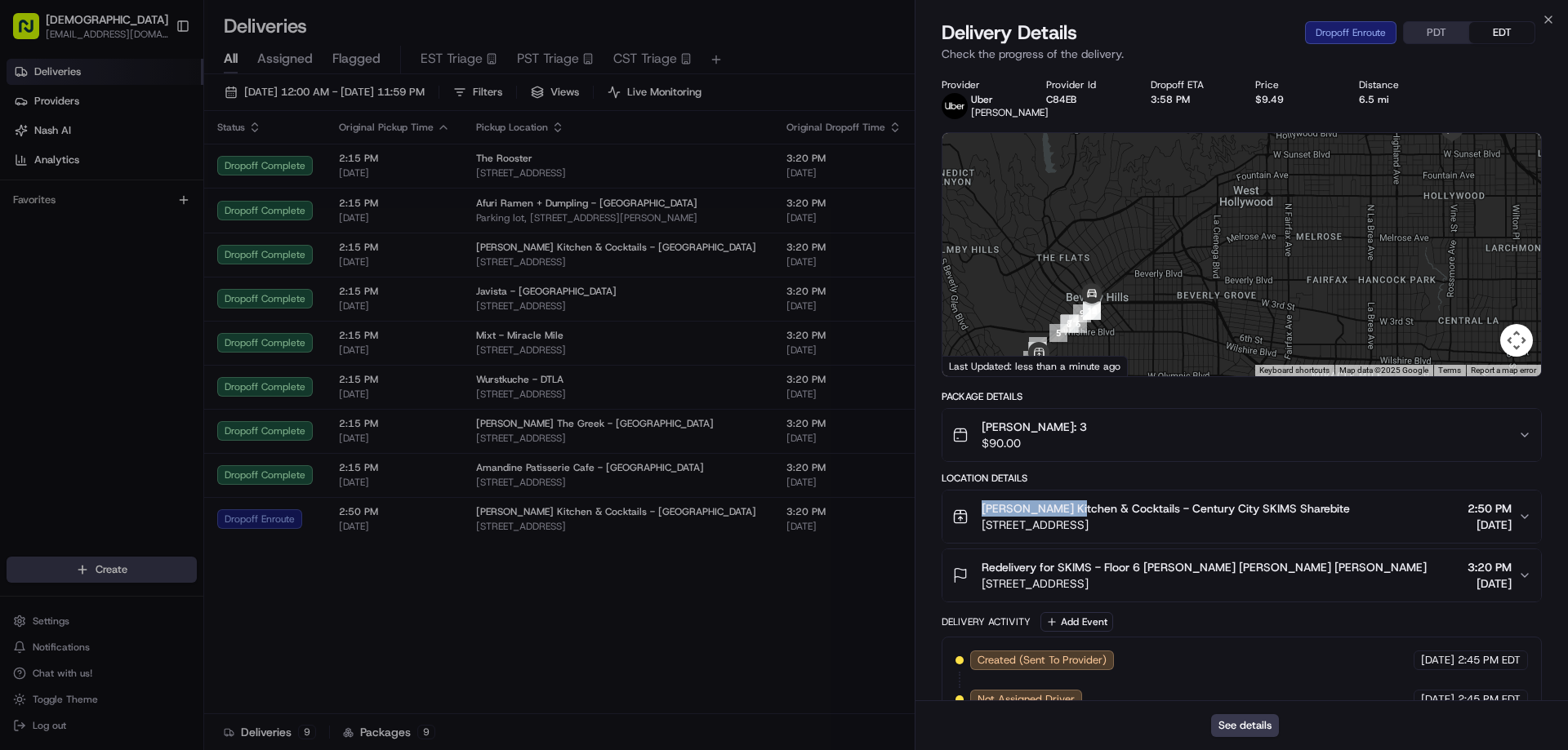
drag, startPoint x: 1070, startPoint y: 519, endPoint x: 980, endPoint y: 518, distance: 90.0
click at [980, 518] on div "[PERSON_NAME] Kitchen & Cocktails - [GEOGRAPHIC_DATA] SKIMS Sharebite [STREET_A…" at bounding box center [1151, 516] width 398 height 33
copy span "[PERSON_NAME] Kitche"
click at [1423, 30] on button "PDT" at bounding box center [1437, 33] width 65 height 21
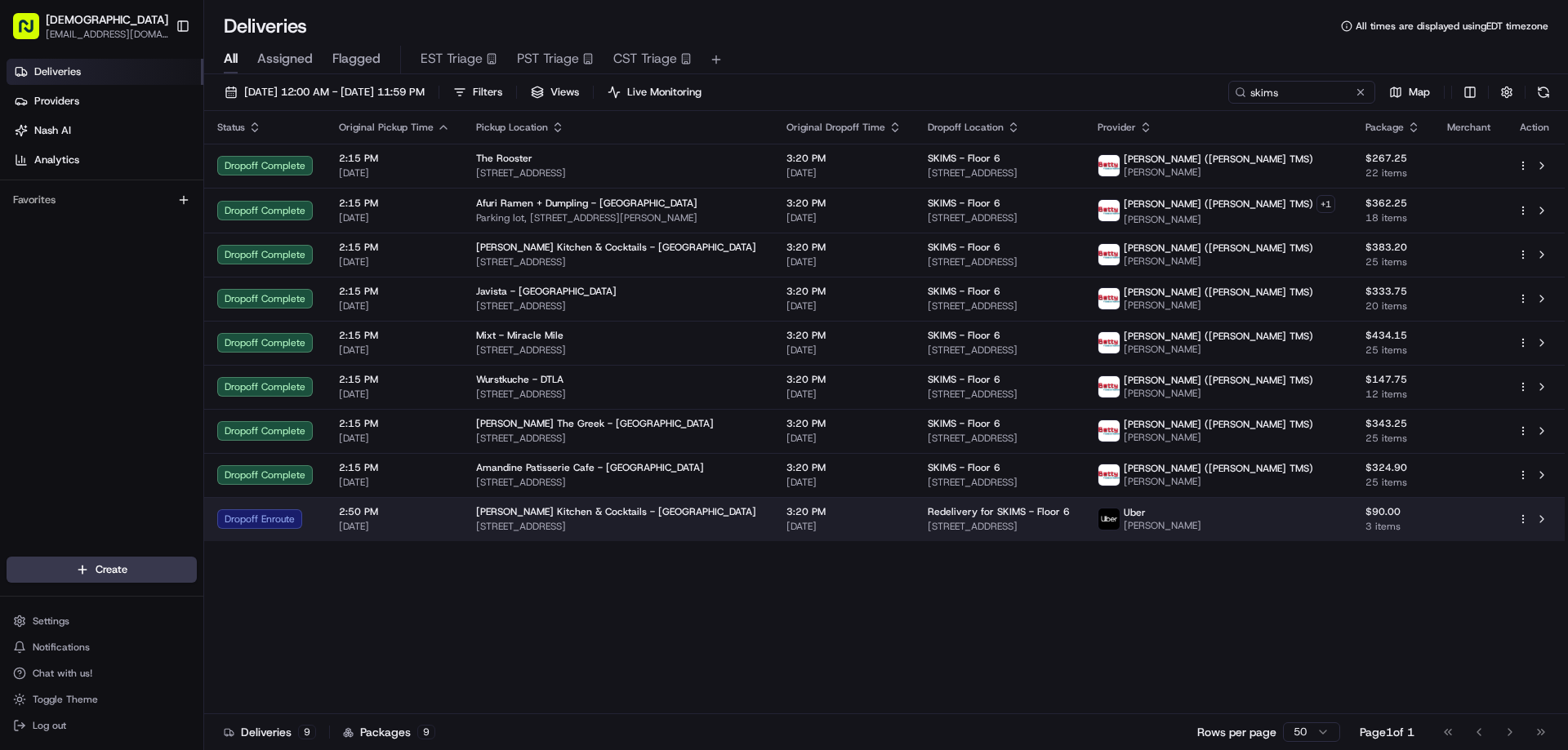
click at [661, 523] on span "[STREET_ADDRESS]" at bounding box center [619, 527] width 284 height 13
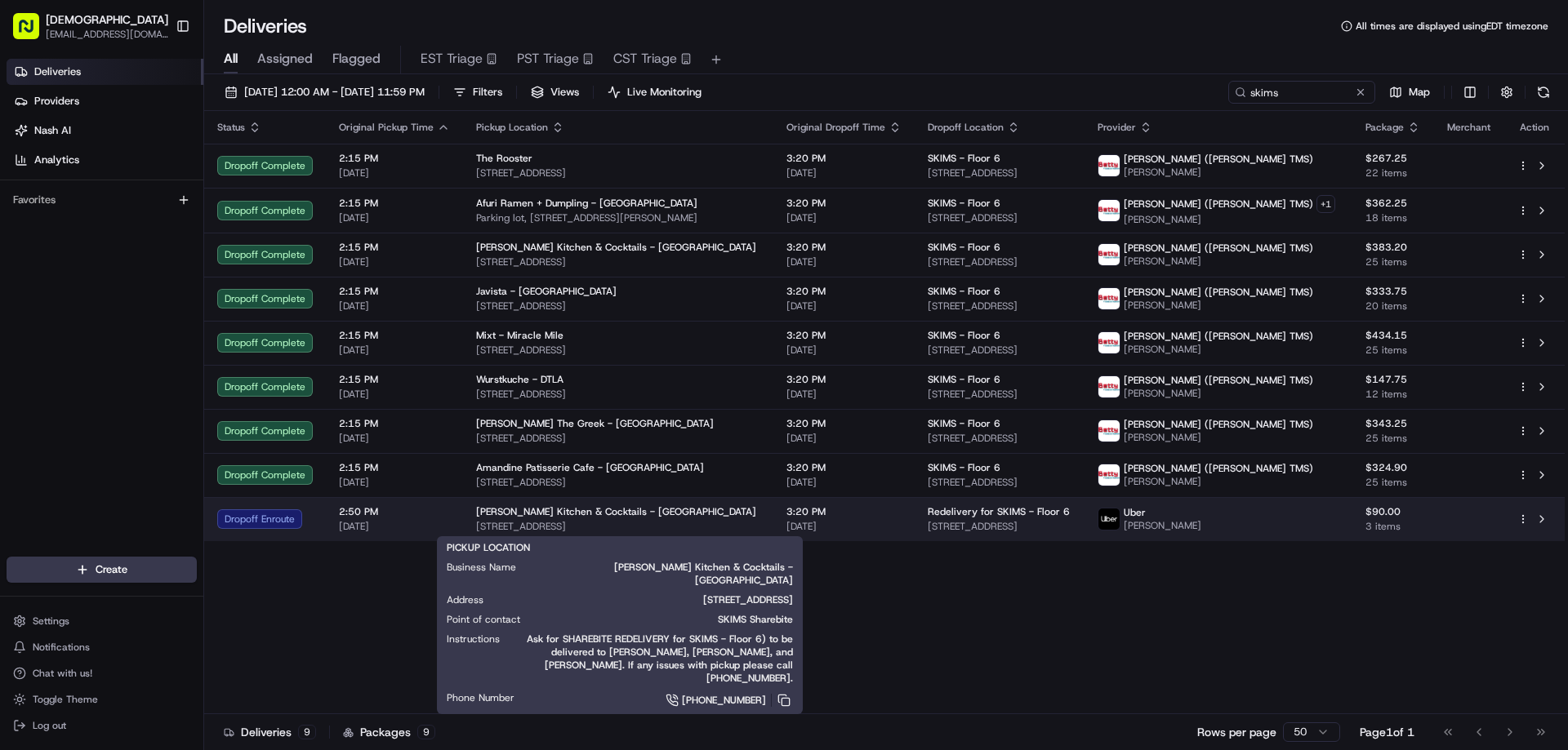
click at [683, 531] on span "[STREET_ADDRESS]" at bounding box center [619, 527] width 284 height 13
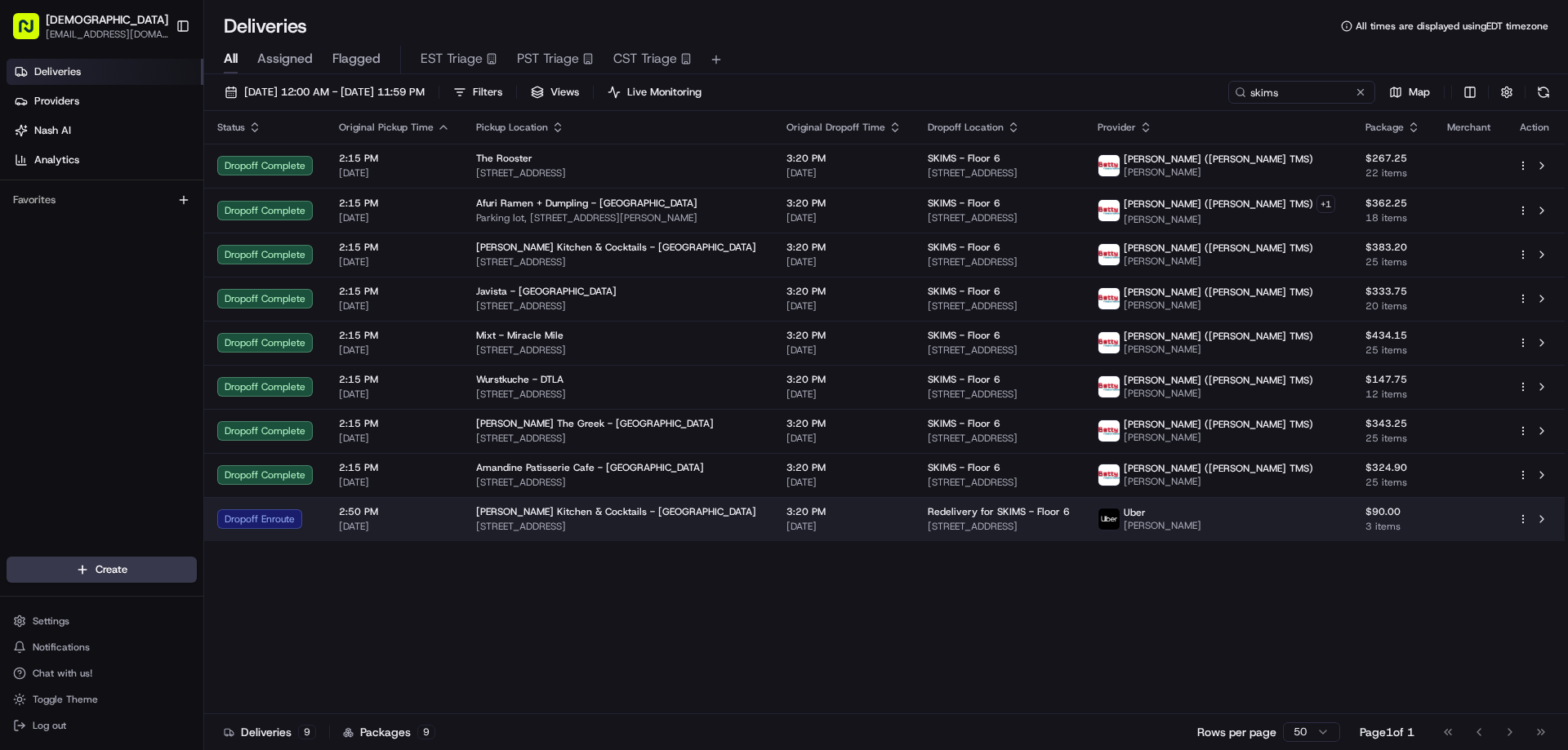
click at [704, 517] on div "[PERSON_NAME] Kitchen & Cocktails - [GEOGRAPHIC_DATA]" at bounding box center [619, 512] width 284 height 13
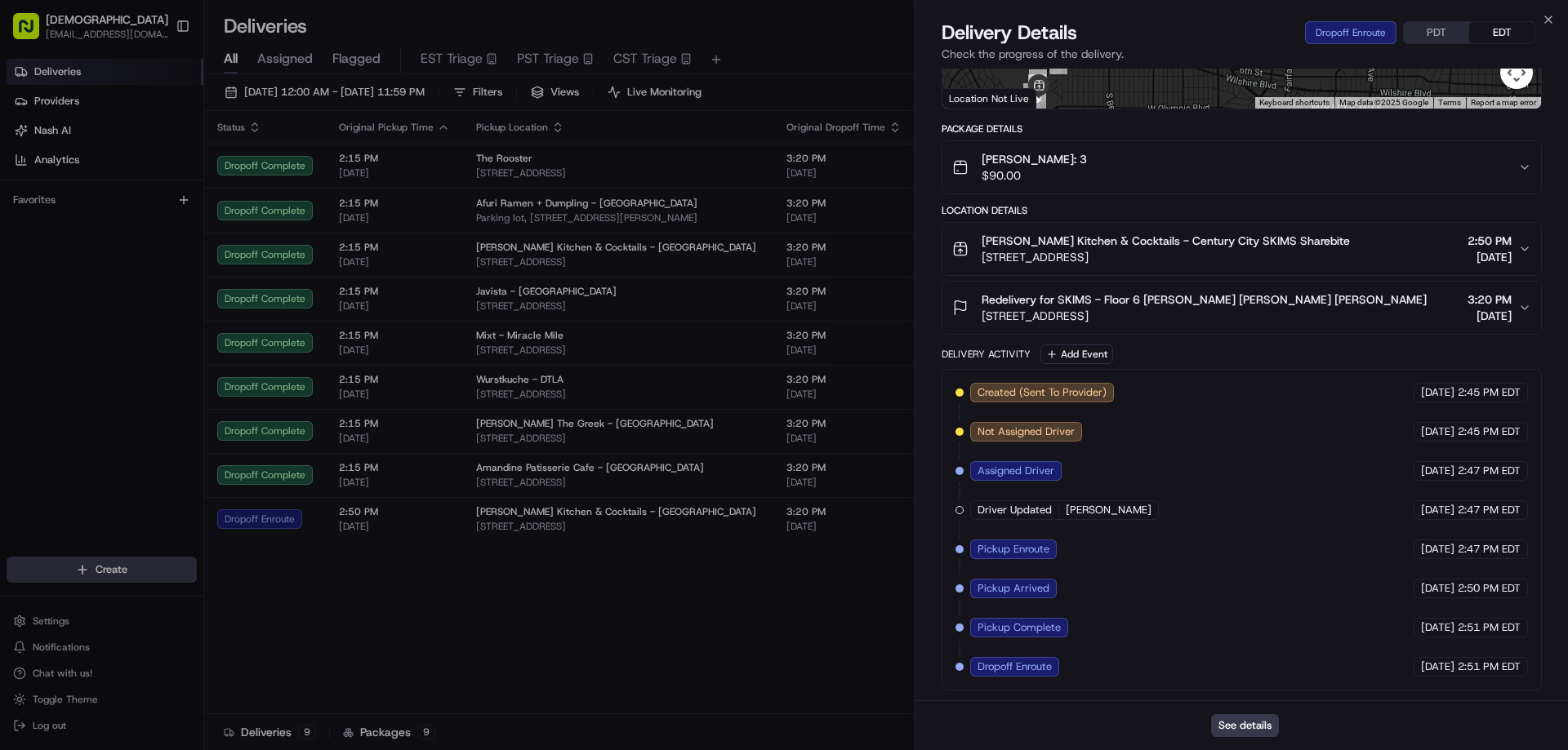
click at [1438, 38] on button "PDT" at bounding box center [1437, 33] width 65 height 21
click at [1480, 35] on button "EDT" at bounding box center [1502, 33] width 65 height 21
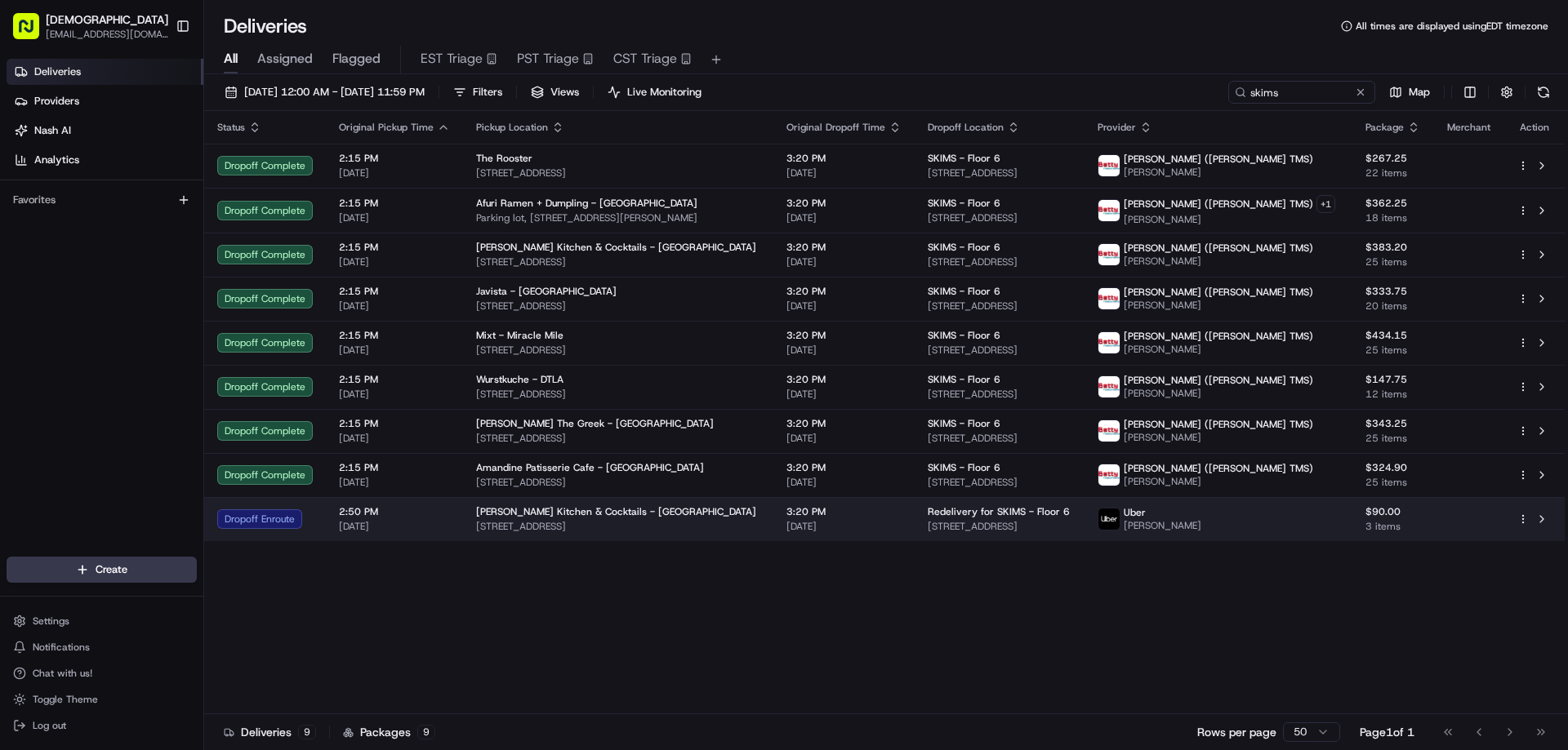
click at [1072, 530] on span "[STREET_ADDRESS]" at bounding box center [1000, 527] width 145 height 13
click at [646, 526] on span "[STREET_ADDRESS]" at bounding box center [619, 527] width 284 height 13
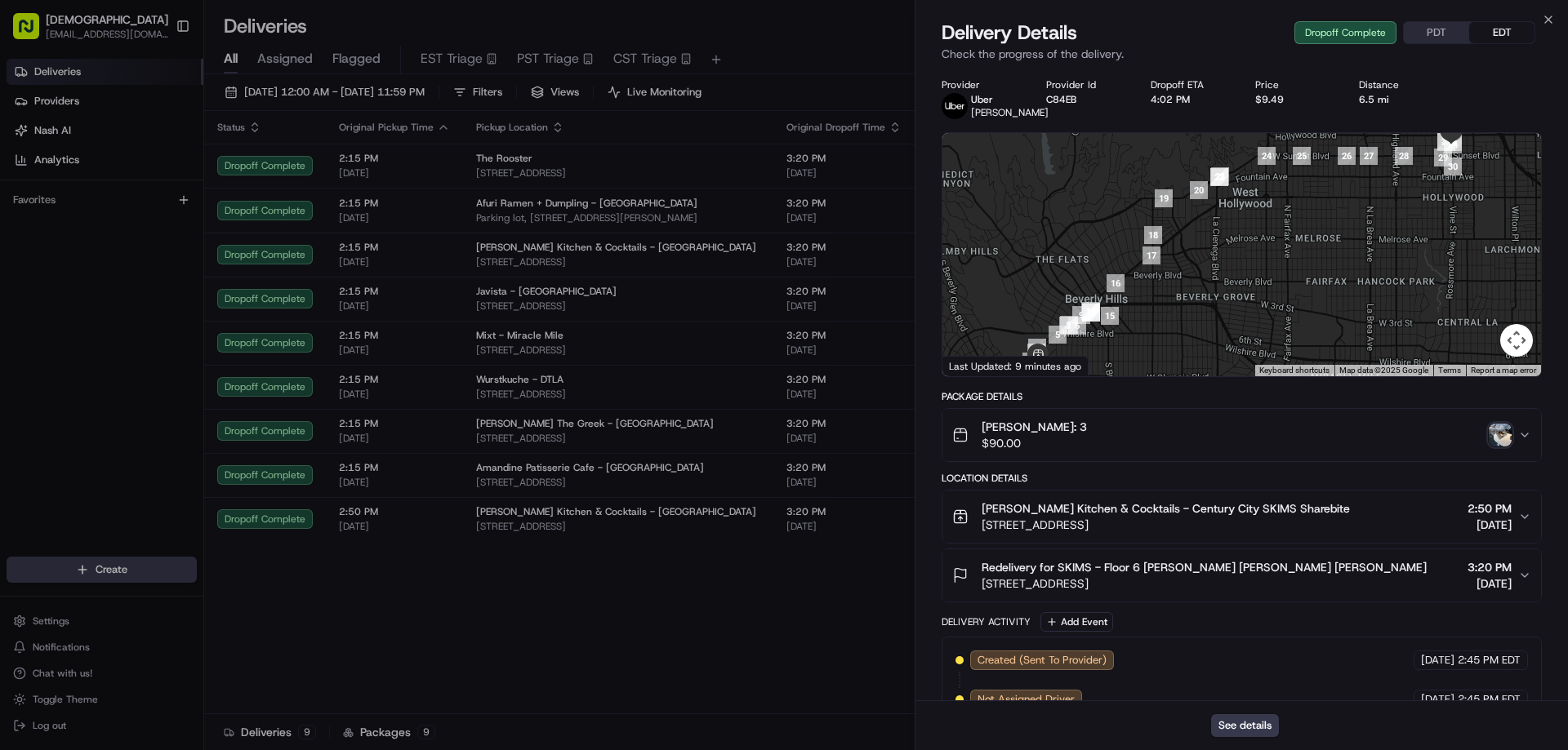
click at [1427, 35] on button "PDT" at bounding box center [1437, 33] width 65 height 21
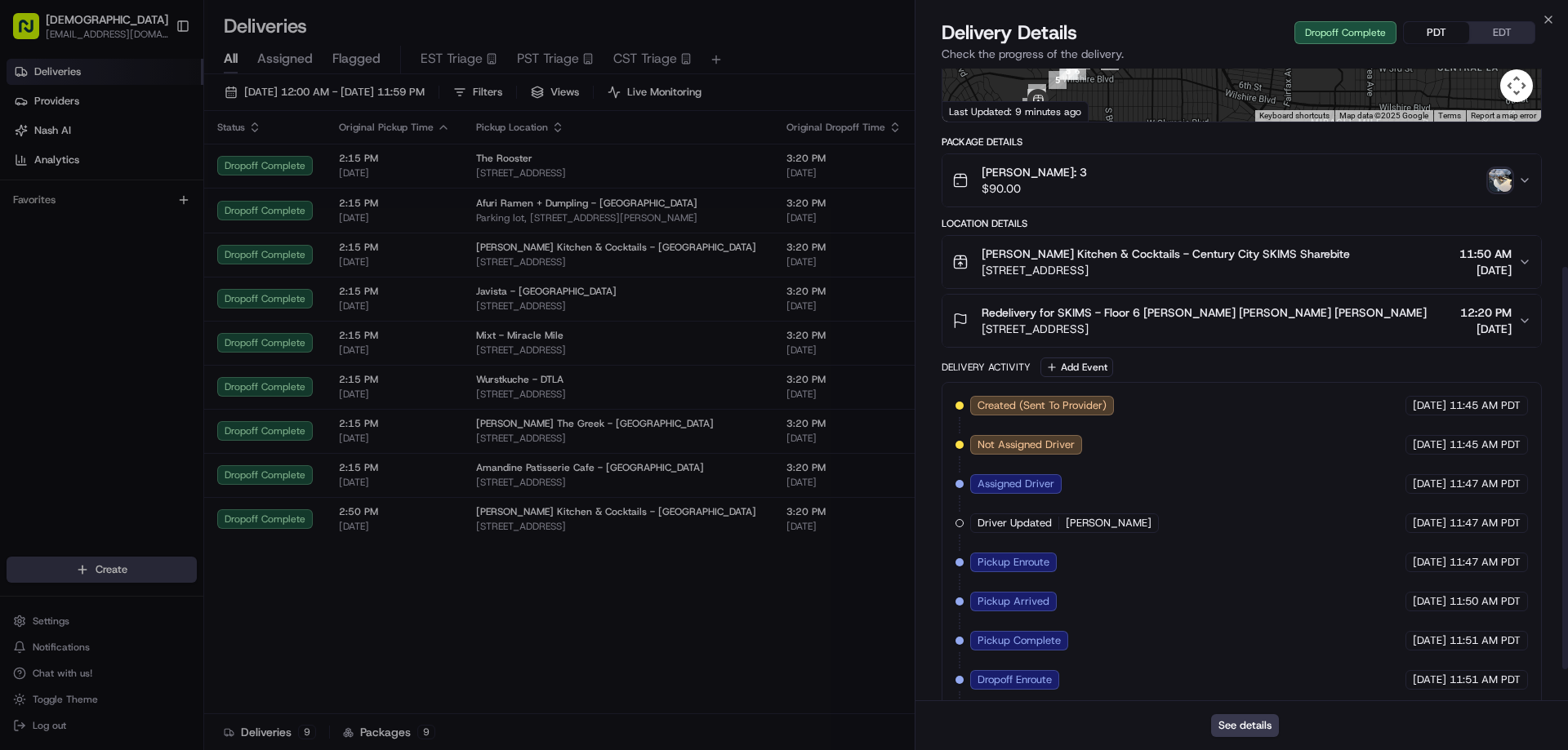
scroll to position [359, 0]
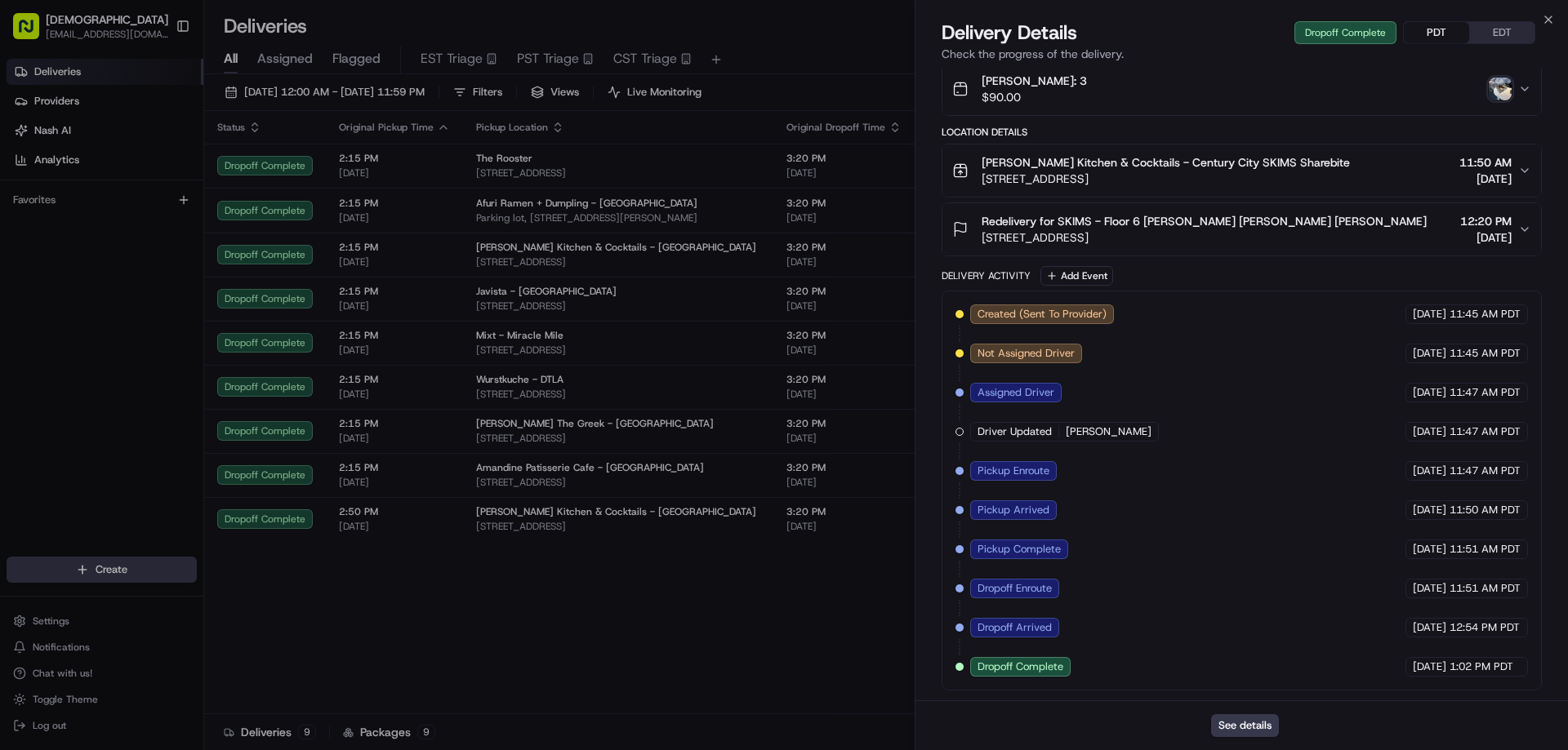
click at [1489, 92] on img "button" at bounding box center [1500, 89] width 23 height 23
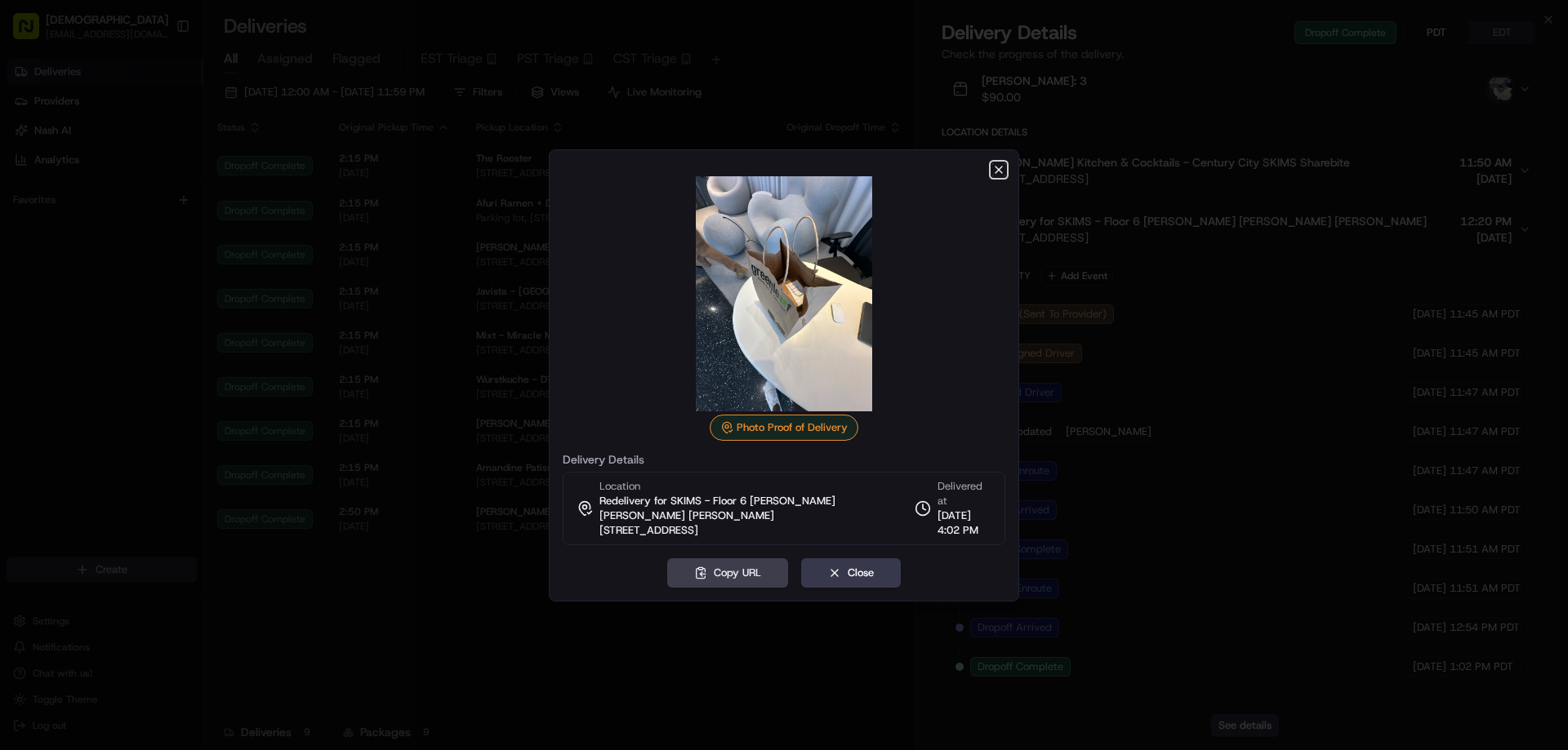
click at [994, 167] on icon "button" at bounding box center [998, 169] width 13 height 13
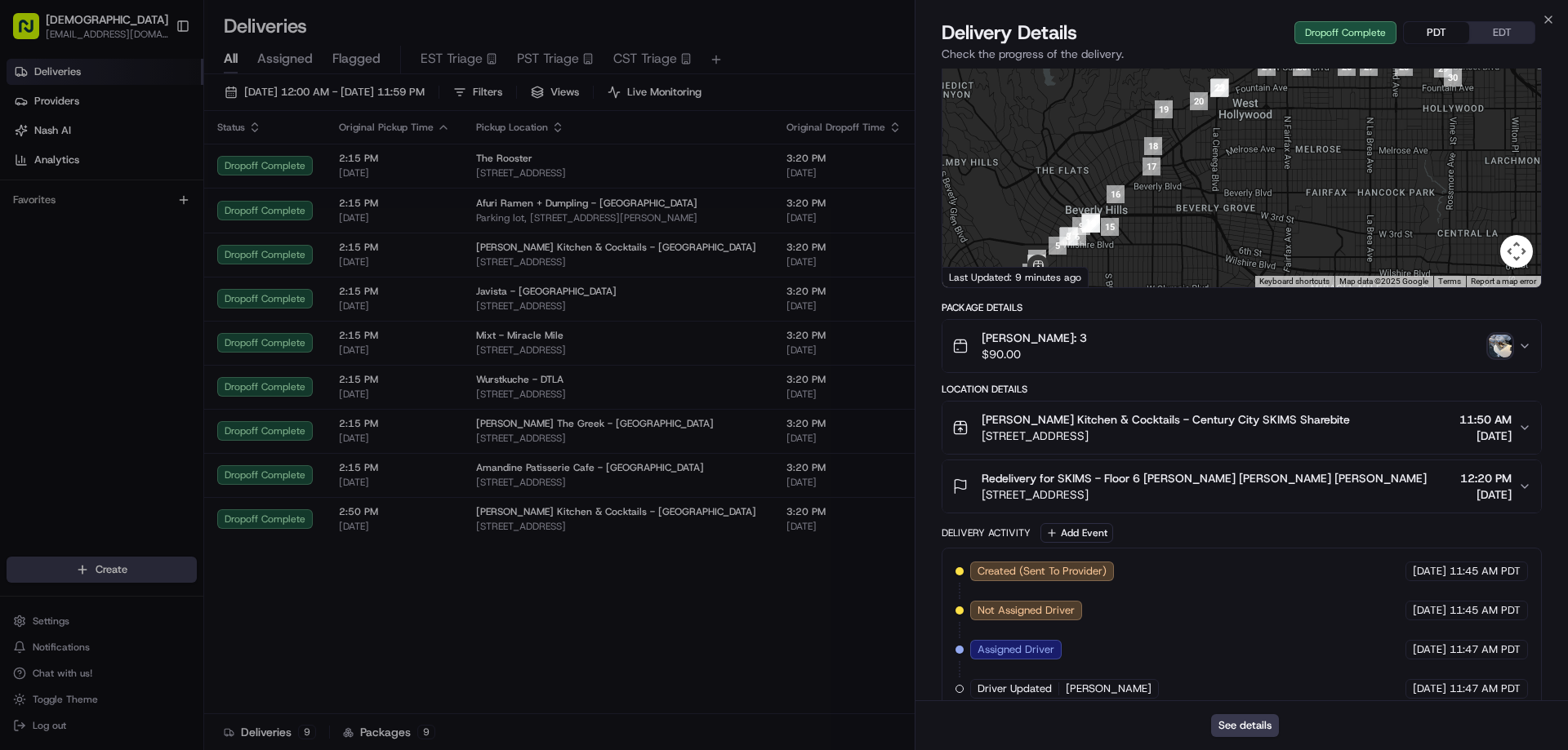
scroll to position [0, 0]
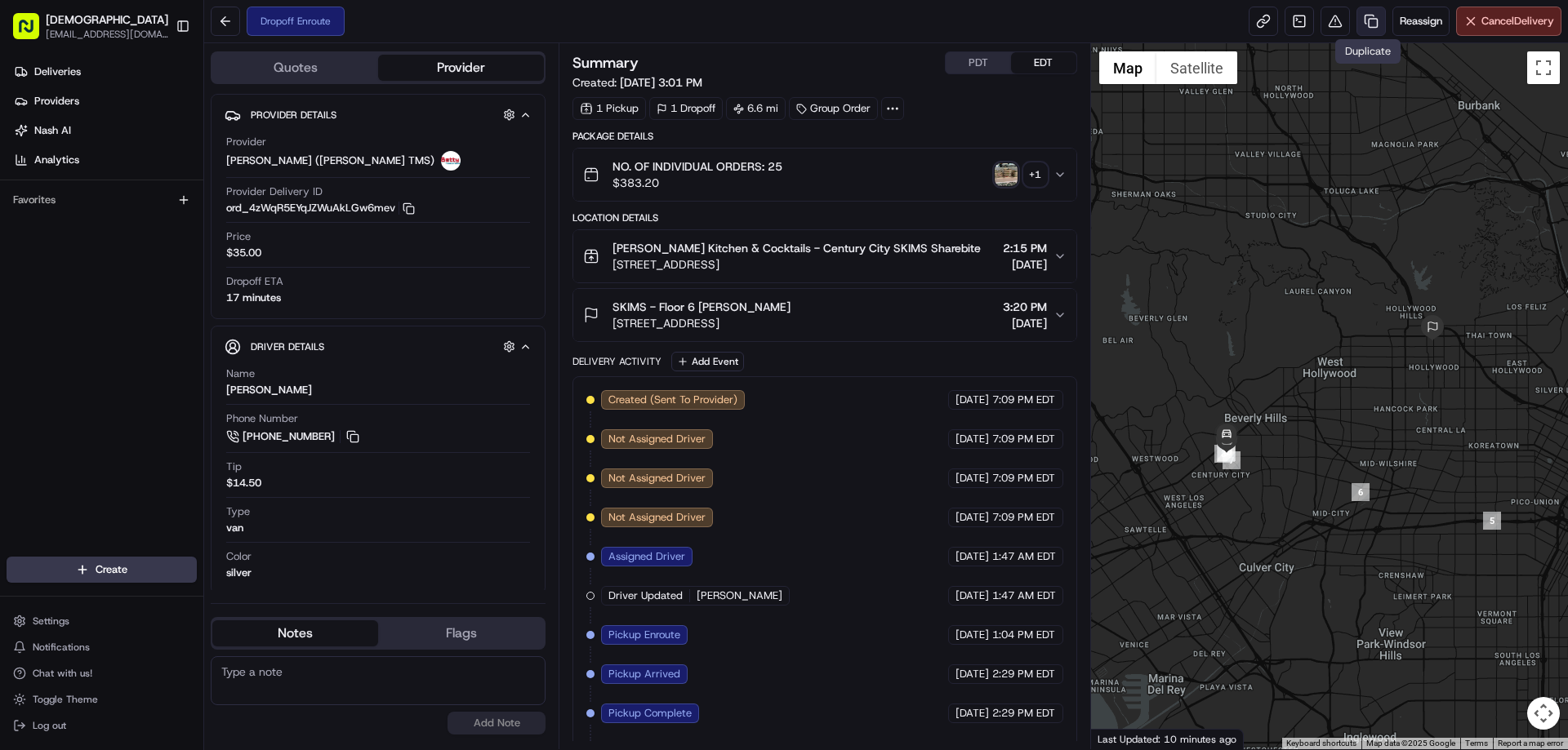
click at [1254, 21] on link at bounding box center [1370, 20] width 29 height 29
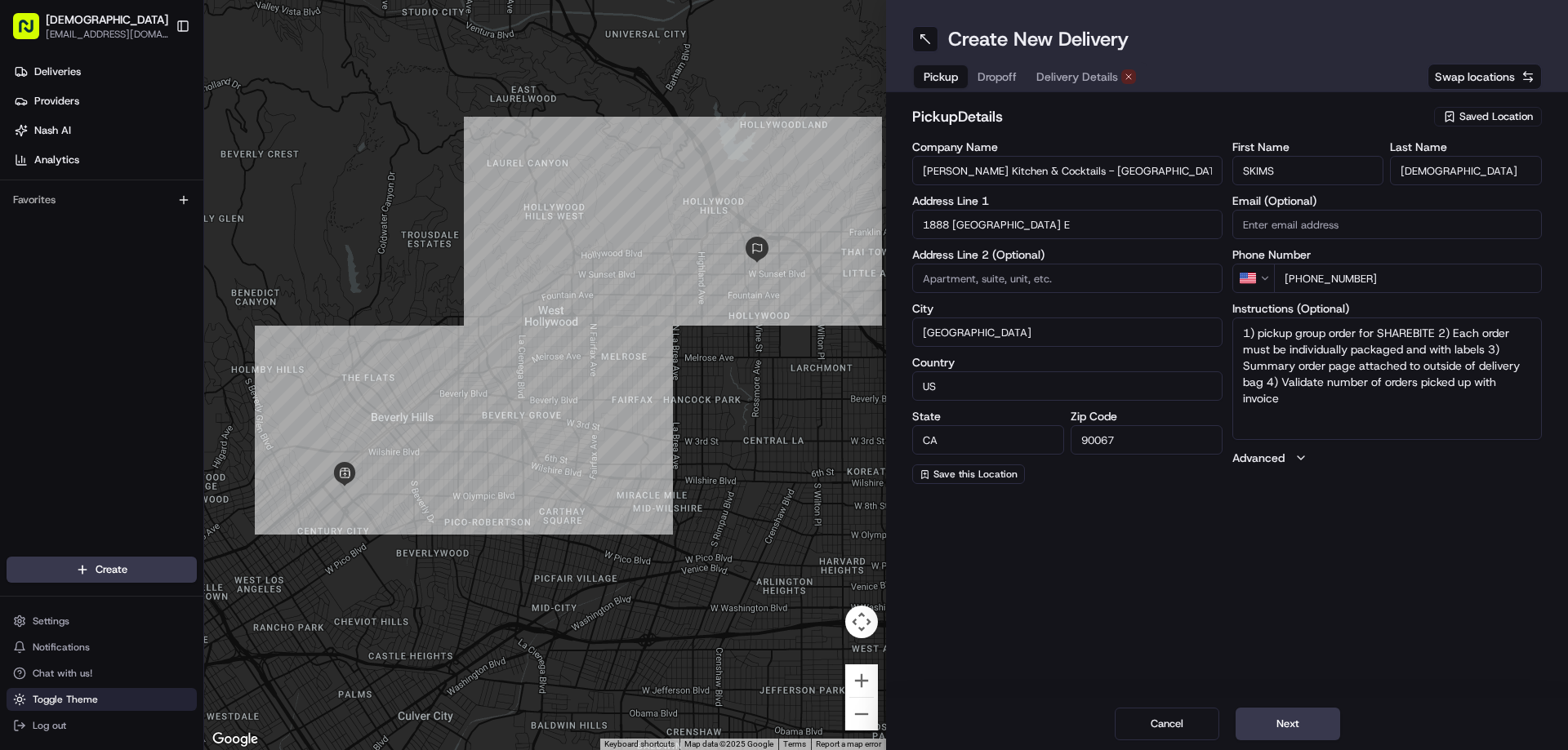
drag, startPoint x: 102, startPoint y: 697, endPoint x: 111, endPoint y: 675, distance: 23.8
click at [104, 574] on button "Toggle Theme" at bounding box center [101, 700] width 191 height 23
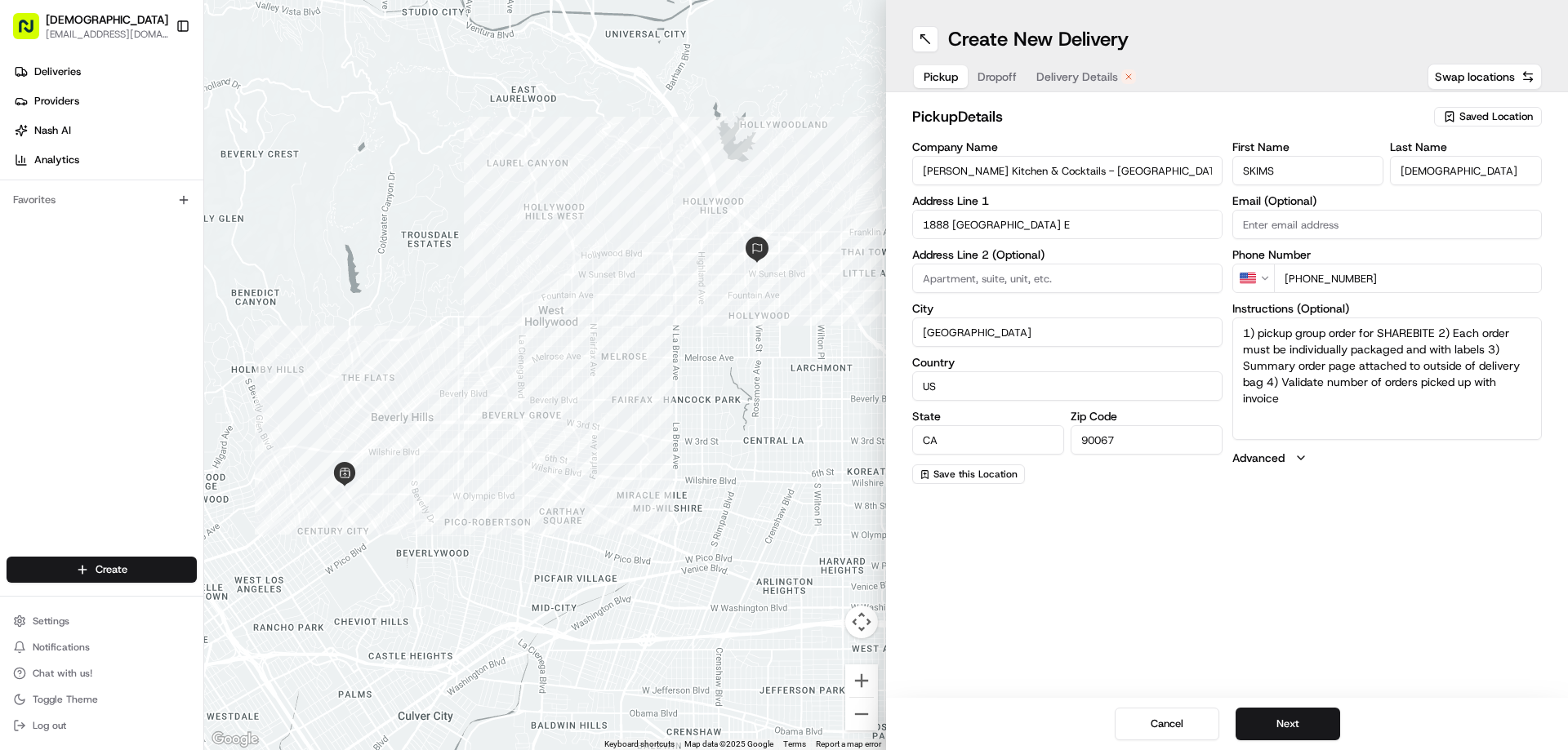
click at [1254, 363] on textarea "1) pickup group order for SHAREBITE 2) Each order must be individually packaged…" at bounding box center [1387, 379] width 311 height 123
paste textarea "Ask for SHAREBITE REDELIVERY for (COMPANY NAME) to be delivered to (INDIVIDUAL …"
type textarea "Ask for SHAREBITE REDELIVERY for (COMPANY NAME) to be delivered to (INDIVIDUAL …"
click at [998, 72] on span "Dropoff" at bounding box center [1015, 77] width 39 height 17
click at [1013, 162] on input "SKIMS - Floor 6" at bounding box center [1068, 170] width 311 height 29
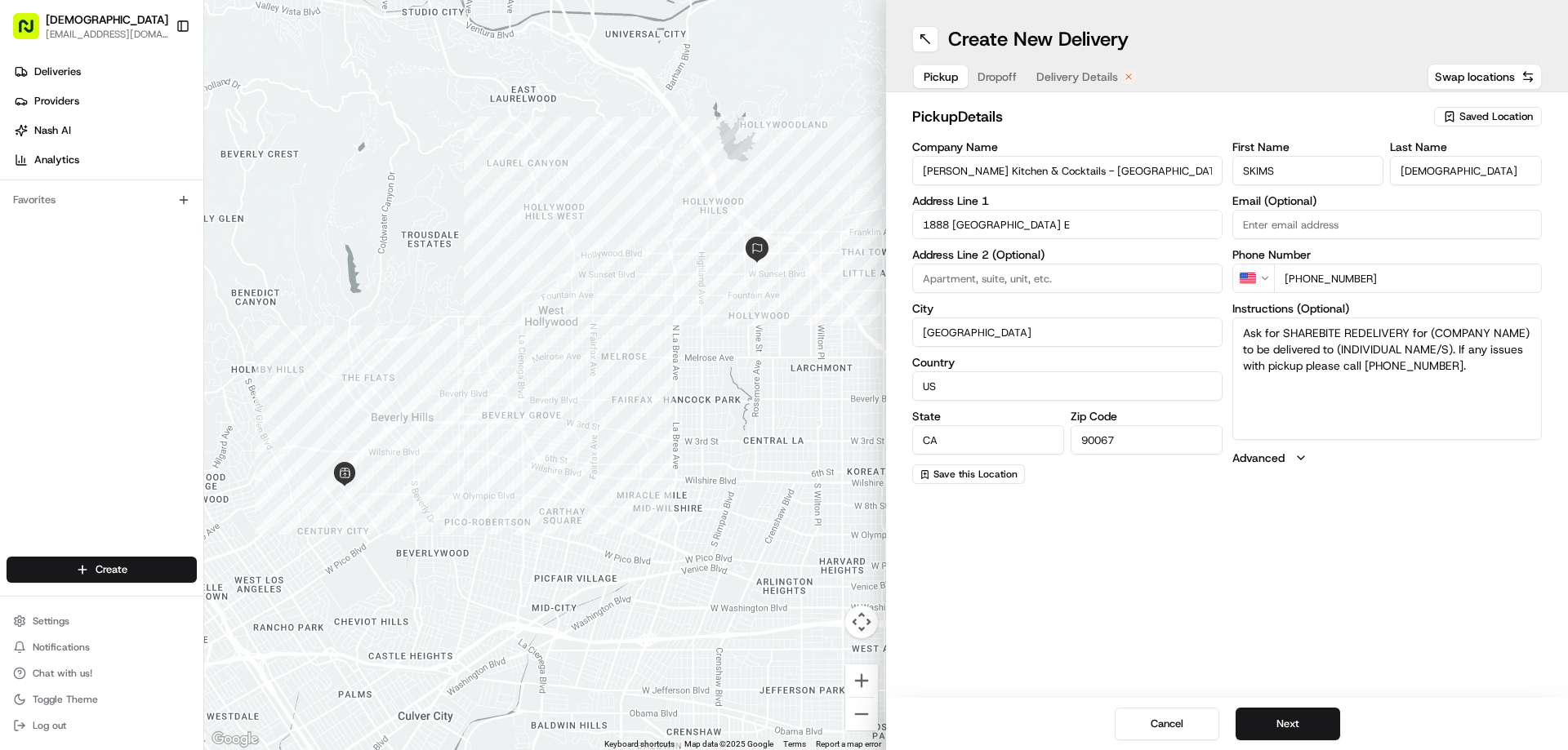
click at [948, 78] on span "Pickup" at bounding box center [941, 77] width 34 height 17
drag, startPoint x: 1444, startPoint y: 334, endPoint x: 1527, endPoint y: 331, distance: 83.1
click at [1254, 331] on textarea "Ask for SHAREBITE REDELIVERY for (COMPANY NAME) to be delivered to (INDIVIDUAL …" at bounding box center [1387, 379] width 311 height 123
paste textarea "SKIMS - Floor 6"
drag, startPoint x: 1455, startPoint y: 349, endPoint x: 1339, endPoint y: 345, distance: 116.1
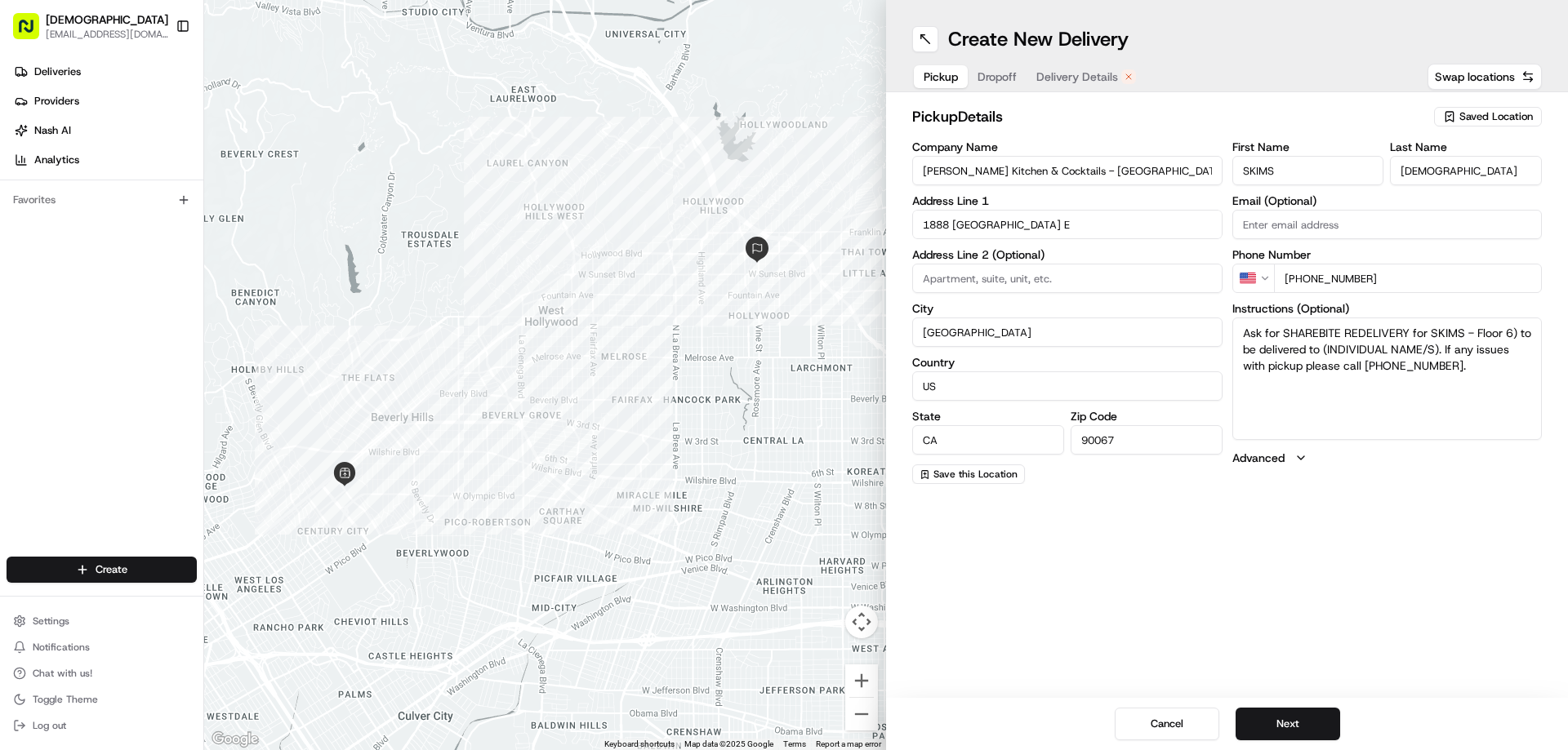
click at [1254, 345] on textarea "Ask for SHAREBITE REDELIVERY for SKIMS - Floor 6) to be delivered to (INDIVIDUA…" at bounding box center [1387, 379] width 311 height 123
paste textarea "[PERSON_NAME]"
click at [1254, 353] on textarea "Ask for SHAREBITE REDELIVERY for SKIMS - Floor 6) to be delivered to [PERSON_NA…" at bounding box center [1387, 379] width 311 height 123
paste textarea "[PERSON_NAME]"
click at [1254, 346] on textarea "Ask for SHAREBITE REDELIVERY for SKIMS - Floor 6) to be delivered to [PERSON_NA…" at bounding box center [1387, 379] width 311 height 123
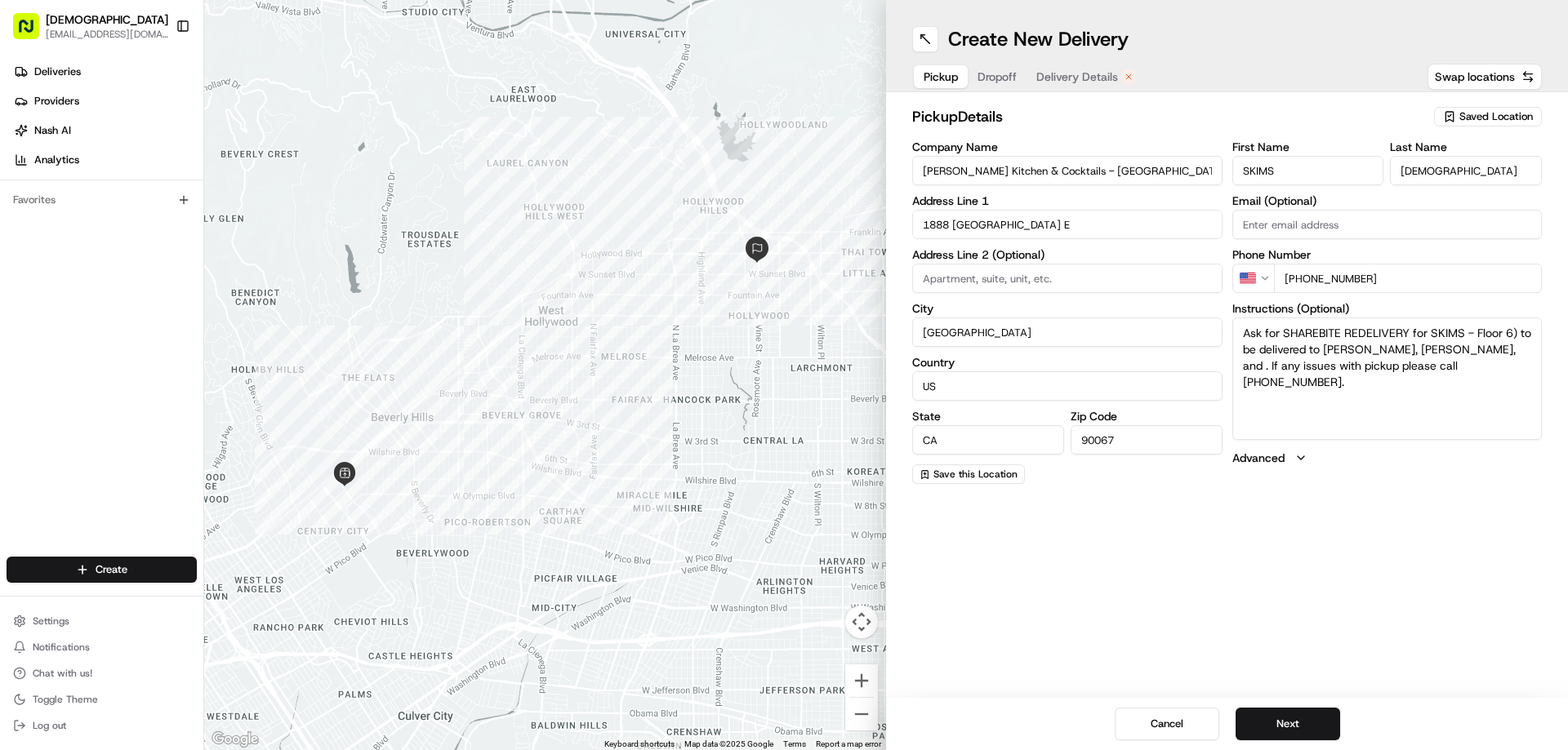
paste textarea "[PERSON_NAME]"
type textarea "Ask for SHAREBITE REDELIVERY for SKIMS - Floor 6) to be delivered to [PERSON_NA…"
click at [998, 74] on span "Dropoff" at bounding box center [997, 77] width 39 height 17
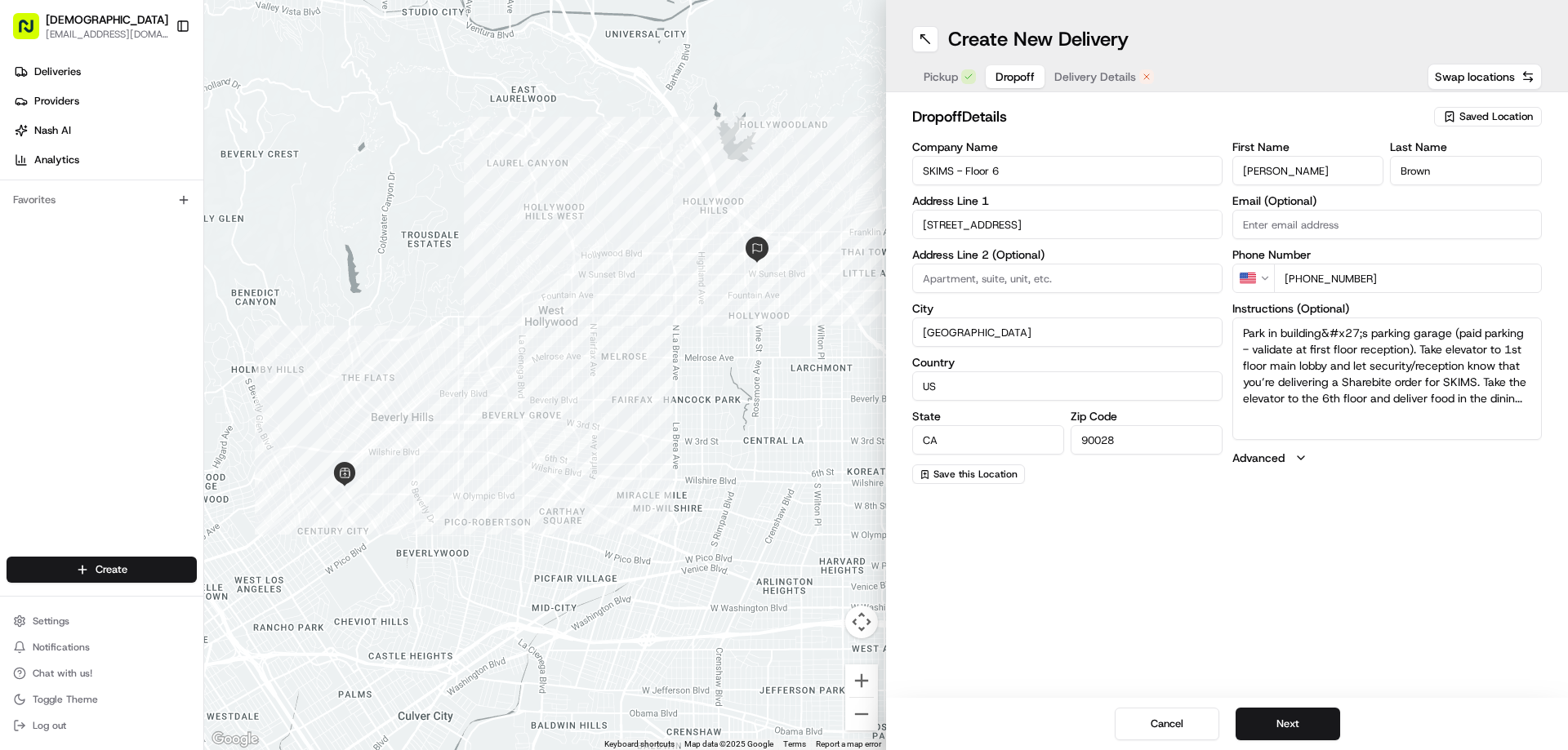
click at [1254, 158] on input "[PERSON_NAME]" at bounding box center [1308, 170] width 152 height 29
paste input "[PERSON_NAME]"
click at [1254, 169] on input "[PERSON_NAME]" at bounding box center [1308, 170] width 152 height 29
paste input "[PERSON_NAME]"
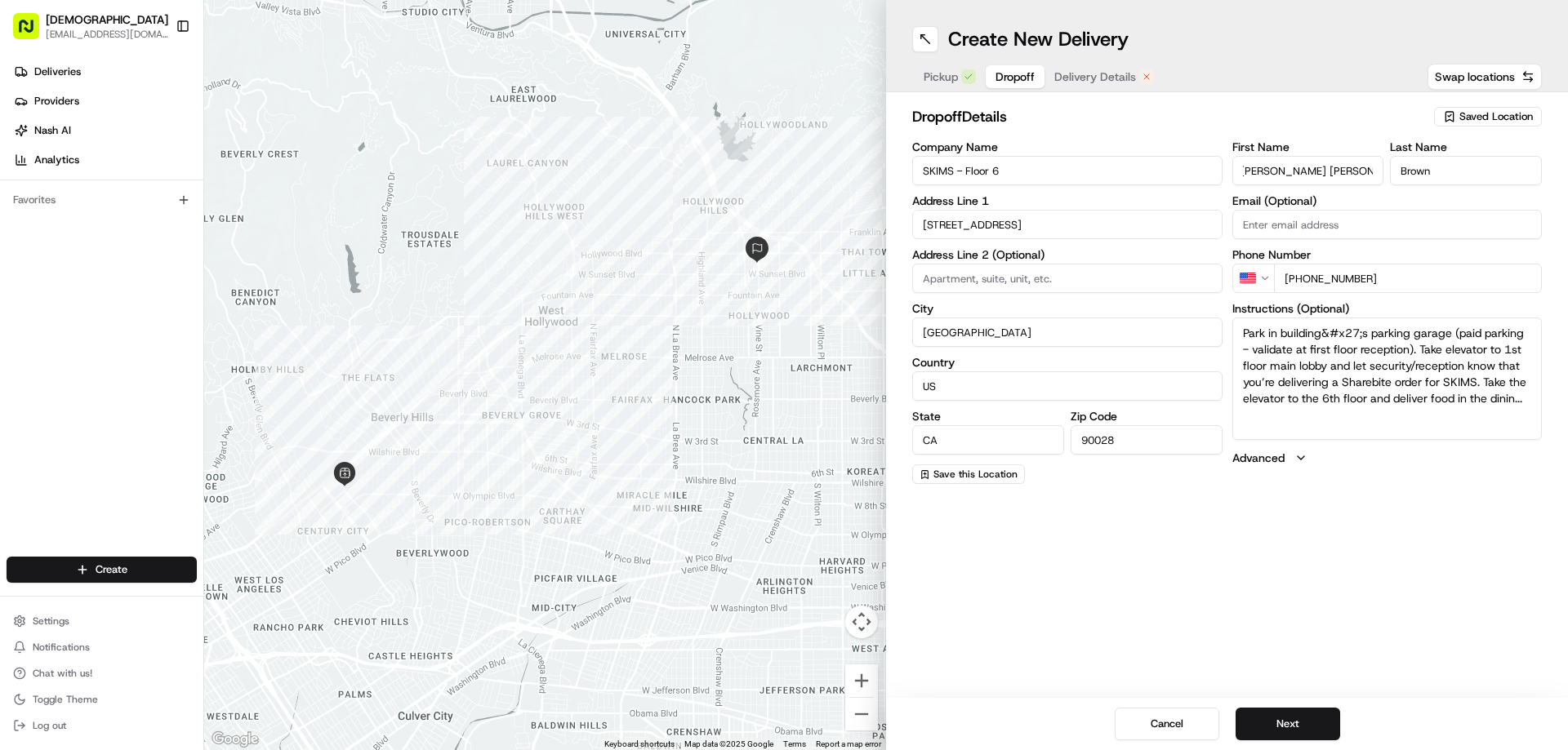
type input "[PERSON_NAME] [PERSON_NAME]"
click at [1254, 175] on input "Brown" at bounding box center [1466, 170] width 152 height 29
paste input "[PERSON_NAME]"
type input "[PERSON_NAME]"
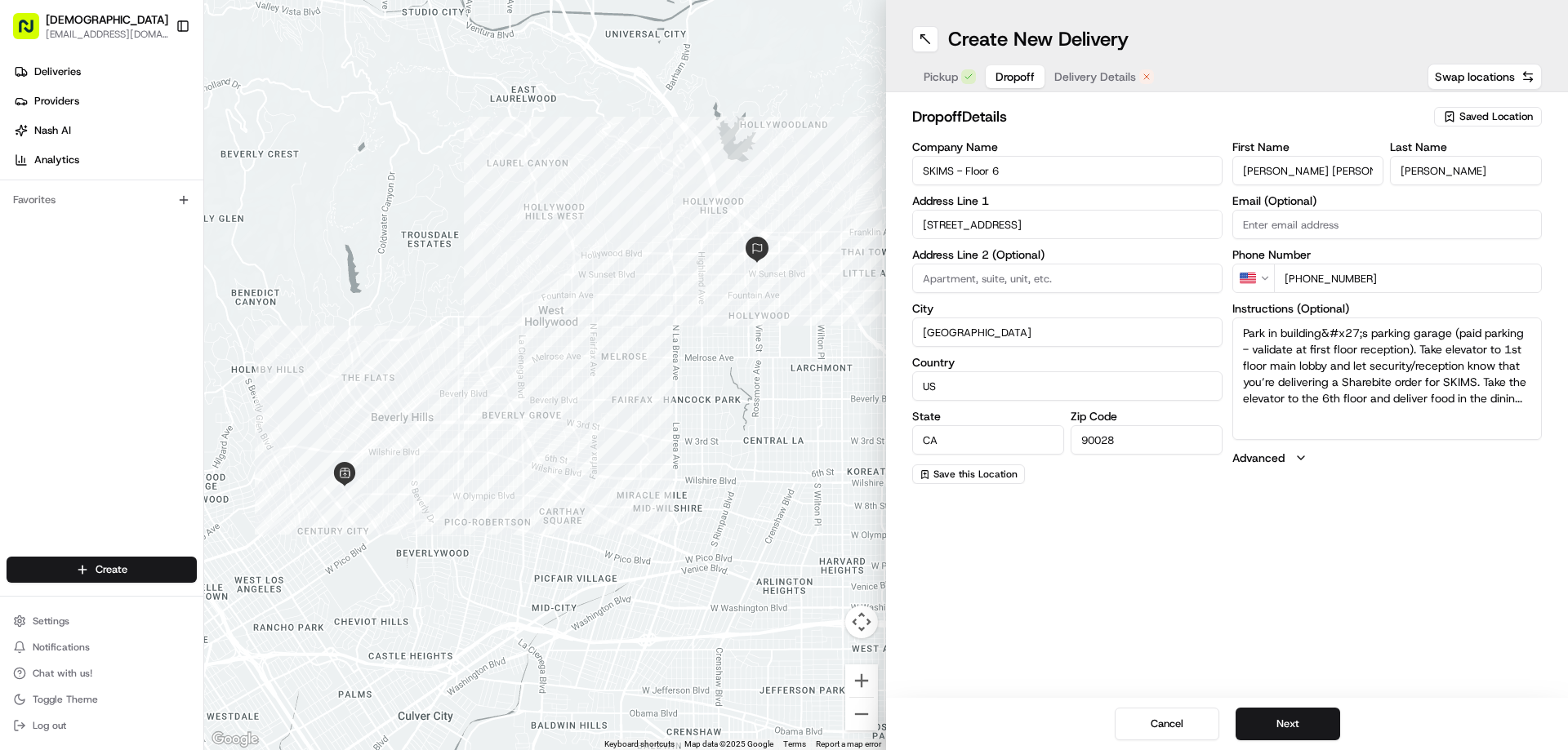
click at [921, 171] on input "SKIMS - Floor 6" at bounding box center [1068, 170] width 311 height 29
type input "Redelivery for SKIMS - Floor 6"
click at [1087, 67] on button "Delivery Details" at bounding box center [1104, 77] width 119 height 23
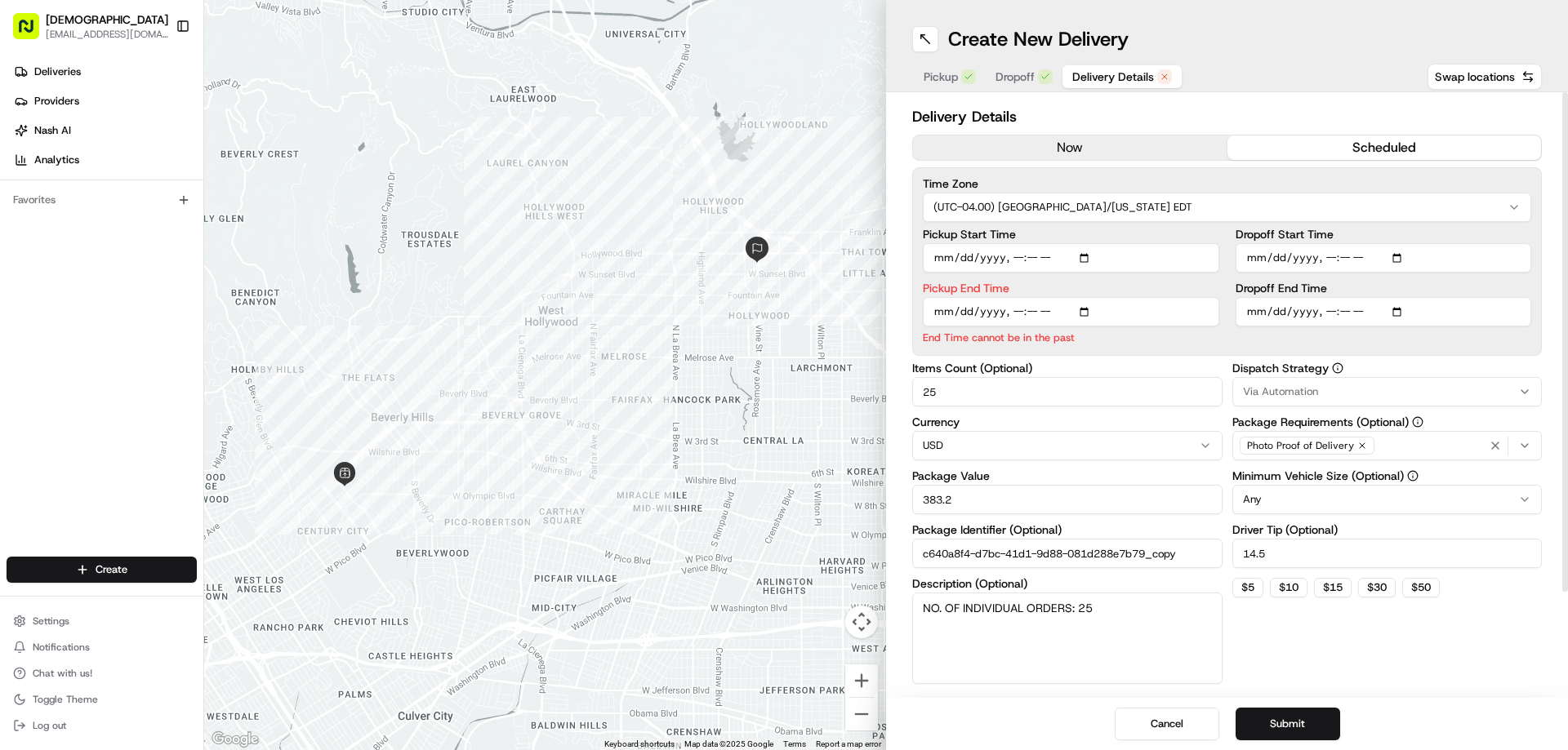
click at [1026, 139] on button "now" at bounding box center [1070, 148] width 314 height 25
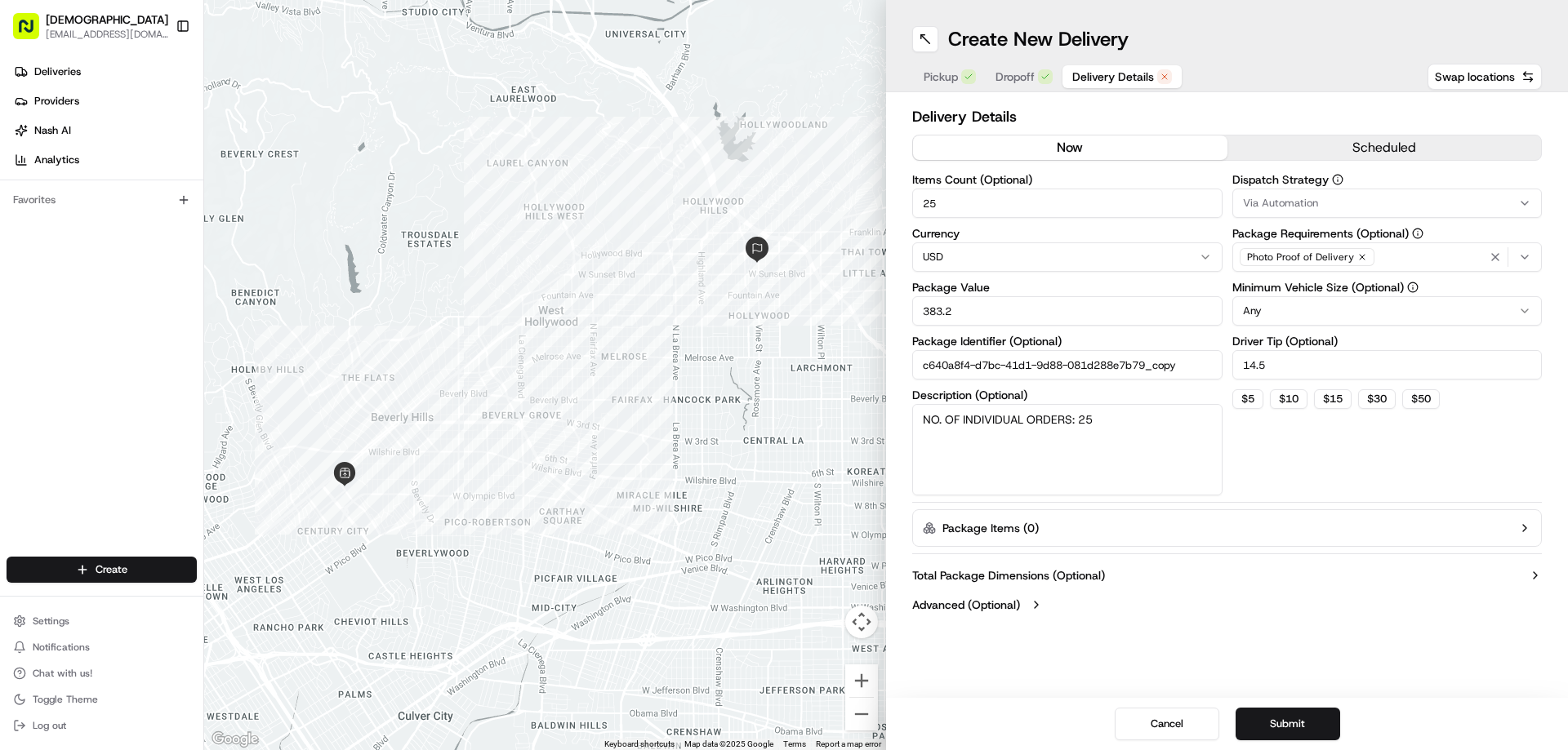
click at [972, 204] on input "25" at bounding box center [1068, 203] width 311 height 29
type input "3"
click at [976, 308] on input "383.2" at bounding box center [1068, 311] width 311 height 29
type input "90"
click at [997, 416] on textarea "NO. OF INDIVIDUAL ORDERS: 25" at bounding box center [1068, 450] width 311 height 92
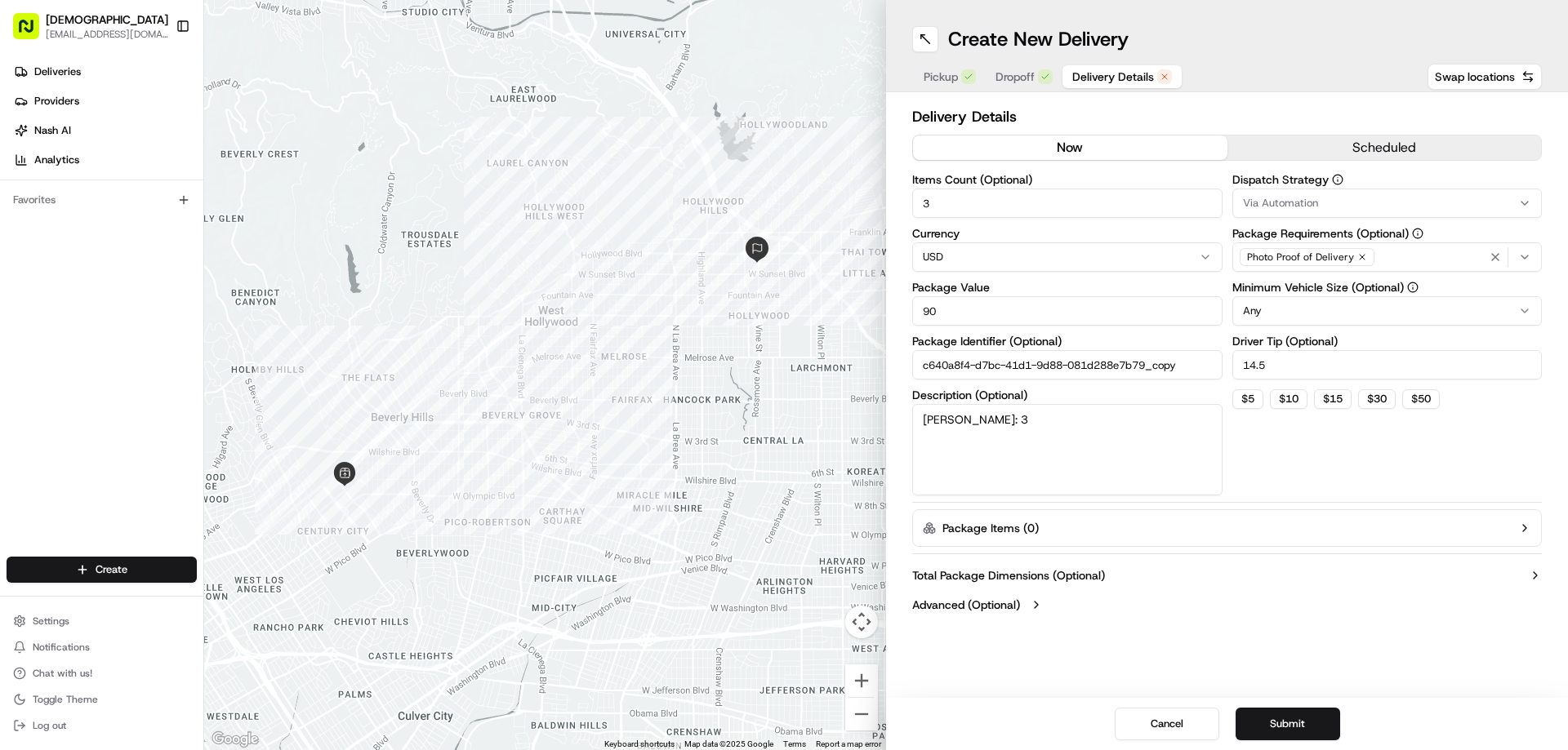
type textarea "[PERSON_NAME]: 3"
click at [1254, 360] on input "14.5" at bounding box center [1387, 364] width 311 height 29
type input "3"
click at [1254, 574] on button "Submit" at bounding box center [1287, 724] width 104 height 33
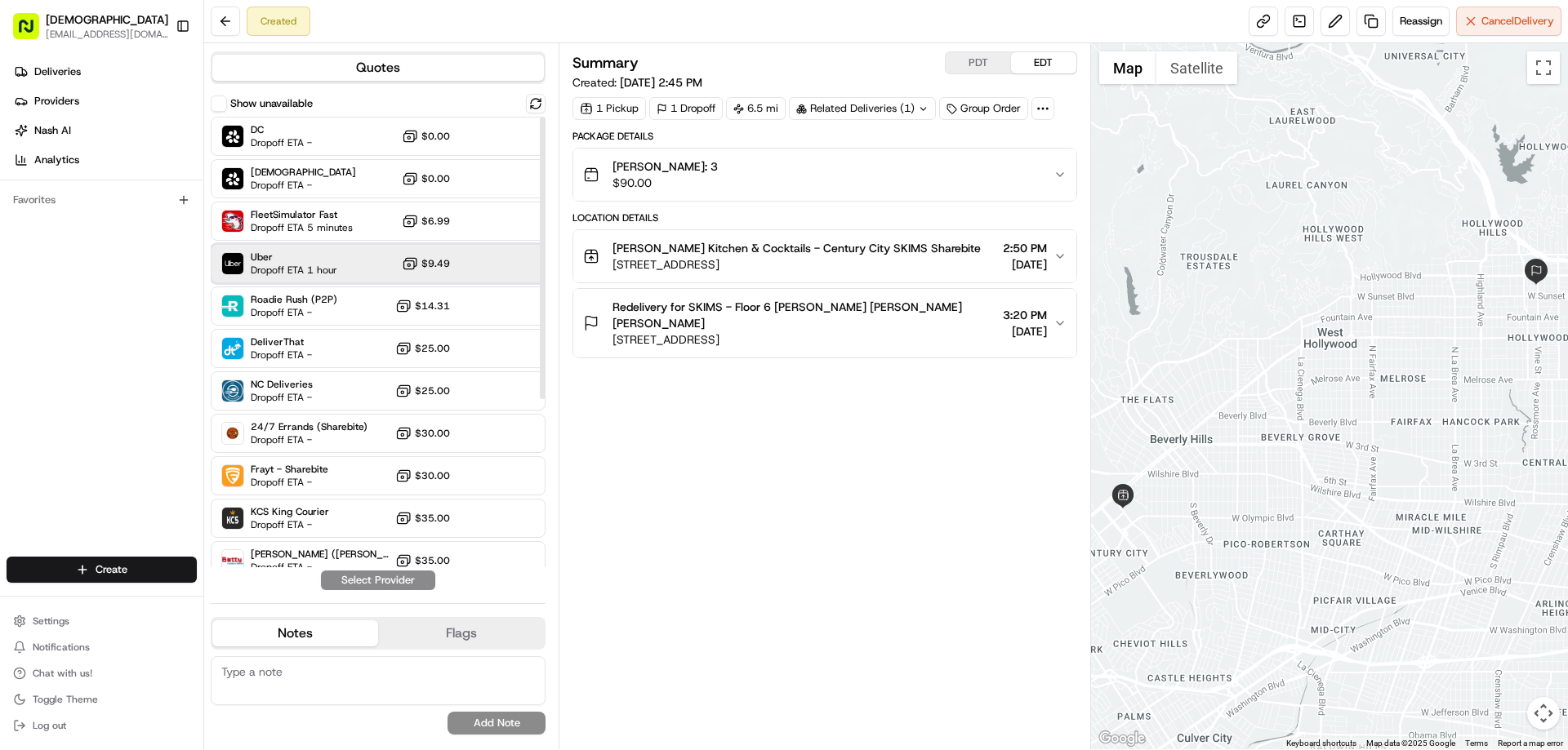
click at [319, 262] on span "Uber" at bounding box center [294, 257] width 86 height 13
click at [407, 574] on button "Assign Provider" at bounding box center [378, 581] width 116 height 19
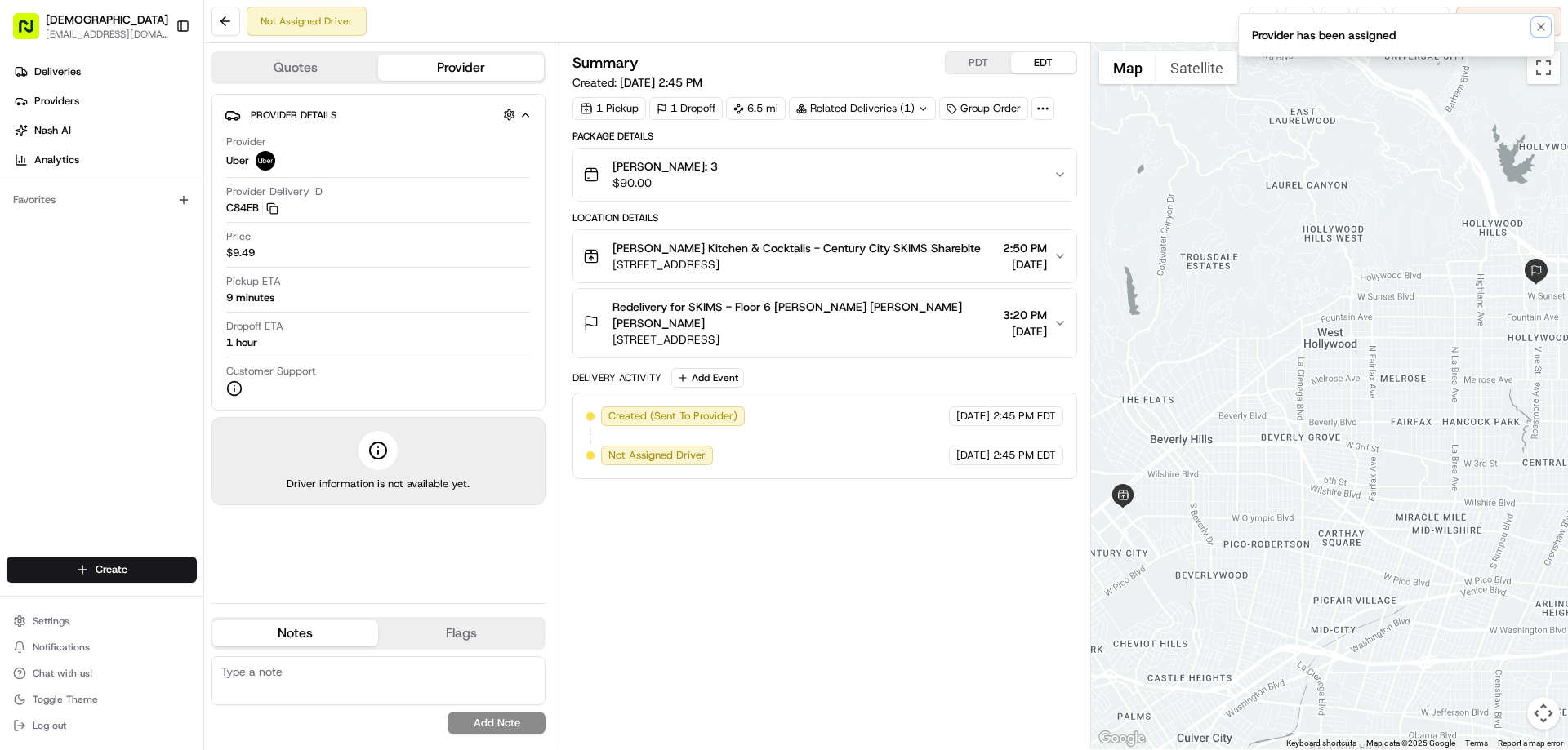
click at [1254, 26] on icon "Notifications (F8)" at bounding box center [1541, 26] width 6 height 6
click at [1254, 24] on link at bounding box center [1263, 20] width 29 height 29
